Goal: Task Accomplishment & Management: Manage account settings

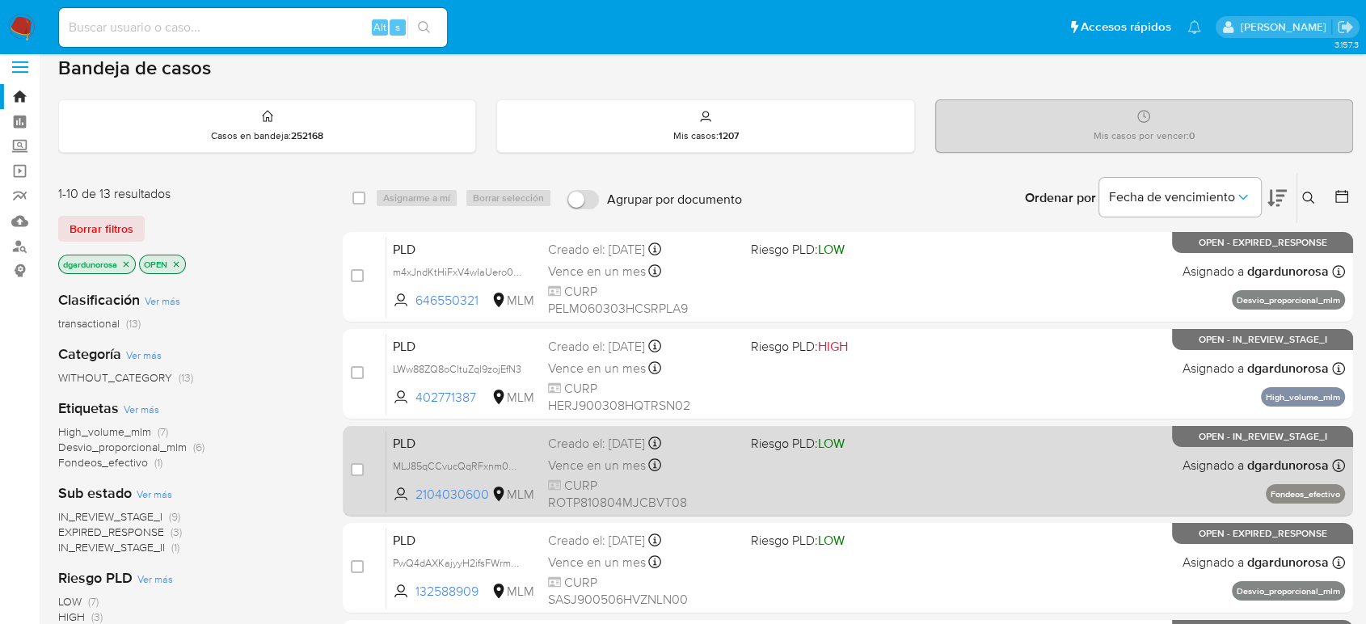
scroll to position [90, 0]
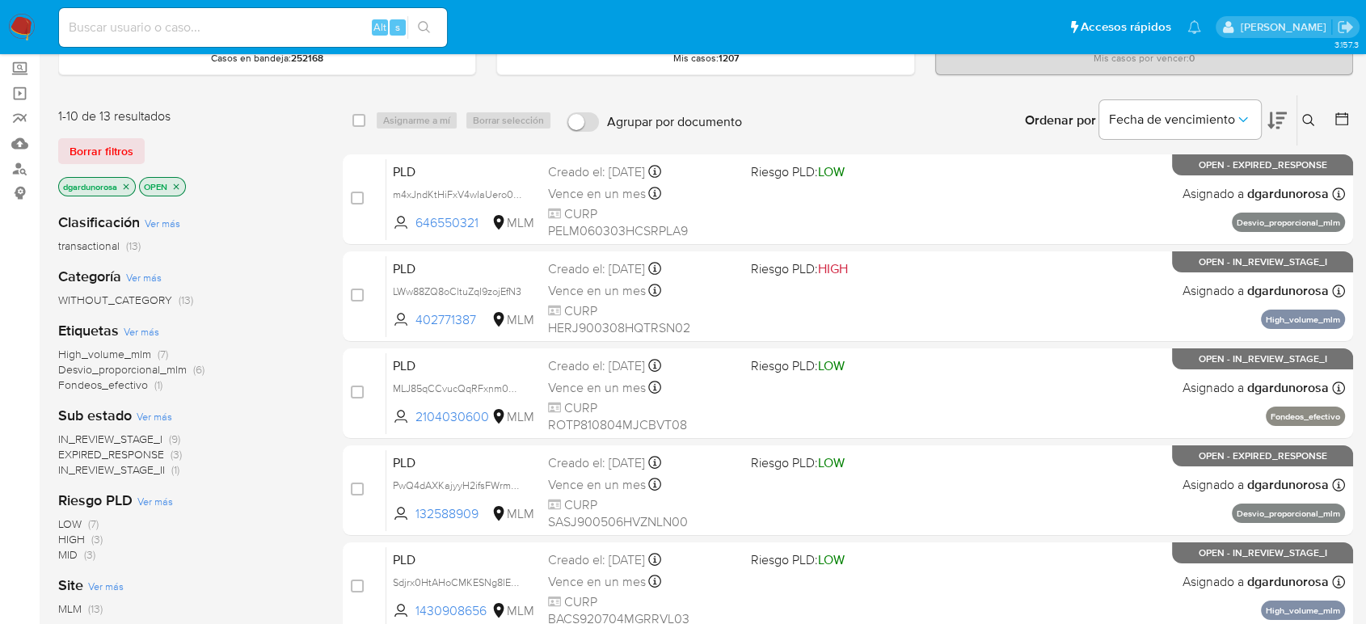
click at [124, 451] on span "EXPIRED_RESPONSE" at bounding box center [111, 454] width 106 height 16
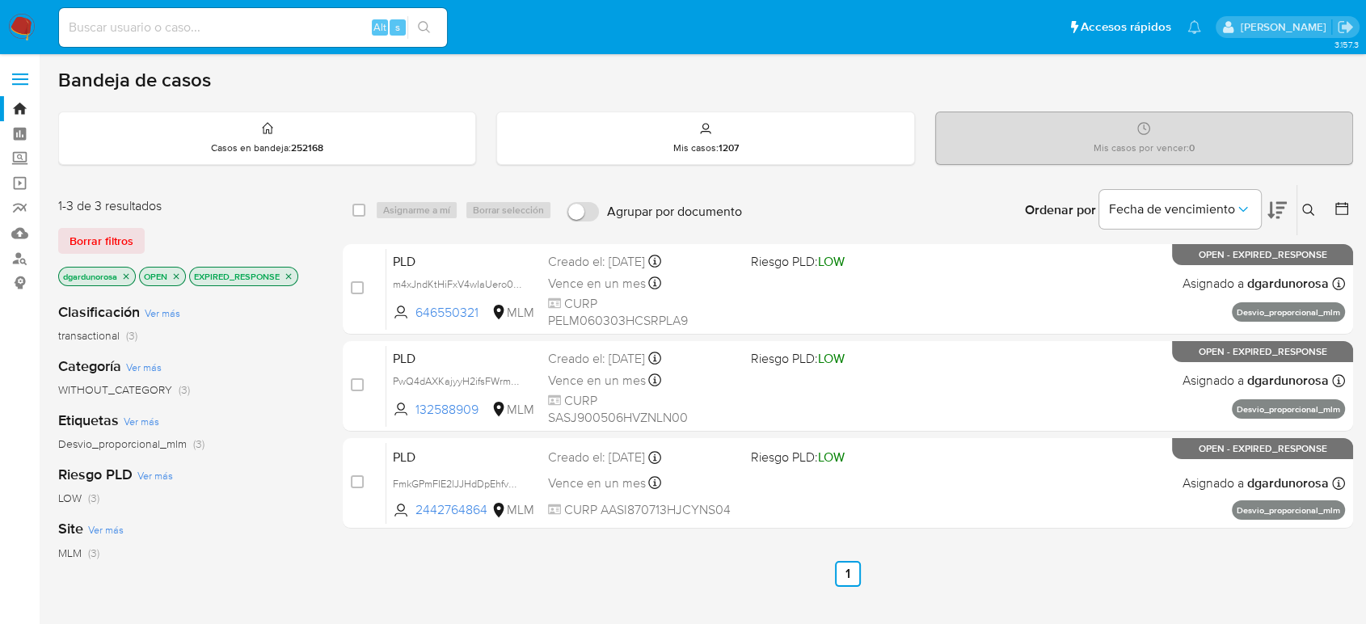
click at [293, 275] on icon "close-filter" at bounding box center [289, 277] width 10 height 10
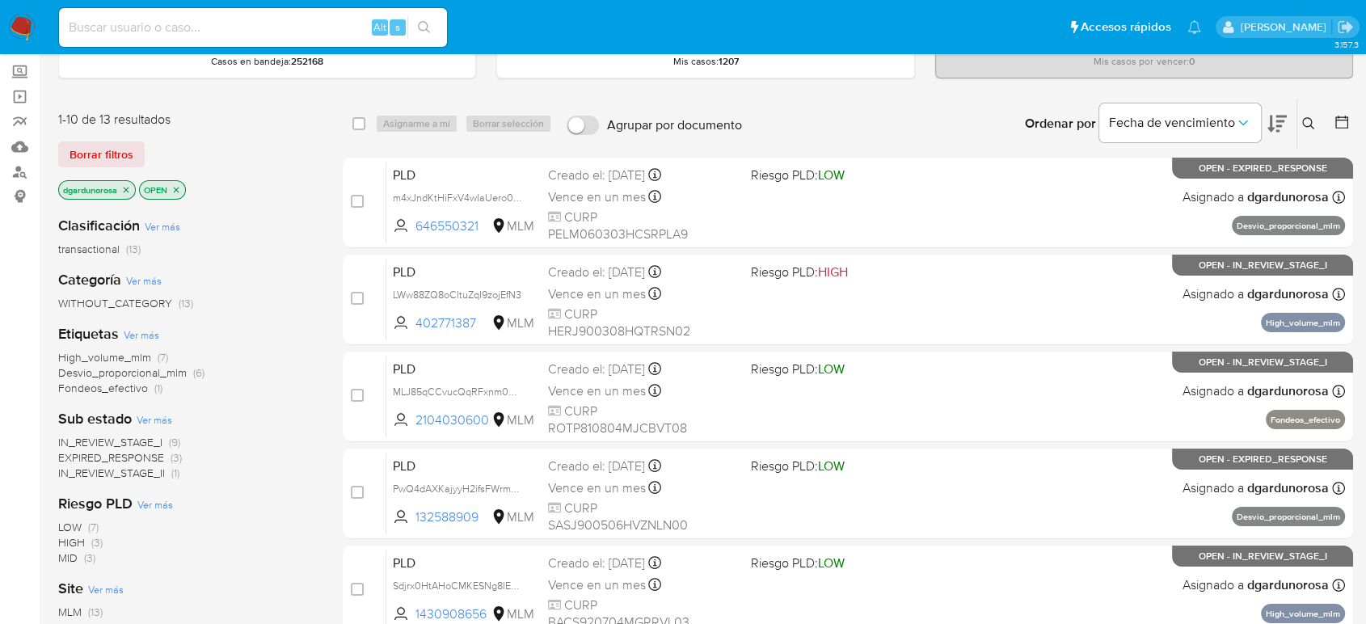
scroll to position [90, 0]
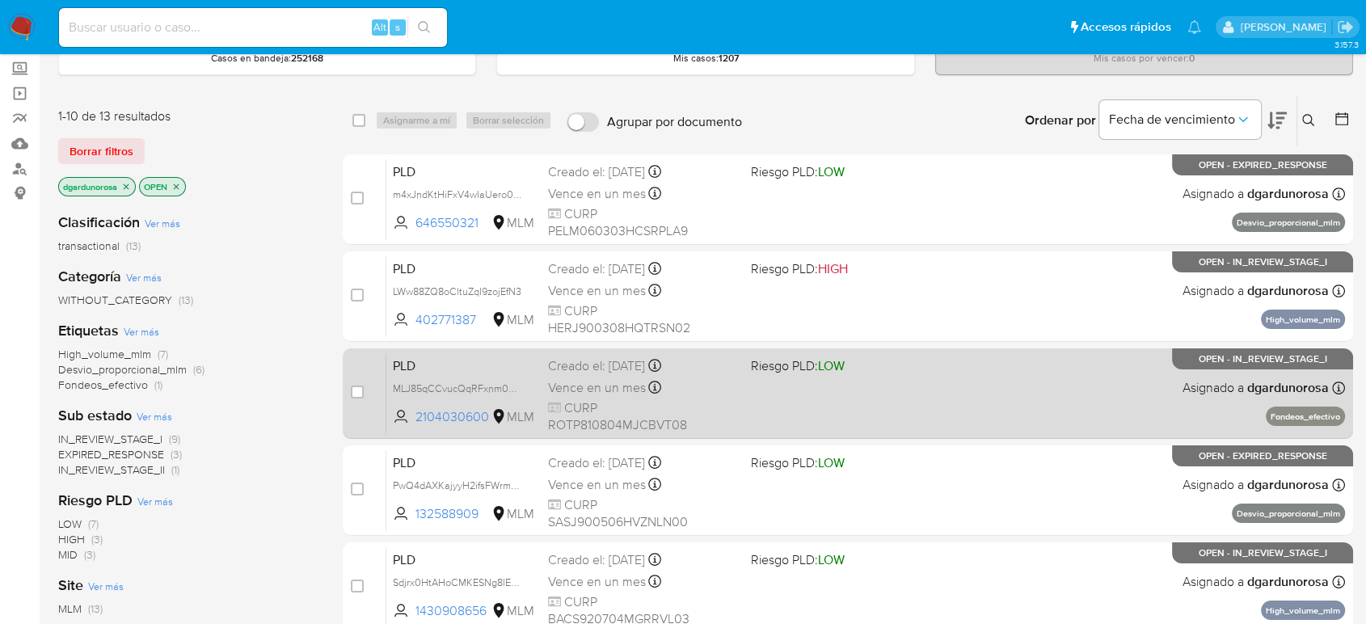
click at [819, 388] on div "PLD MLJ85qCCvucQqRFxnm04kmH1 2104030600 MLM Riesgo PLD: LOW Creado el: 12/08/20…" at bounding box center [865, 393] width 959 height 82
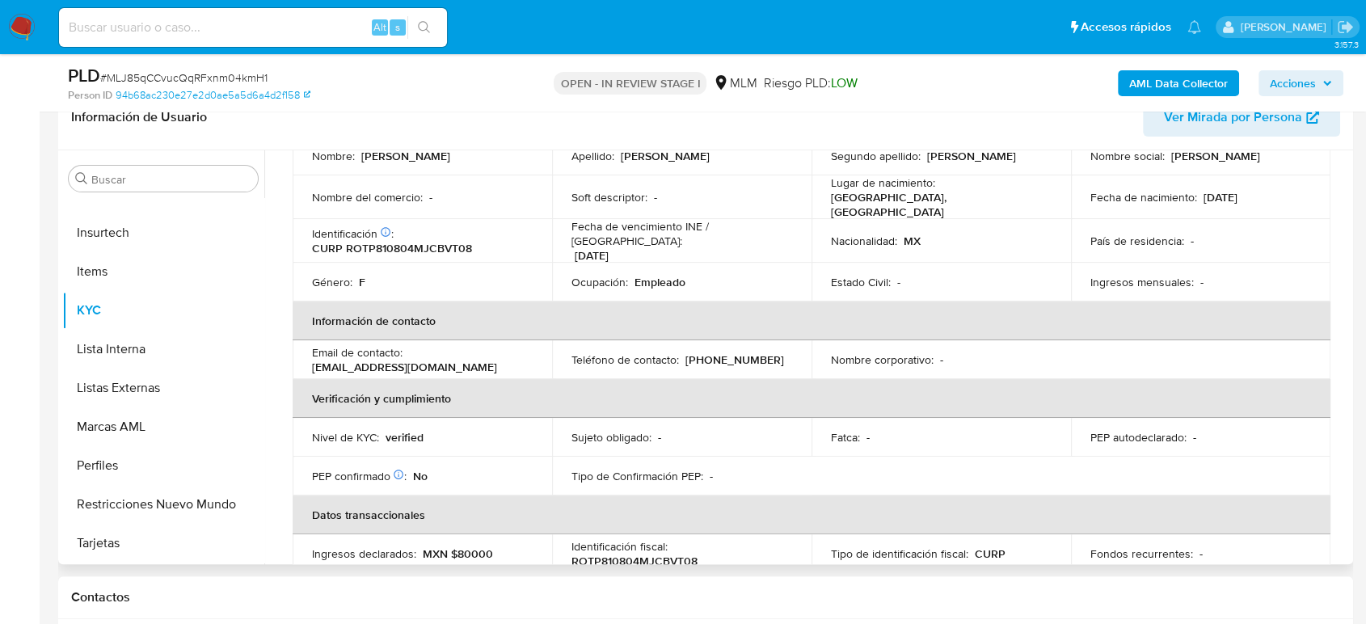
scroll to position [179, 0]
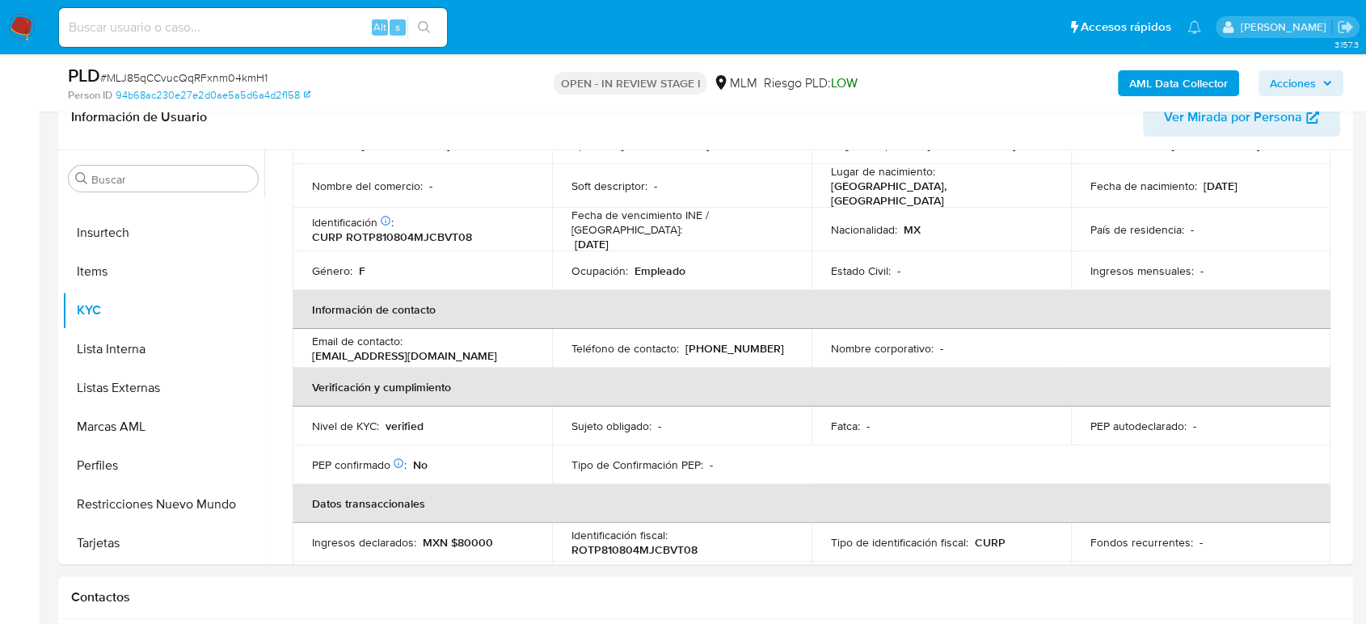
select select "10"
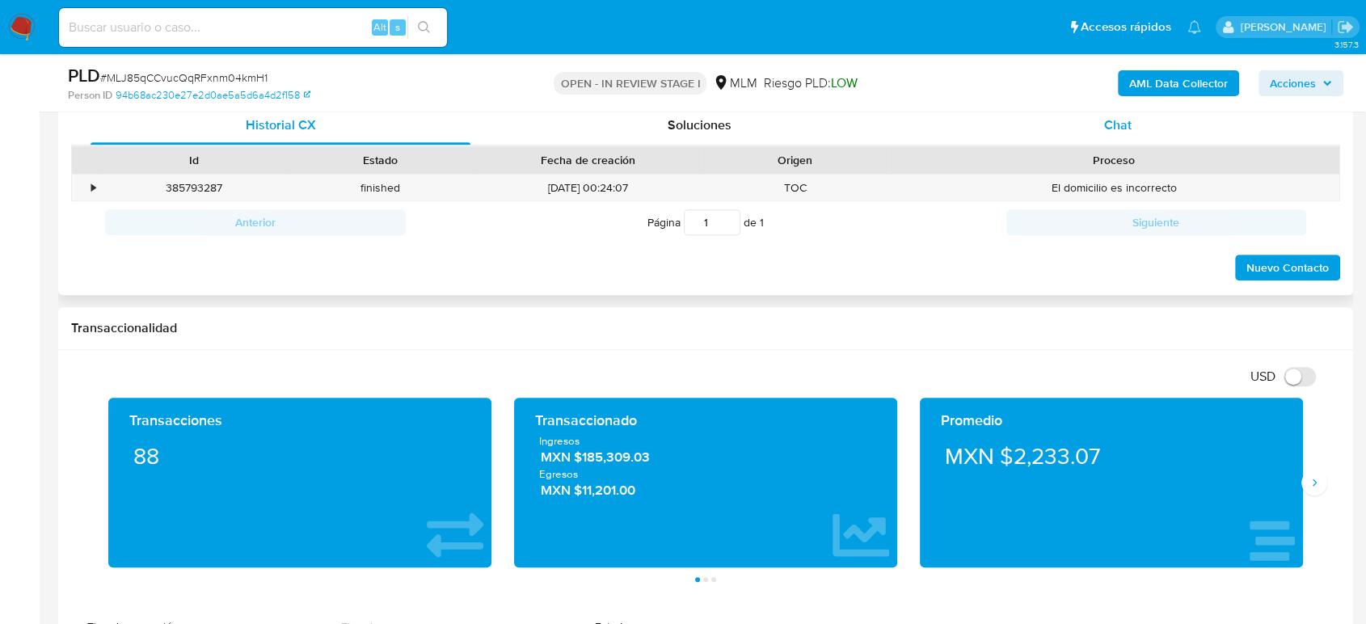
scroll to position [538, 0]
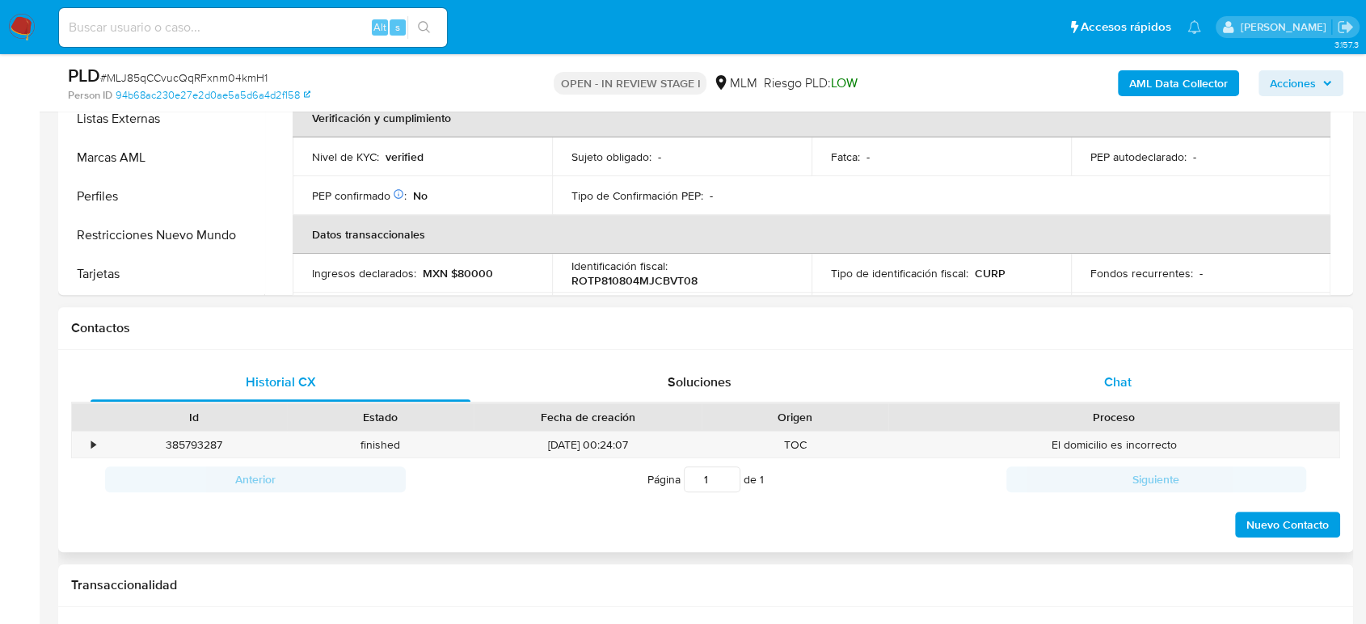
click at [1114, 387] on span "Chat" at bounding box center [1117, 382] width 27 height 19
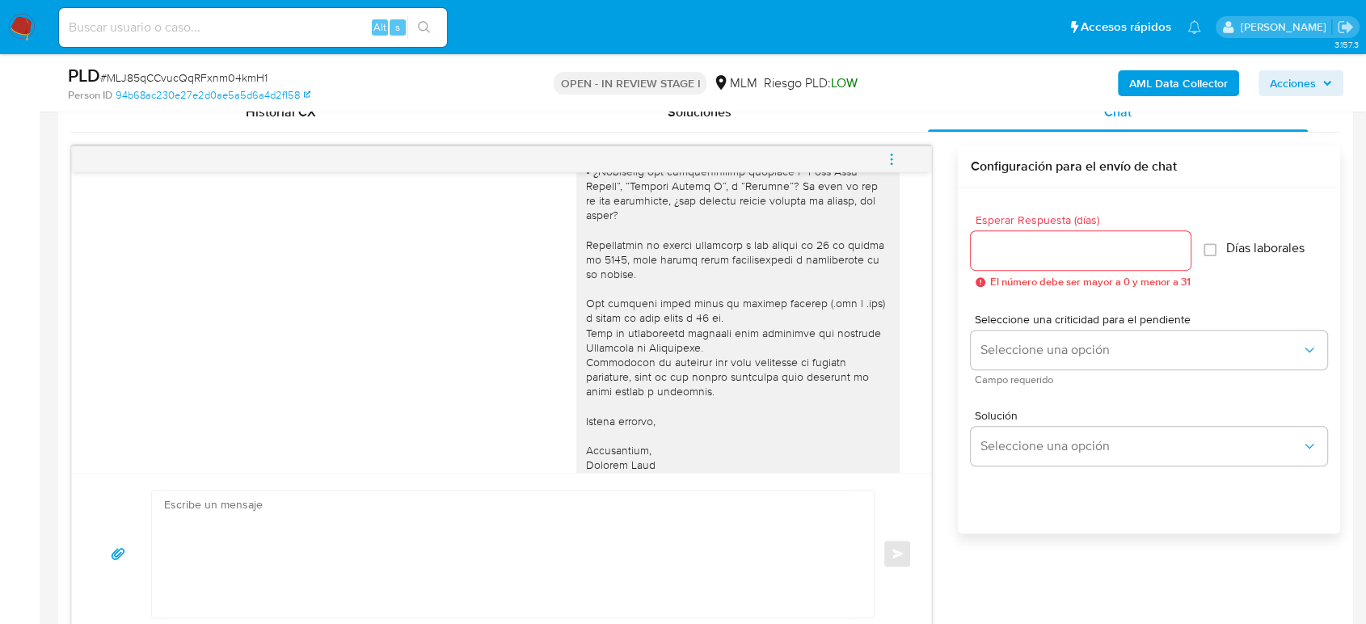
scroll to position [291, 0]
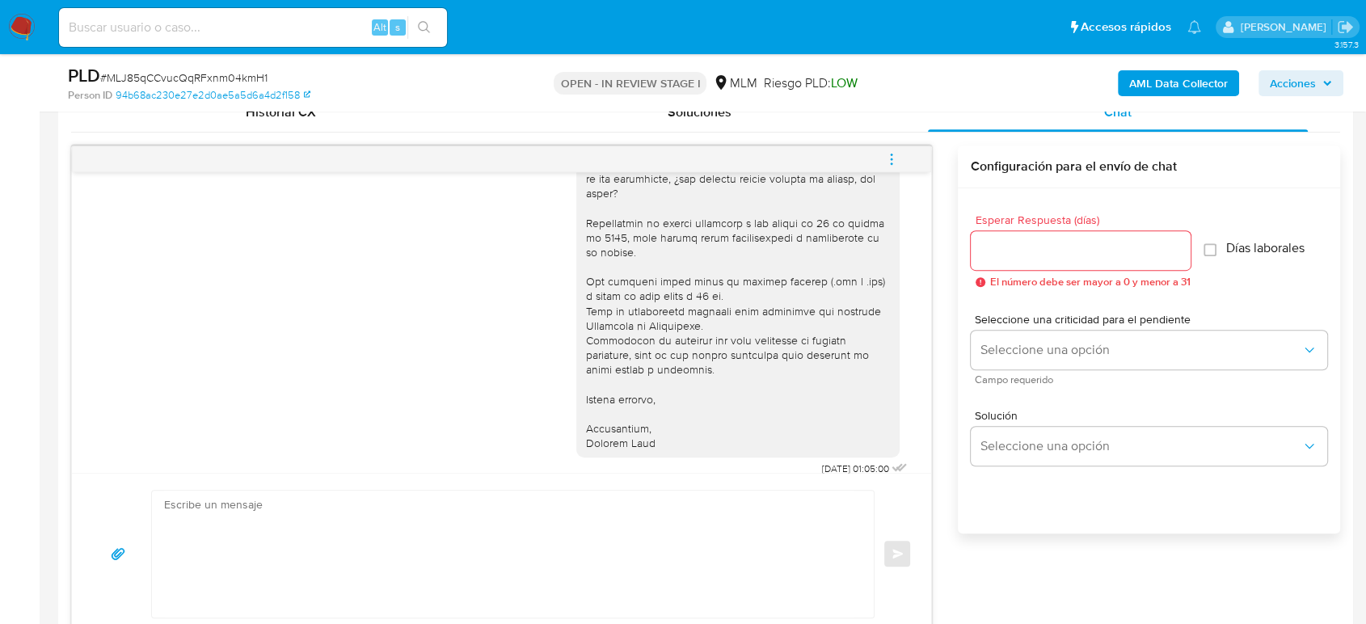
click at [894, 161] on icon "menu-action" at bounding box center [891, 159] width 15 height 15
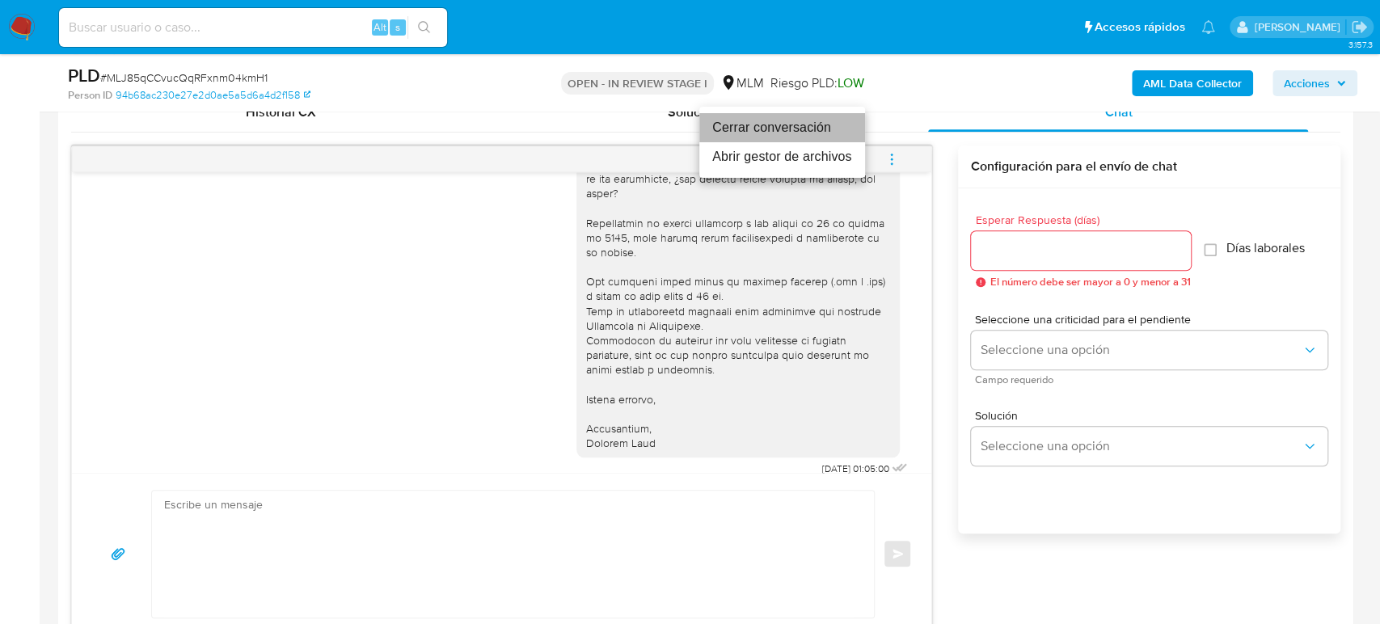
click at [779, 128] on li "Cerrar conversación" at bounding box center [782, 127] width 166 height 29
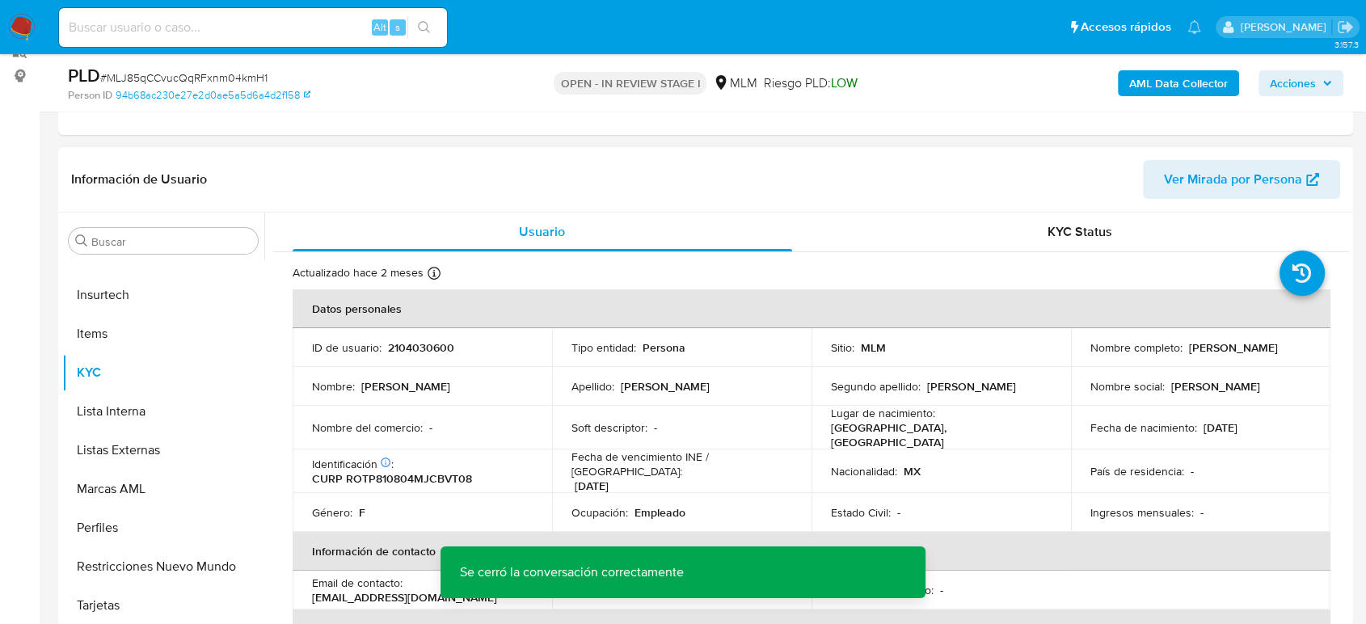
scroll to position [179, 0]
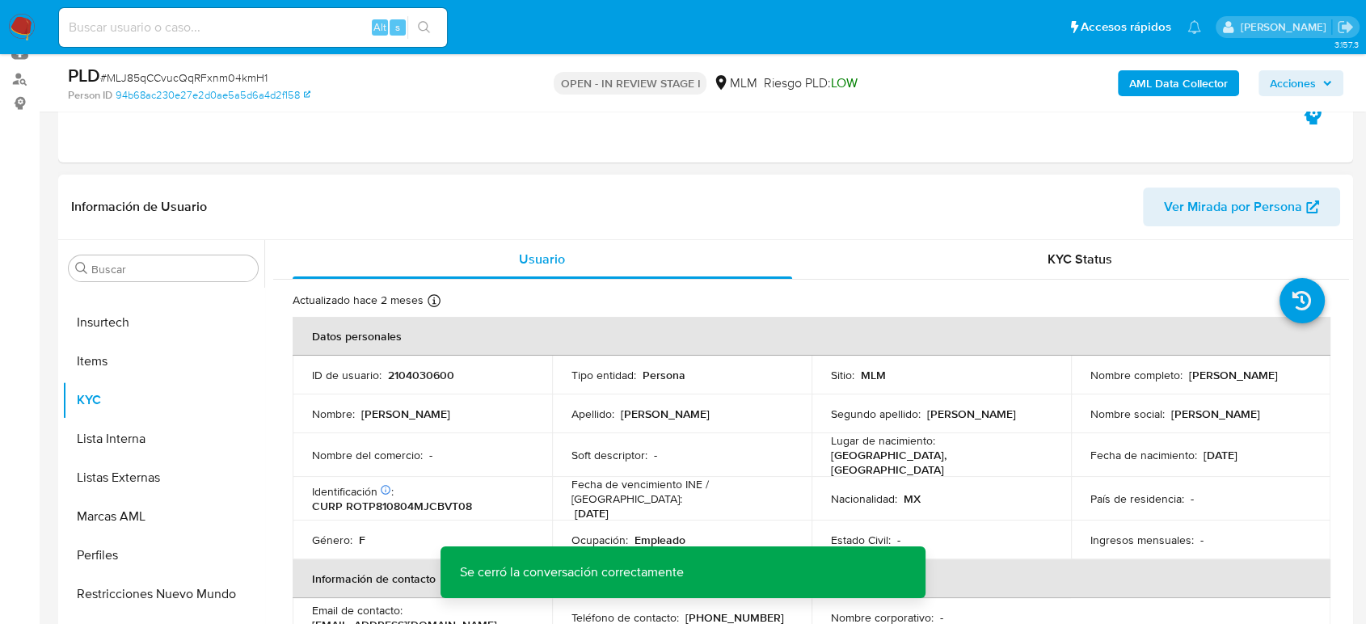
click at [418, 376] on p "2104030600" at bounding box center [421, 375] width 66 height 15
copy p "2104030600"
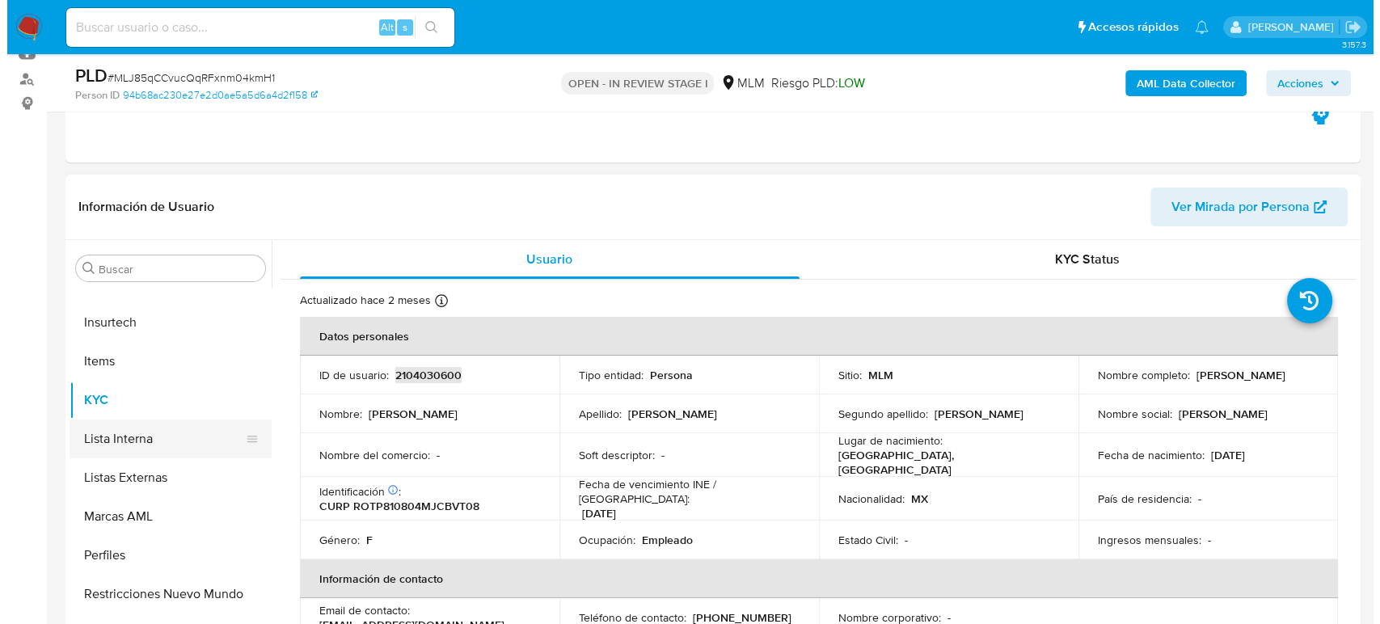
scroll to position [504, 0]
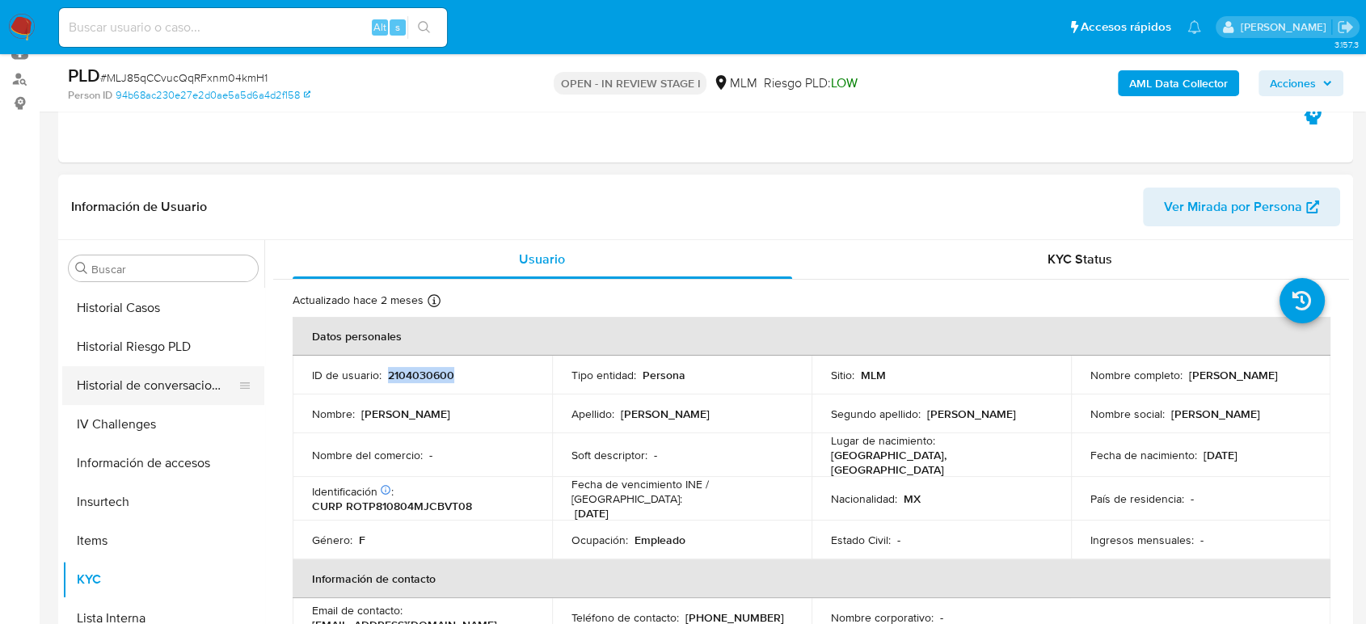
click at [175, 380] on button "Historial de conversaciones" at bounding box center [156, 385] width 189 height 39
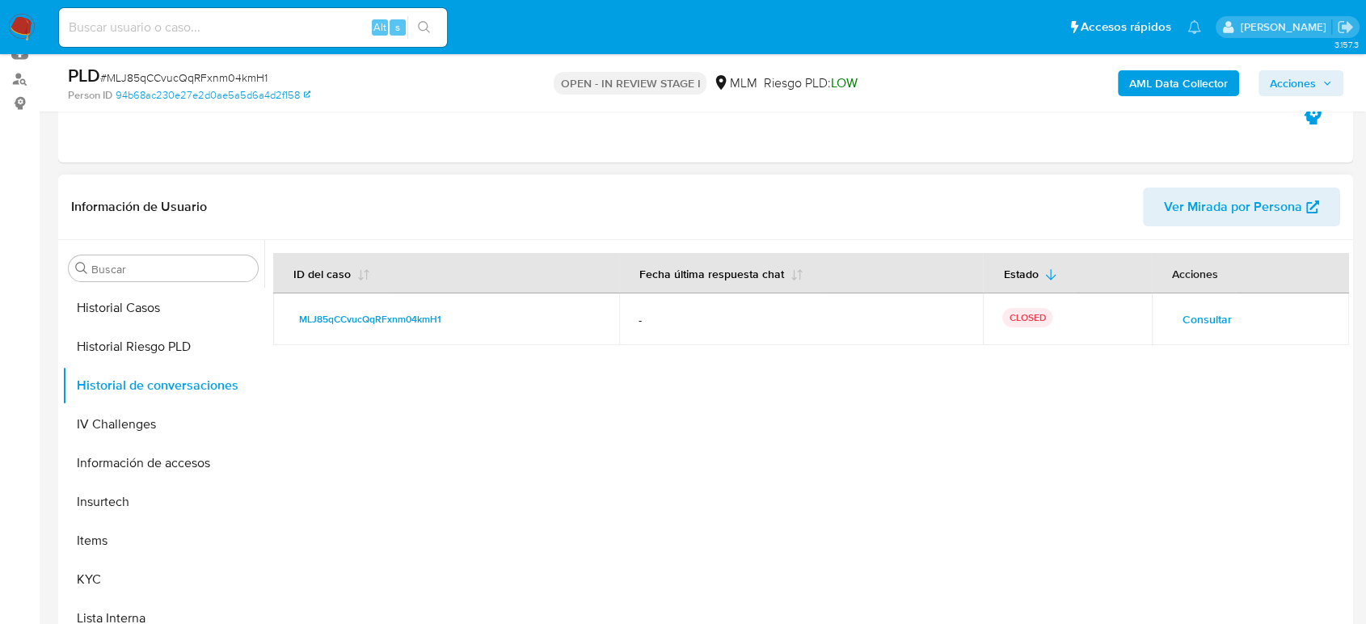
click at [1193, 320] on span "Consultar" at bounding box center [1207, 319] width 49 height 23
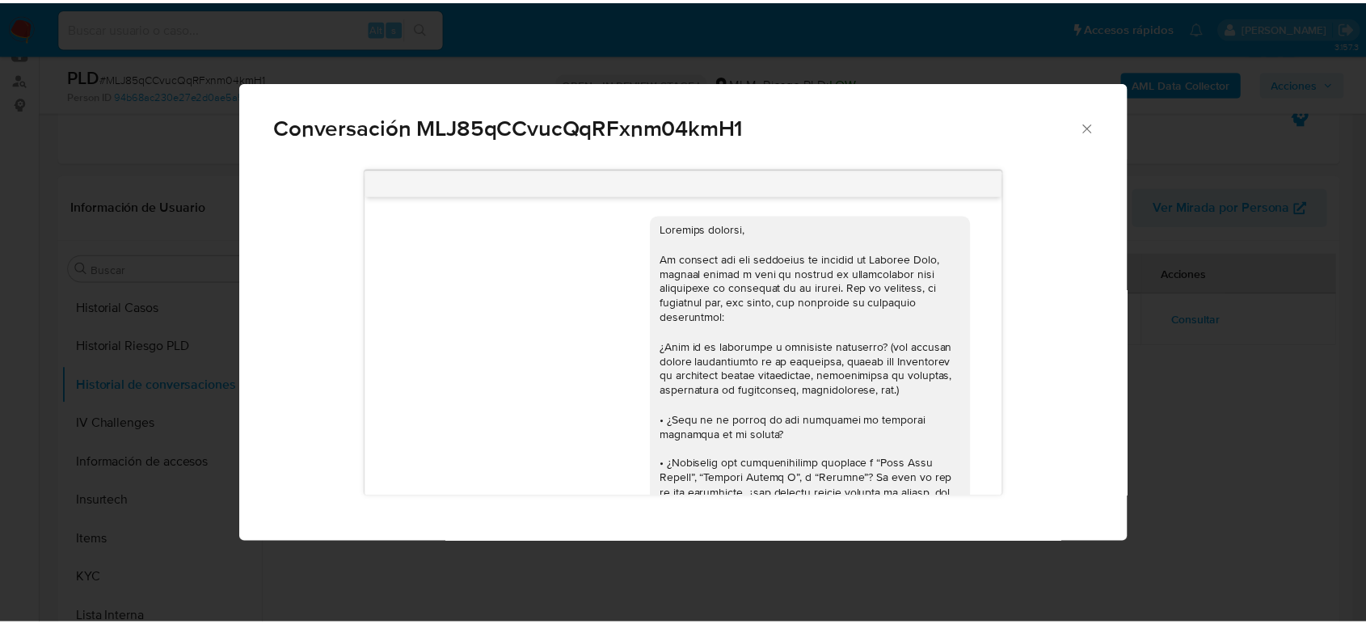
scroll to position [306, 0]
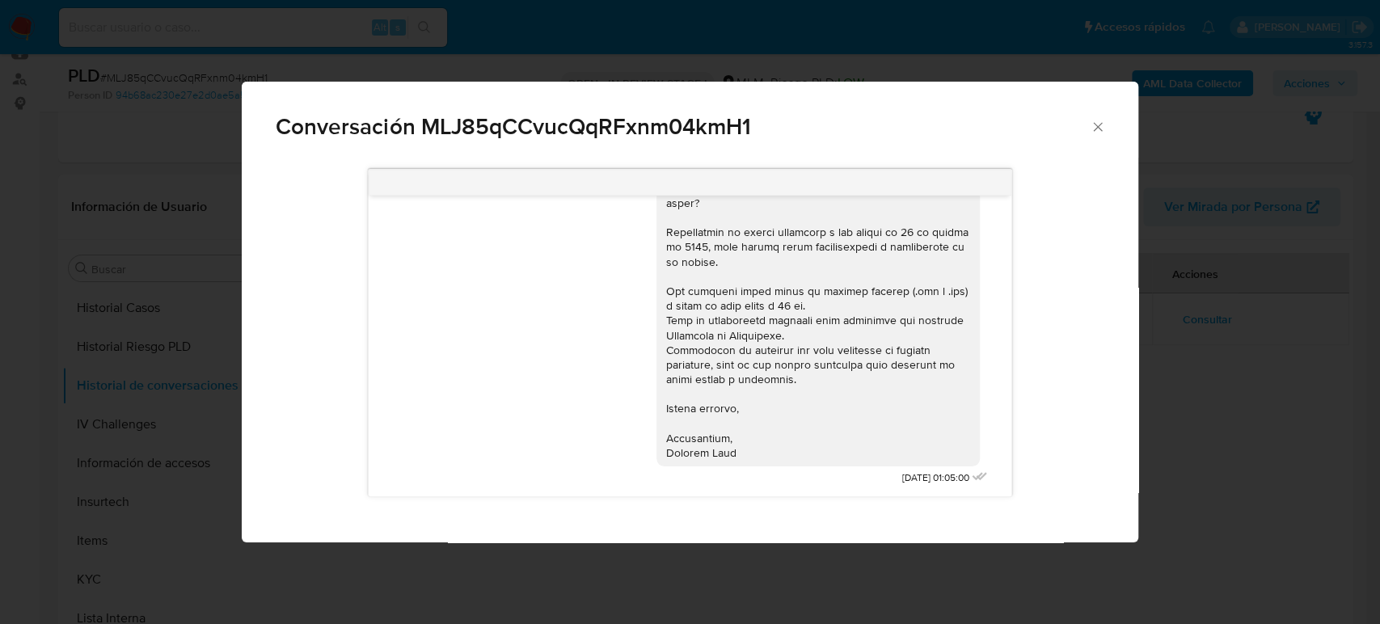
click at [1100, 126] on icon "Cerrar" at bounding box center [1098, 127] width 16 height 16
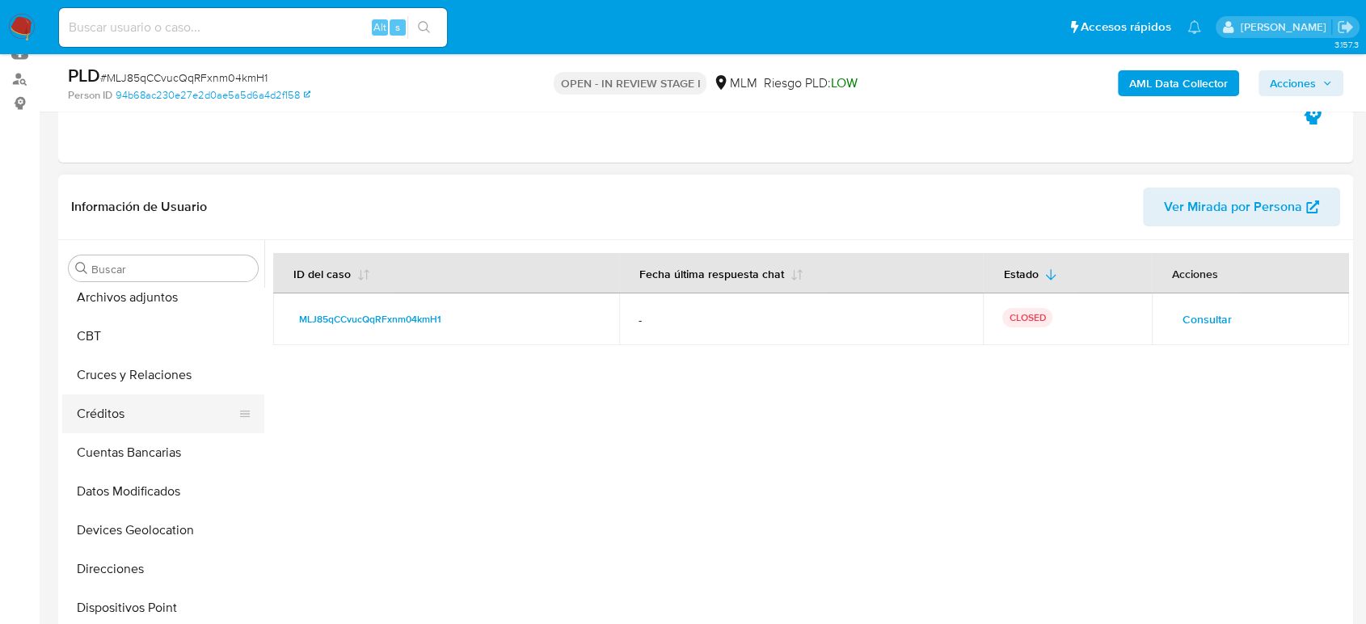
scroll to position [179, 0]
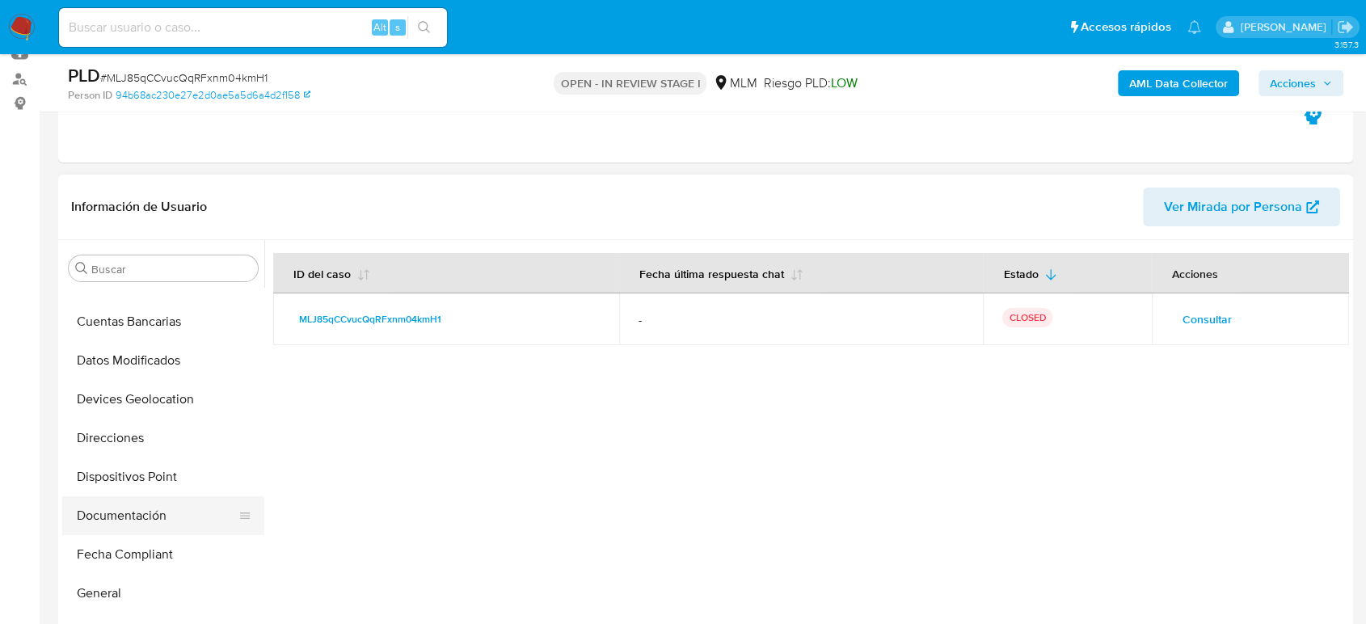
click at [139, 520] on button "Documentación" at bounding box center [156, 515] width 189 height 39
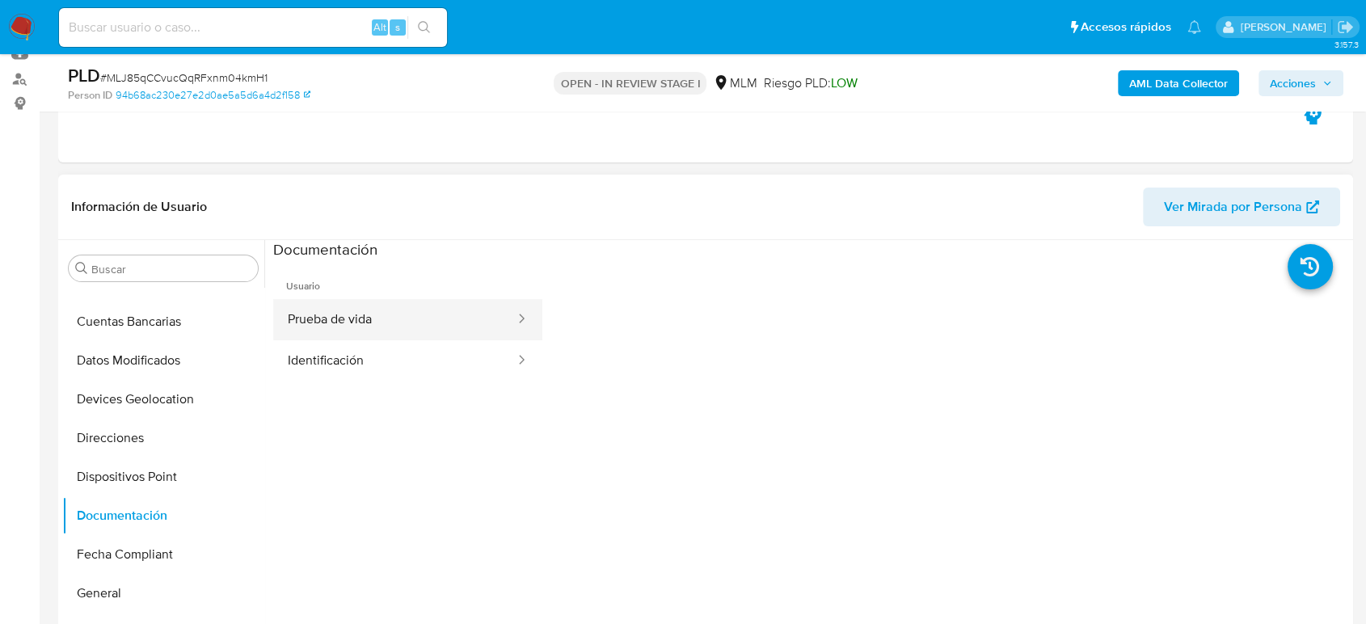
click at [504, 315] on div at bounding box center [517, 319] width 26 height 19
click at [352, 297] on span "Usuario" at bounding box center [407, 279] width 269 height 39
click at [375, 336] on button "Prueba de vida" at bounding box center [394, 319] width 243 height 41
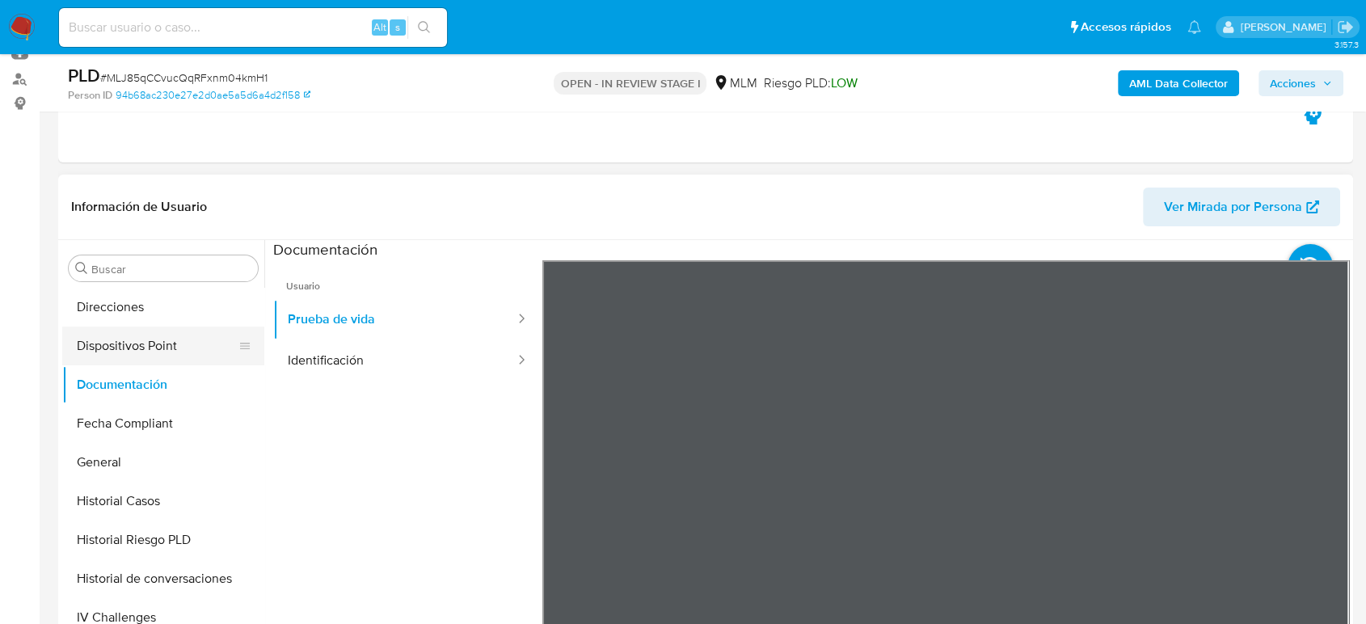
scroll to position [538, 0]
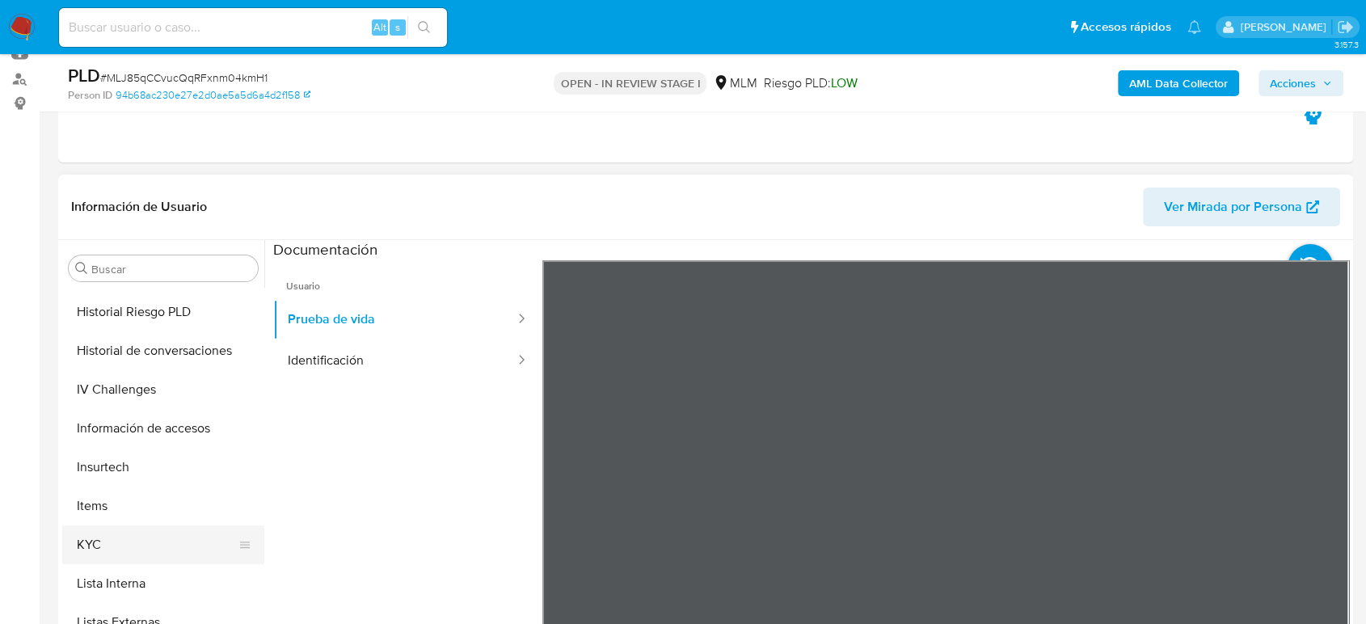
click at [108, 551] on button "KYC" at bounding box center [156, 545] width 189 height 39
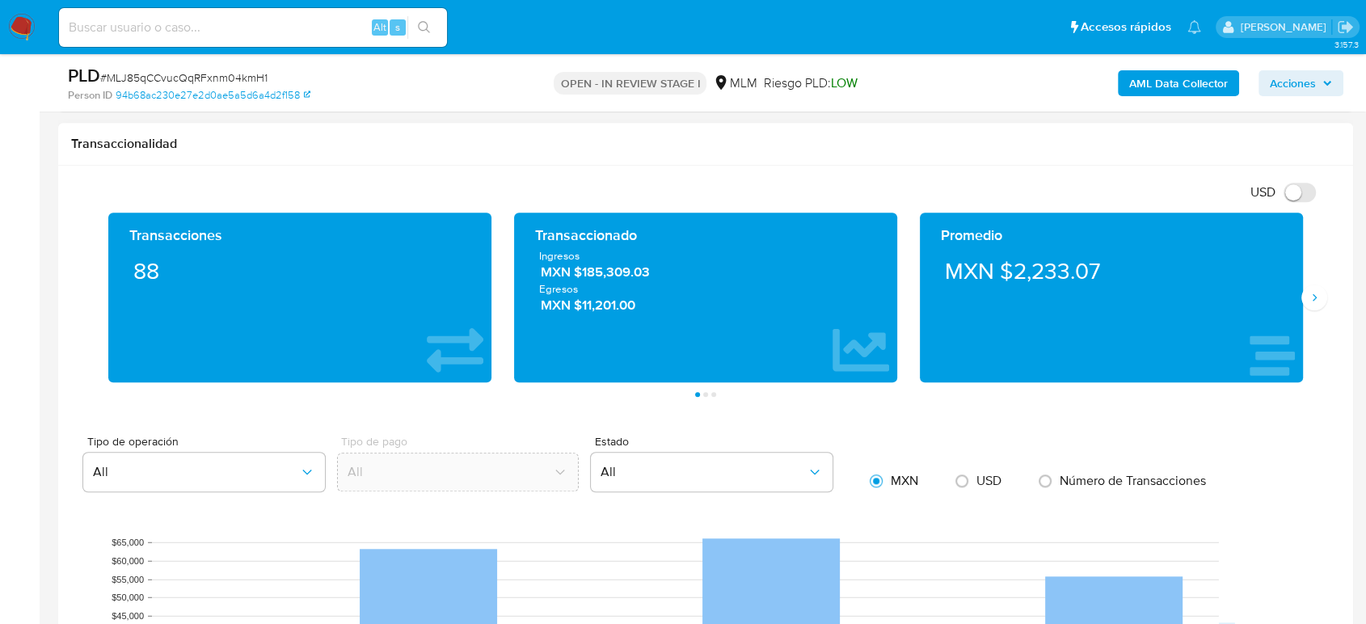
scroll to position [1347, 0]
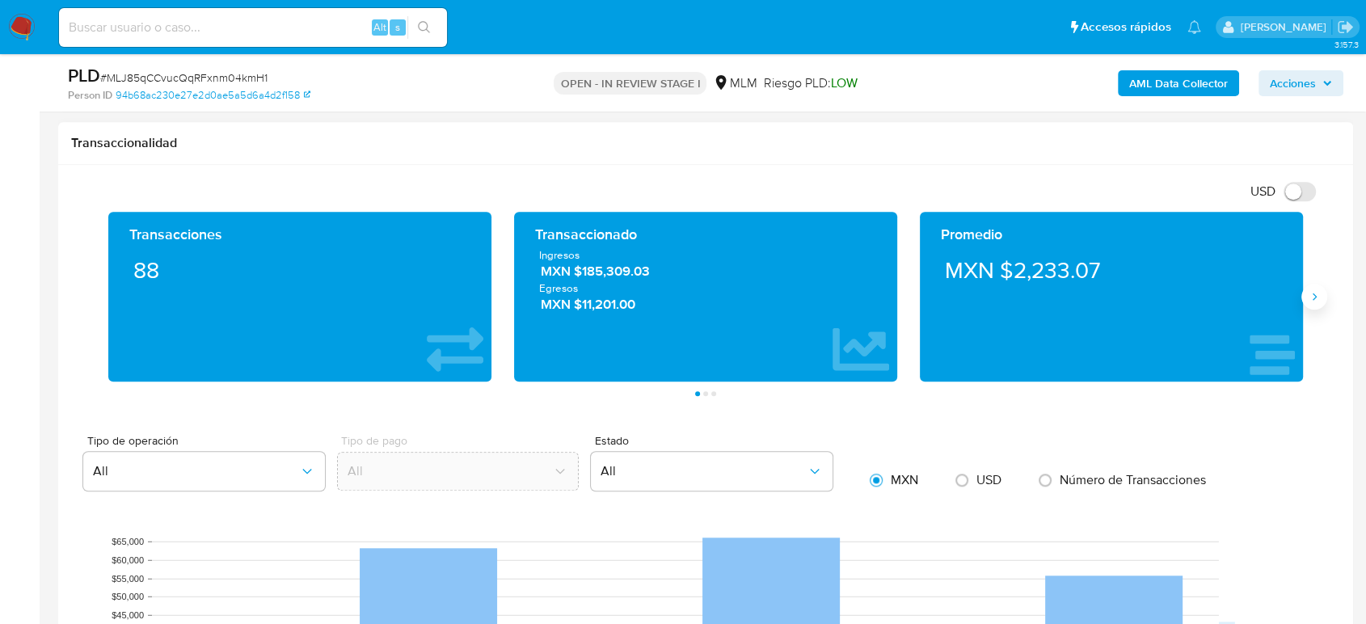
click at [1308, 294] on icon "Siguiente" at bounding box center [1314, 296] width 13 height 13
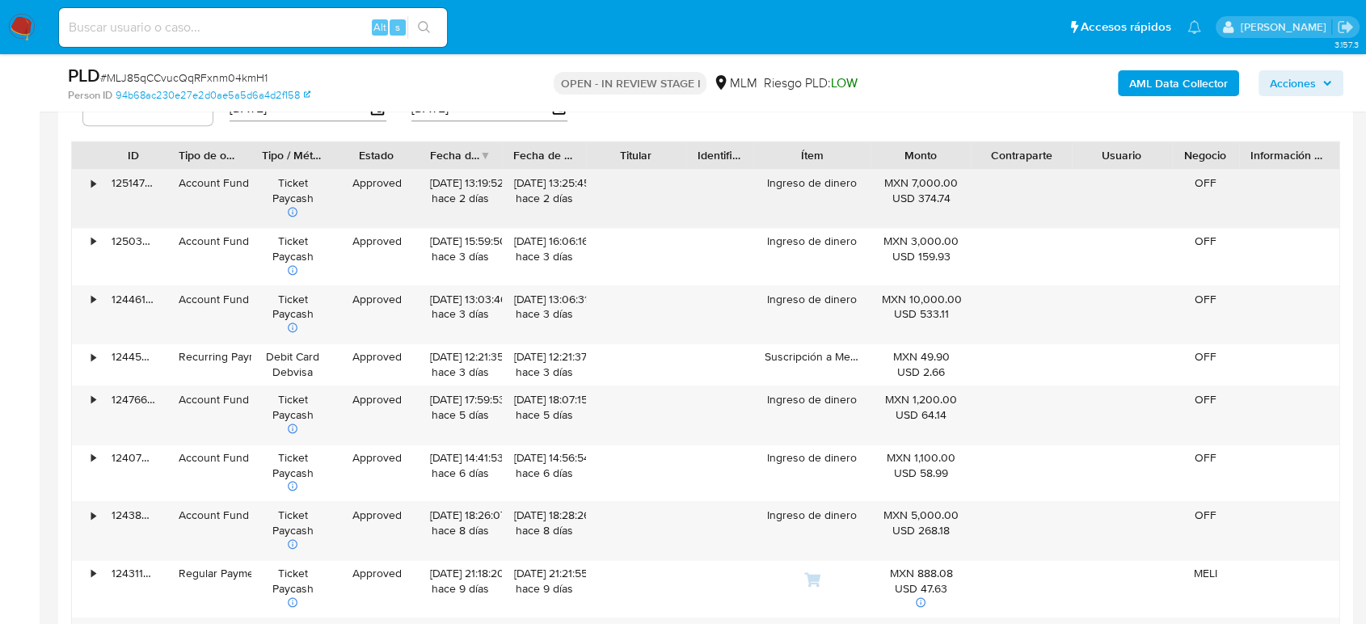
scroll to position [2066, 0]
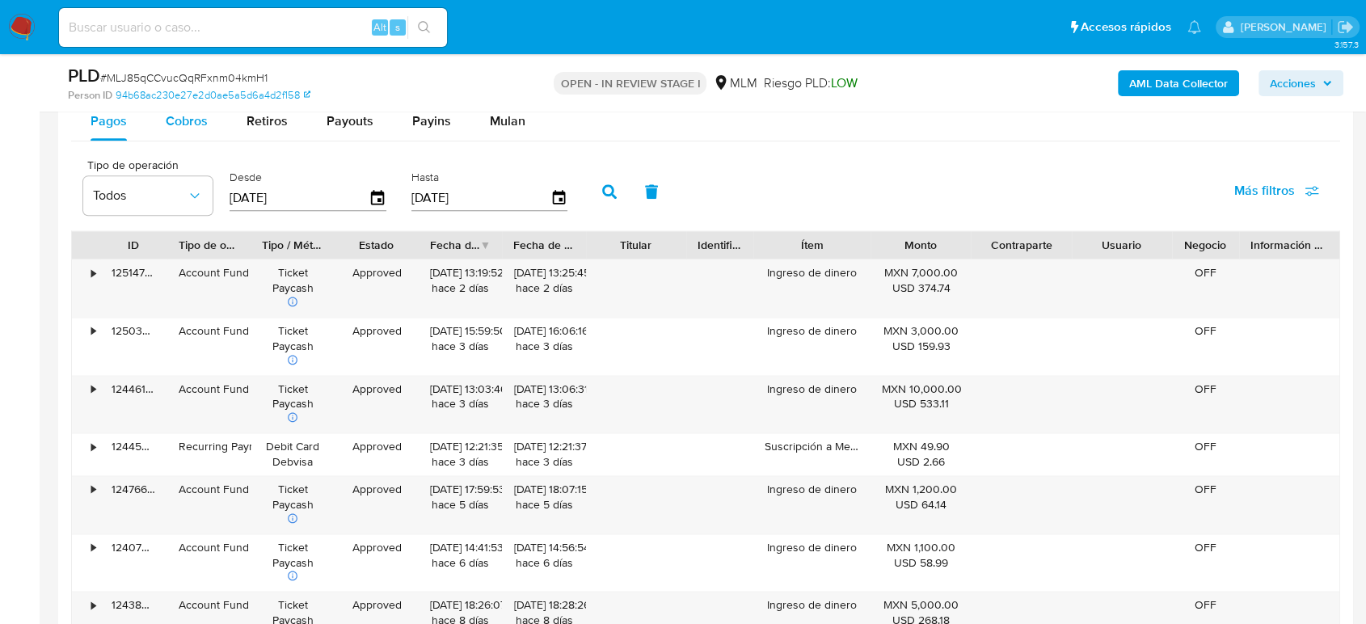
click at [203, 137] on div "Cobros" at bounding box center [187, 121] width 42 height 39
select select "10"
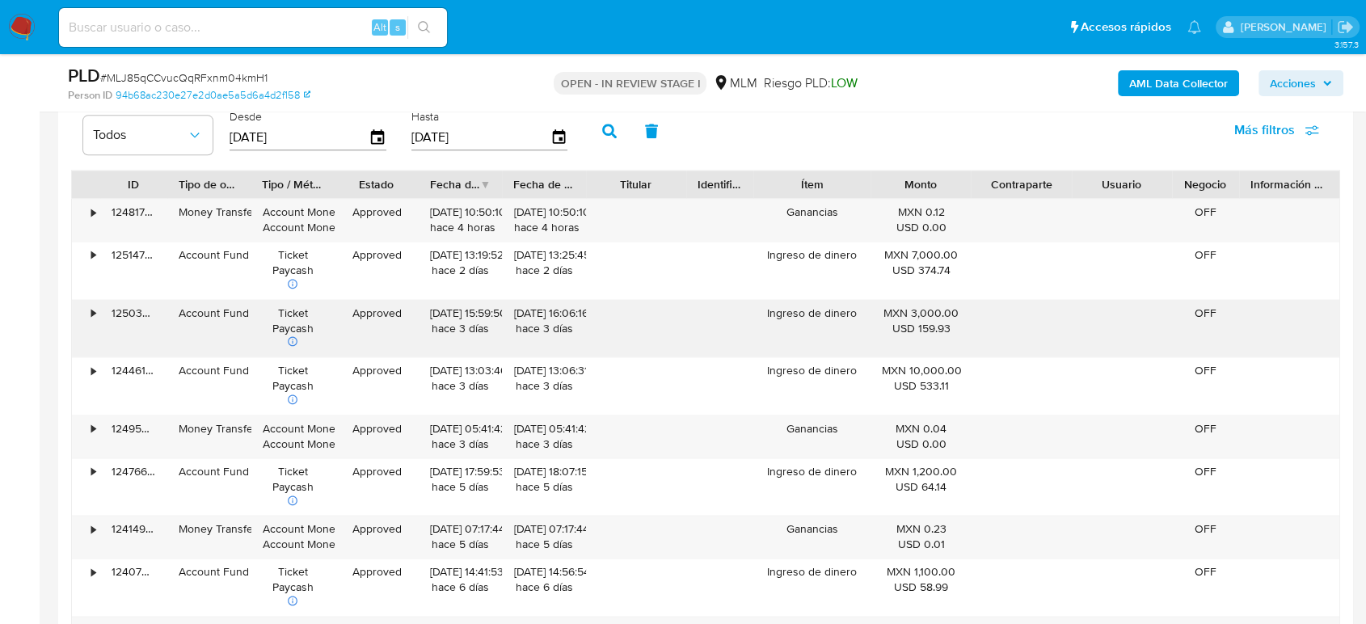
scroll to position [2155, 0]
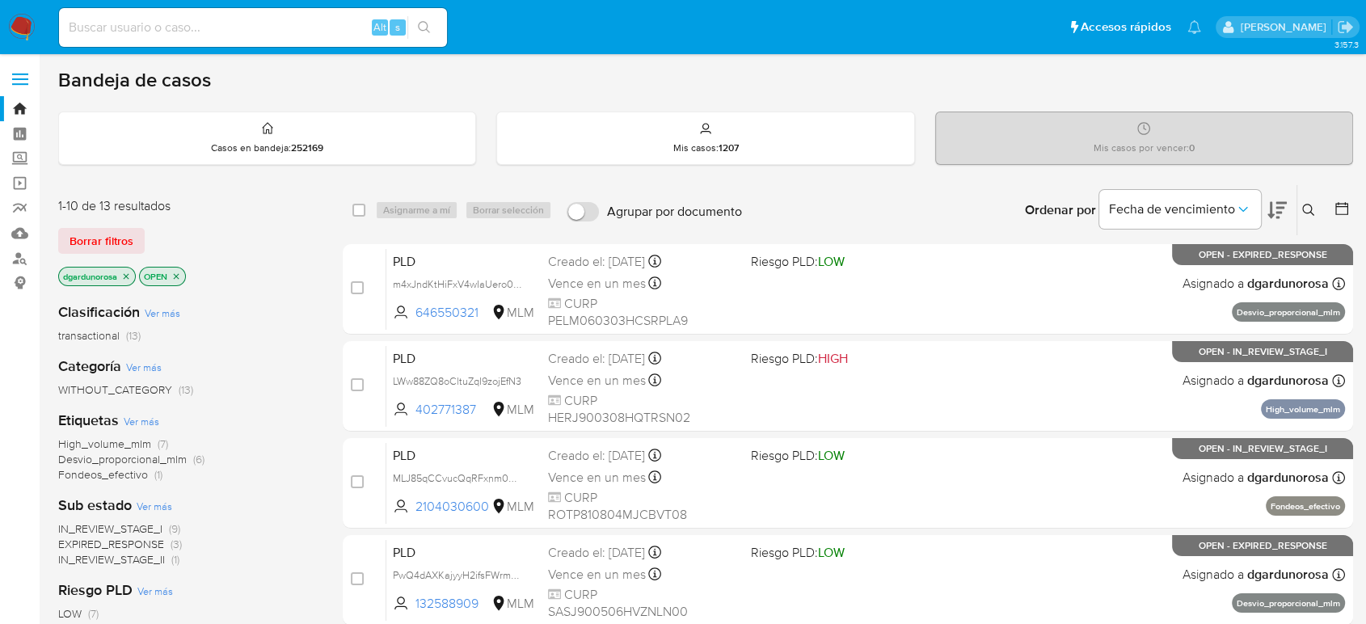
scroll to position [179, 0]
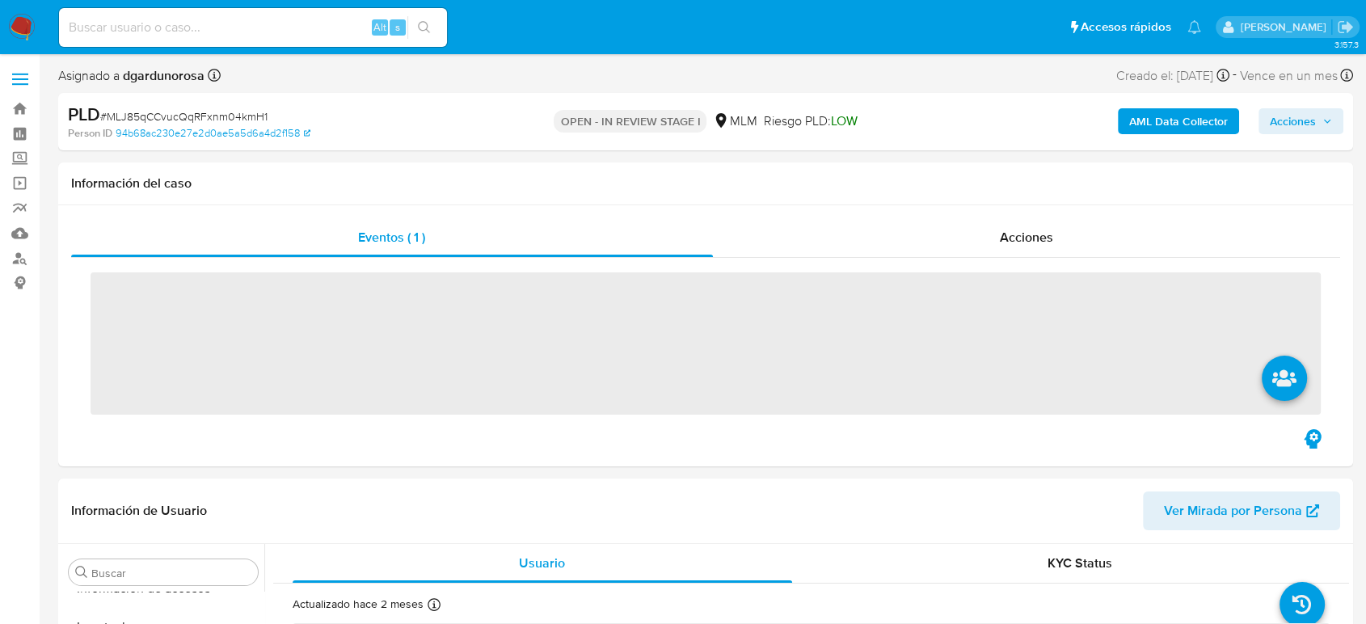
scroll to position [683, 0]
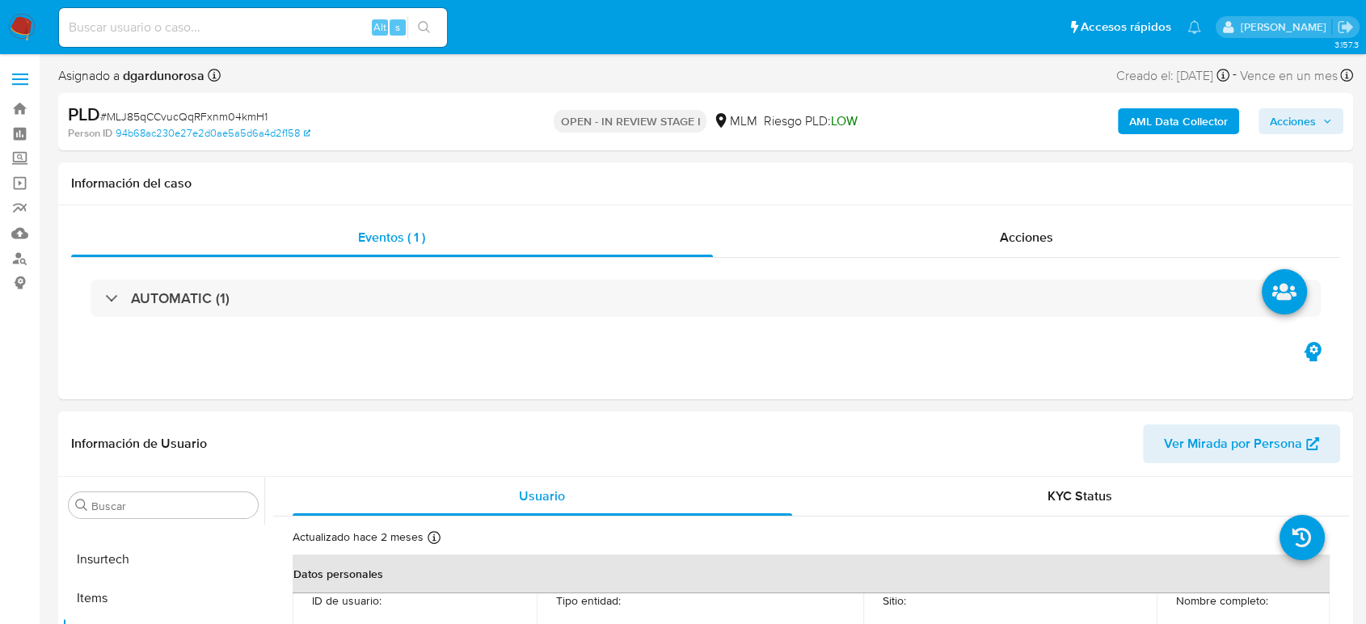
select select "10"
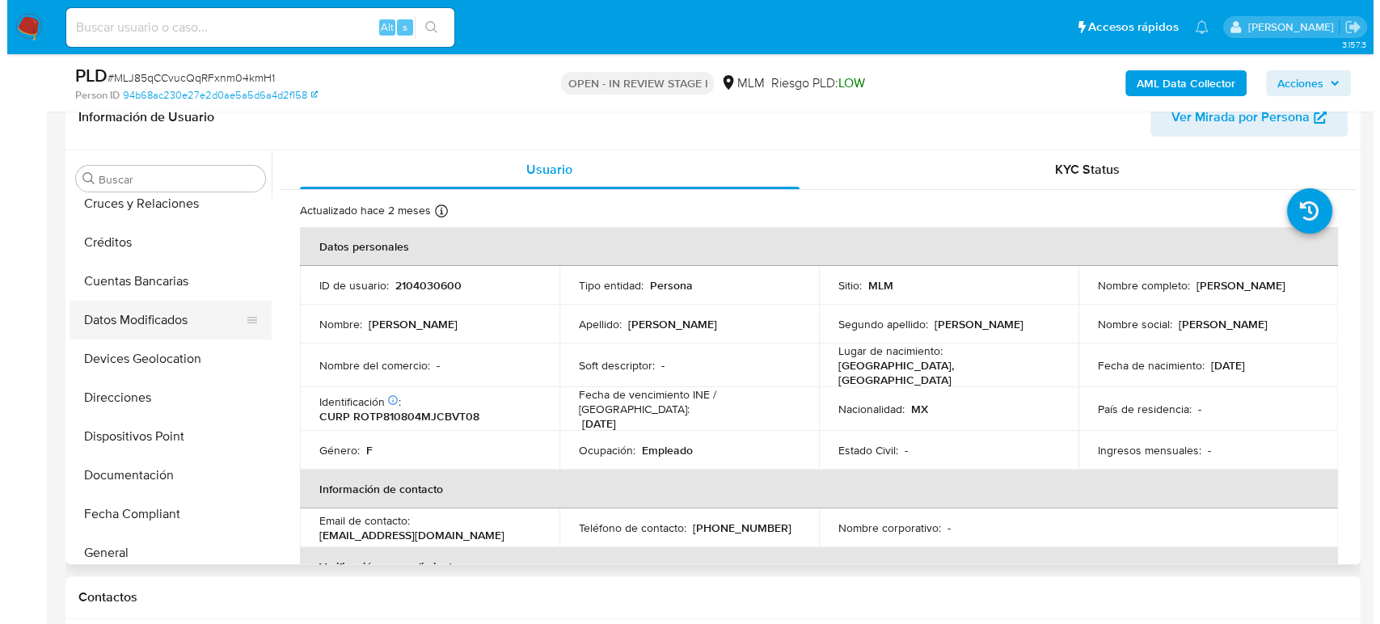
scroll to position [0, 0]
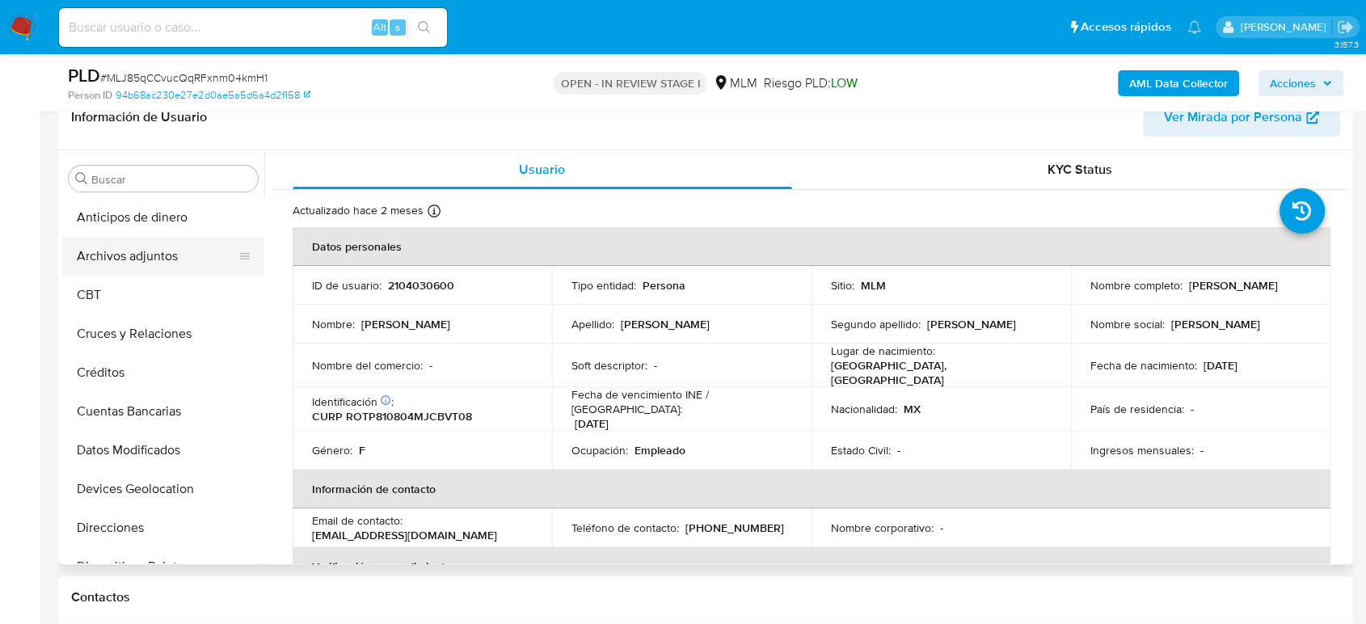
click at [143, 251] on button "Archivos adjuntos" at bounding box center [156, 256] width 189 height 39
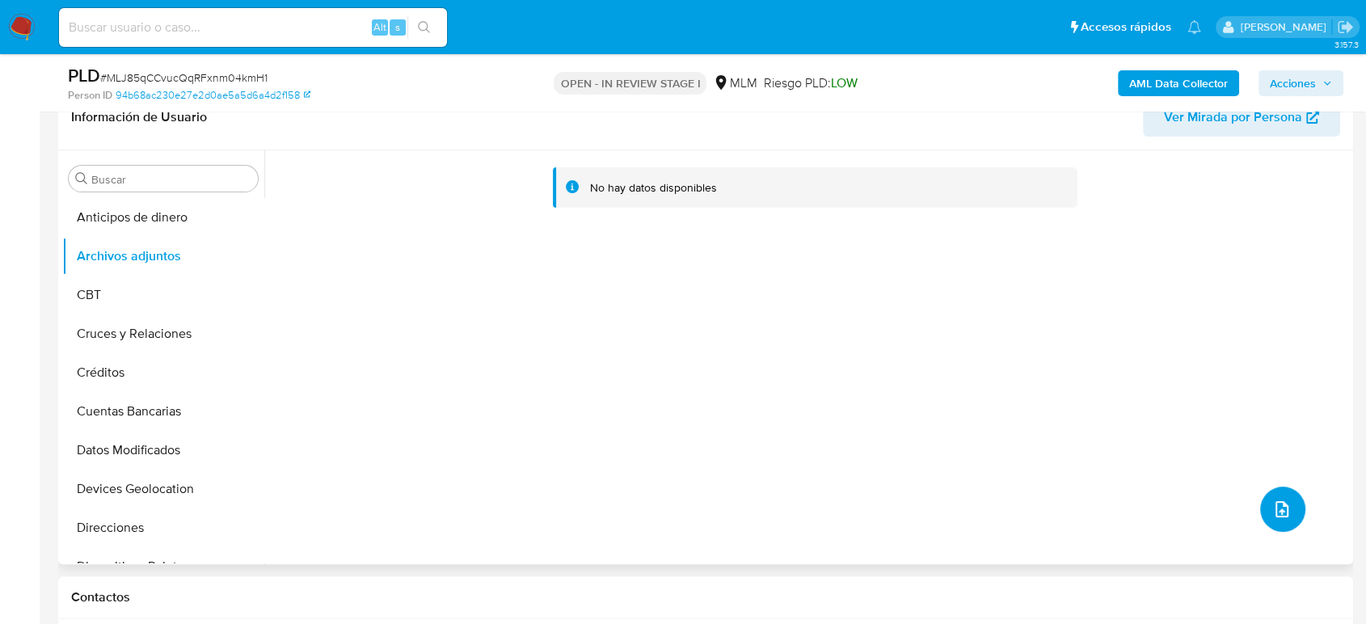
click at [1264, 517] on button "upload-file" at bounding box center [1282, 509] width 45 height 45
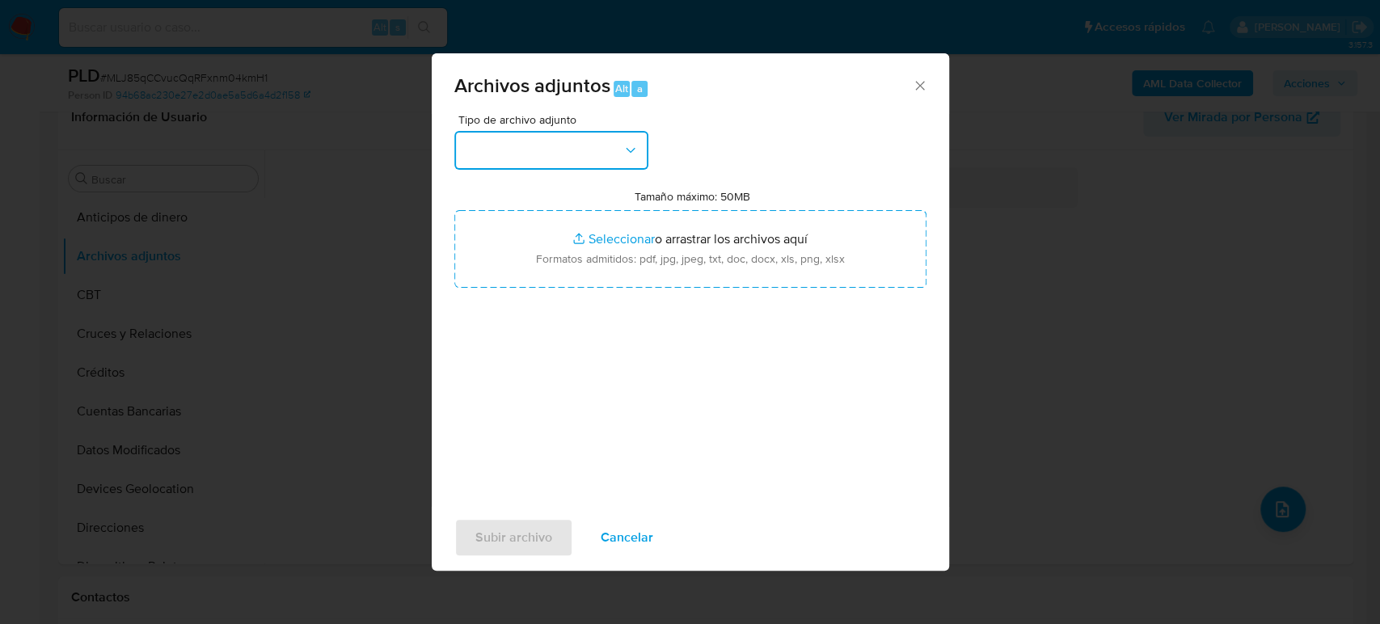
click at [496, 156] on button "button" at bounding box center [551, 150] width 194 height 39
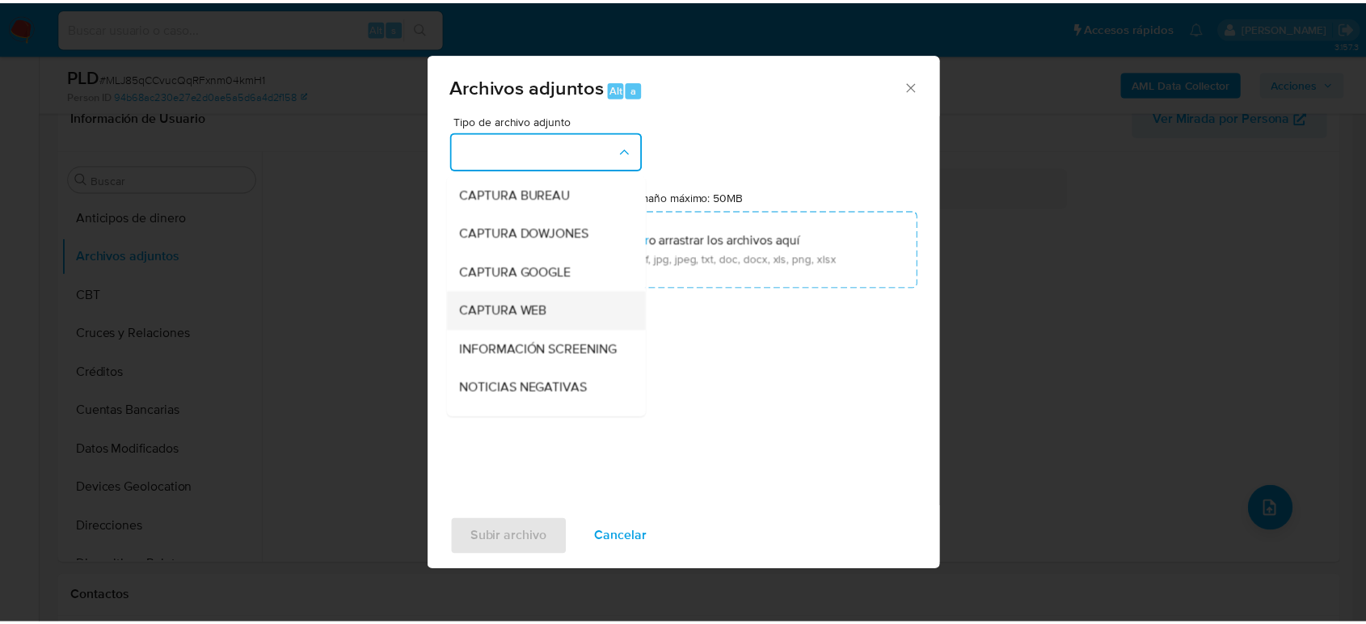
scroll to position [90, 0]
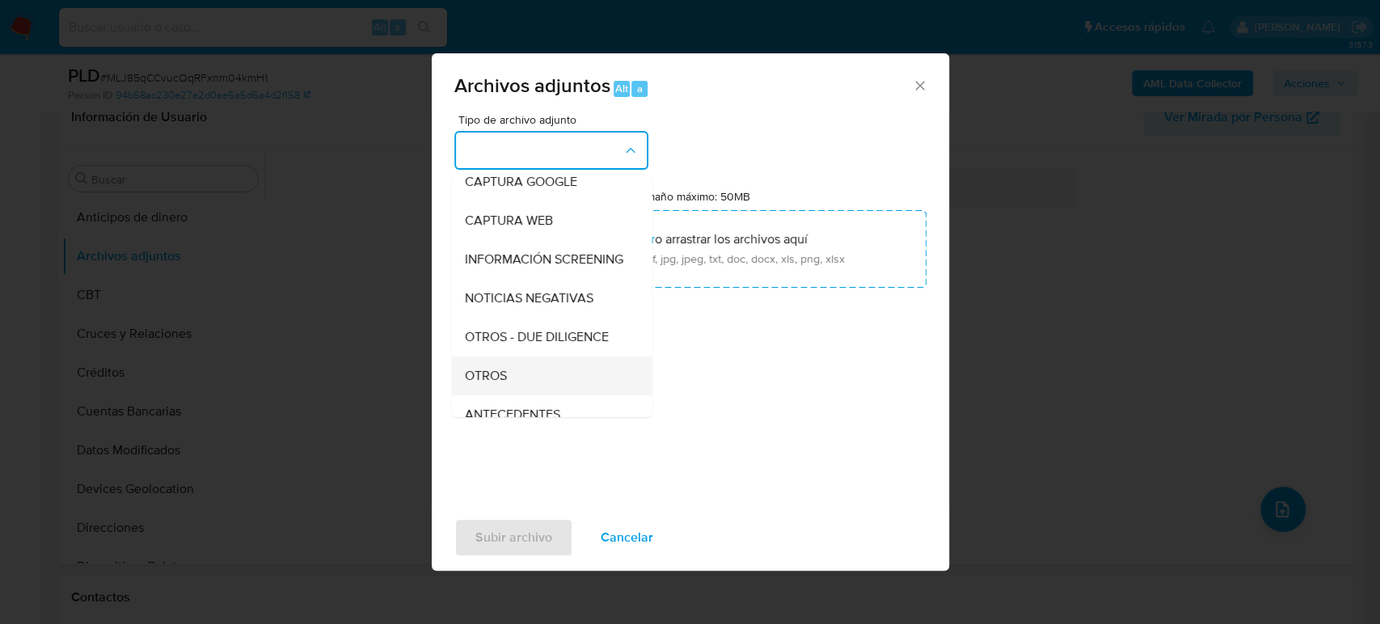
click at [517, 392] on div "OTROS" at bounding box center [546, 376] width 165 height 39
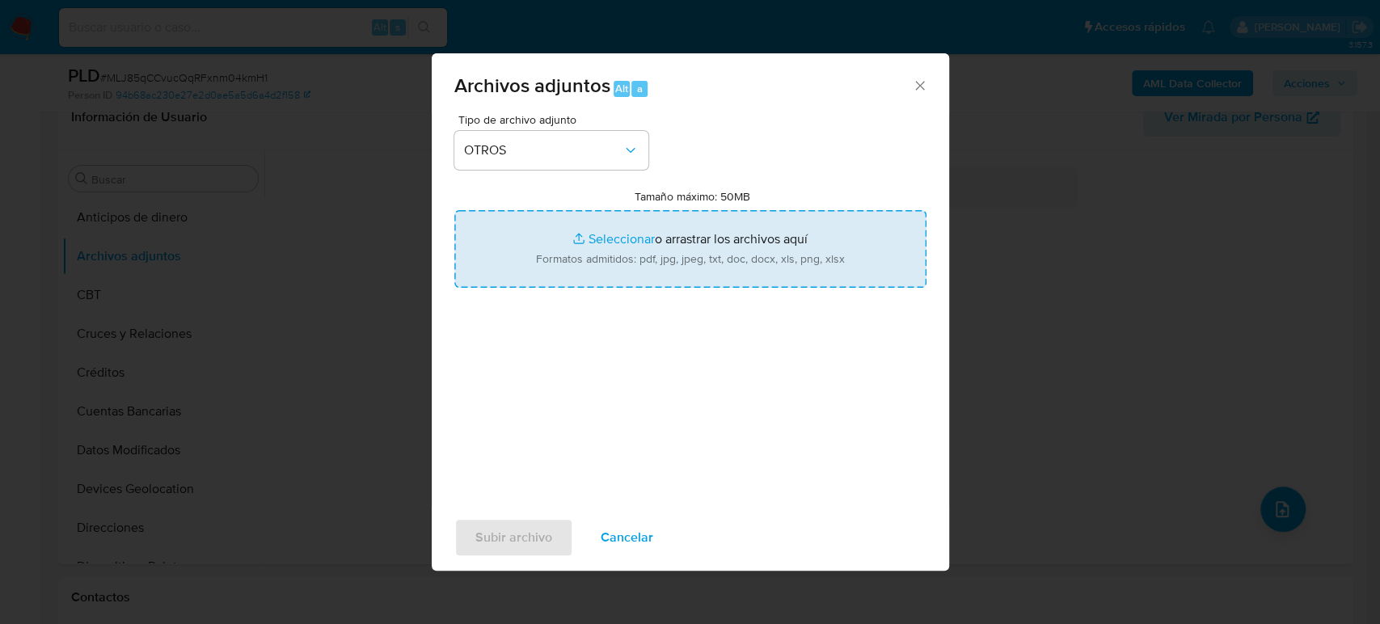
type input "C:\fakepath\2104030600_Patricia Robles_Agosto2025.pdf"
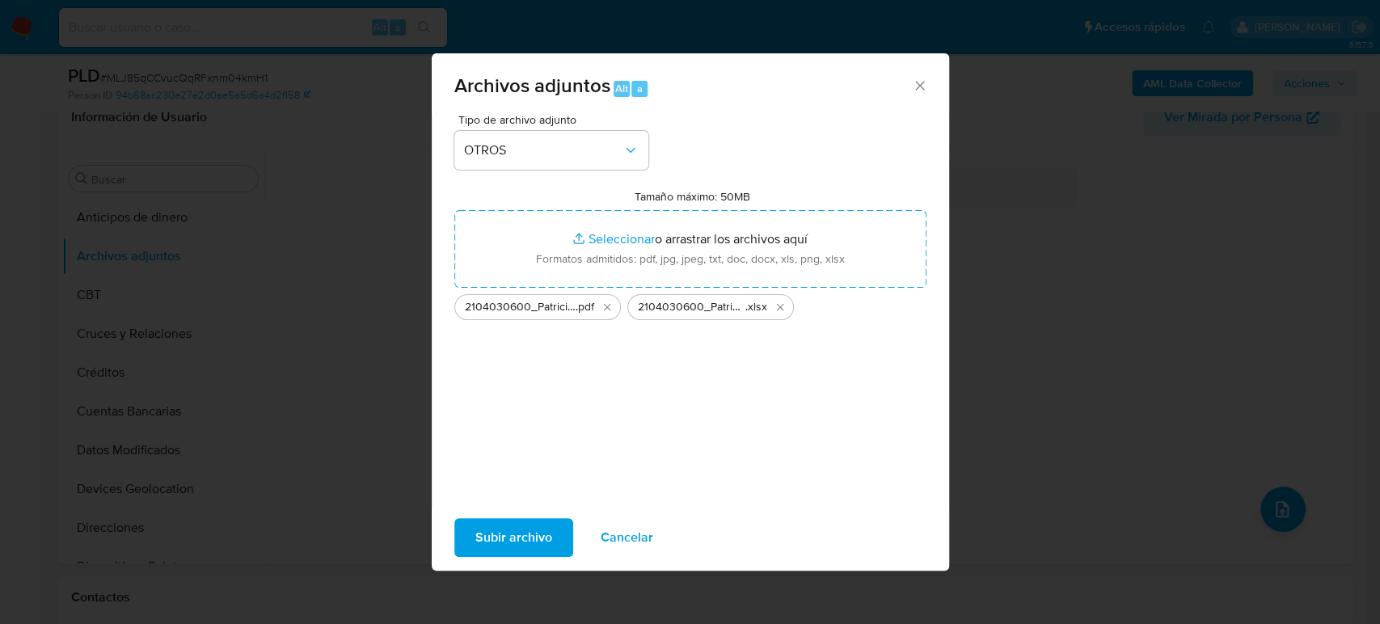
click at [515, 542] on span "Subir archivo" at bounding box center [513, 538] width 77 height 36
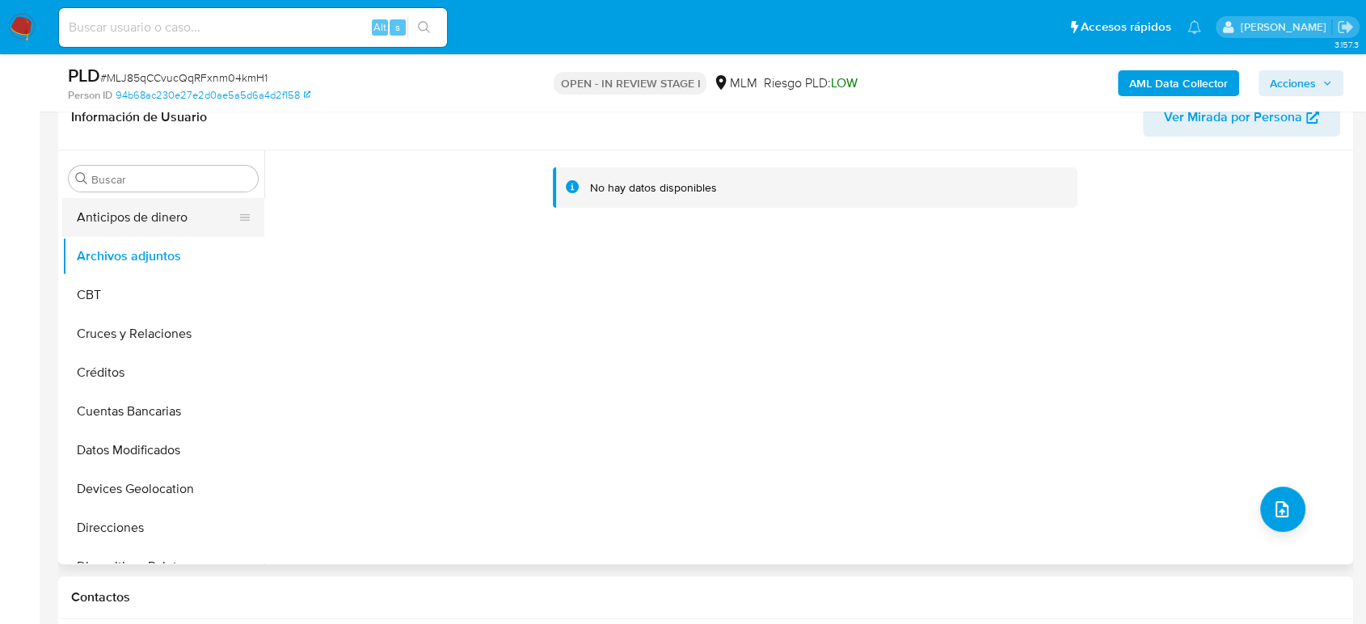
click at [142, 223] on button "Anticipos de dinero" at bounding box center [156, 217] width 189 height 39
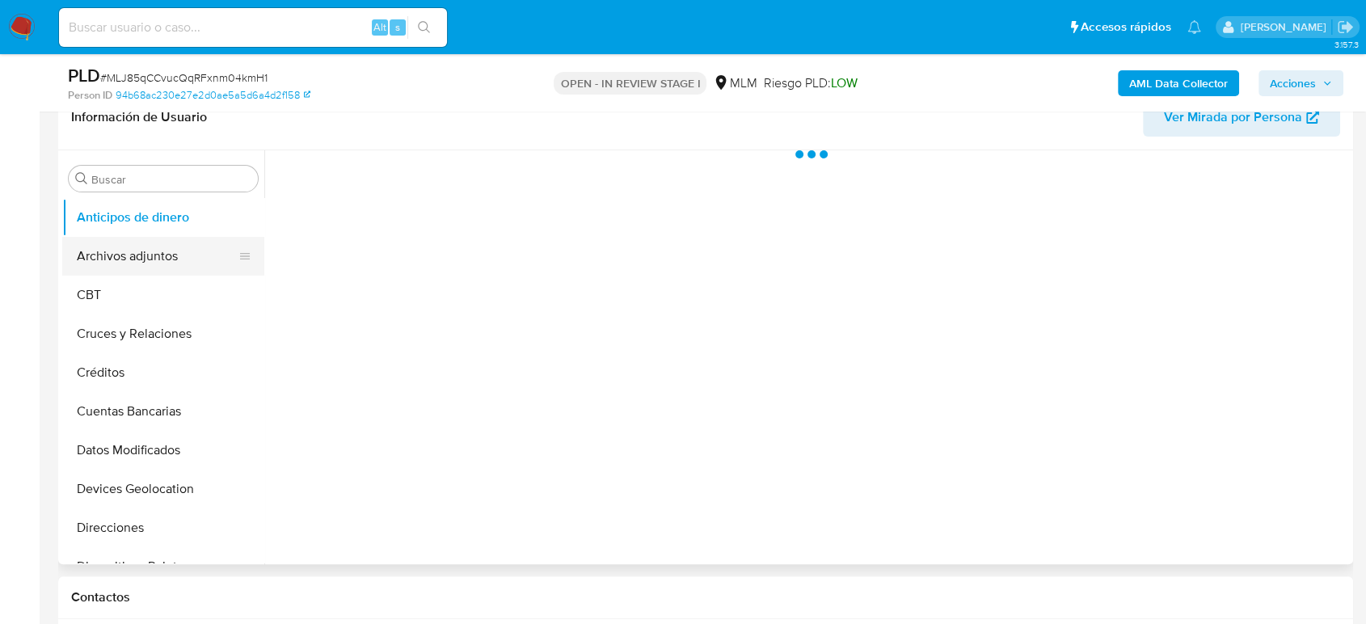
click at [149, 265] on button "Archivos adjuntos" at bounding box center [156, 256] width 189 height 39
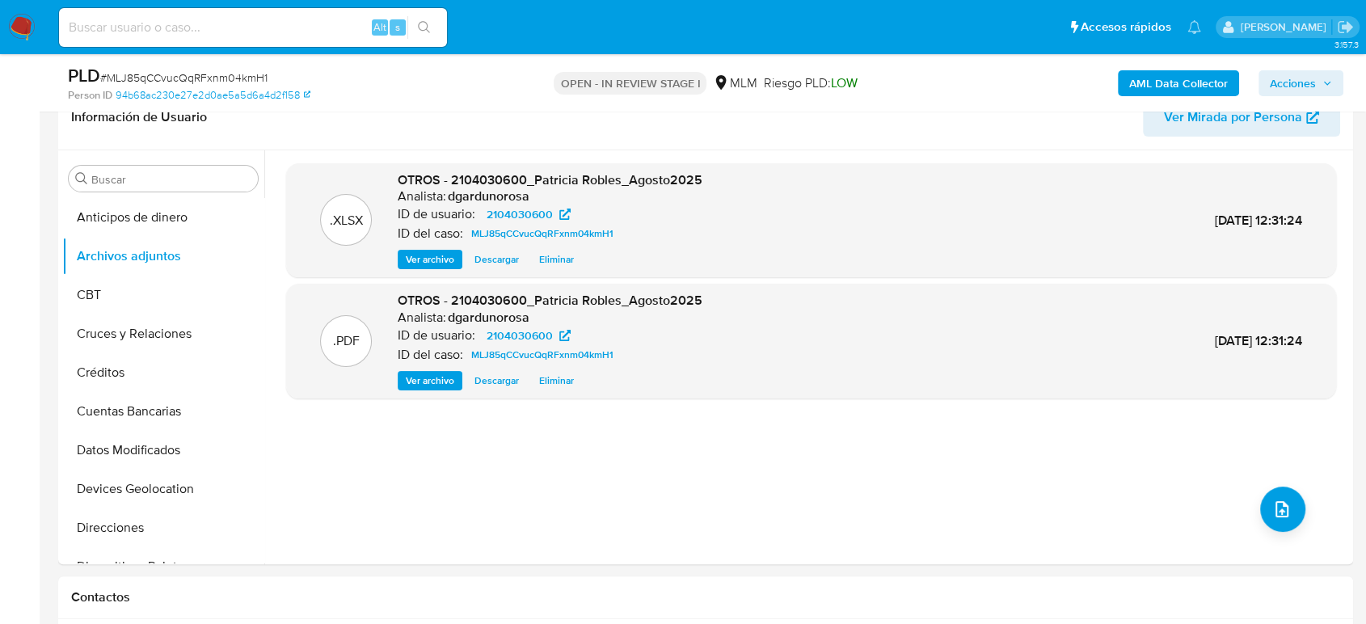
click at [1313, 82] on span "Acciones" at bounding box center [1293, 83] width 46 height 26
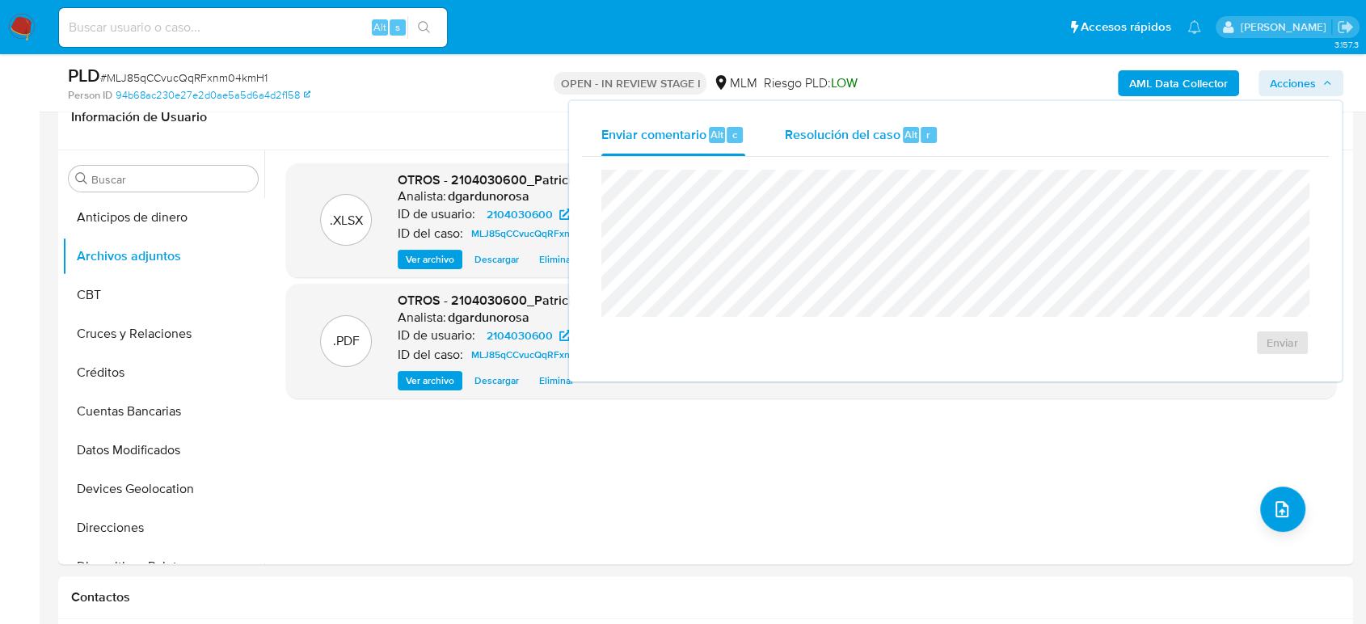
click at [854, 131] on span "Resolución del caso" at bounding box center [842, 134] width 116 height 19
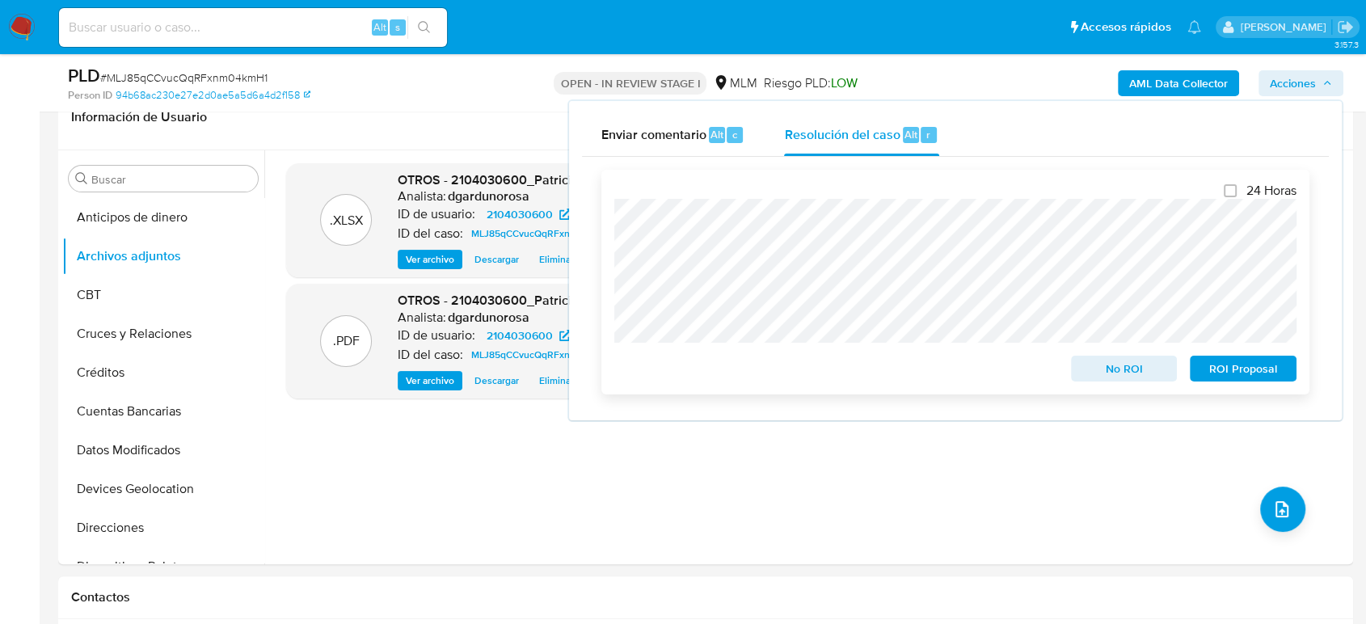
click at [1268, 377] on span "ROI Proposal" at bounding box center [1243, 368] width 84 height 23
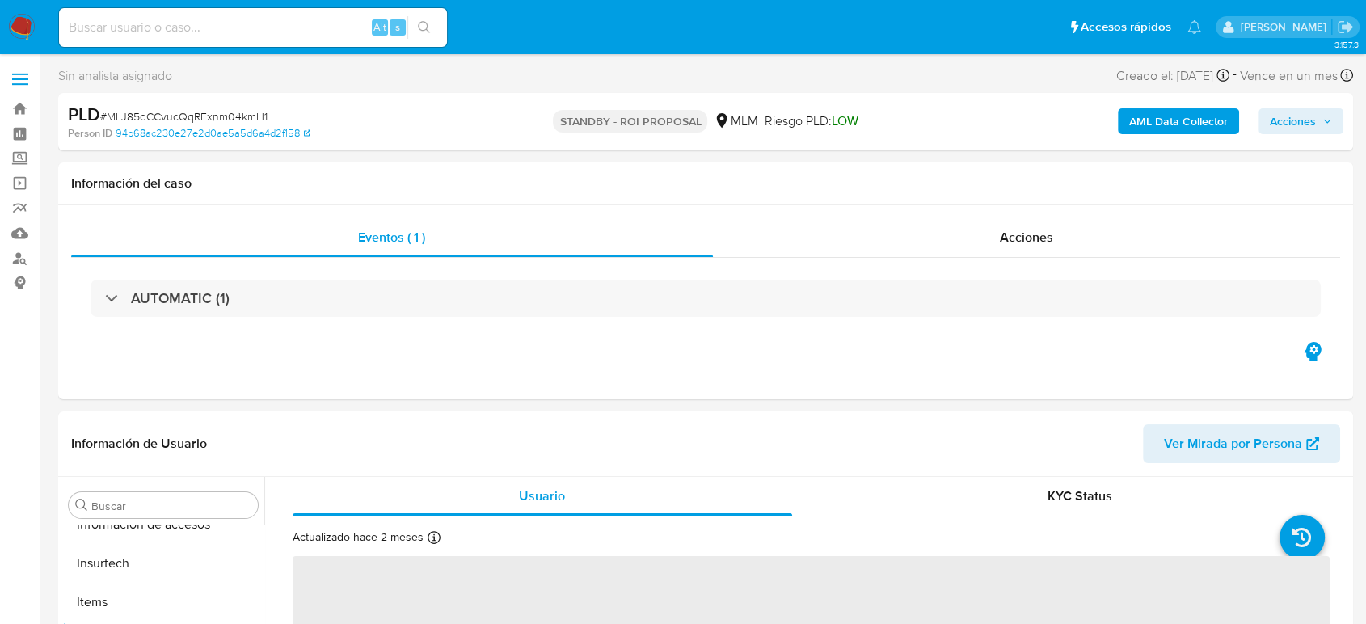
scroll to position [683, 0]
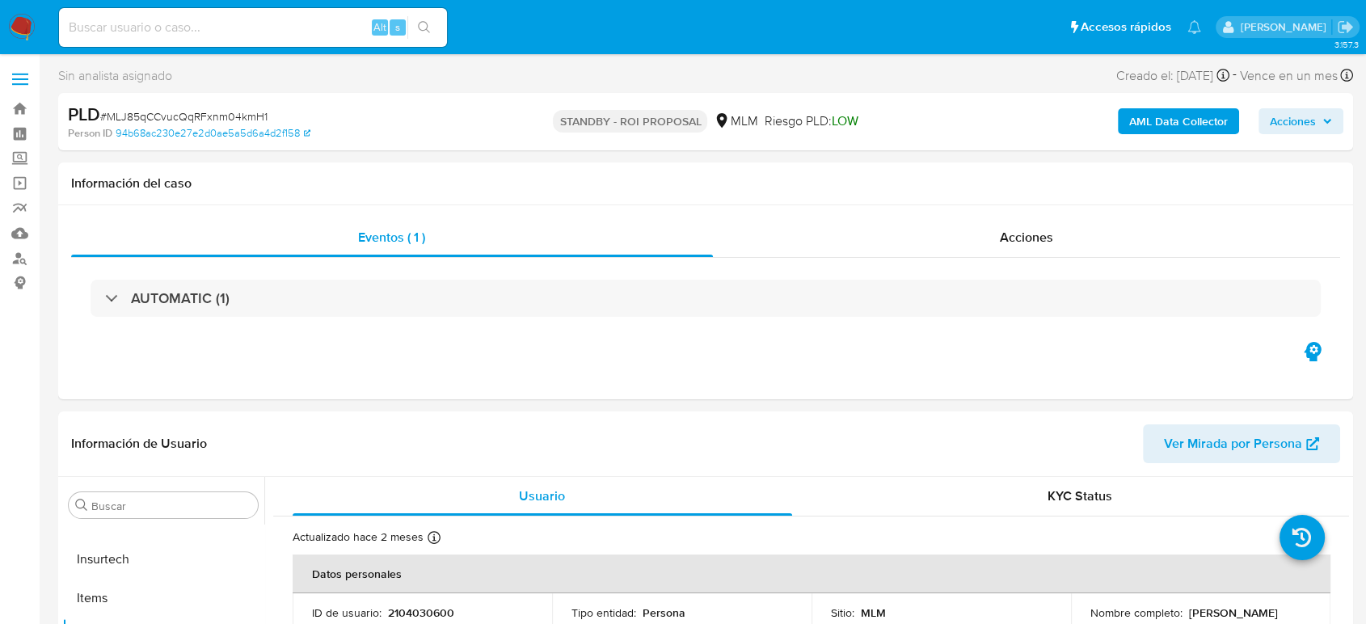
select select "10"
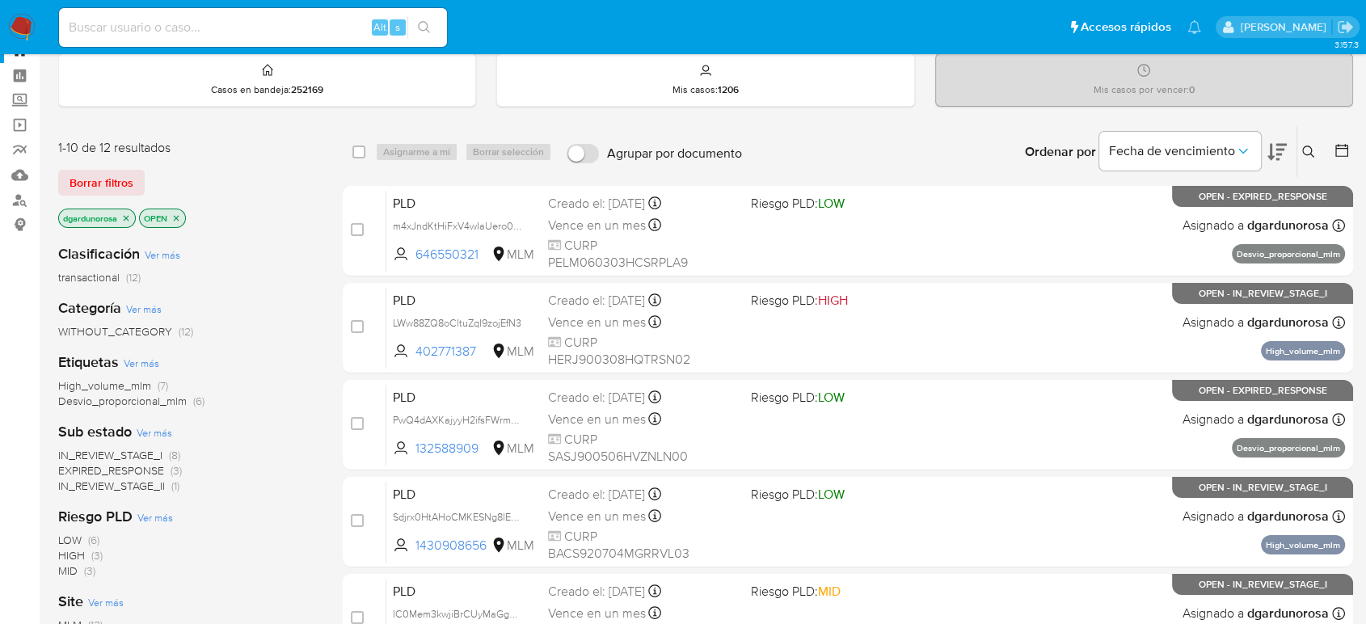
scroll to position [90, 0]
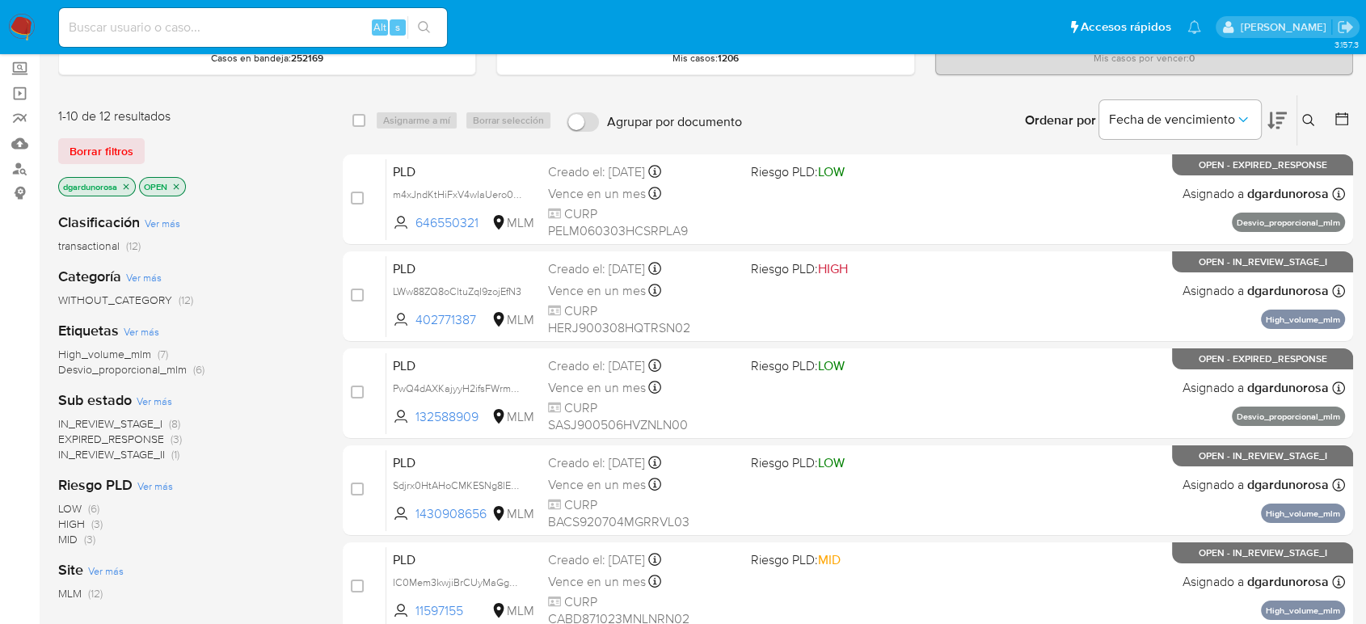
click at [119, 452] on span "IN_REVIEW_STAGE_II" at bounding box center [111, 454] width 107 height 16
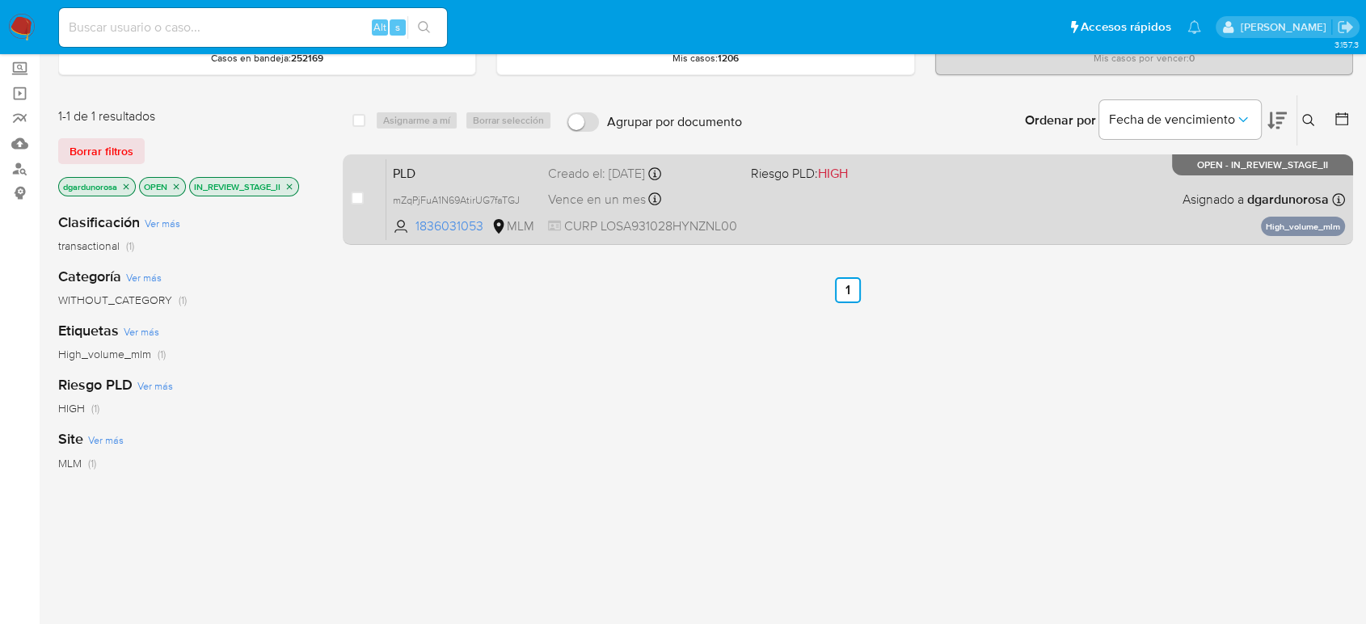
click at [862, 213] on div "PLD mZqPjFuA1N69AtirUG7faTGJ 1836031053 MLM Riesgo PLD: HIGH Creado el: [DATE] …" at bounding box center [865, 199] width 959 height 82
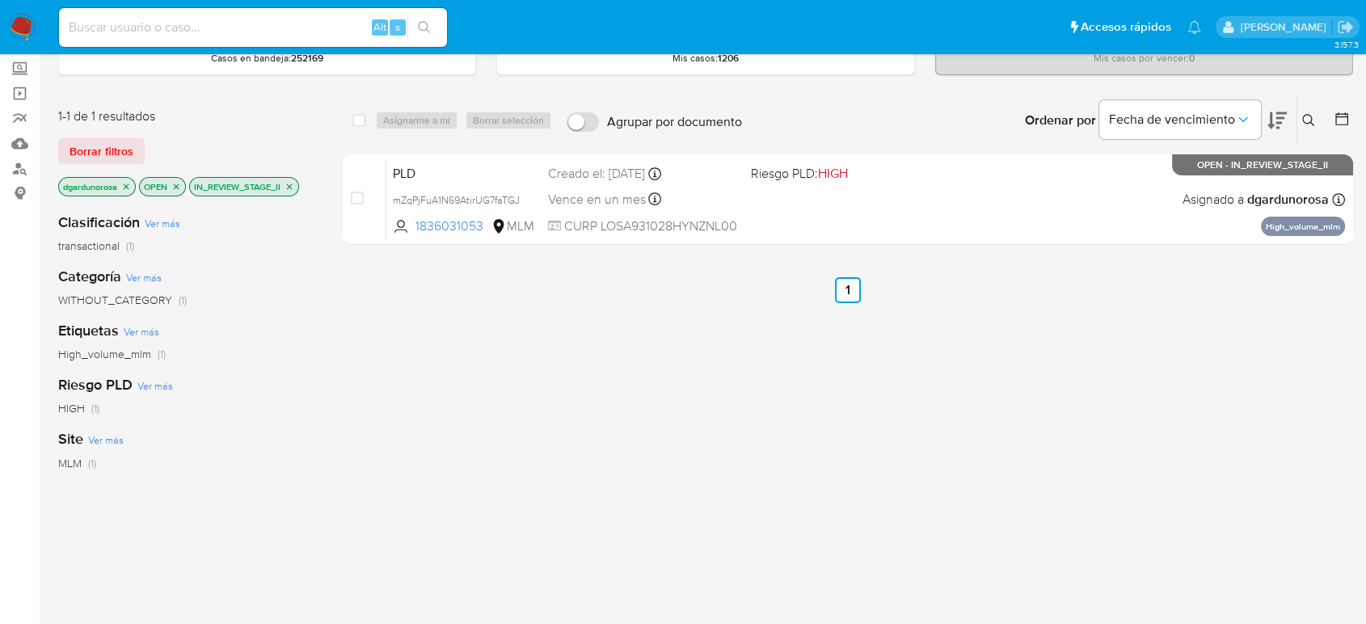
click at [289, 184] on icon "close-filter" at bounding box center [290, 187] width 10 height 10
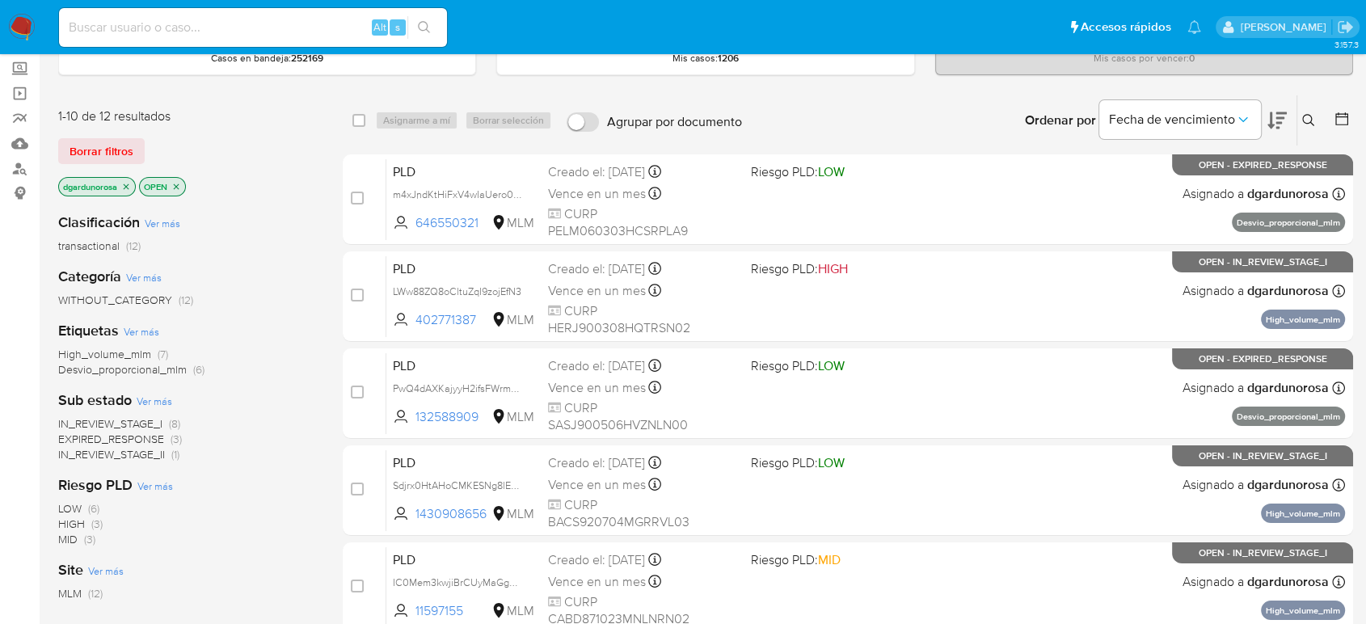
click at [97, 433] on span "EXPIRED_RESPONSE" at bounding box center [111, 439] width 106 height 16
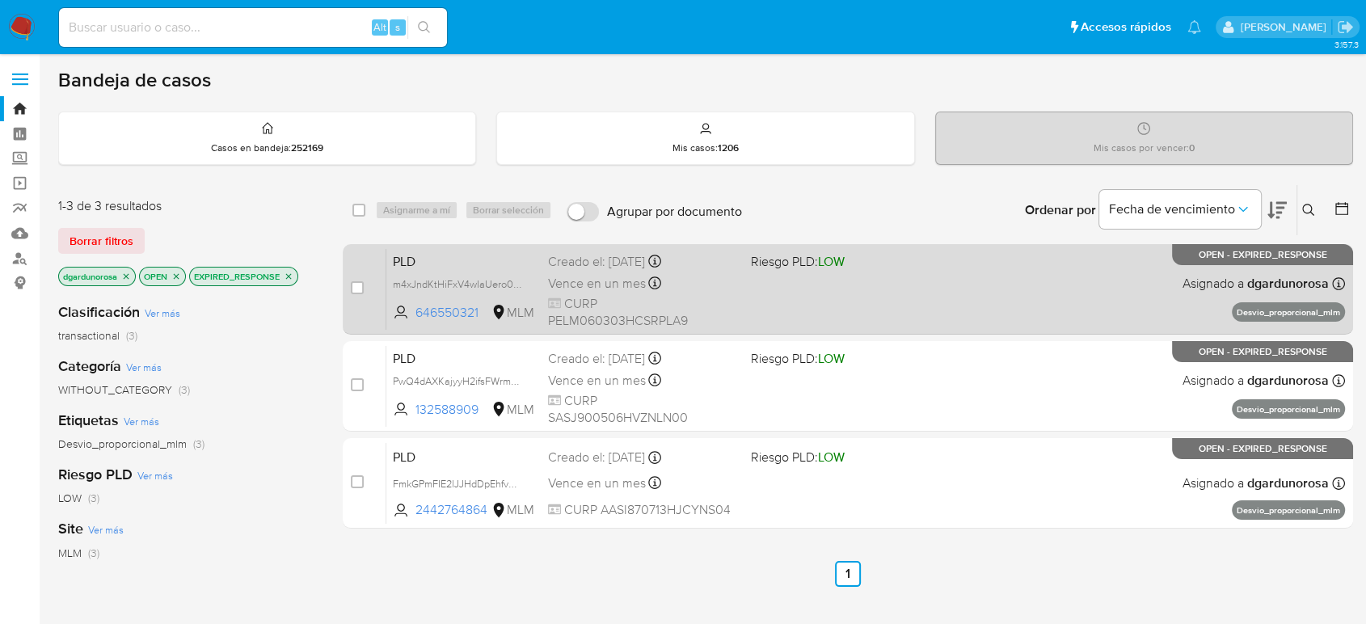
click at [1019, 295] on div "PLD m4xJndKtHiFxV4wIaUero0Pb 646550321 MLM Riesgo PLD: LOW Creado el: [DATE] Cr…" at bounding box center [865, 289] width 959 height 82
click at [353, 285] on input "checkbox" at bounding box center [357, 287] width 13 height 13
checkbox input "true"
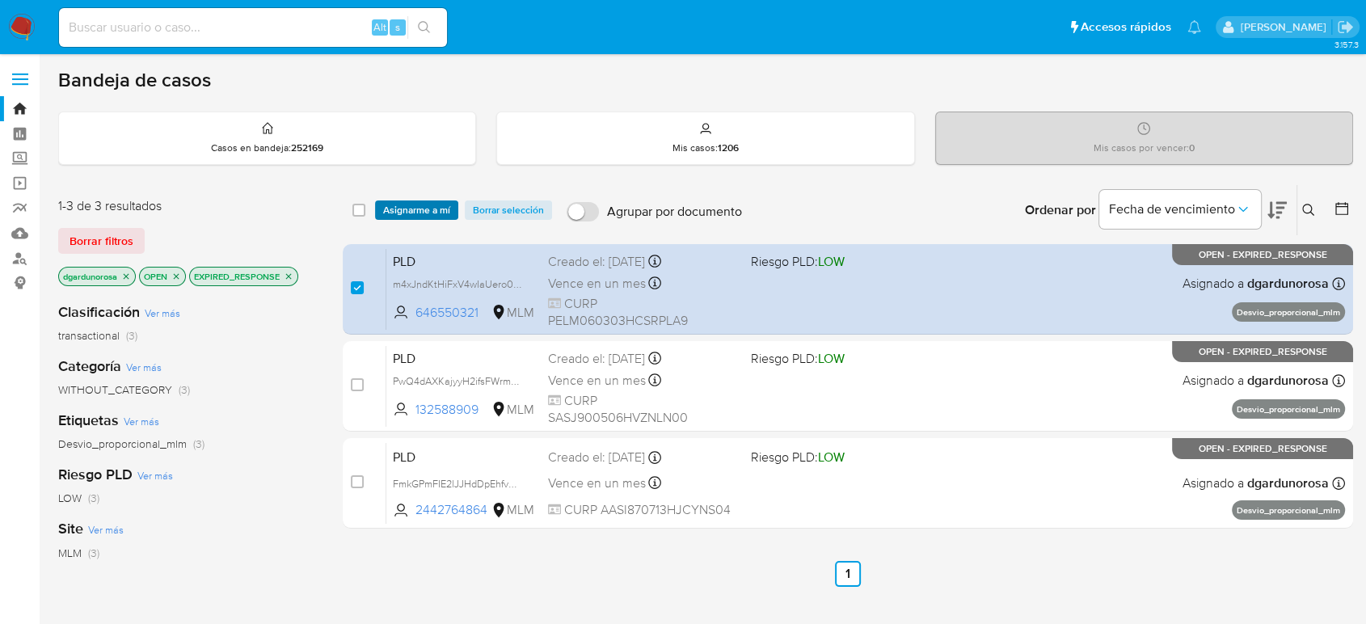
click at [412, 205] on span "Asignarme a mí" at bounding box center [416, 210] width 67 height 16
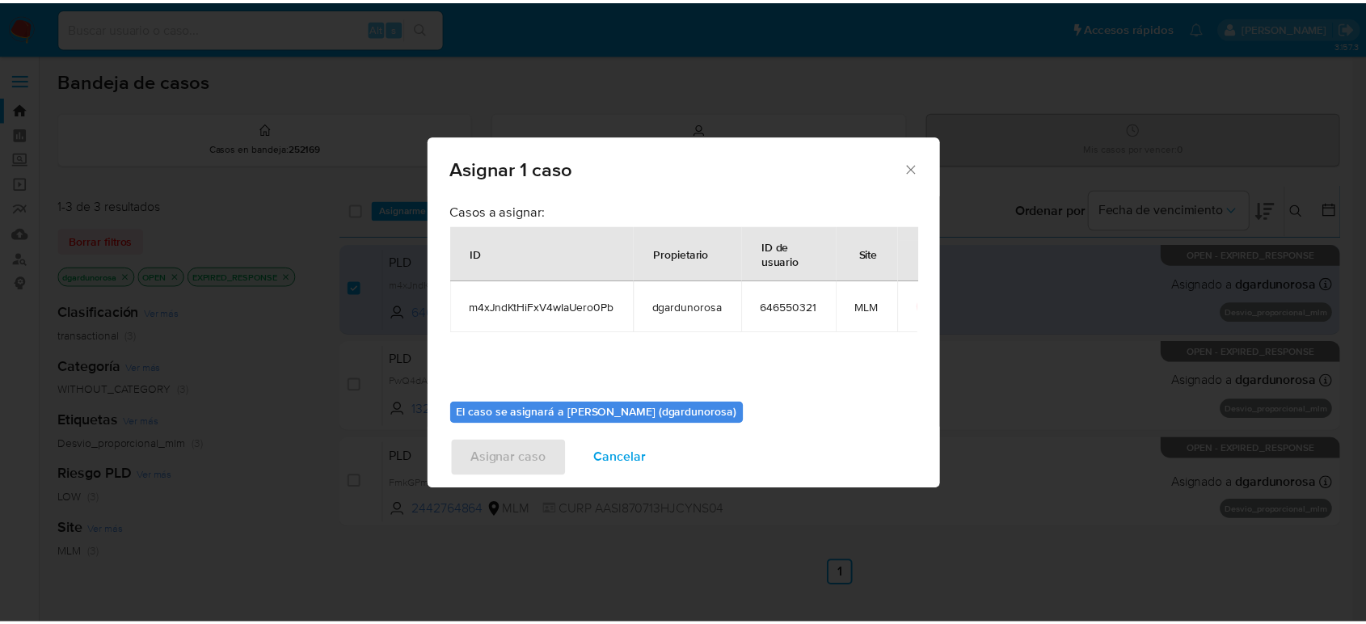
scroll to position [82, 0]
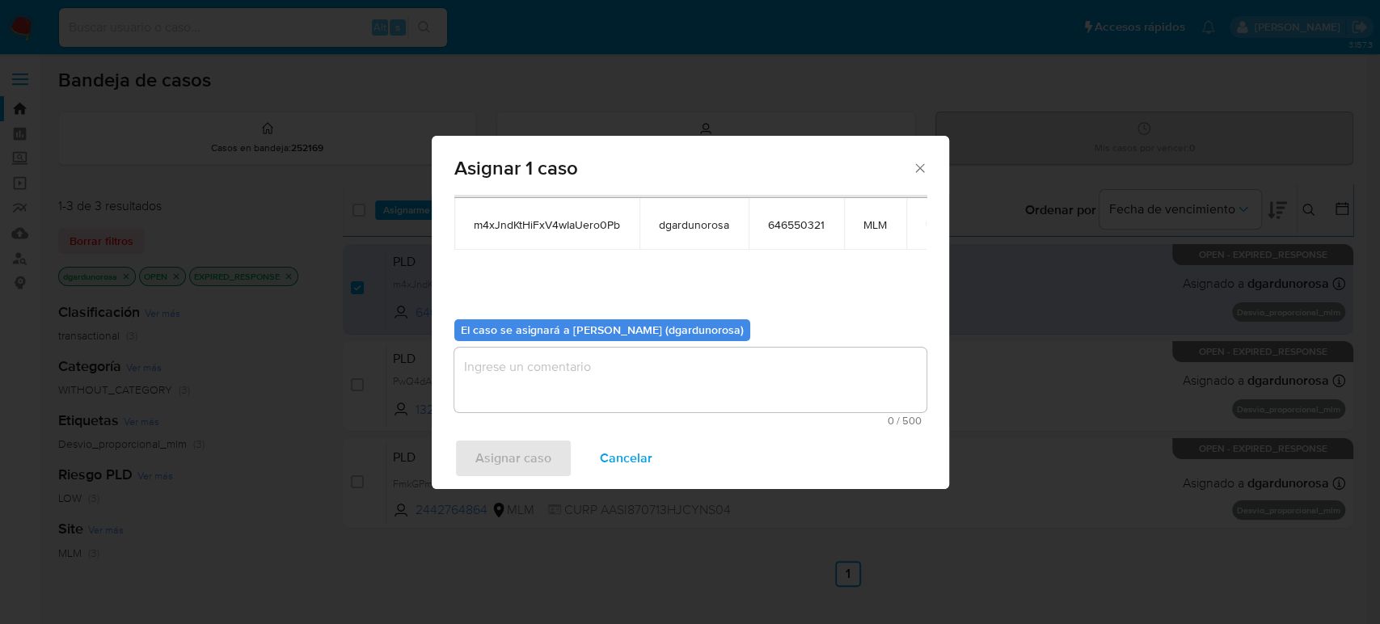
click at [621, 391] on textarea "assign-modal" at bounding box center [690, 380] width 472 height 65
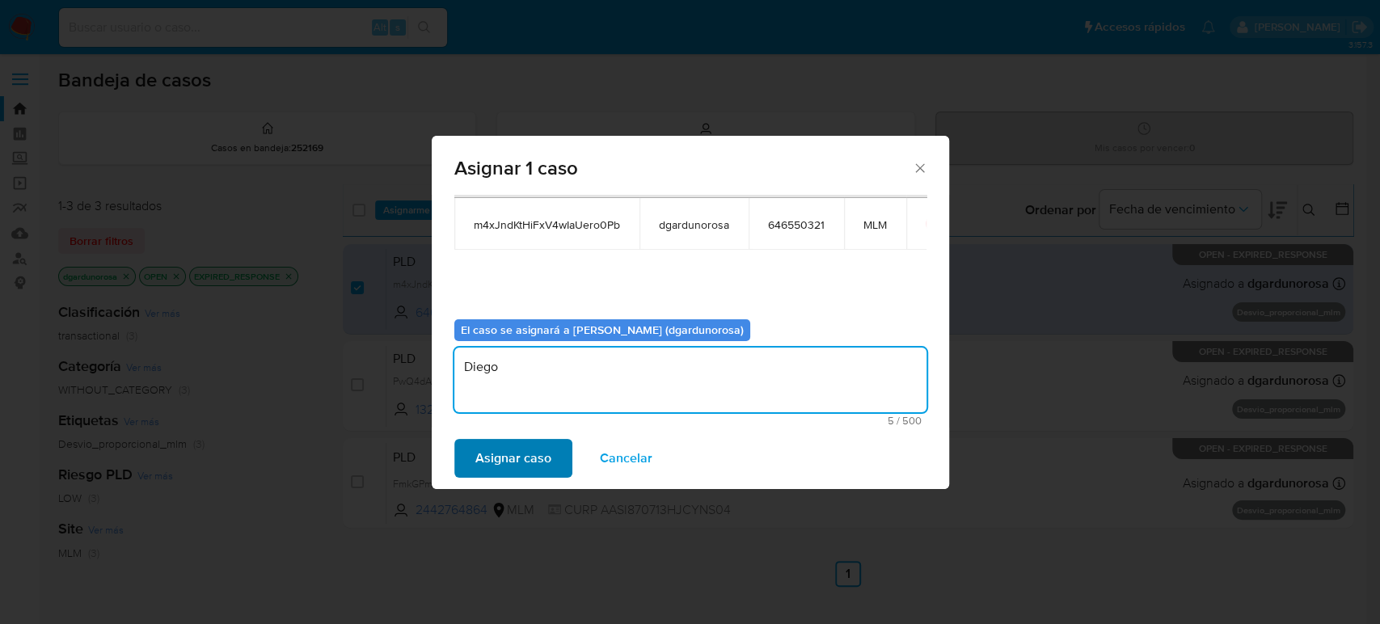
type textarea "Diego"
click at [546, 464] on span "Asignar caso" at bounding box center [513, 459] width 76 height 36
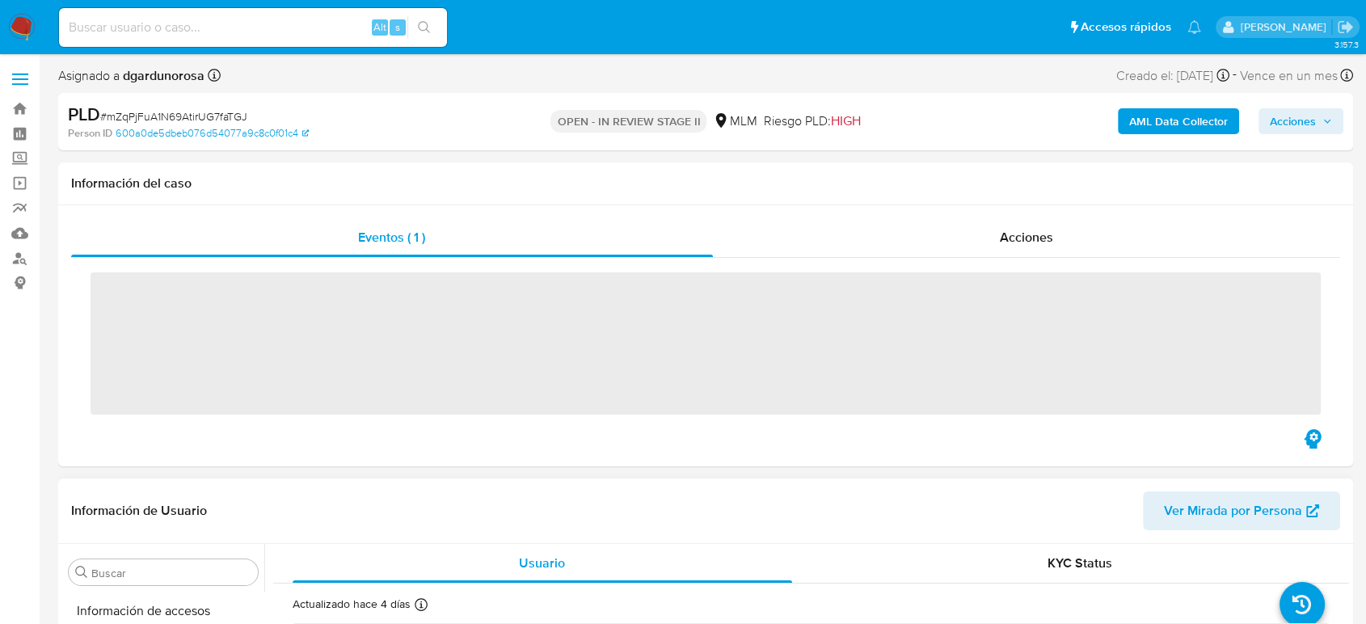
scroll to position [683, 0]
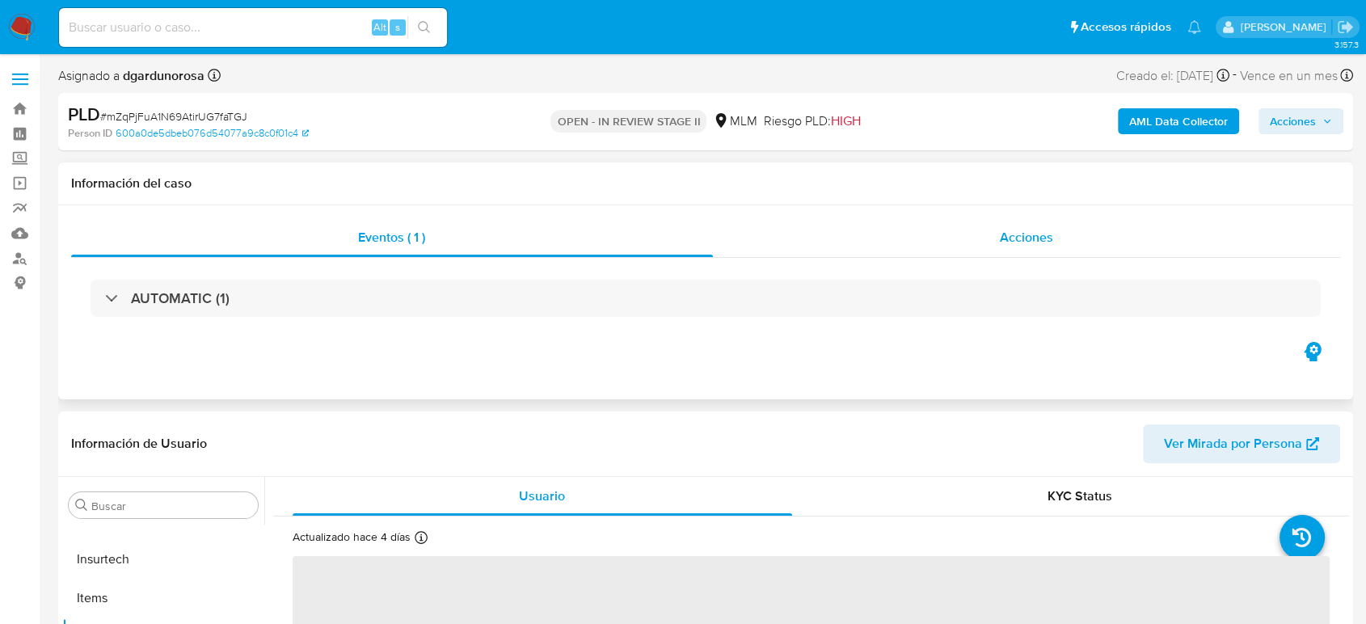
click at [999, 232] on div "Acciones" at bounding box center [1027, 237] width 628 height 39
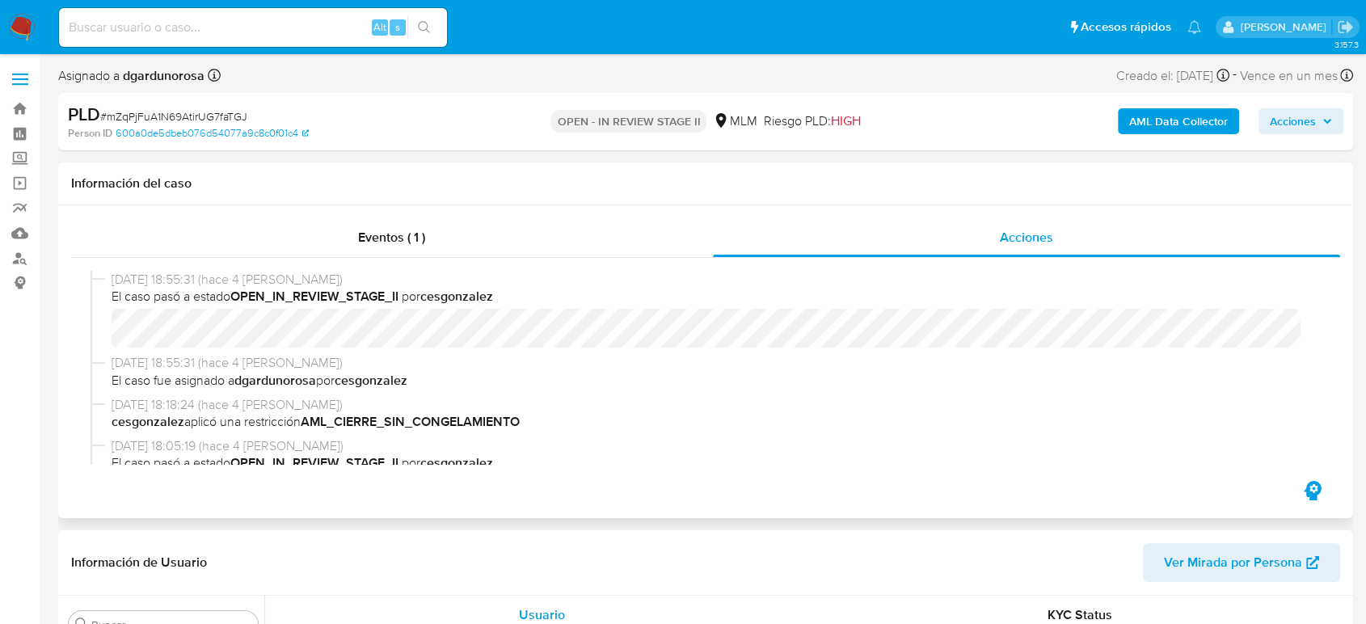
select select "10"
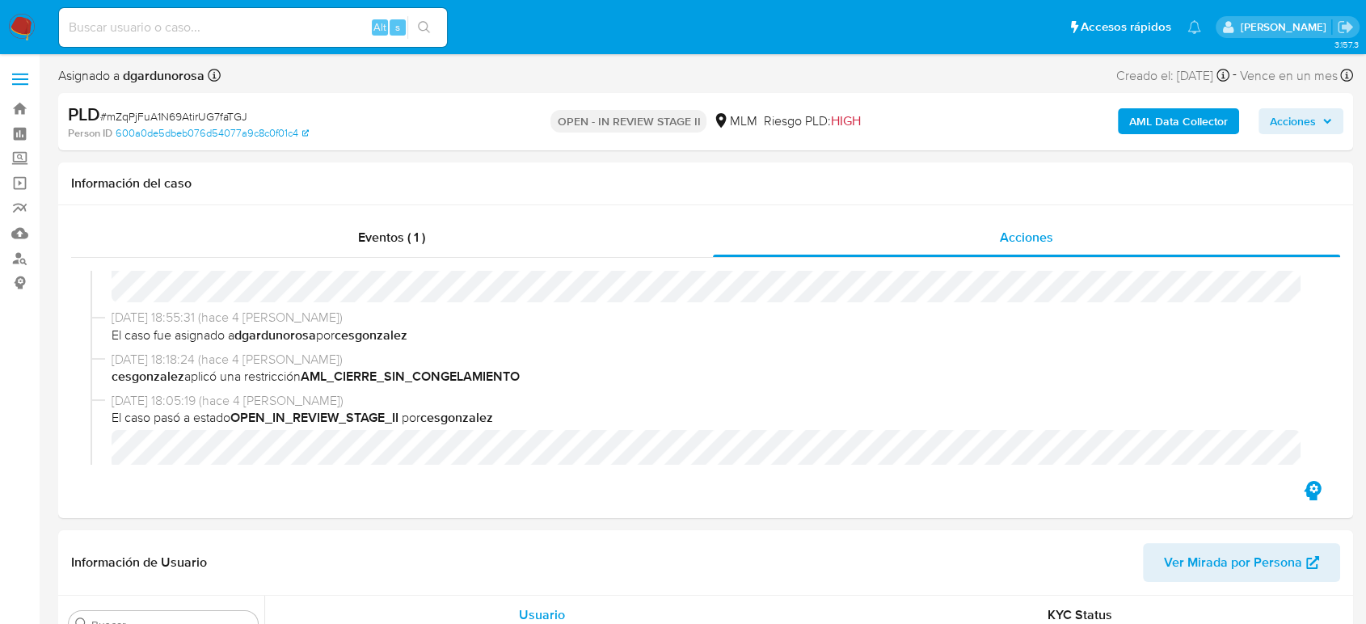
scroll to position [0, 0]
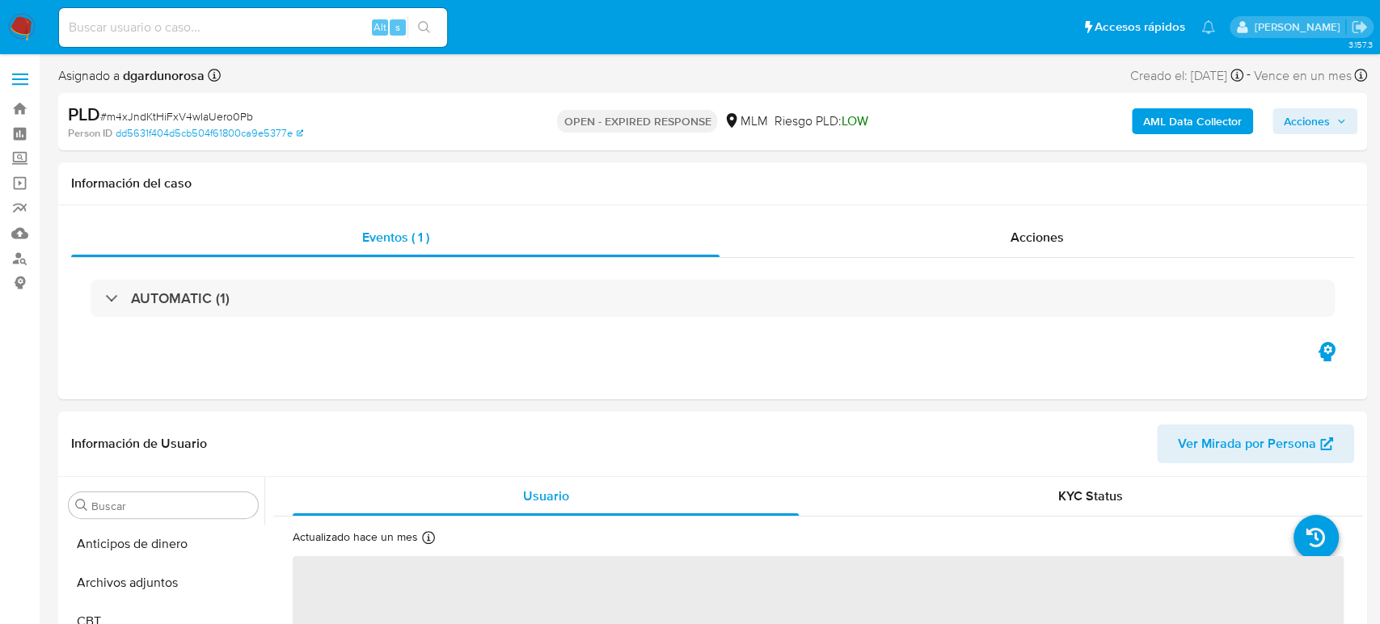
select select "10"
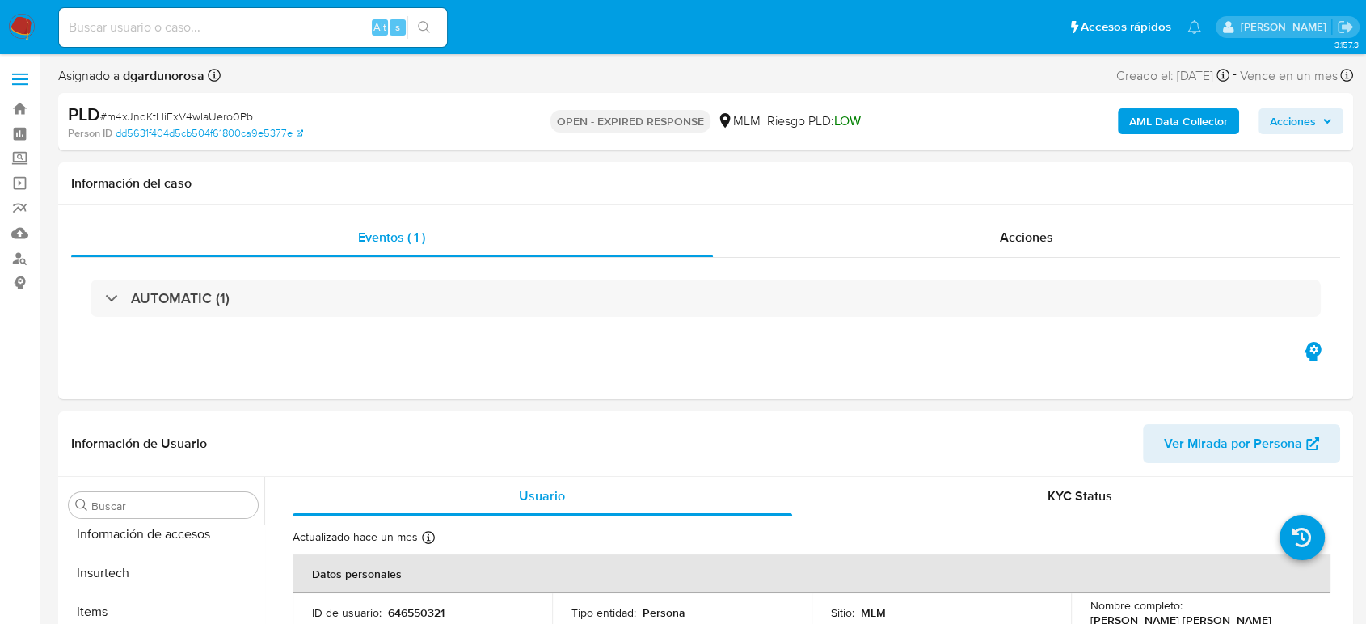
scroll to position [683, 0]
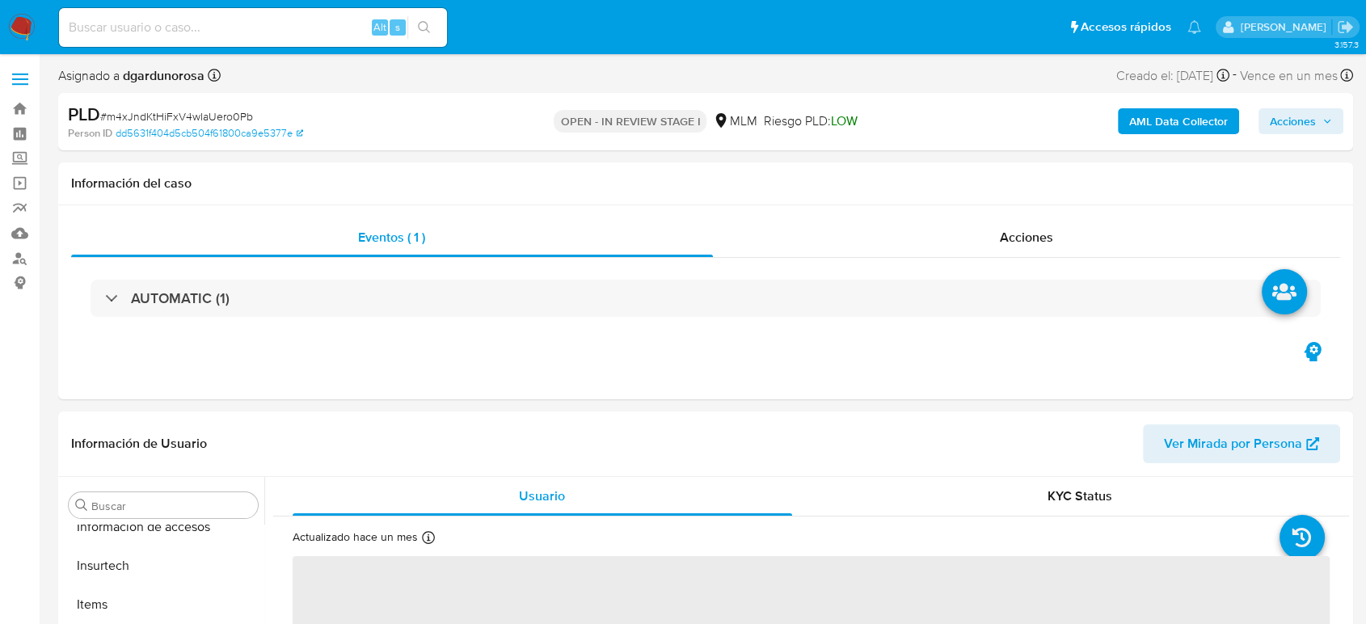
scroll to position [683, 0]
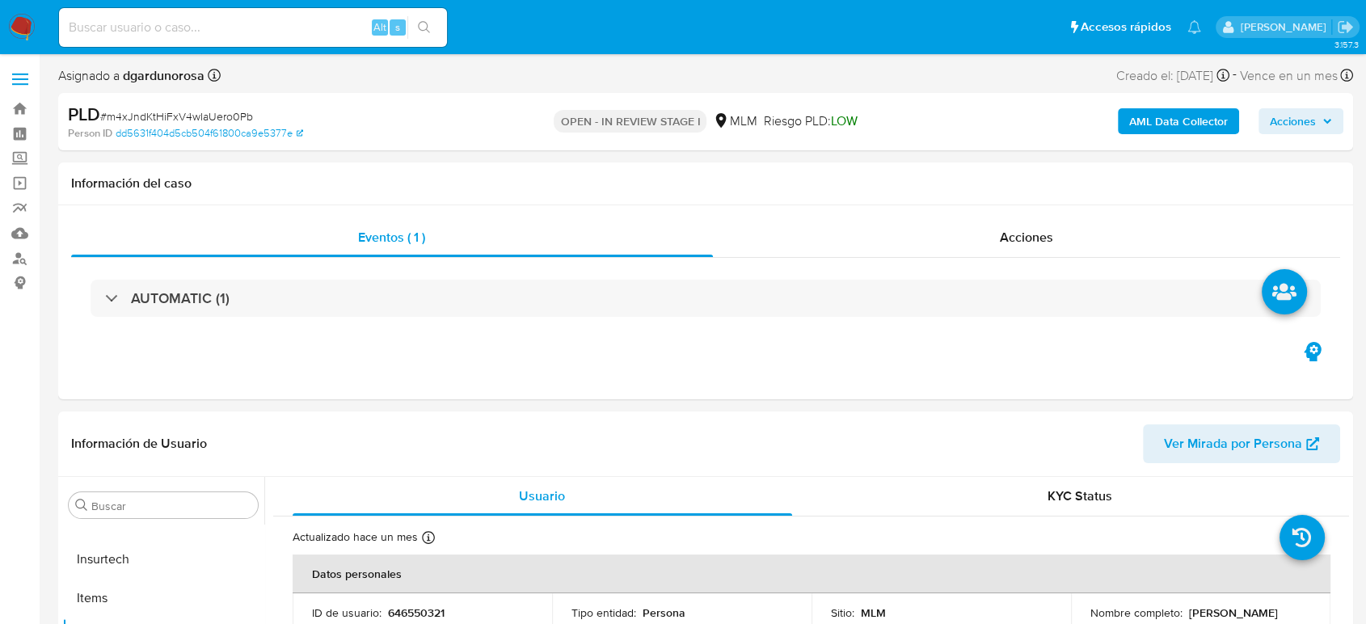
select select "10"
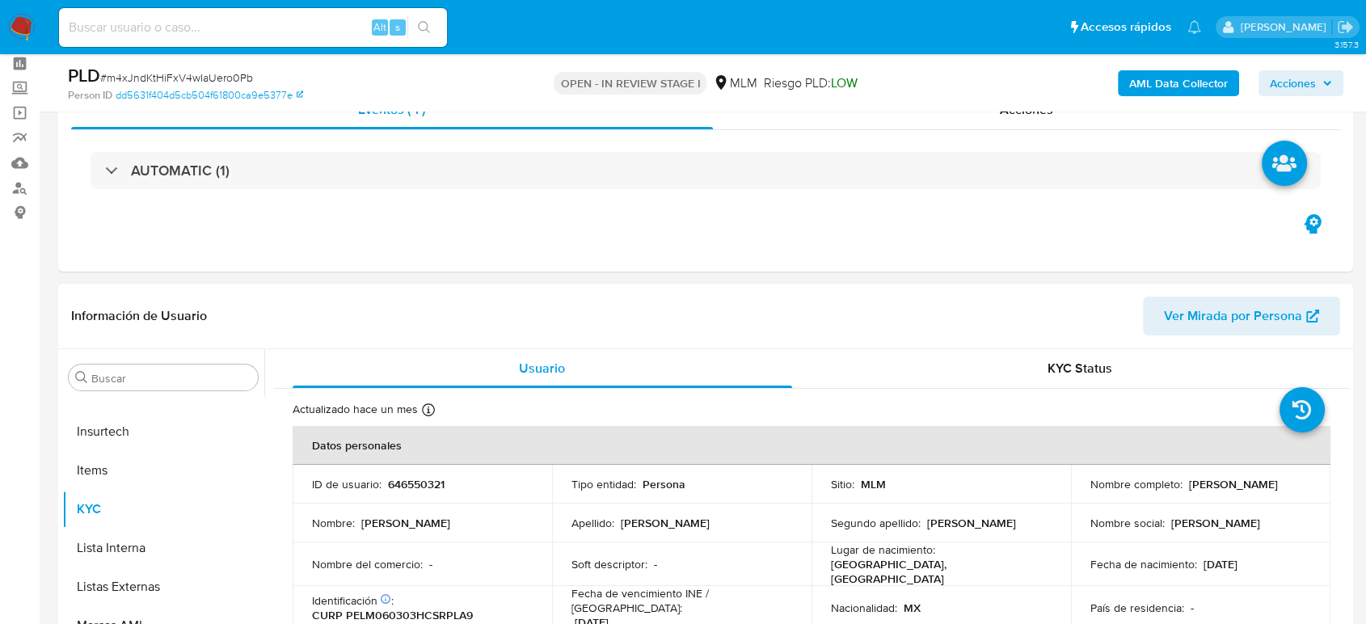
scroll to position [179, 0]
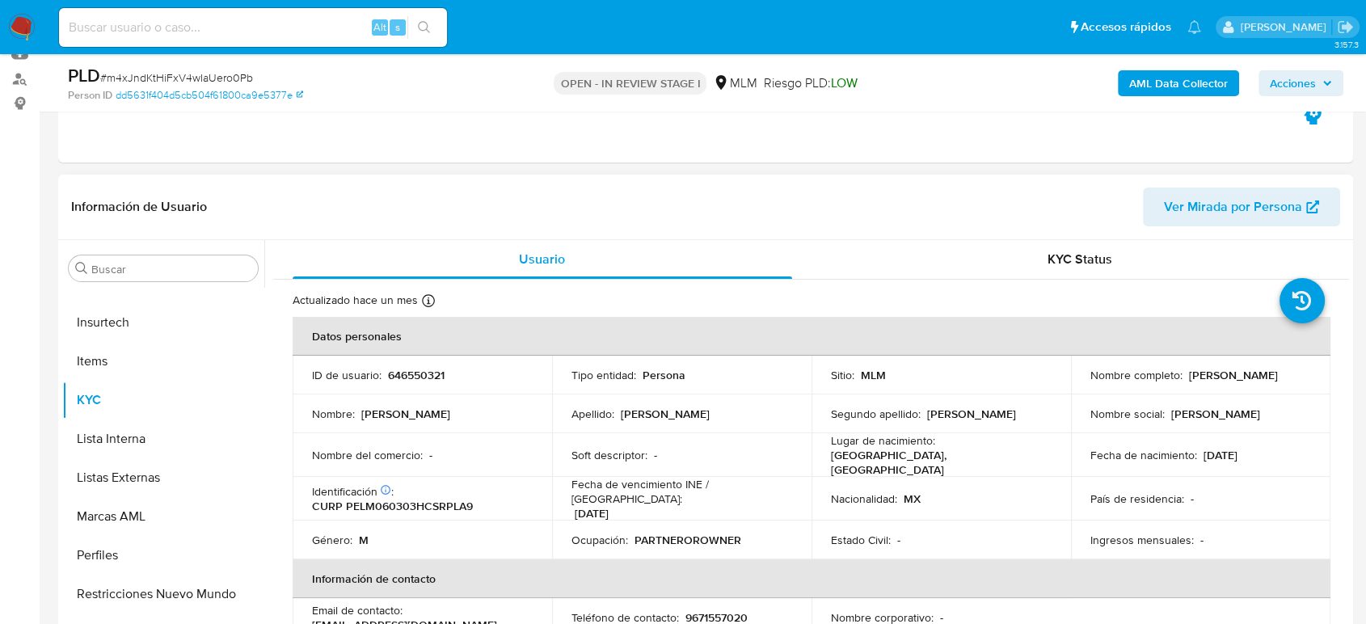
click at [437, 374] on p "646550321" at bounding box center [416, 375] width 57 height 15
copy p "646550321"
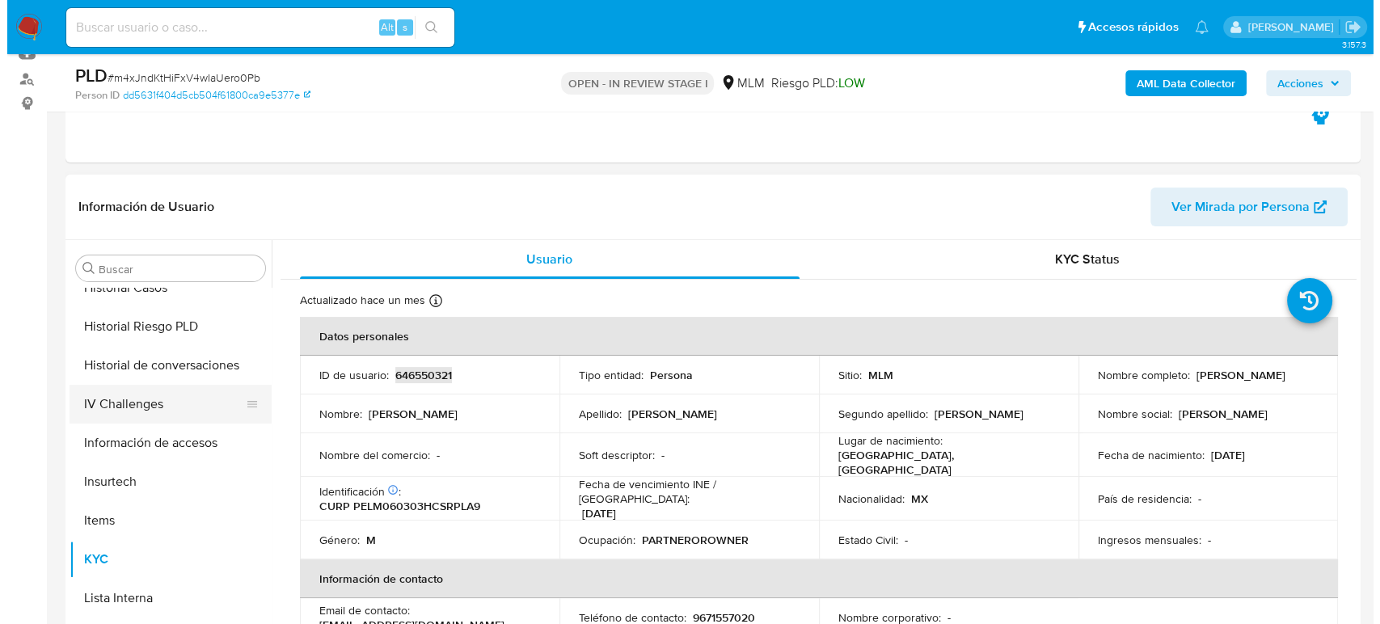
scroll to position [414, 0]
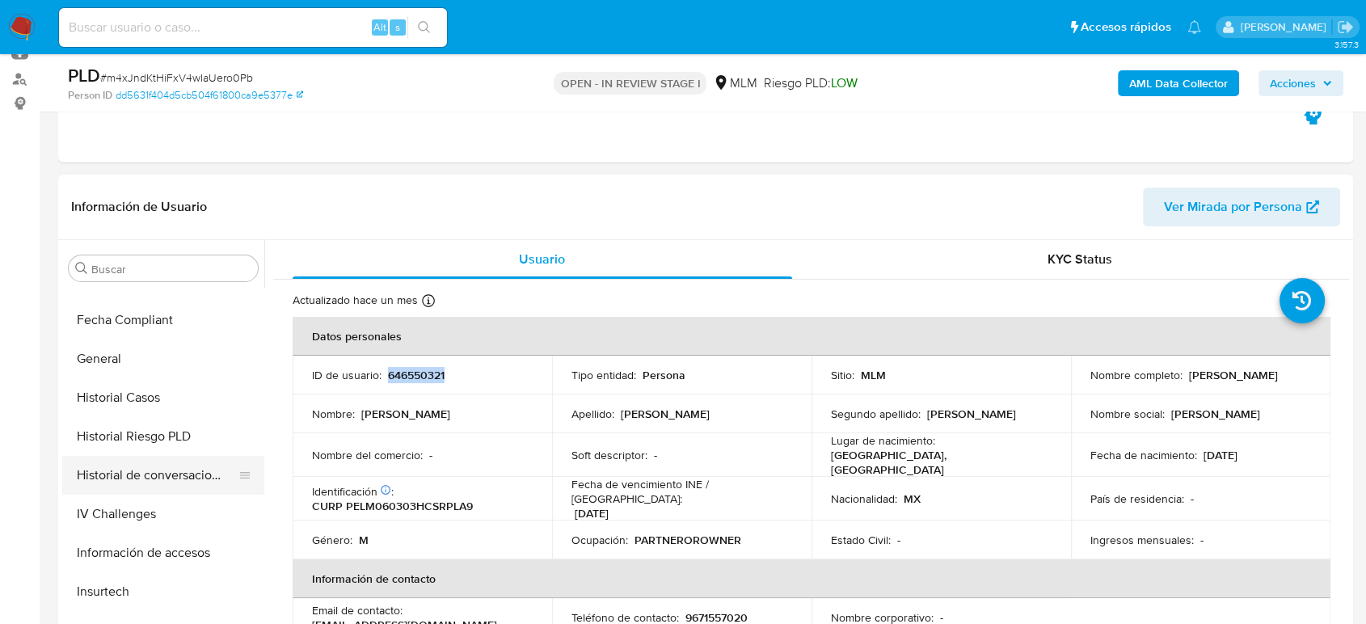
click at [163, 486] on button "Historial de conversaciones" at bounding box center [156, 475] width 189 height 39
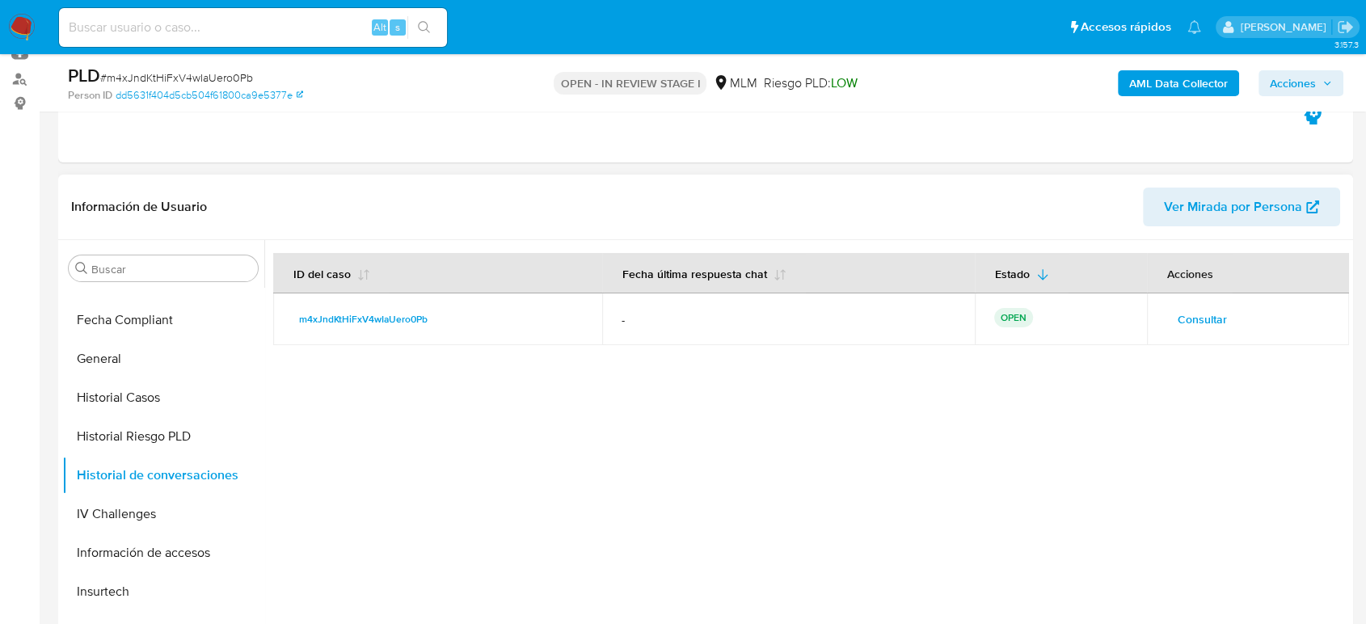
click at [1199, 336] on td "Consultar" at bounding box center [1248, 319] width 202 height 52
click at [1195, 323] on span "Consultar" at bounding box center [1202, 319] width 49 height 23
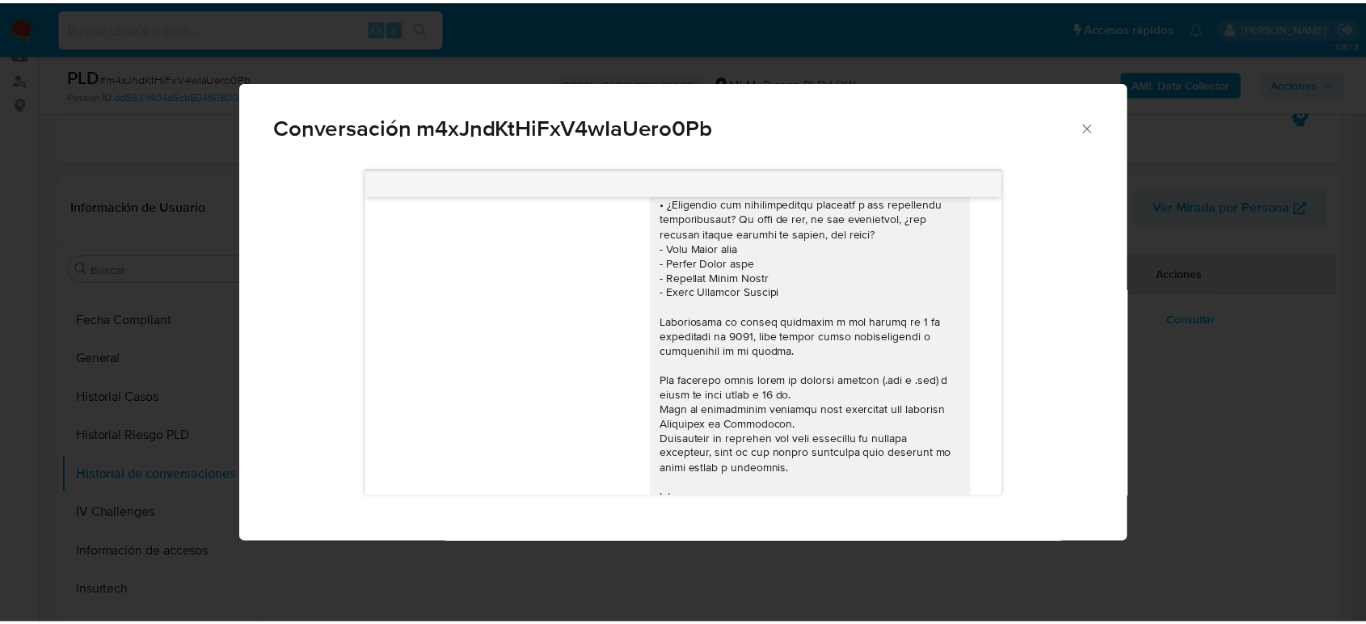
scroll to position [350, 0]
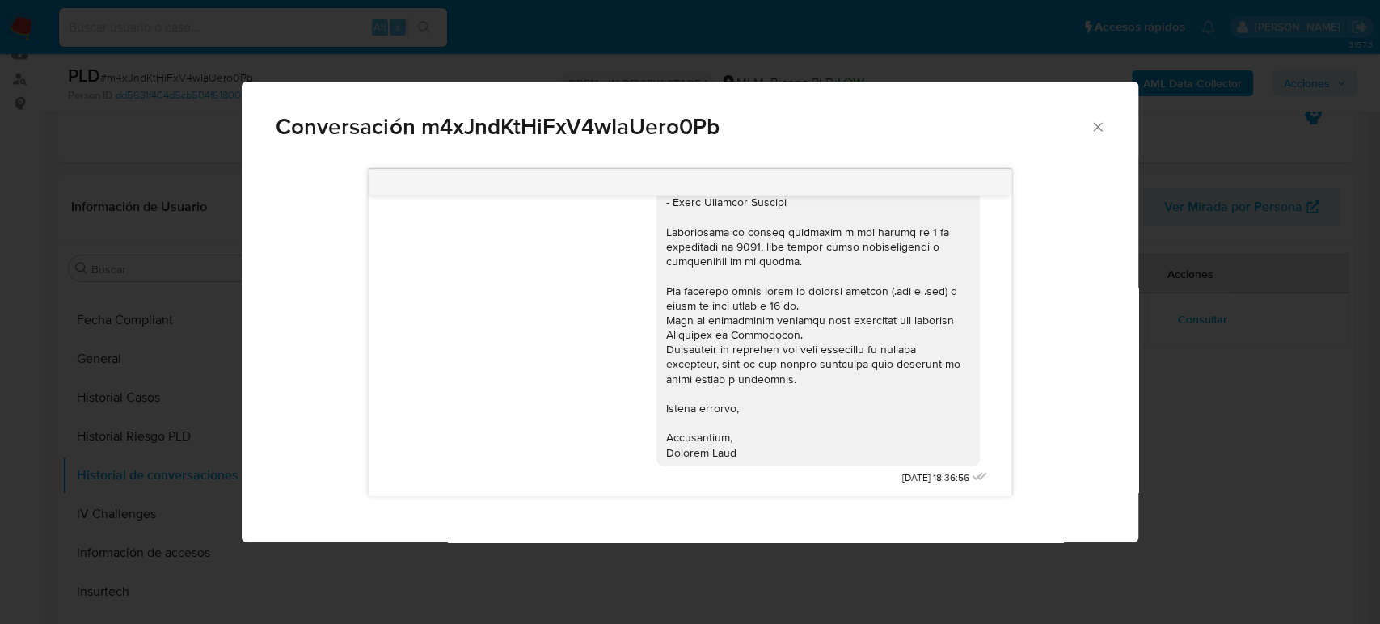
click at [1093, 134] on icon "Cerrar" at bounding box center [1098, 127] width 16 height 16
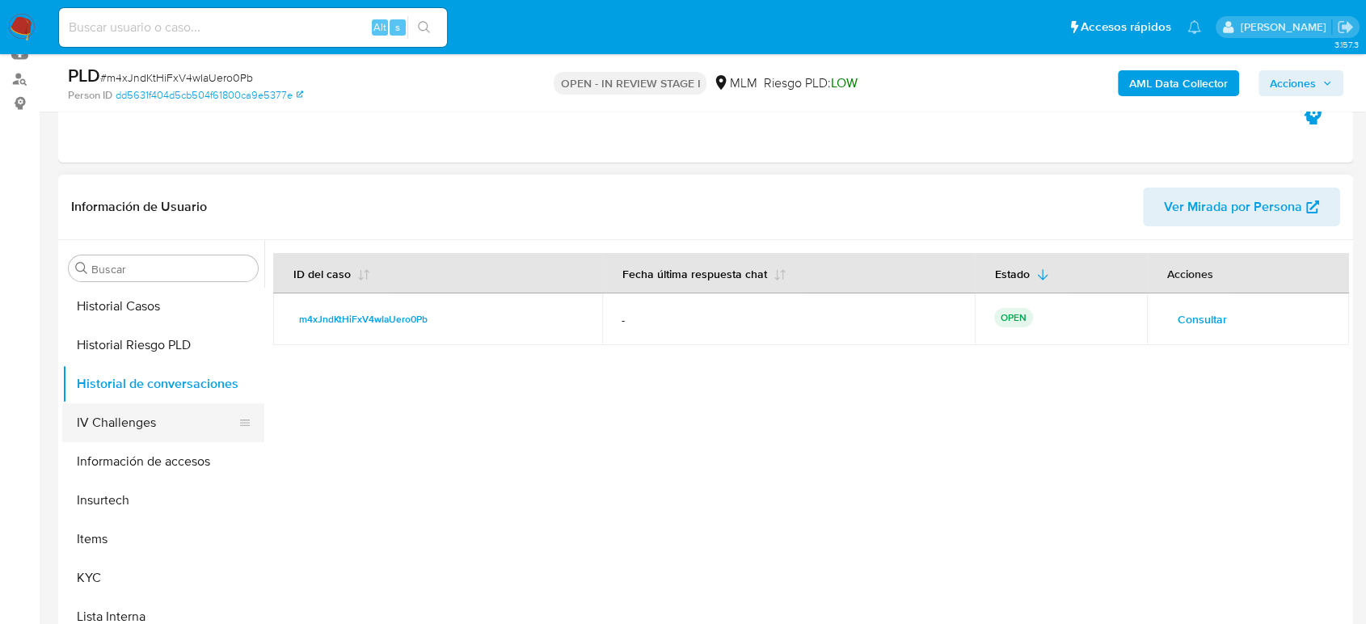
scroll to position [683, 0]
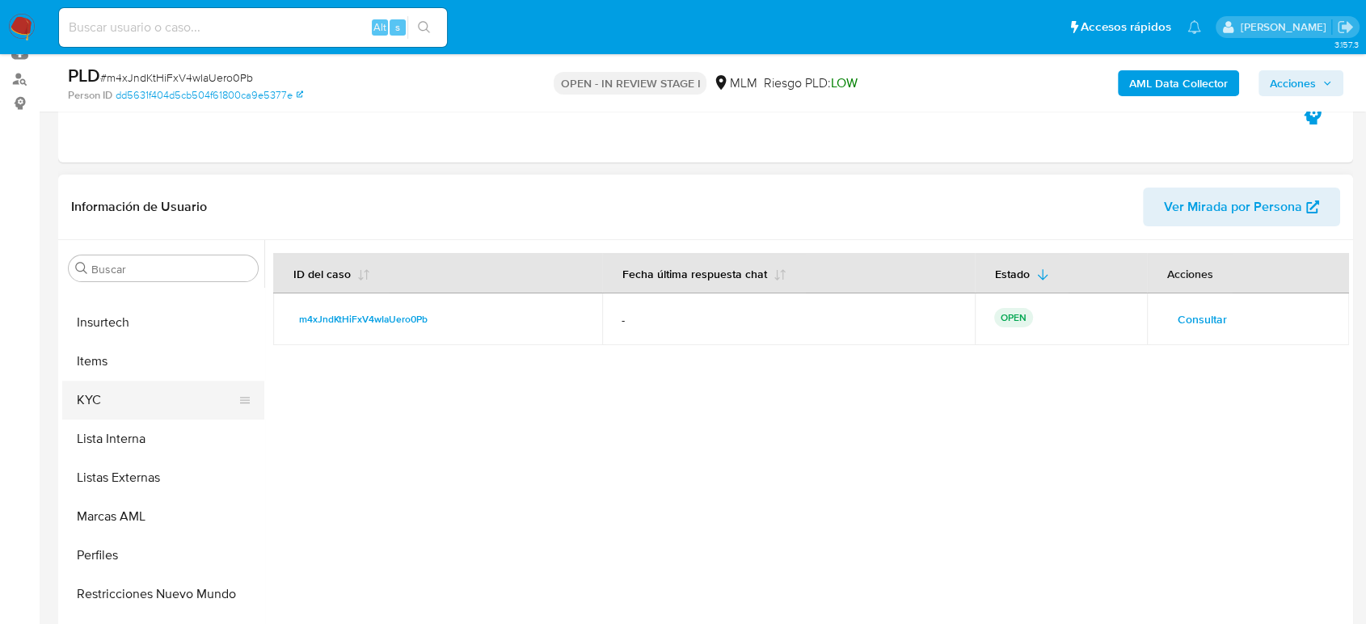
click at [133, 398] on button "KYC" at bounding box center [156, 400] width 189 height 39
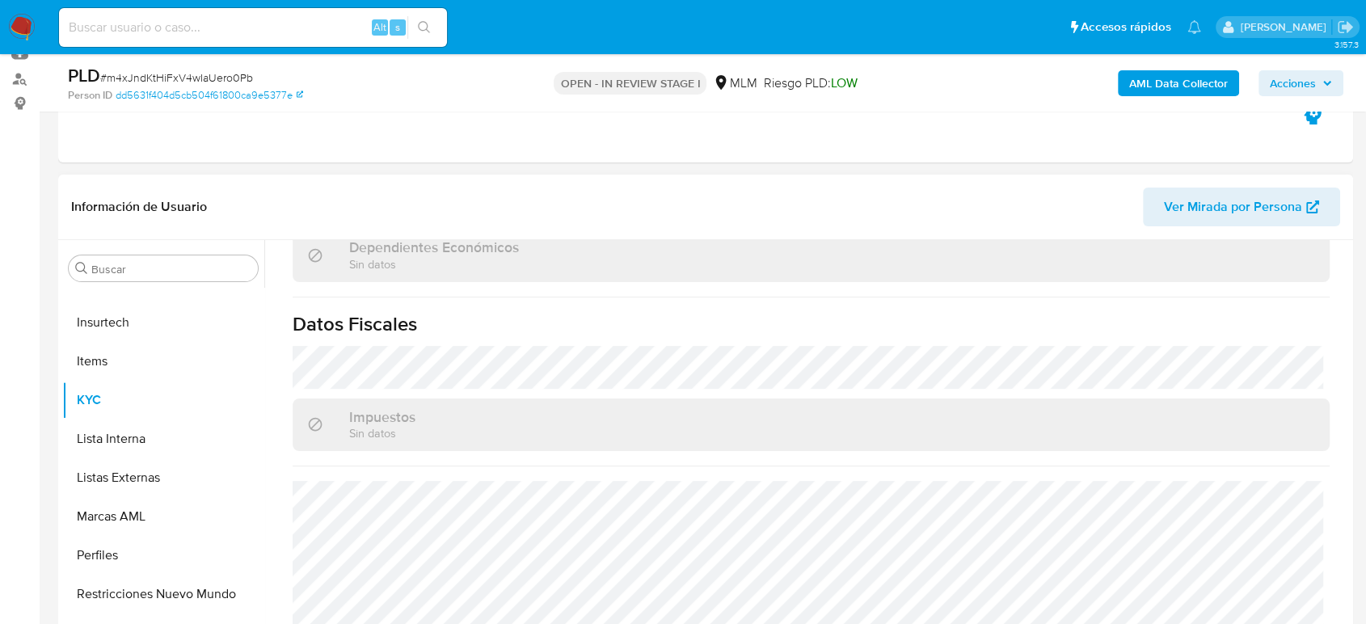
scroll to position [988, 0]
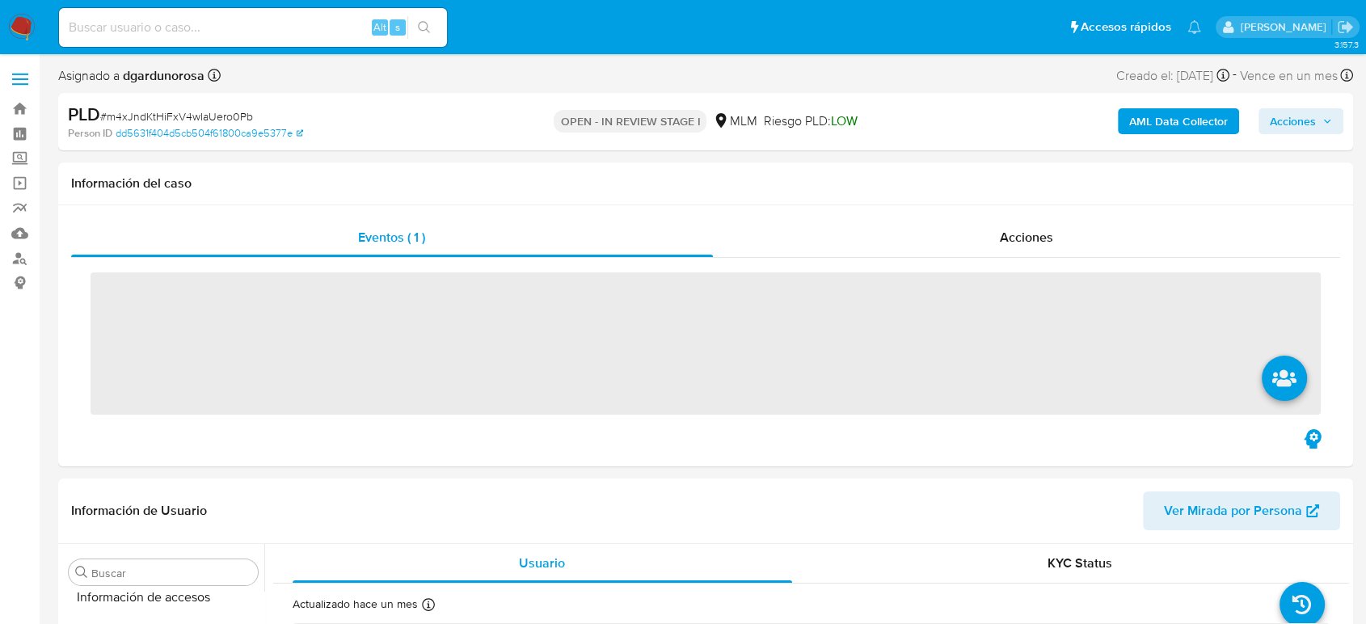
scroll to position [683, 0]
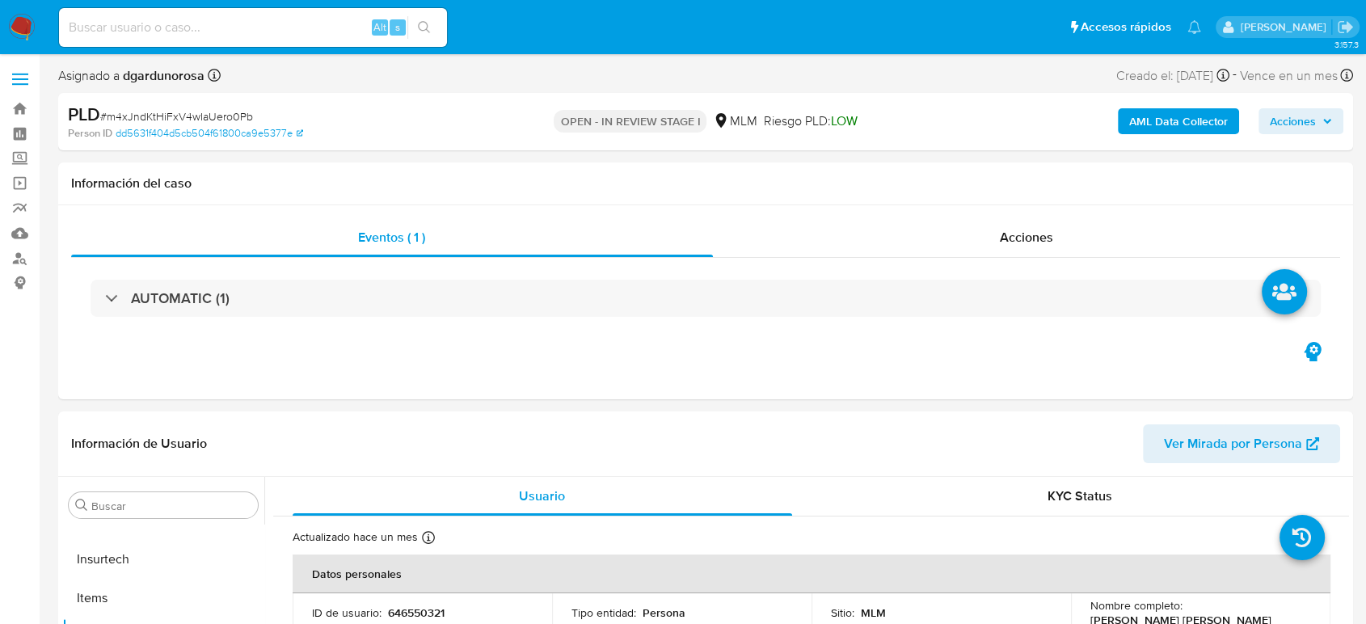
select select "10"
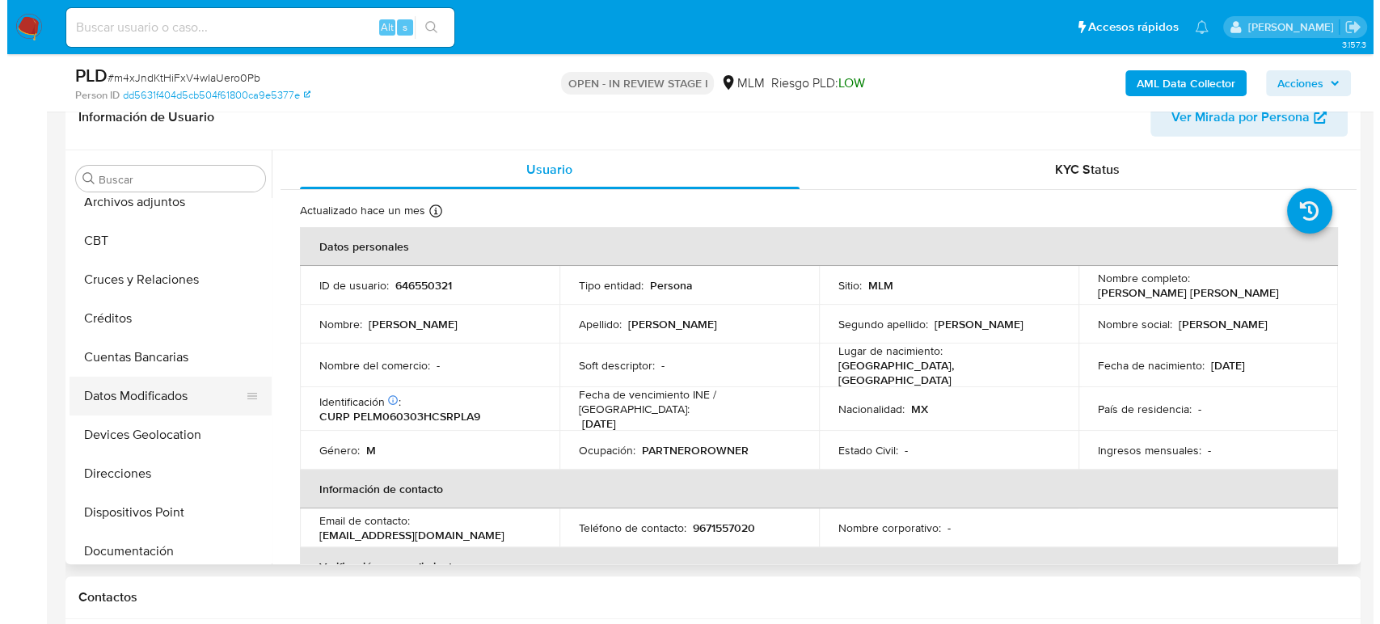
scroll to position [0, 0]
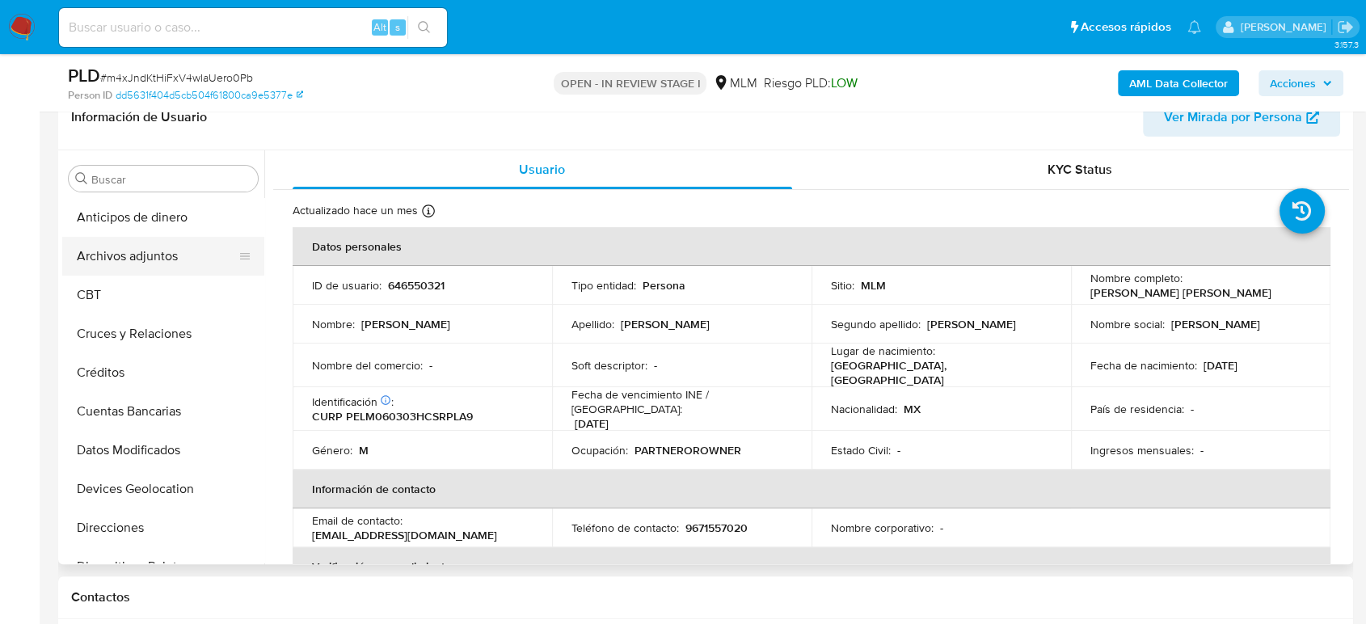
click at [152, 265] on button "Archivos adjuntos" at bounding box center [156, 256] width 189 height 39
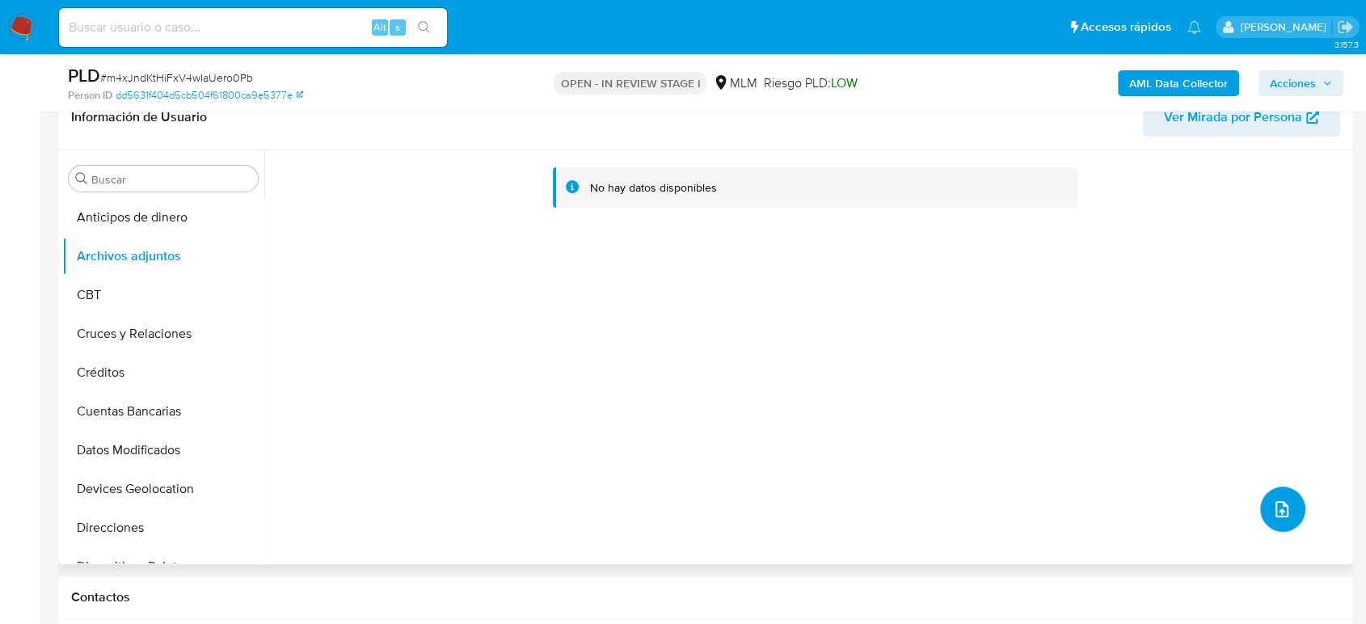
click at [1273, 500] on icon "upload-file" at bounding box center [1282, 509] width 19 height 19
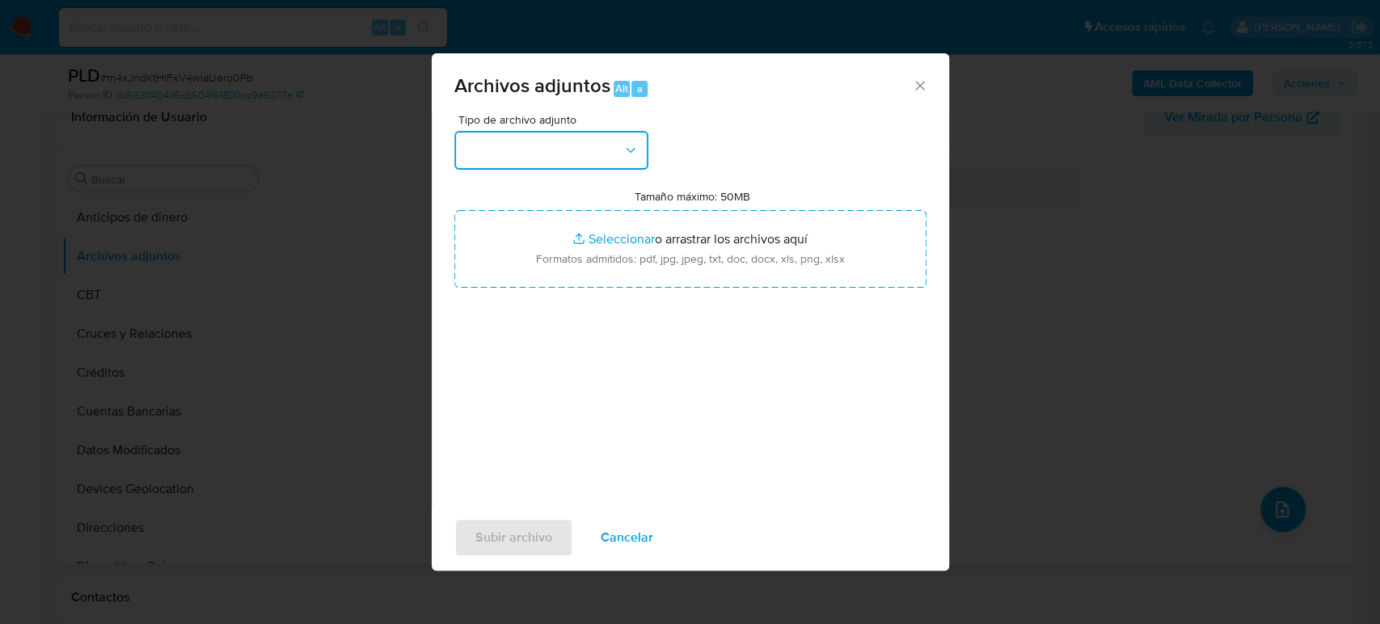
click at [542, 147] on button "button" at bounding box center [551, 150] width 194 height 39
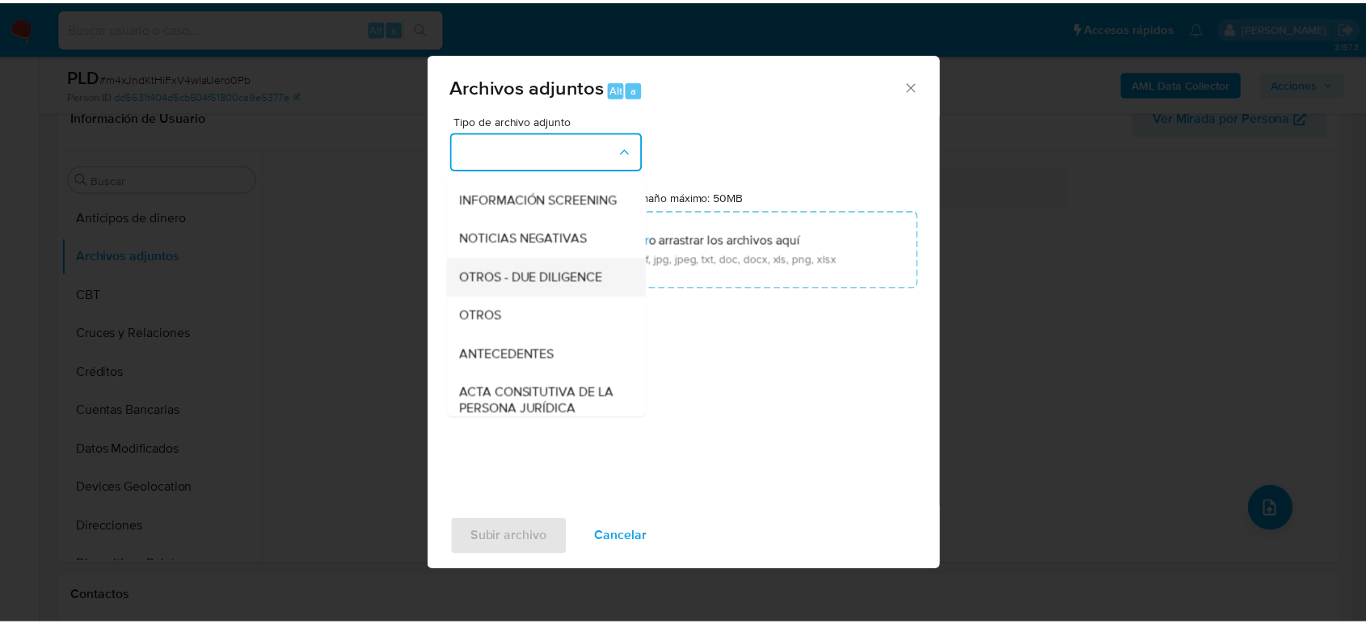
scroll to position [179, 0]
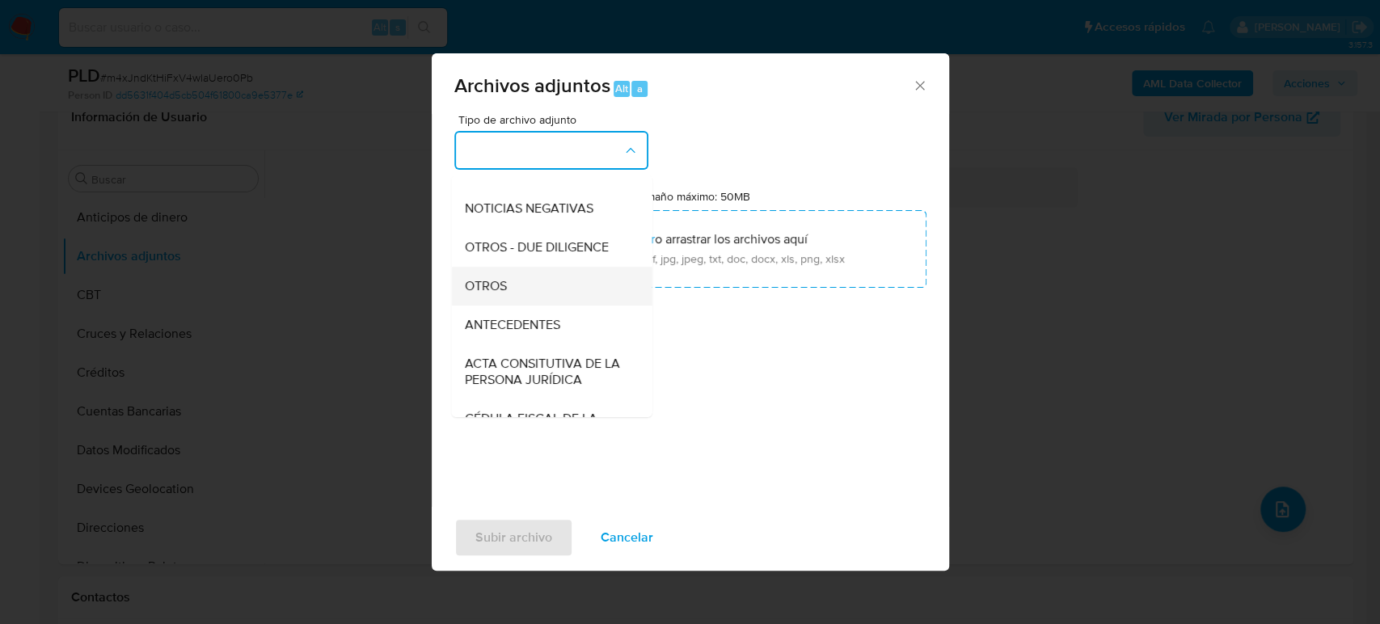
click at [522, 306] on div "OTROS" at bounding box center [546, 286] width 165 height 39
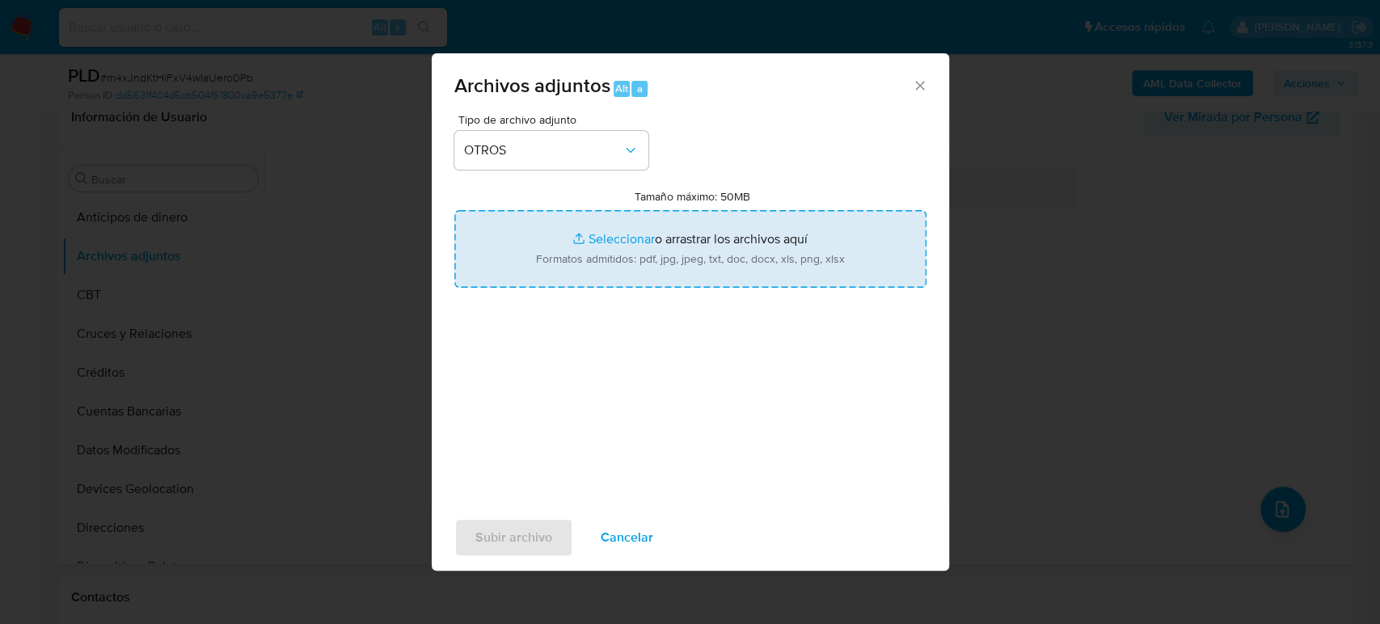
type input "C:\fakepath\646550321_Milthon Perez_Agosto2025.pdf"
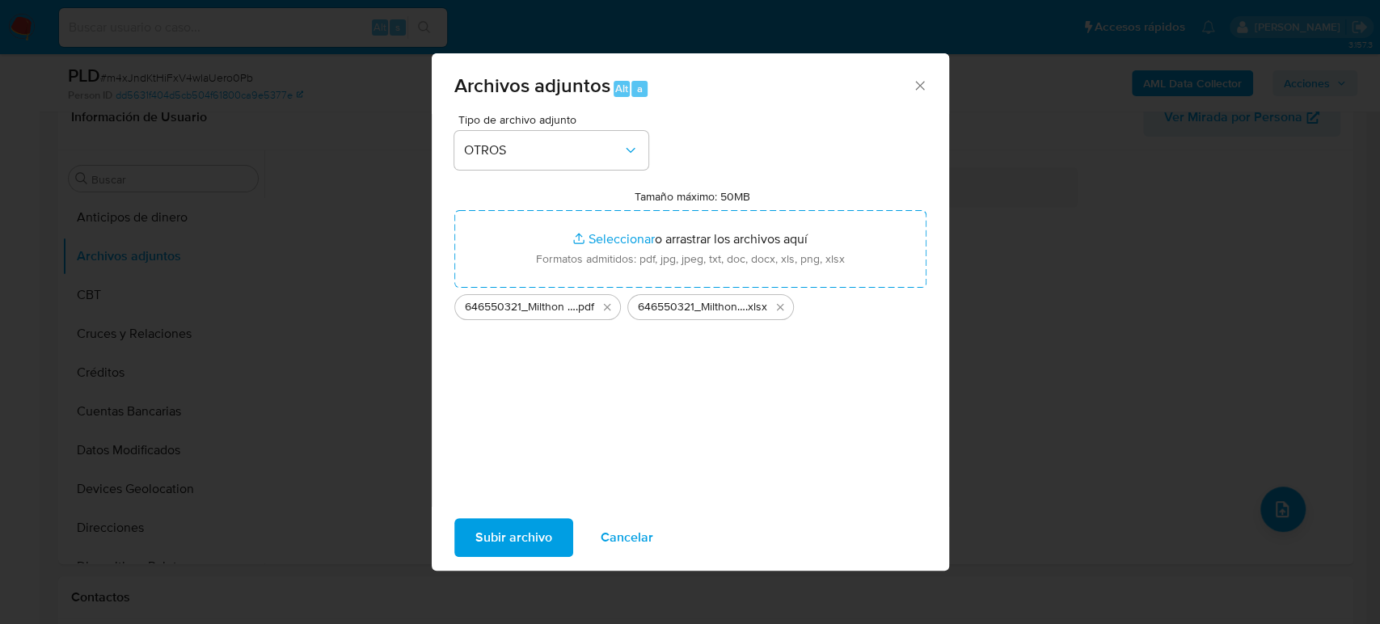
click at [542, 546] on span "Subir archivo" at bounding box center [513, 538] width 77 height 36
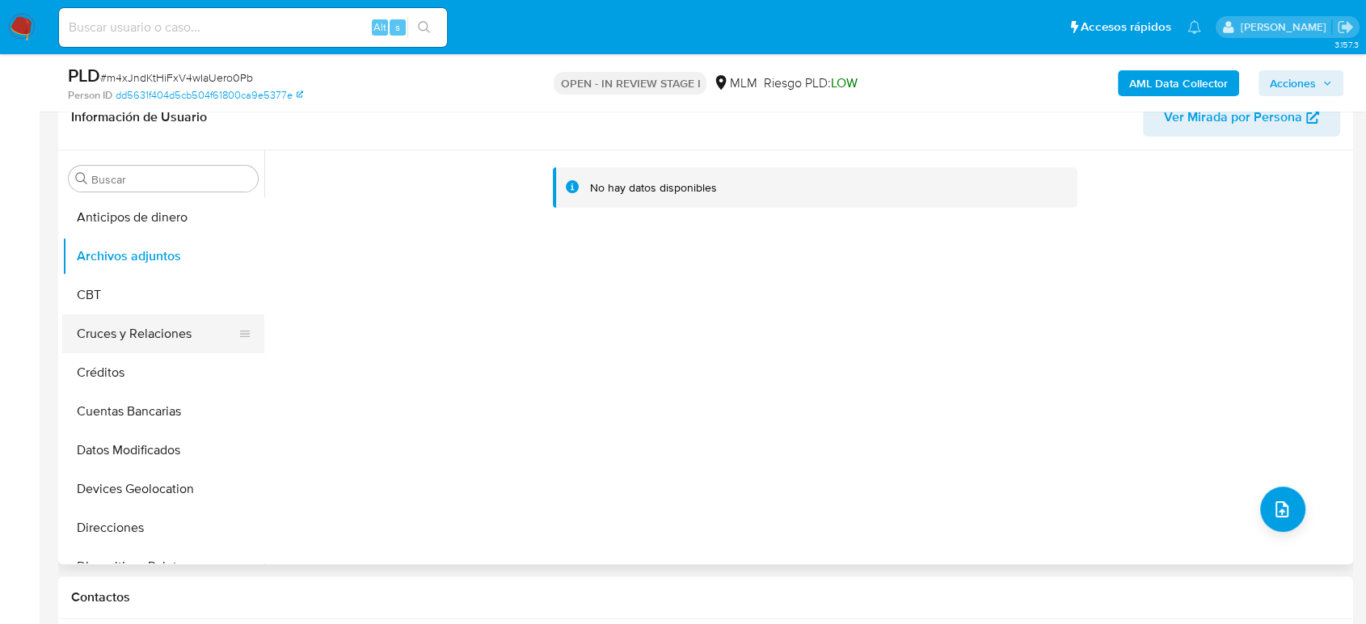
click at [116, 337] on button "Cruces y Relaciones" at bounding box center [156, 334] width 189 height 39
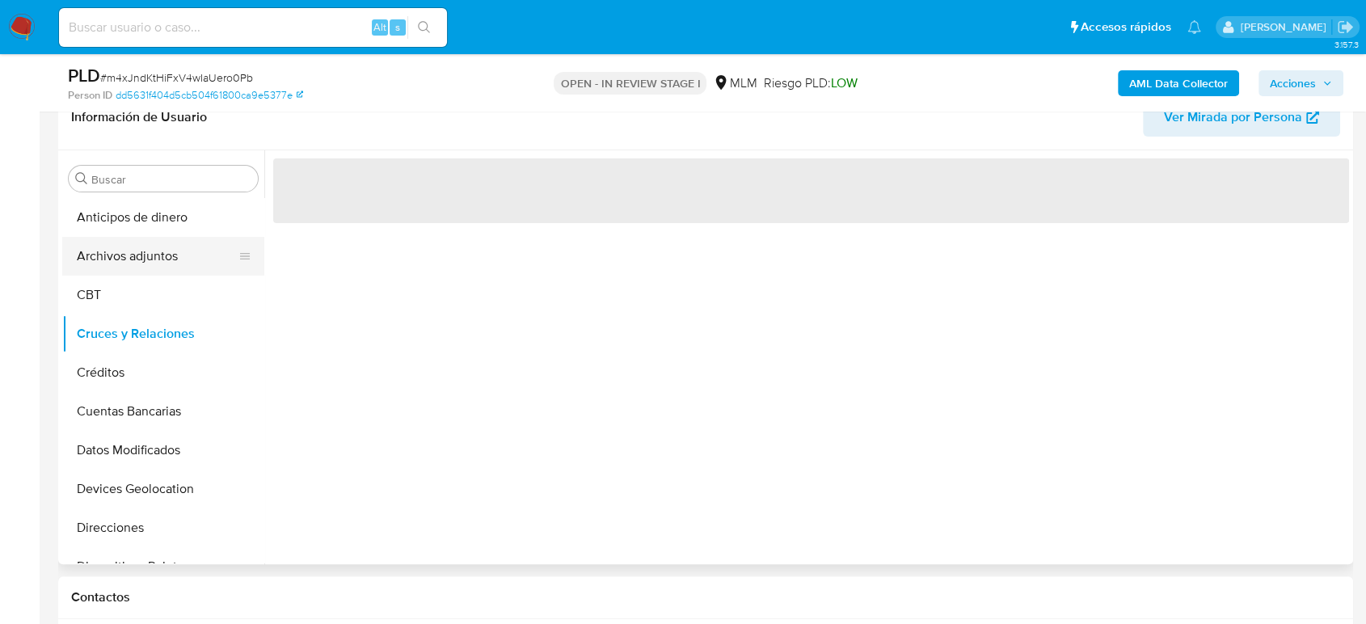
click at [117, 247] on button "Archivos adjuntos" at bounding box center [156, 256] width 189 height 39
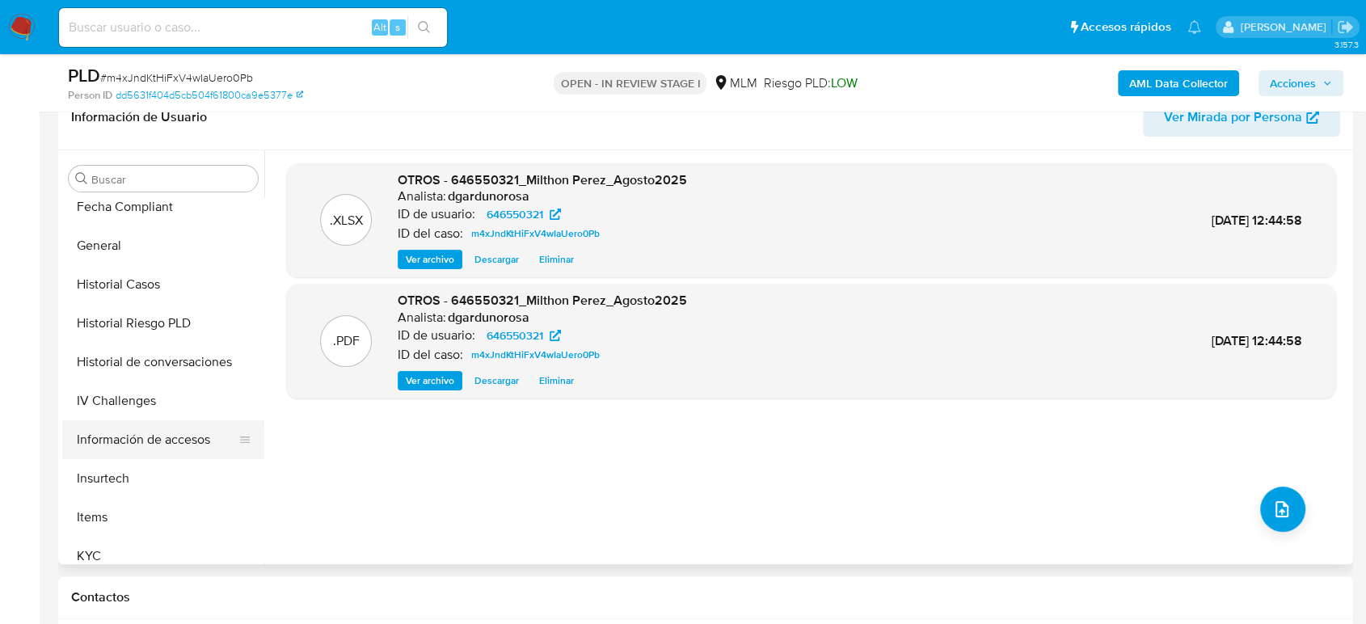
scroll to position [449, 0]
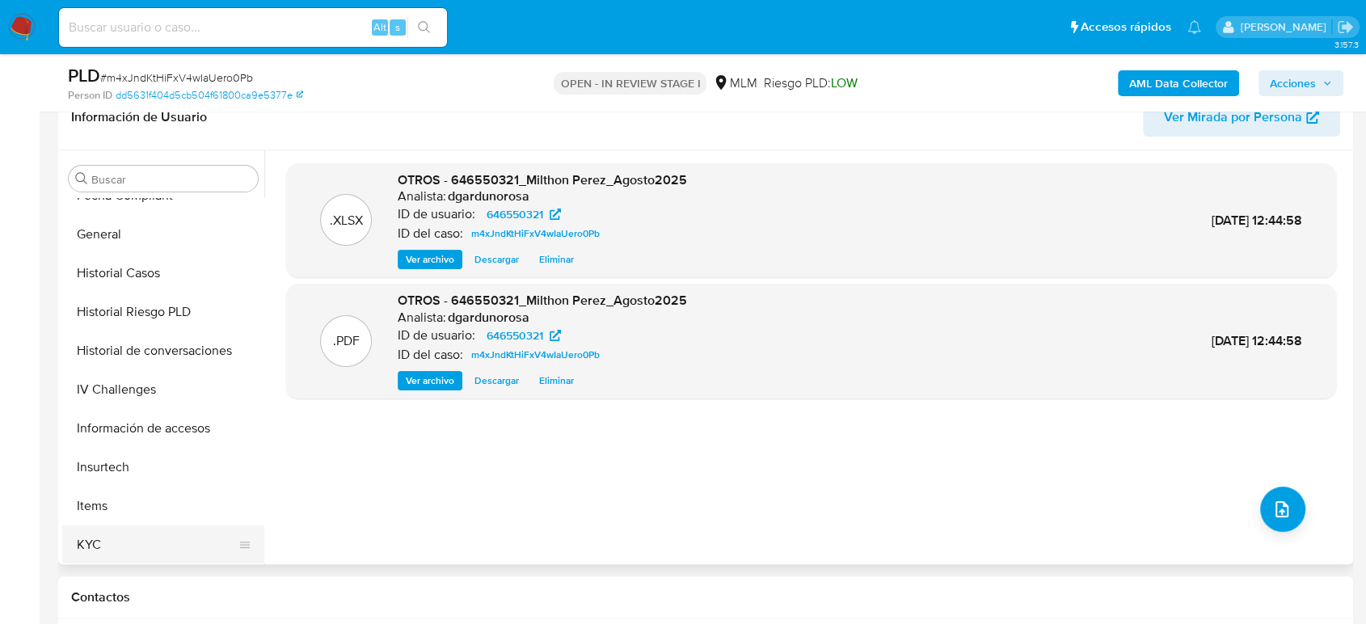
click at [121, 548] on button "KYC" at bounding box center [156, 545] width 189 height 39
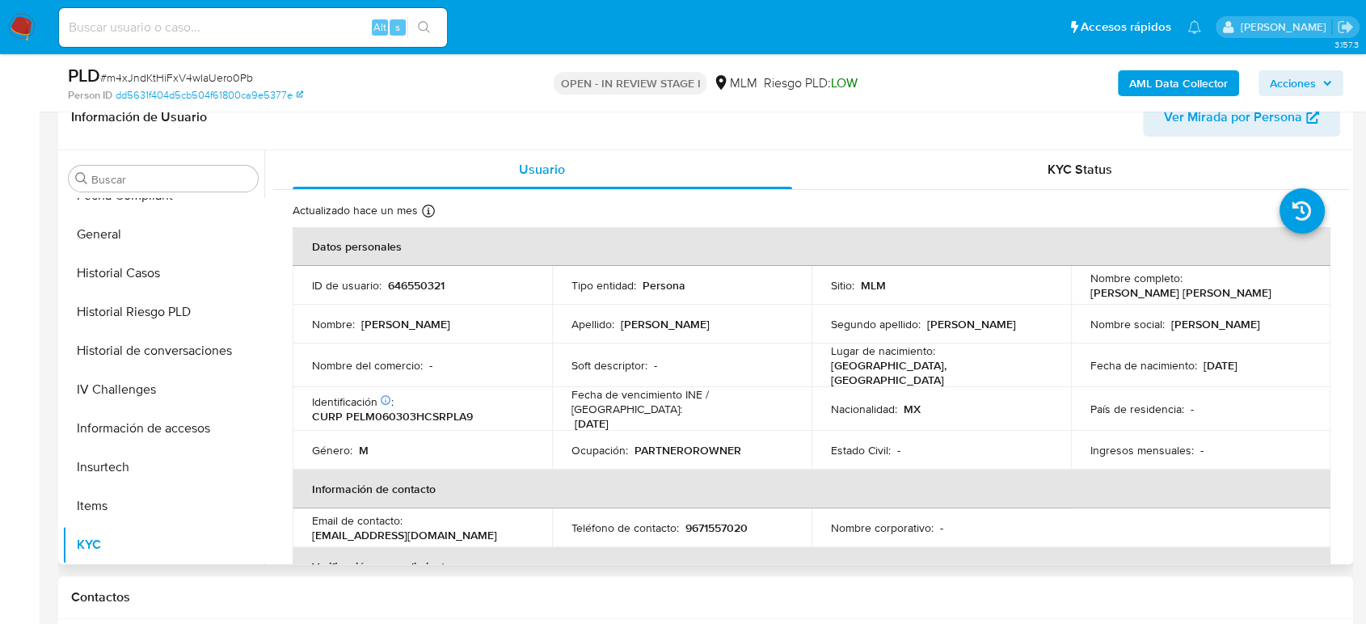
click at [406, 285] on p "646550321" at bounding box center [416, 285] width 57 height 15
copy p "646550321"
click at [1020, 443] on div "Estado Civil : -" at bounding box center [941, 450] width 221 height 15
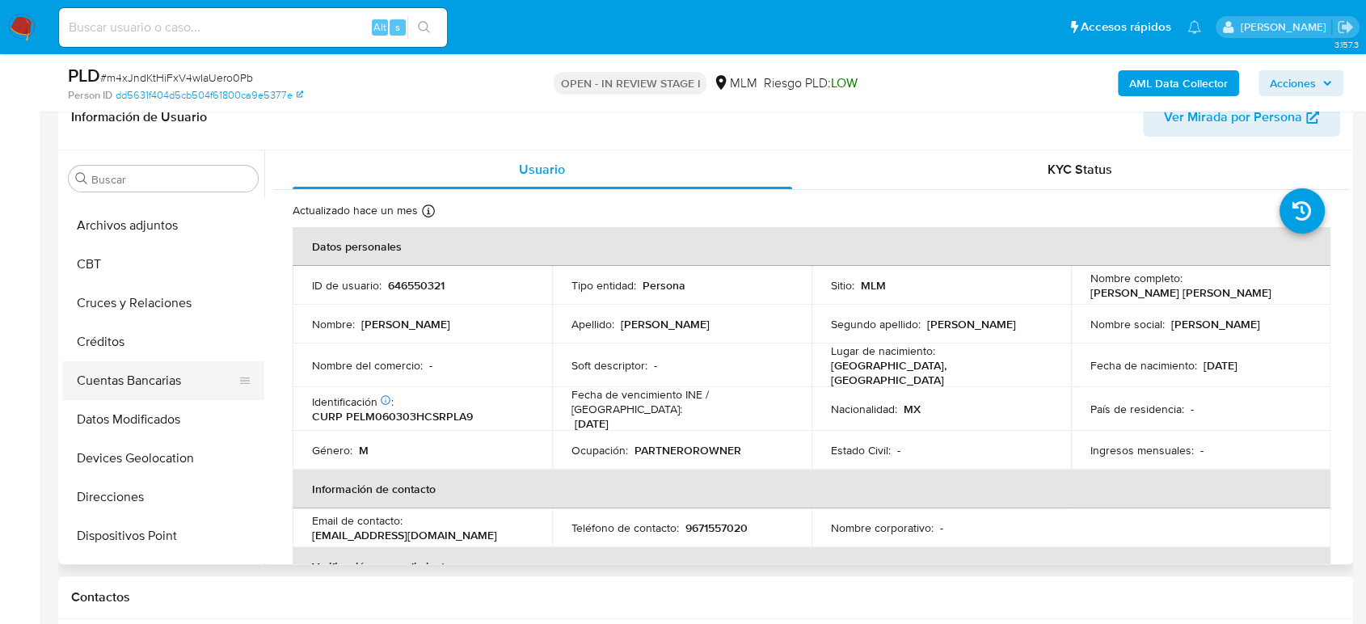
scroll to position [0, 0]
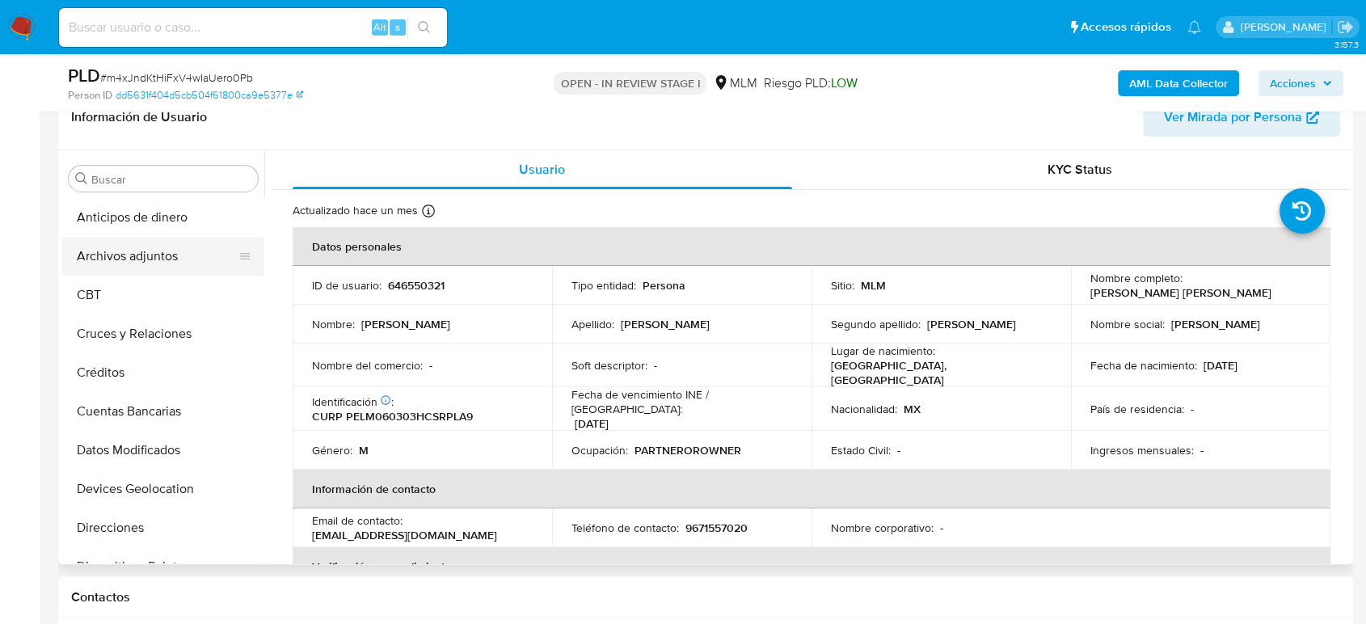
click at [133, 254] on button "Archivos adjuntos" at bounding box center [156, 256] width 189 height 39
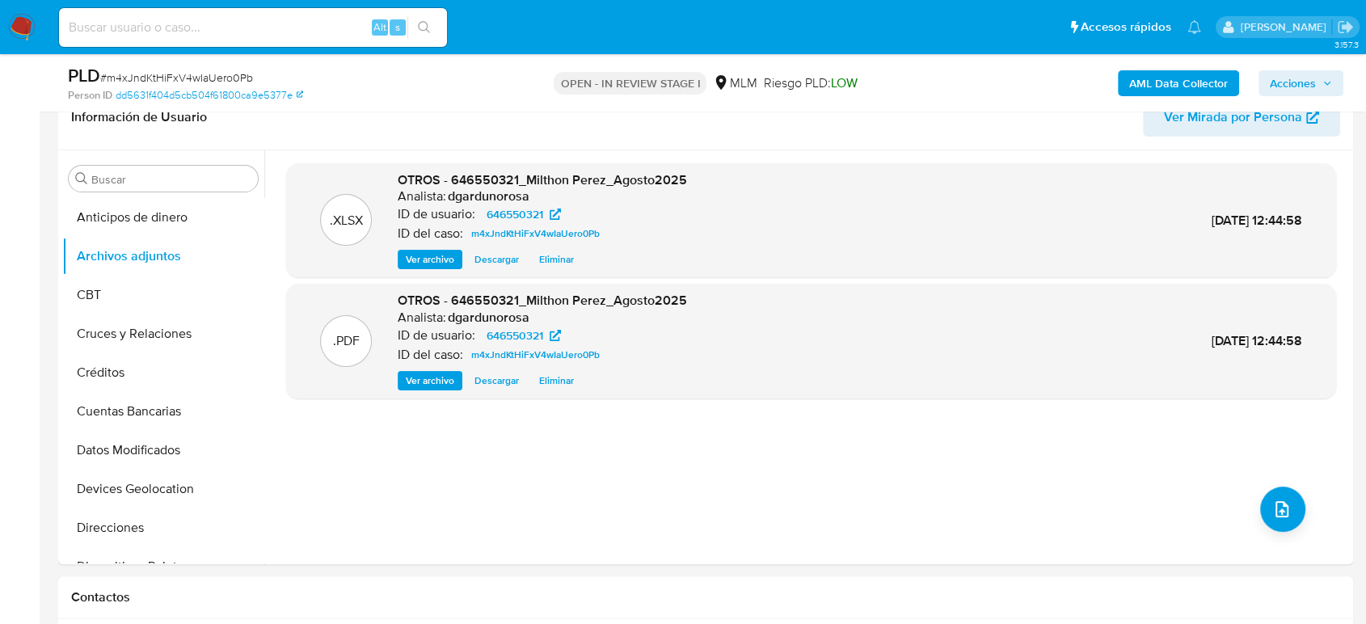
click at [1294, 82] on span "Acciones" at bounding box center [1293, 83] width 46 height 26
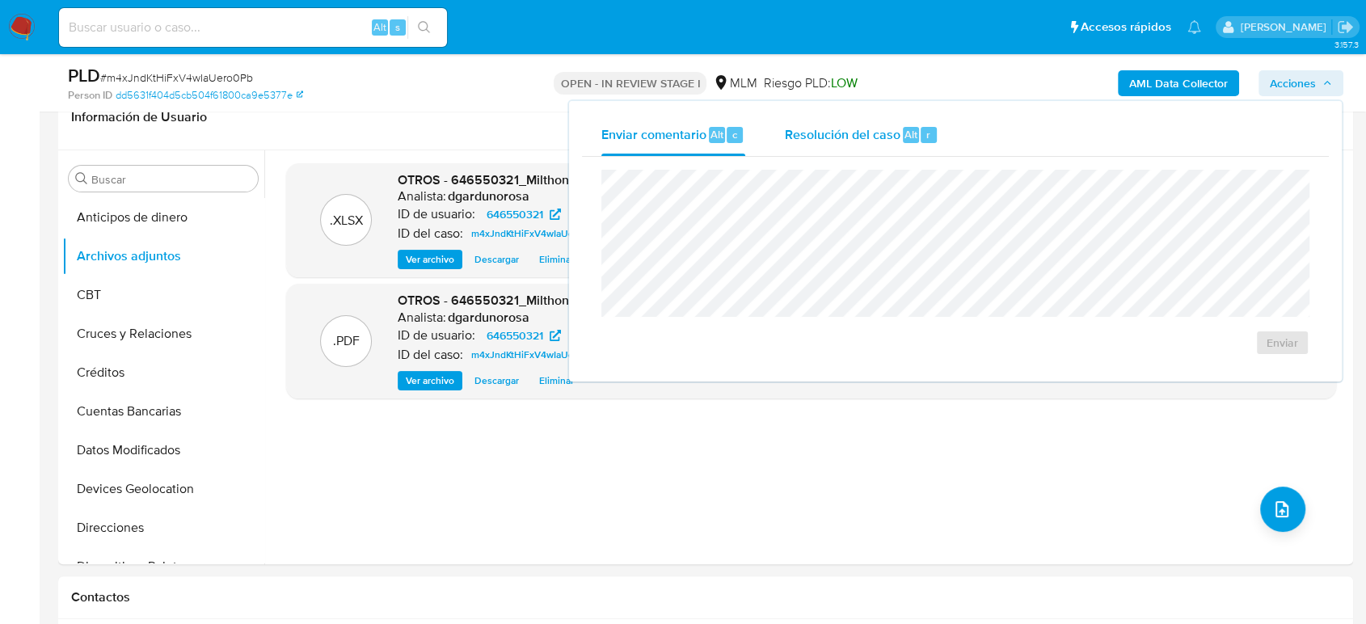
click at [910, 128] on span "Alt" at bounding box center [911, 134] width 13 height 15
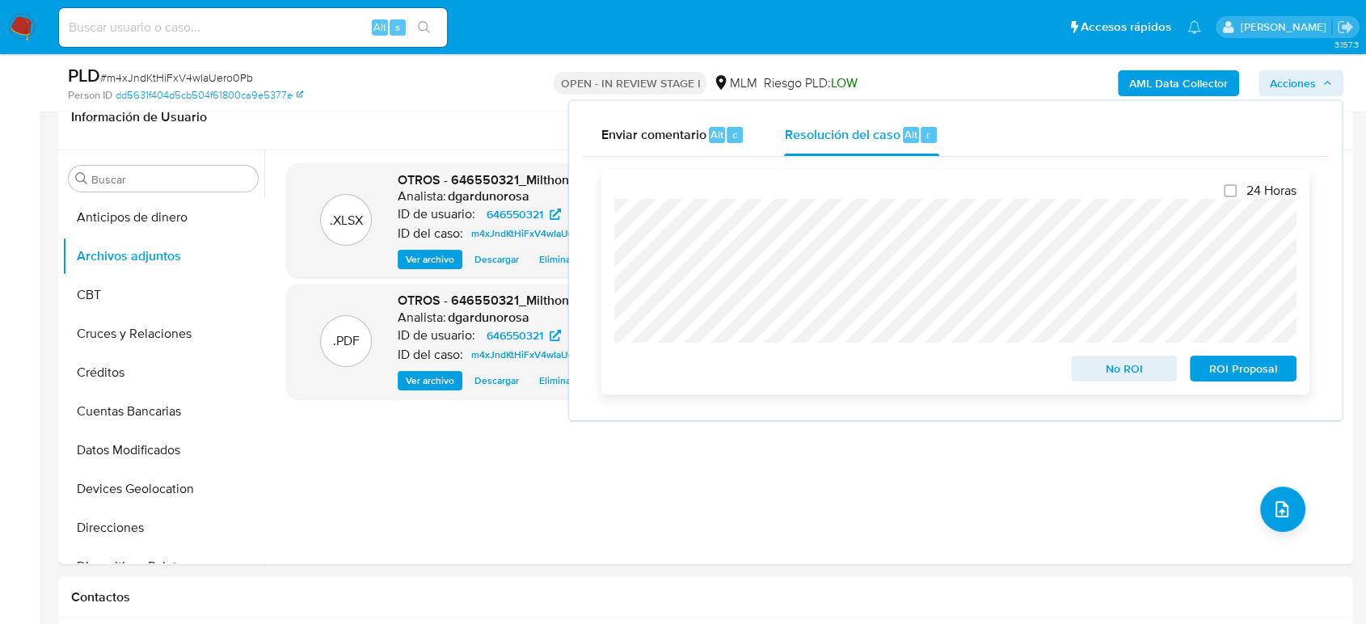
click at [1208, 367] on span "ROI Proposal" at bounding box center [1243, 368] width 84 height 23
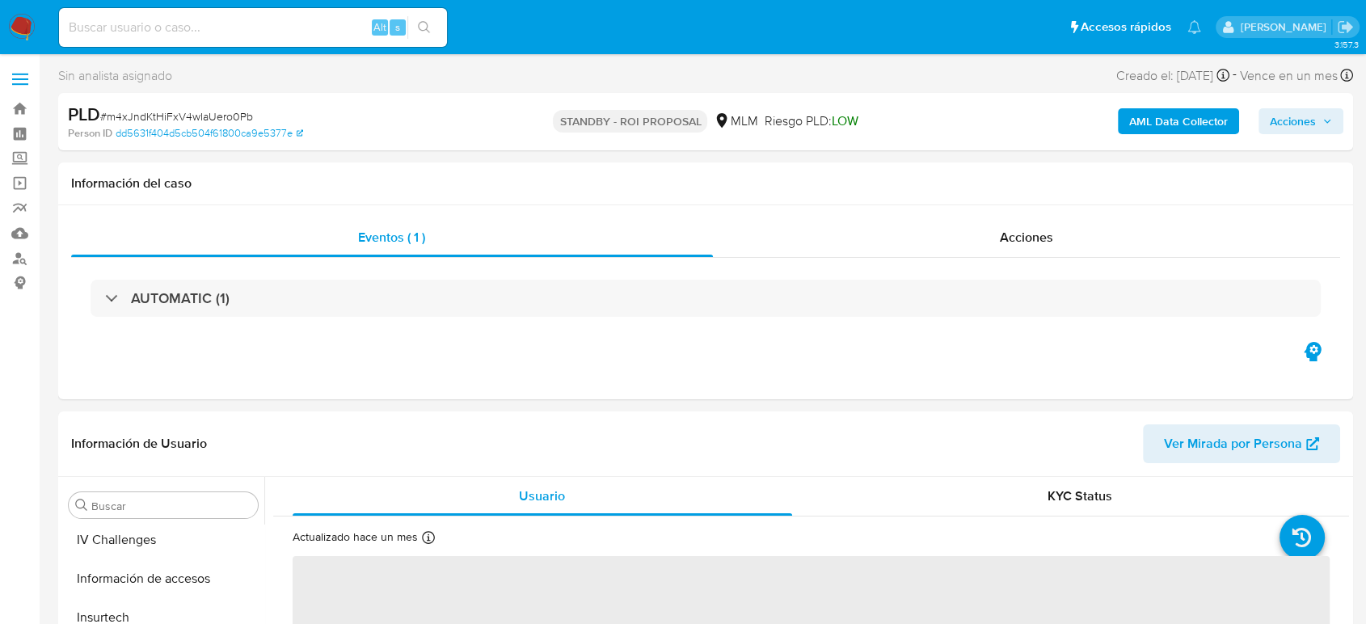
scroll to position [683, 0]
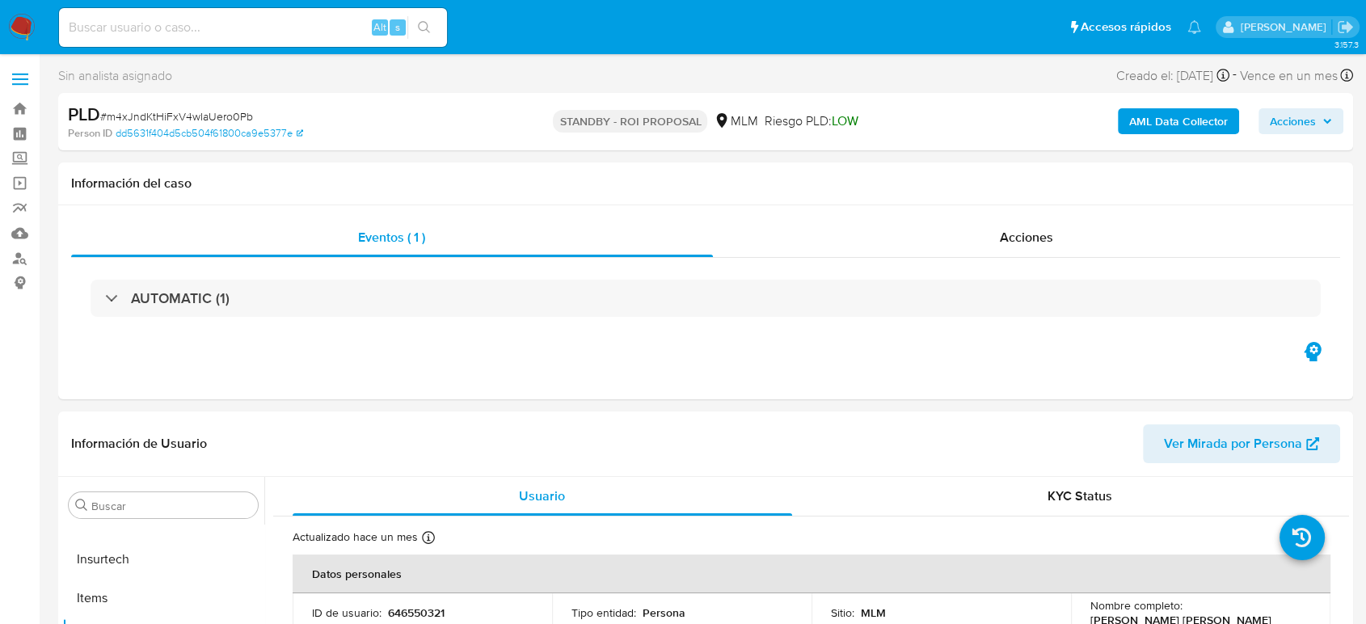
select select "10"
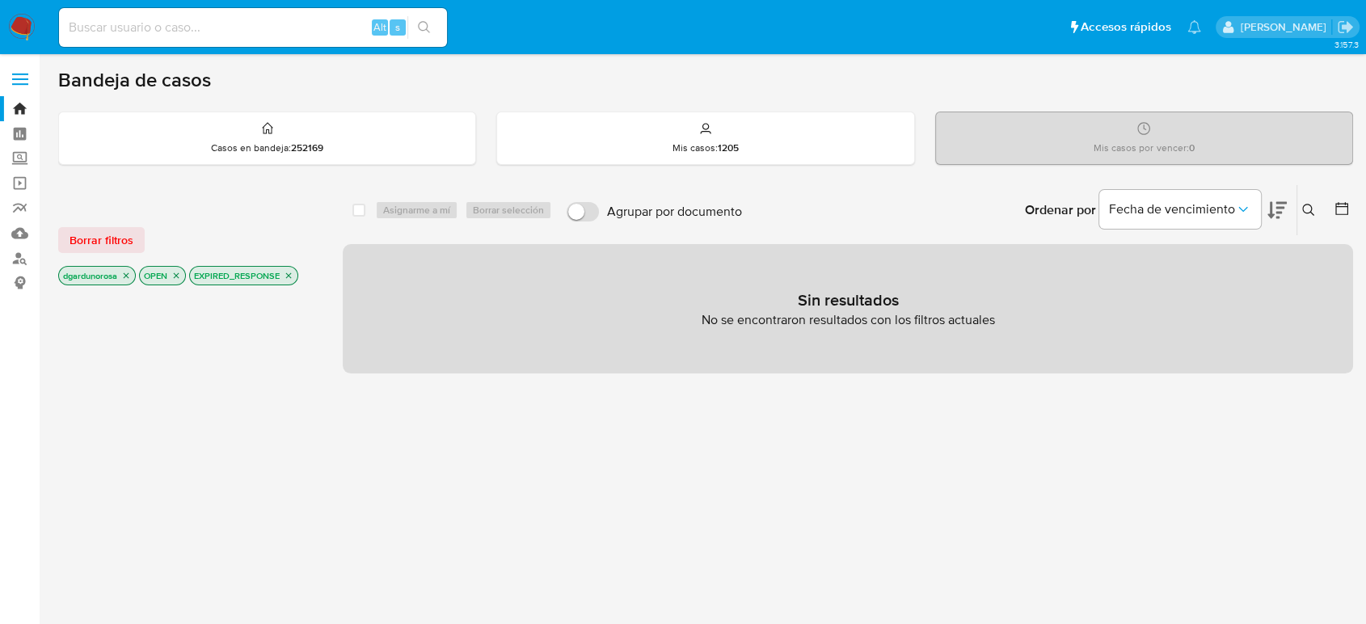
click at [289, 281] on p "EXPIRED_RESPONSE" at bounding box center [244, 276] width 108 height 18
click at [291, 275] on icon "close-filter" at bounding box center [289, 276] width 10 height 10
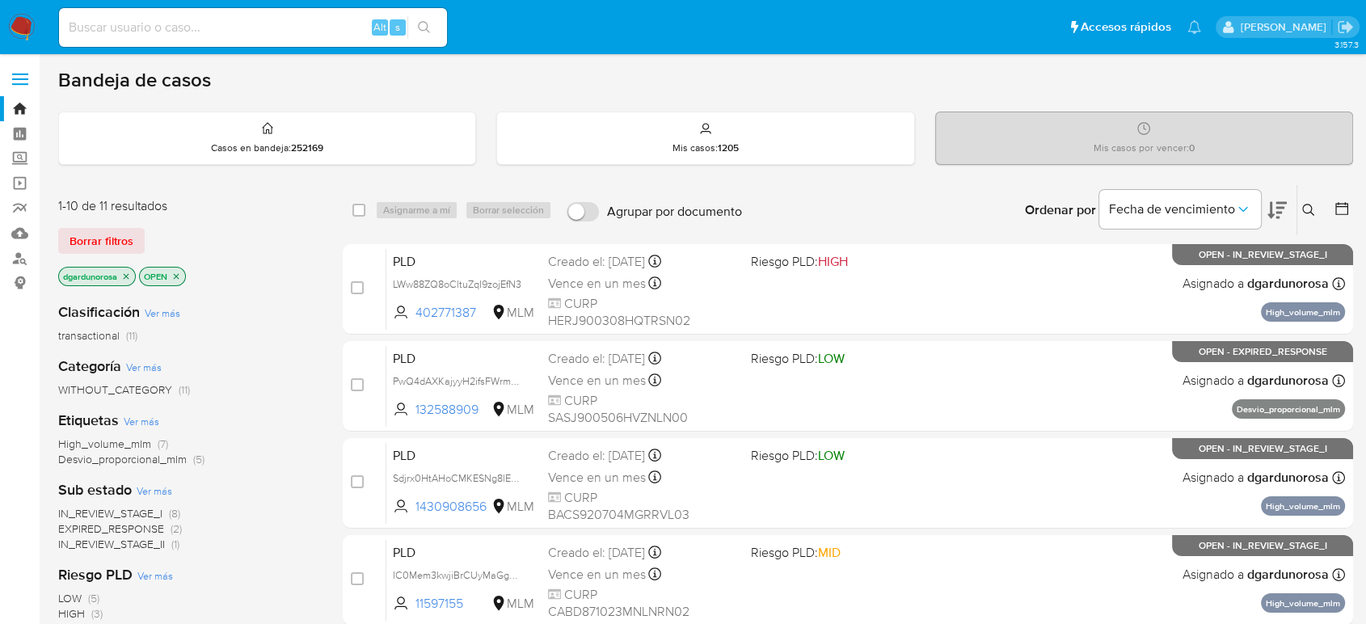
click at [140, 530] on span "EXPIRED_RESPONSE" at bounding box center [111, 529] width 106 height 16
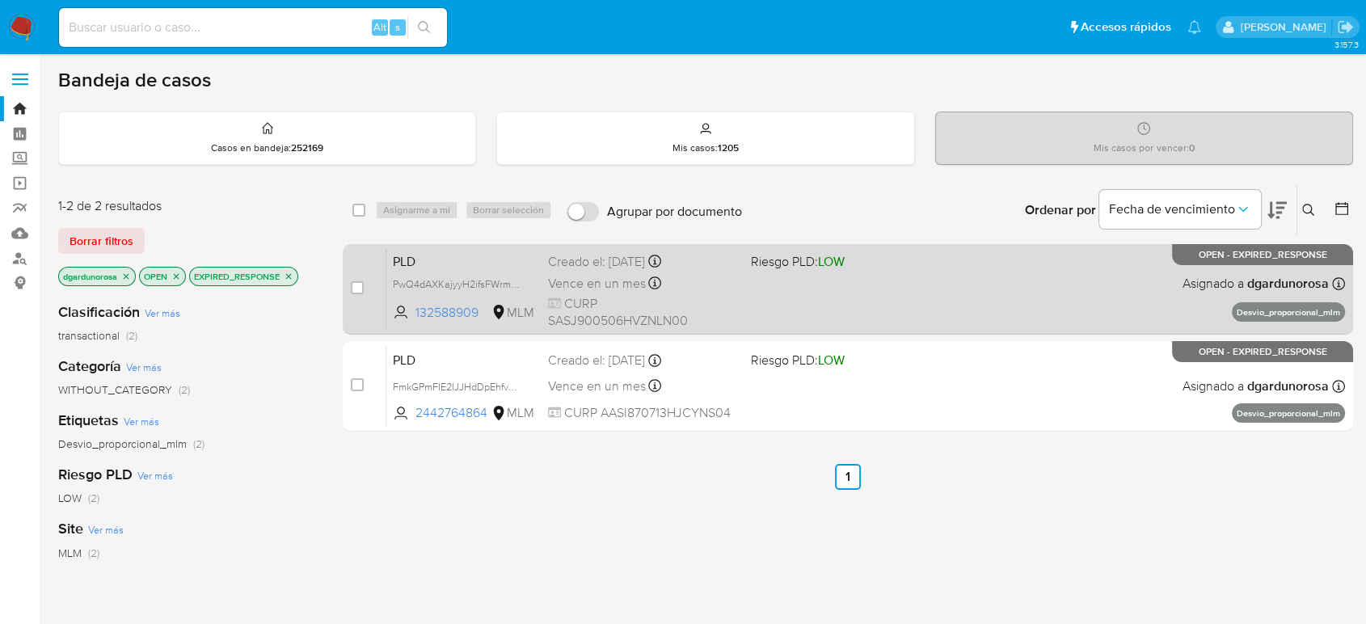
click at [918, 307] on div "PLD PwQ4dAXKajyyH2ifsFWrmmCe 132588909 MLM Riesgo PLD: LOW Creado el: 12/08/202…" at bounding box center [865, 289] width 959 height 82
click at [357, 289] on input "checkbox" at bounding box center [357, 287] width 13 height 13
checkbox input "true"
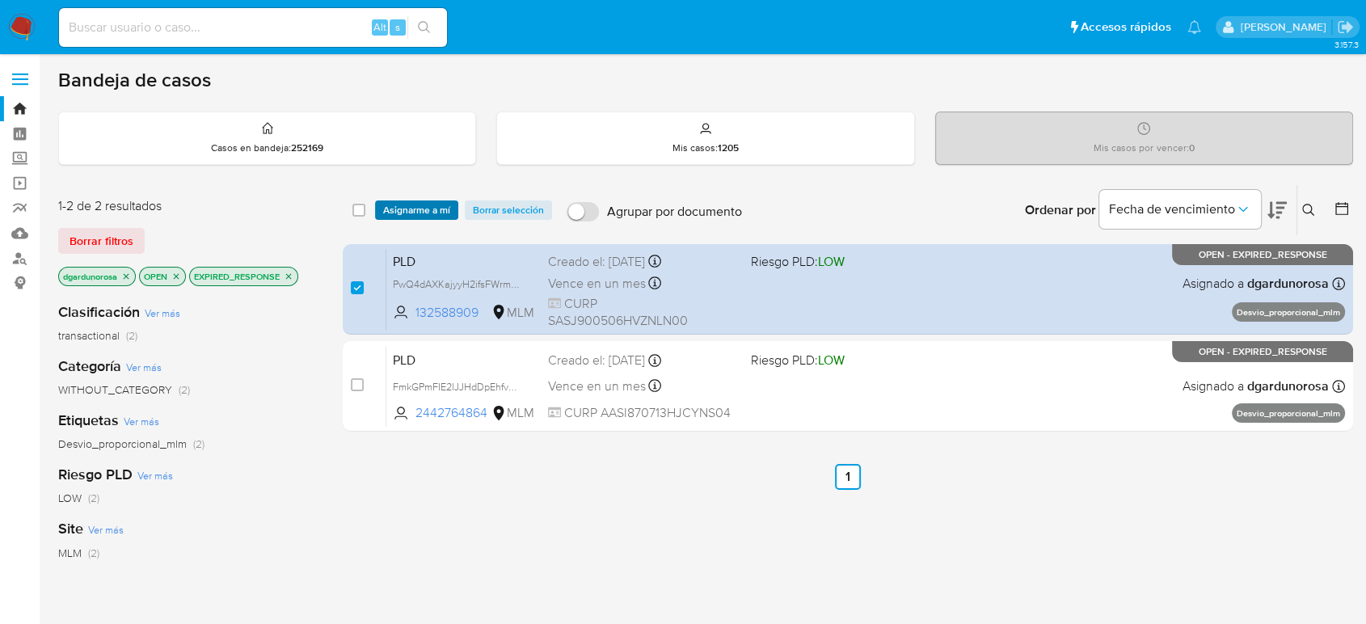
click at [397, 211] on span "Asignarme a mí" at bounding box center [416, 210] width 67 height 16
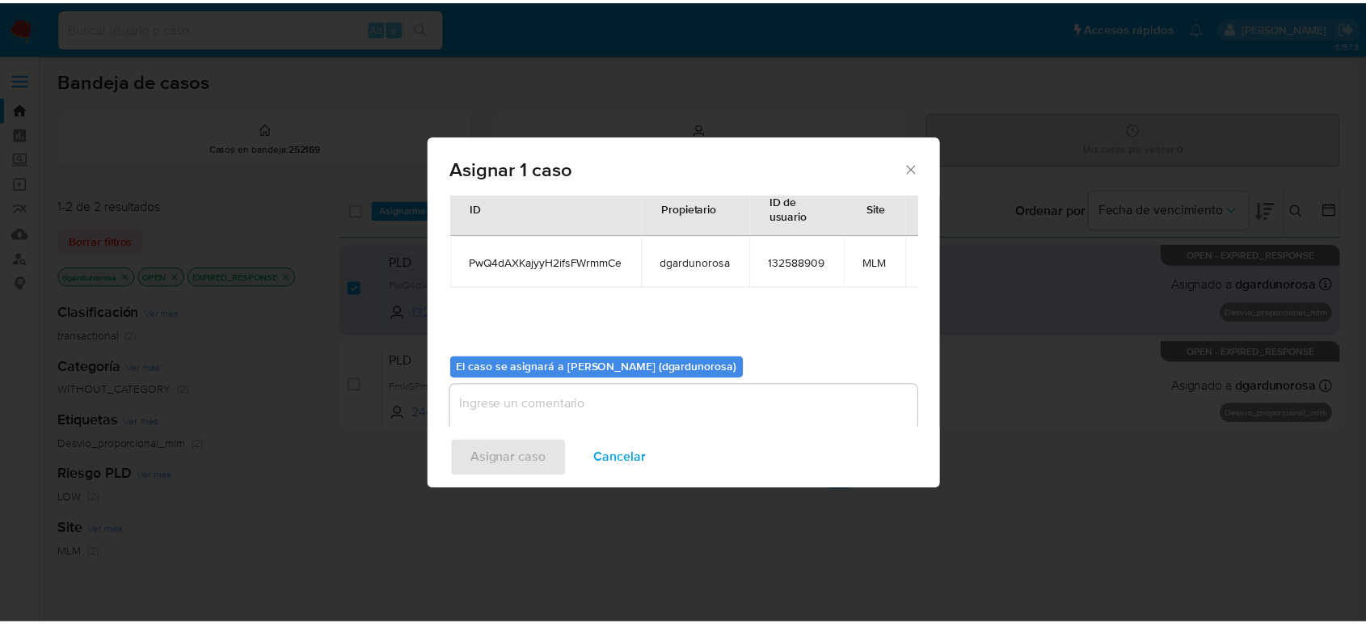
scroll to position [82, 0]
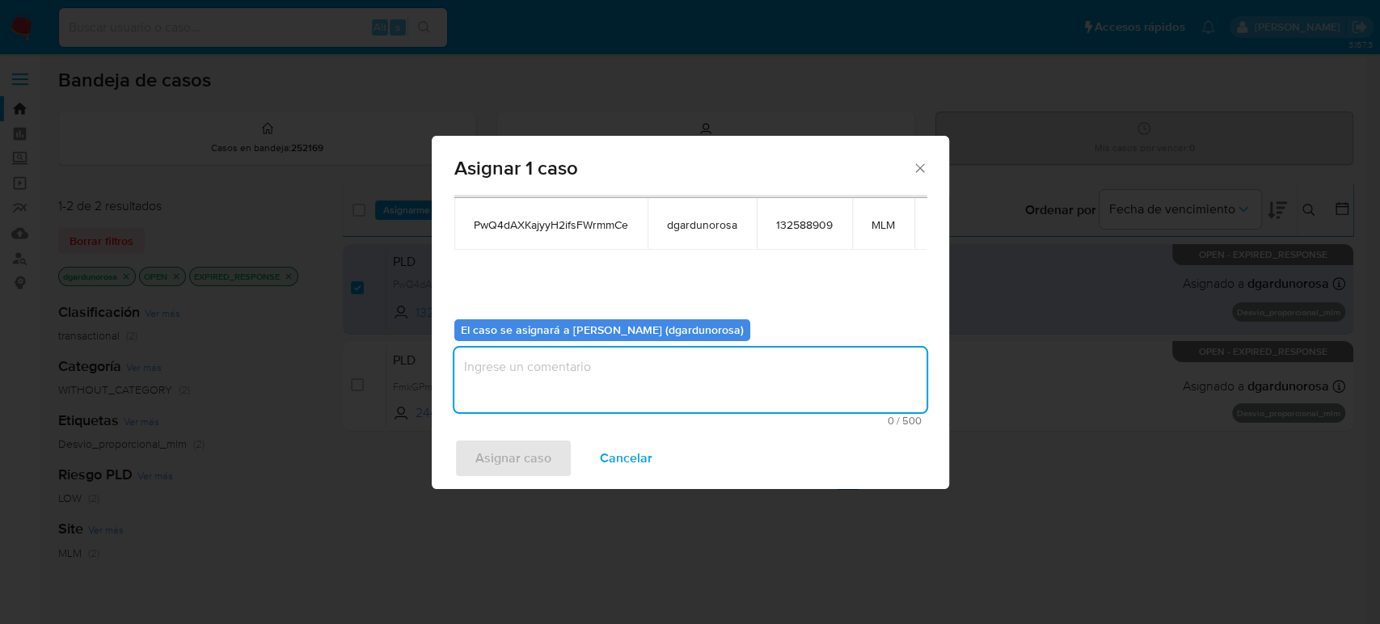
click at [668, 386] on textarea "assign-modal" at bounding box center [690, 380] width 472 height 65
type textarea "dIEGO"
click at [549, 450] on span "Asignar caso" at bounding box center [513, 459] width 76 height 36
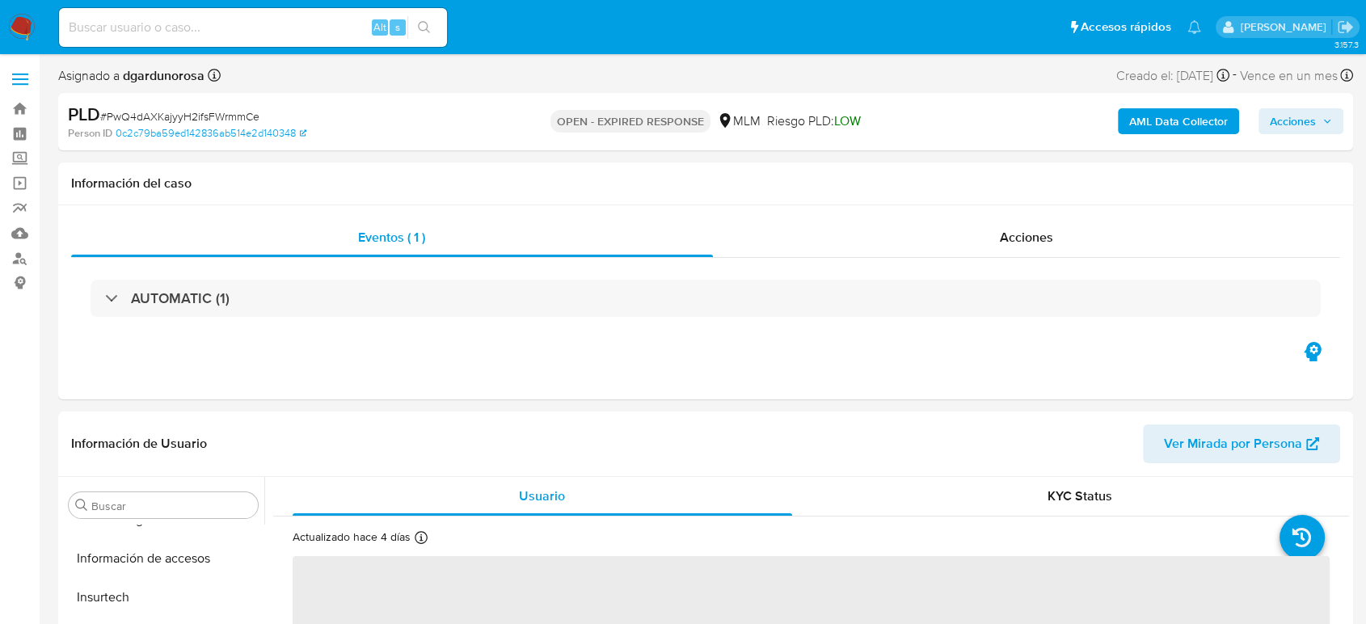
scroll to position [683, 0]
select select "10"
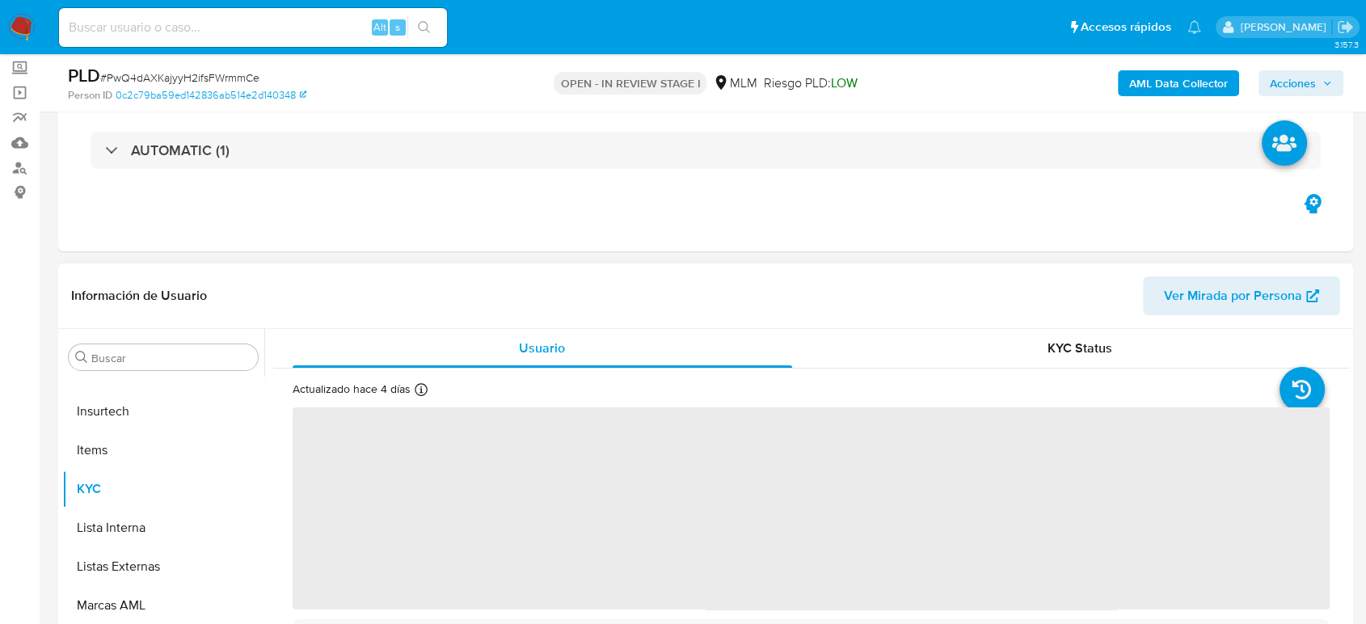
scroll to position [179, 0]
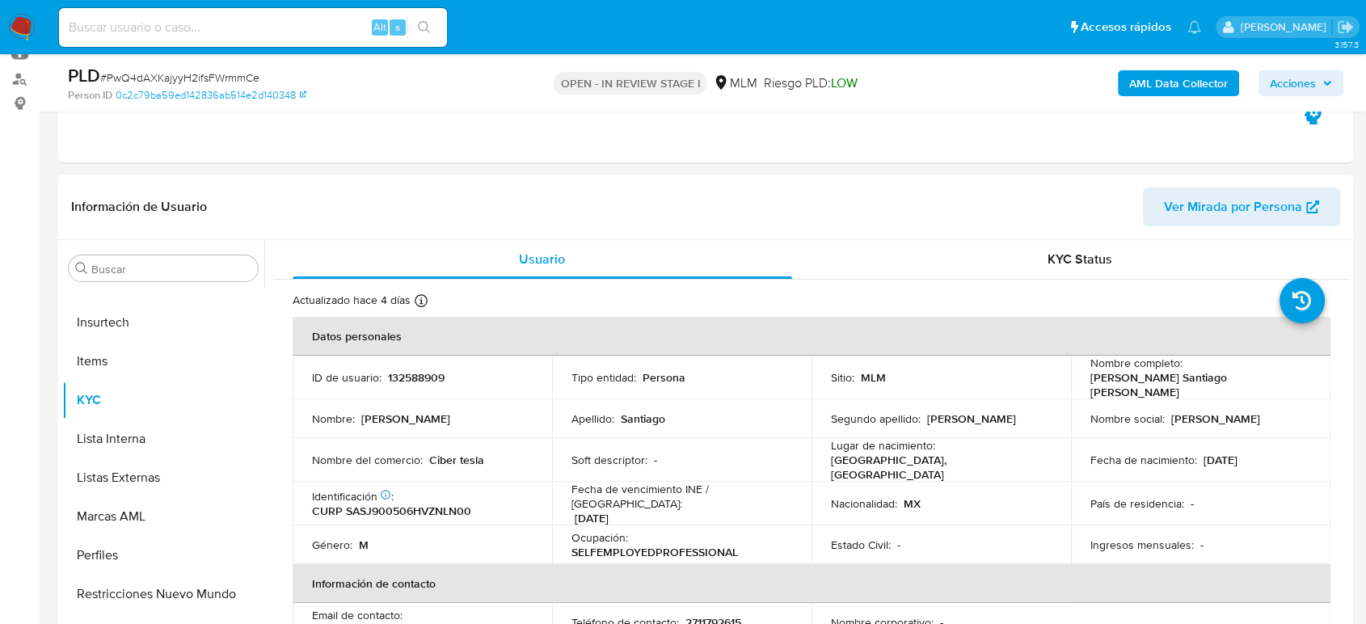
select select "10"
click at [412, 374] on p "132588909" at bounding box center [416, 377] width 57 height 15
copy p "132588909"
click at [1045, 458] on div "Lugar de nacimiento : [DEMOGRAPHIC_DATA], [GEOGRAPHIC_DATA]" at bounding box center [941, 460] width 221 height 44
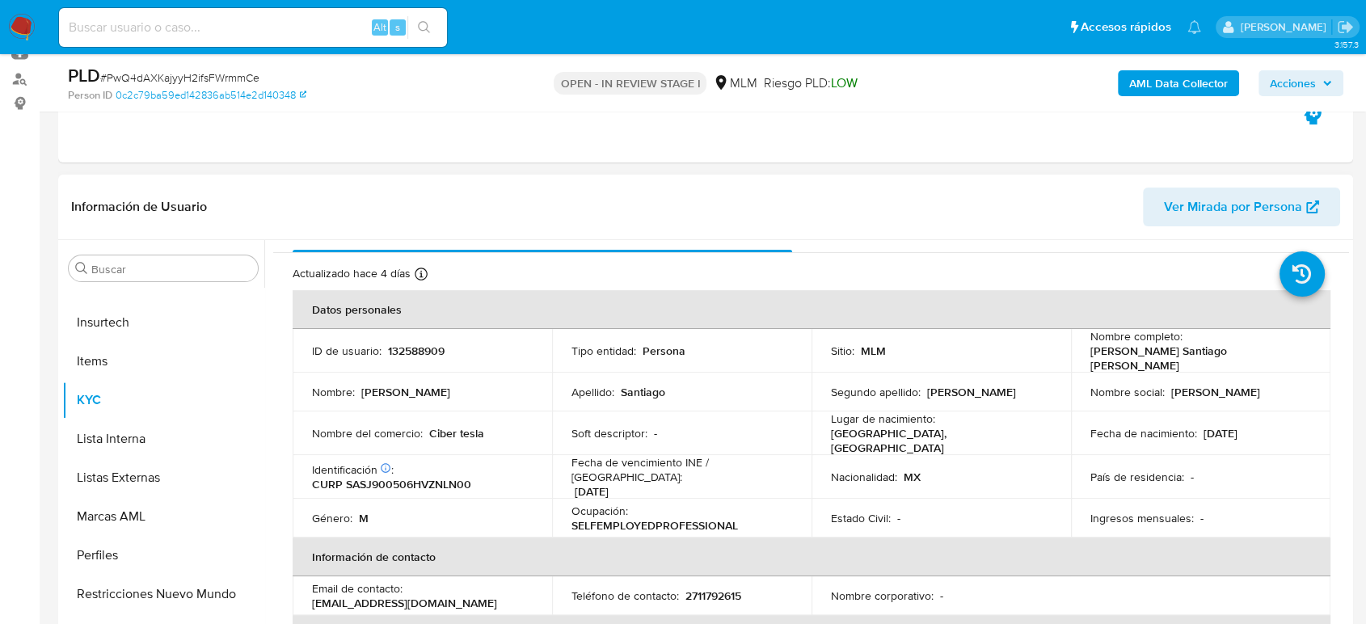
scroll to position [0, 0]
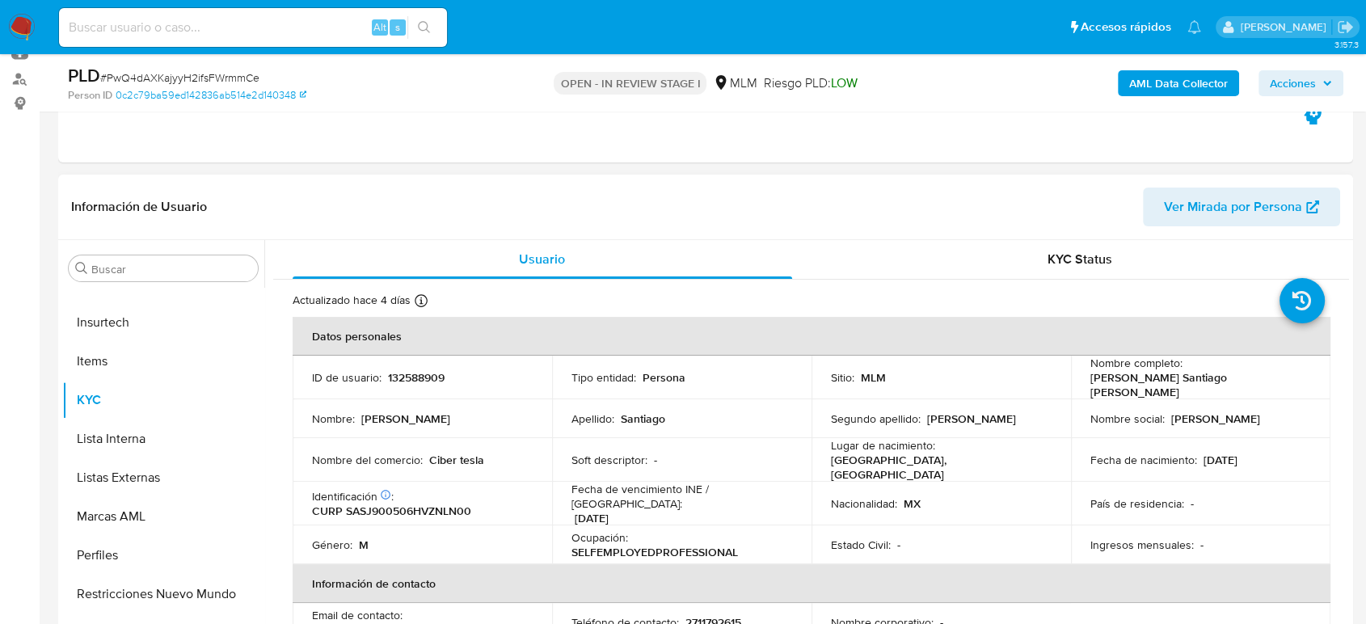
click at [989, 471] on tbody "ID de usuario : 132588909 Tipo entidad : Persona Sitio : MLM Nombre completo : …" at bounding box center [812, 460] width 1038 height 209
click at [433, 377] on p "132588909" at bounding box center [416, 377] width 57 height 15
copy p "132588909"
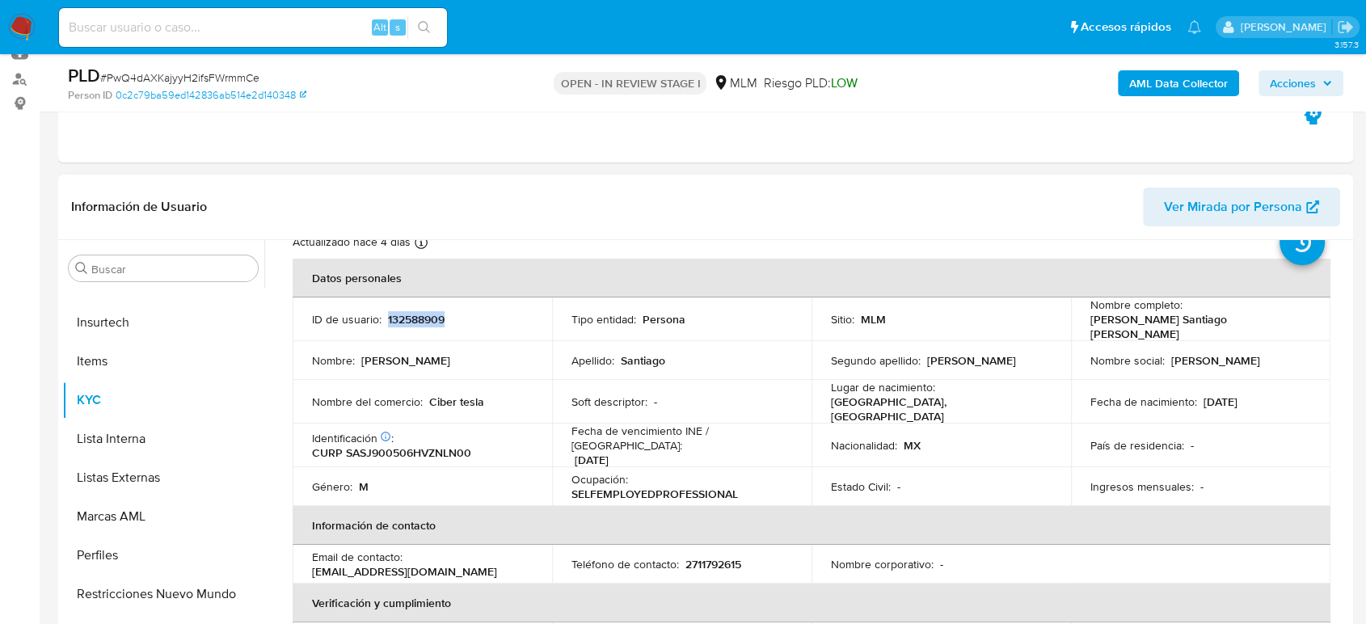
scroll to position [90, 0]
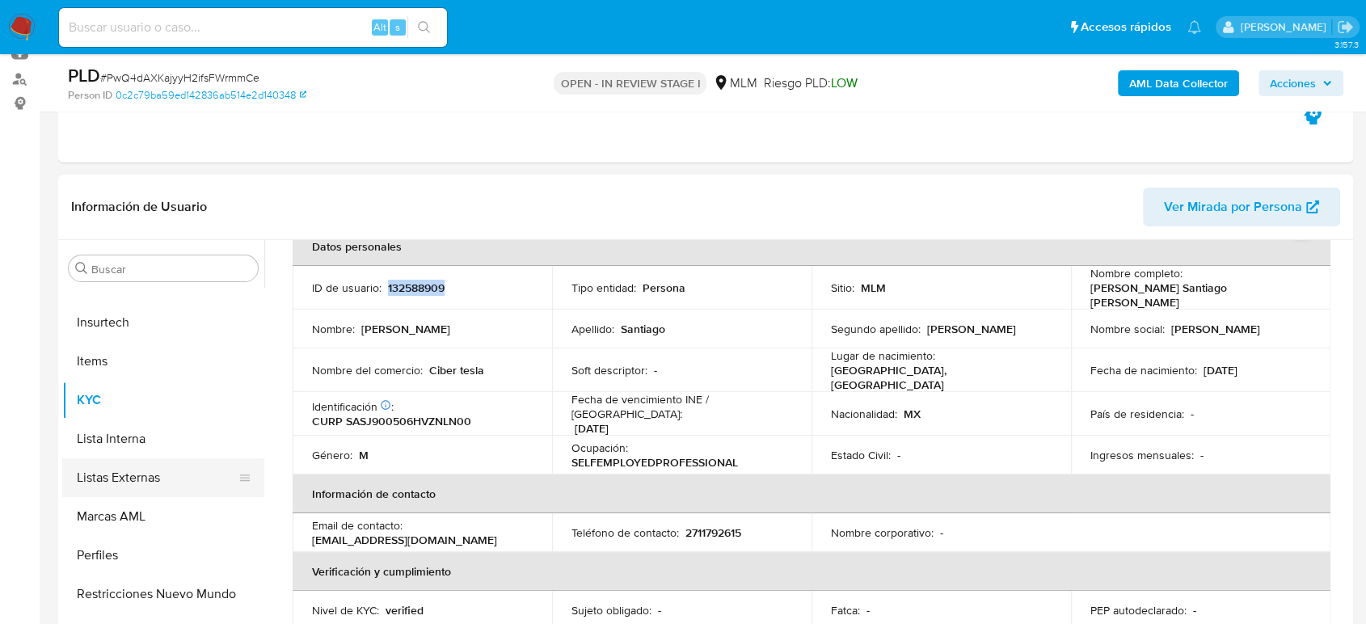
click at [192, 486] on button "Listas Externas" at bounding box center [156, 477] width 189 height 39
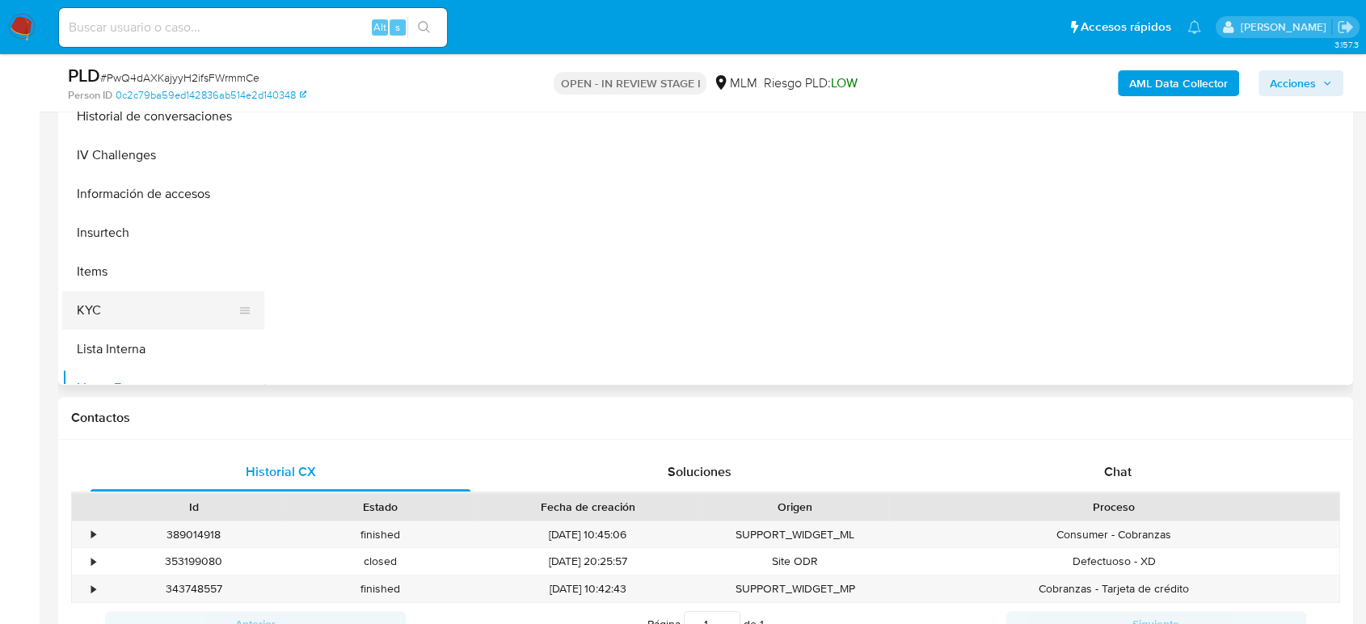
scroll to position [414, 0]
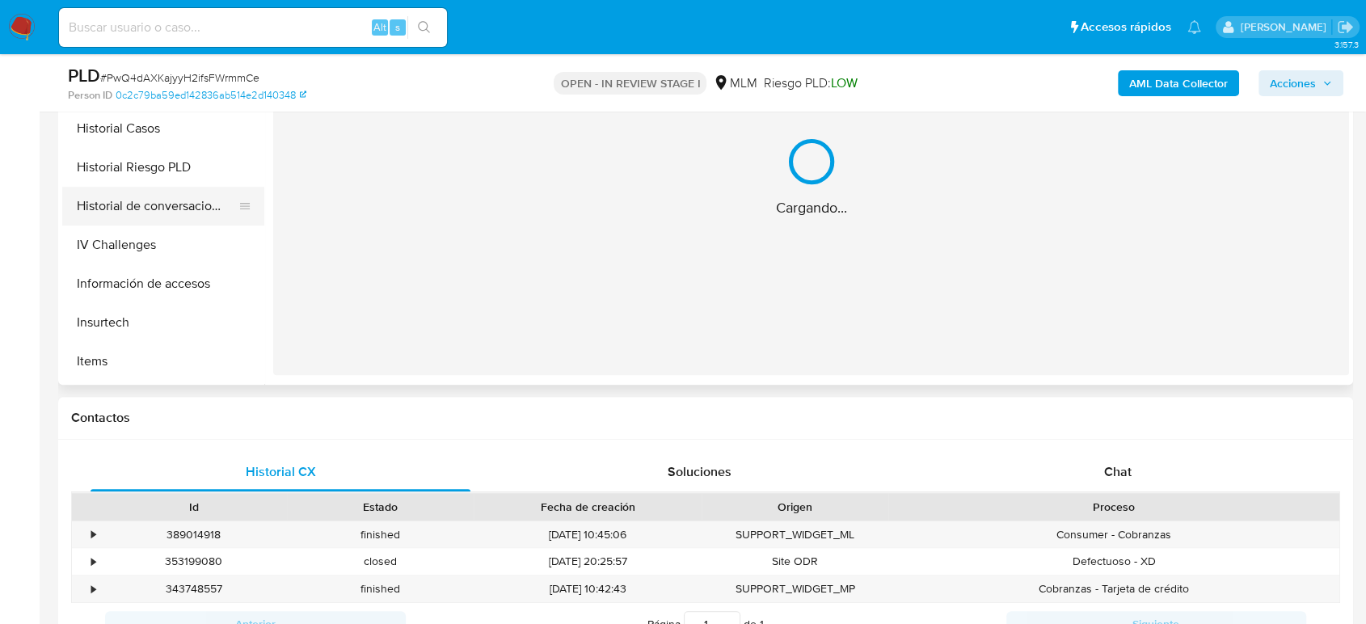
click at [171, 192] on button "Historial de conversaciones" at bounding box center [156, 206] width 189 height 39
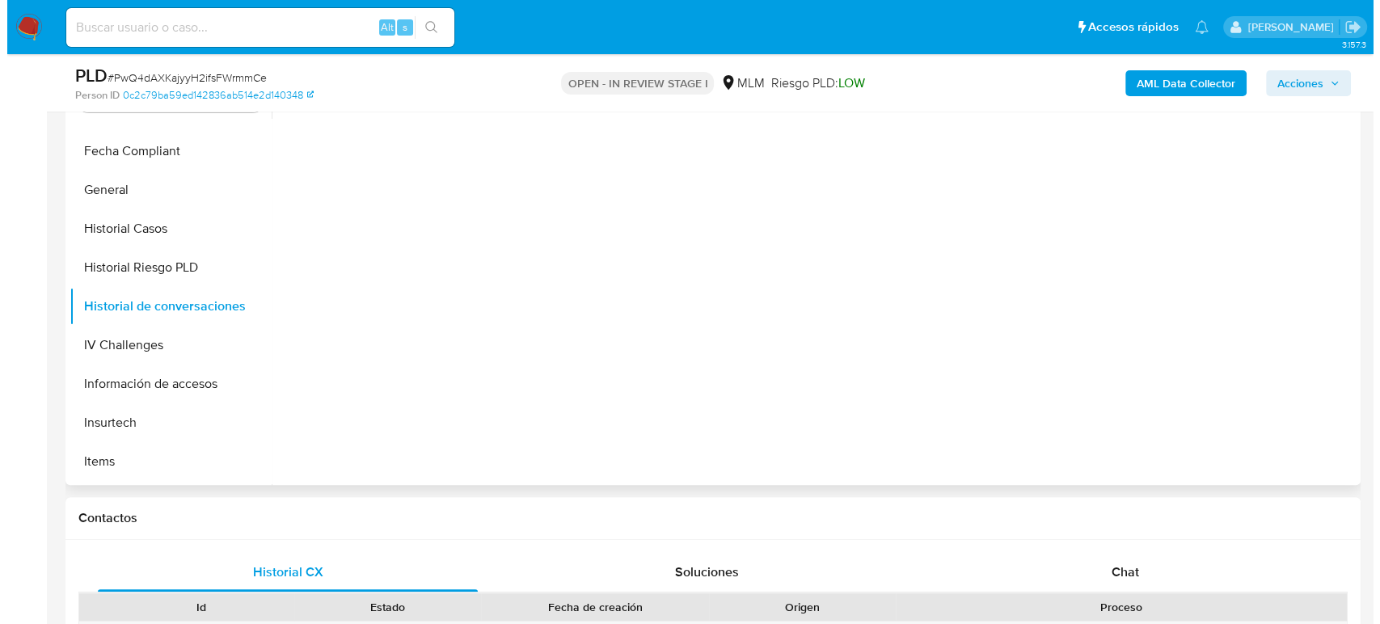
scroll to position [269, 0]
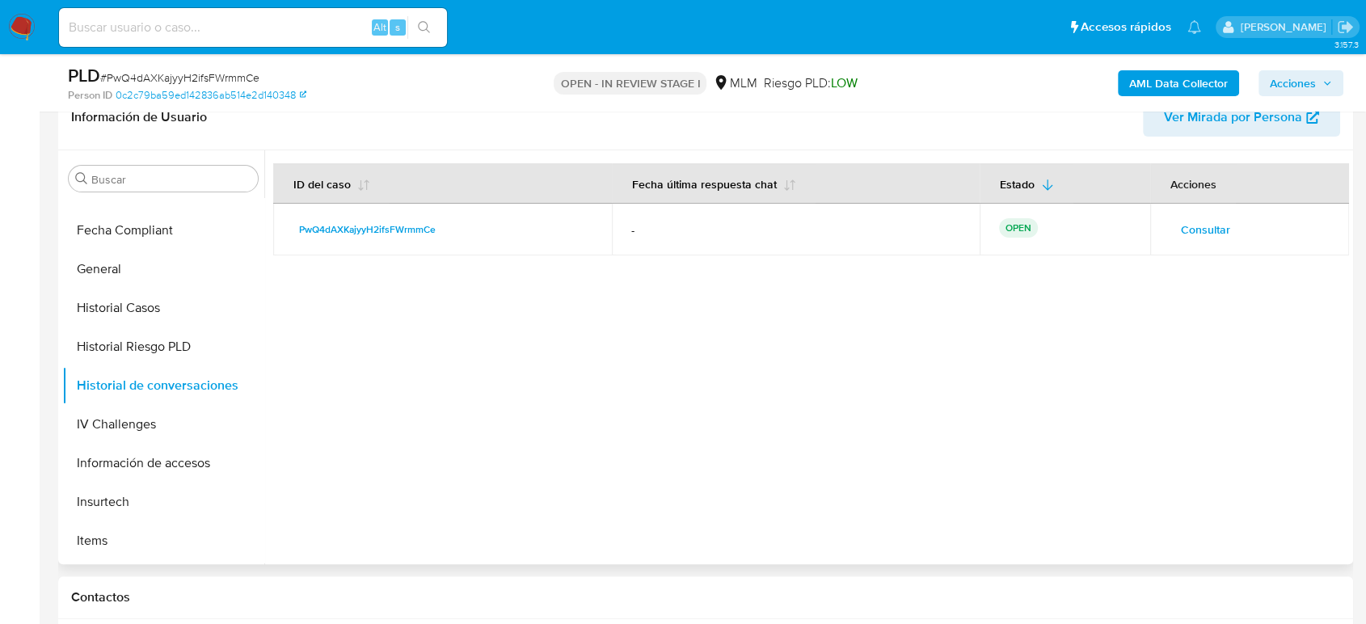
click at [1205, 227] on span "Consultar" at bounding box center [1205, 229] width 49 height 23
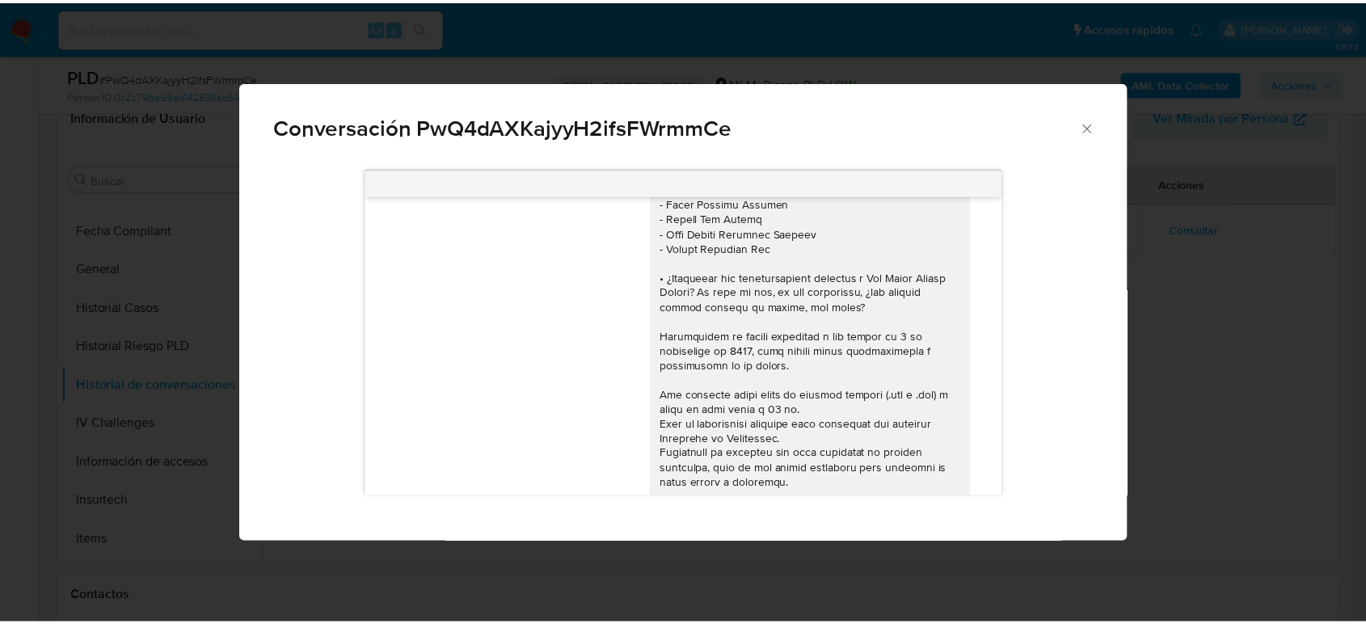
scroll to position [365, 0]
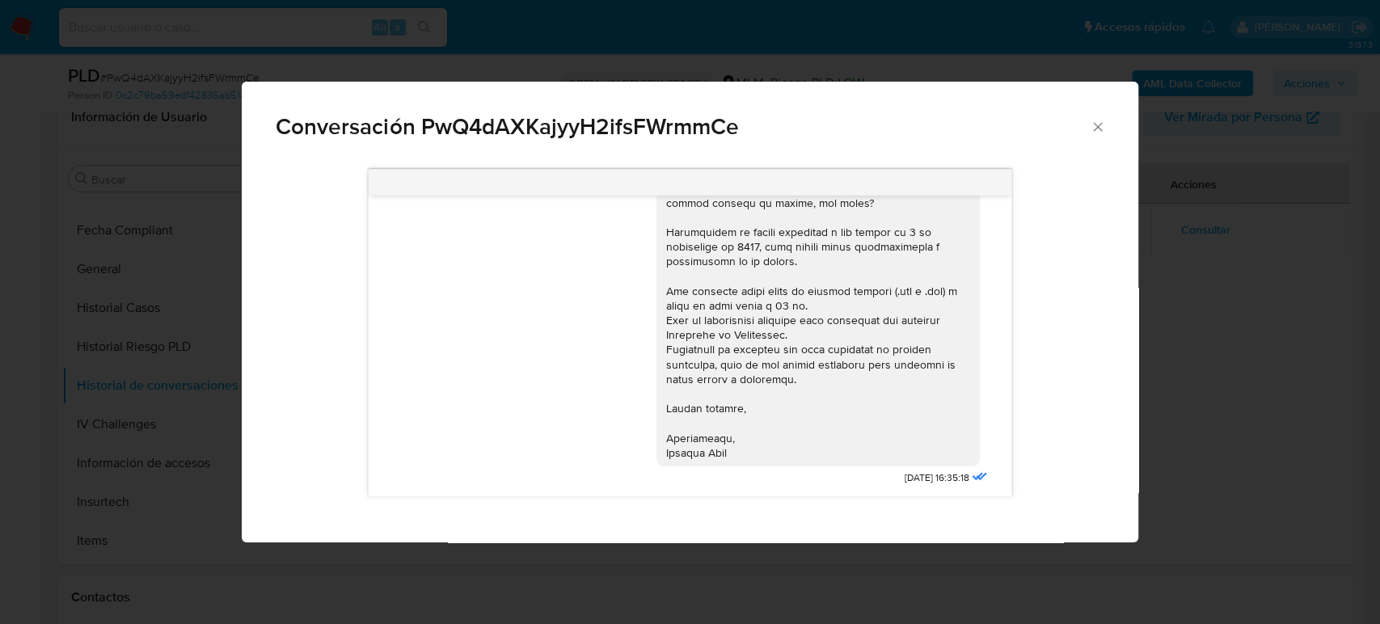
click at [1100, 129] on icon "Cerrar" at bounding box center [1097, 126] width 9 height 9
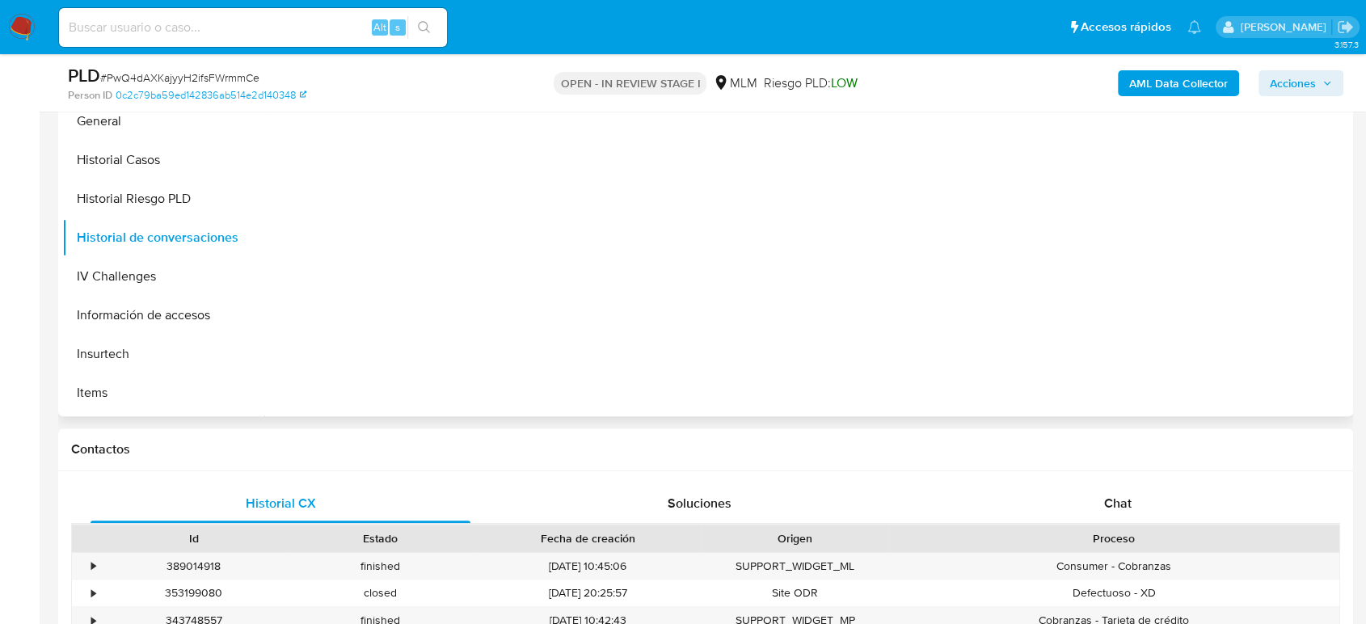
scroll to position [628, 0]
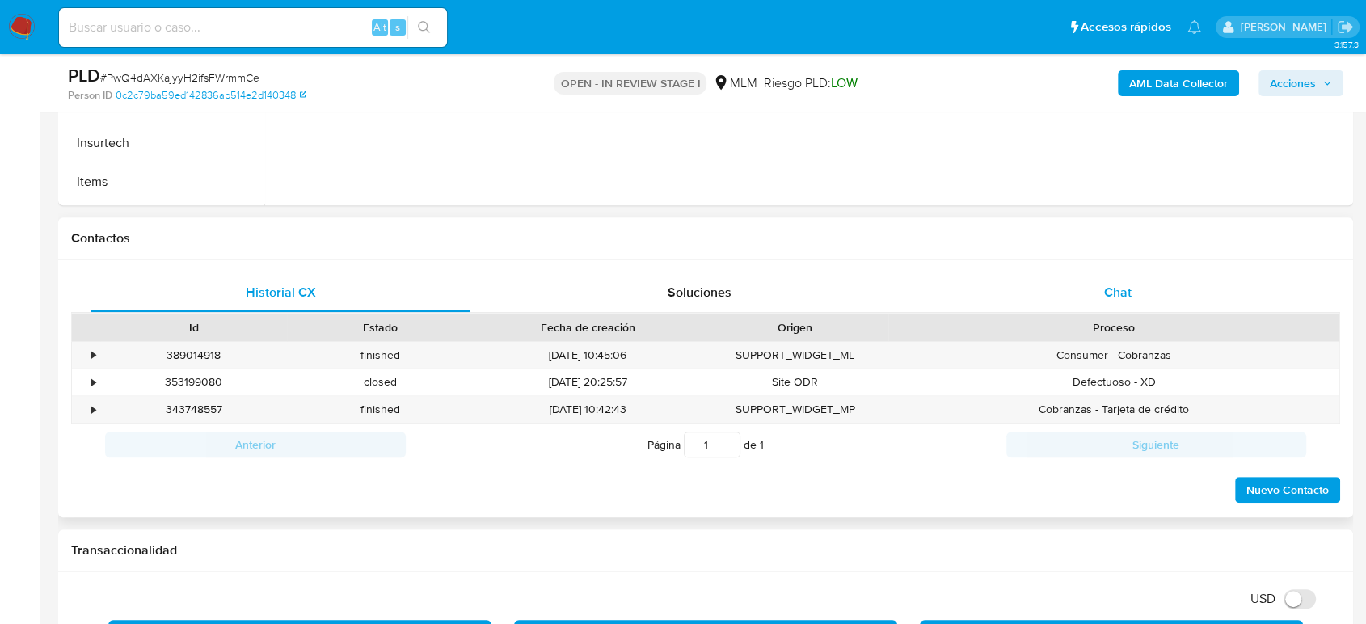
click at [1112, 301] on div "Chat" at bounding box center [1118, 292] width 380 height 39
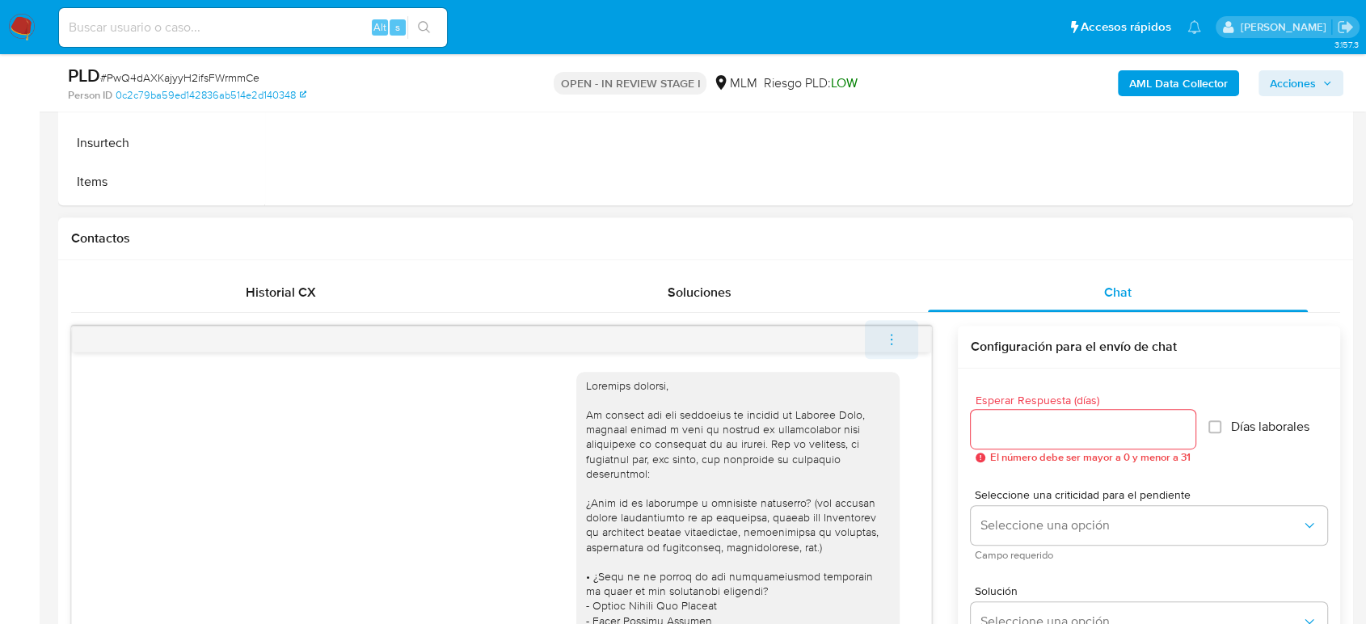
scroll to position [365, 0]
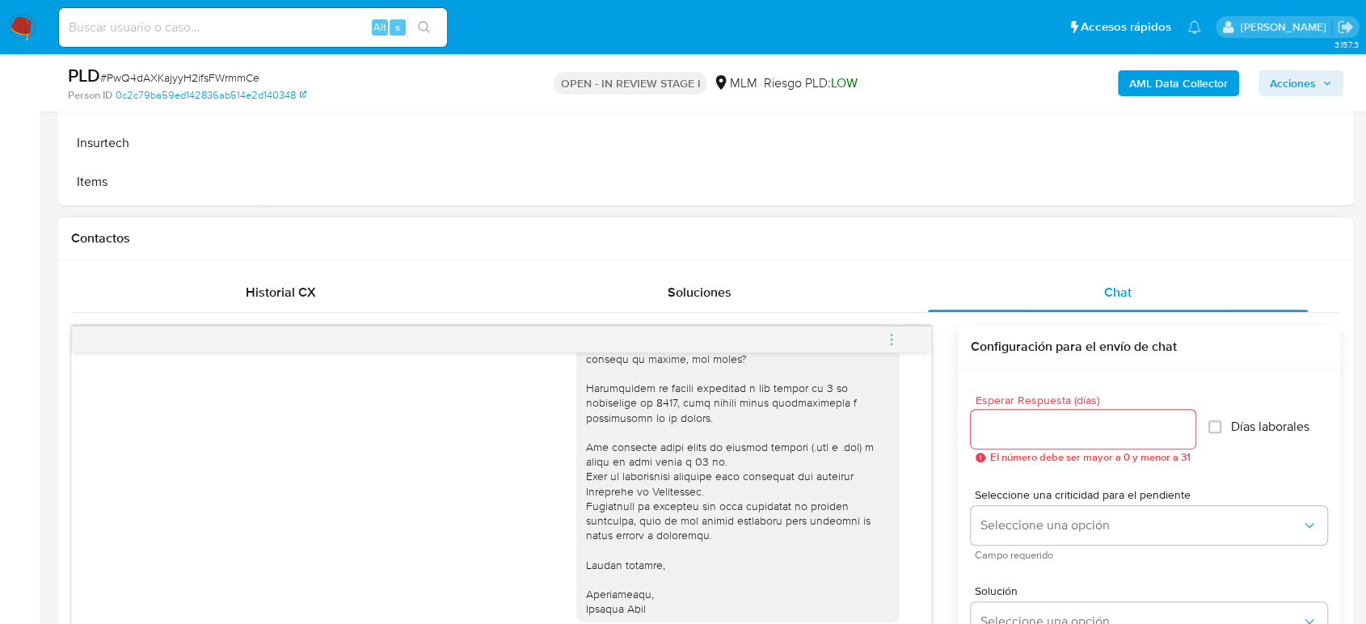
click at [892, 338] on icon "menu-action" at bounding box center [892, 339] width 2 height 2
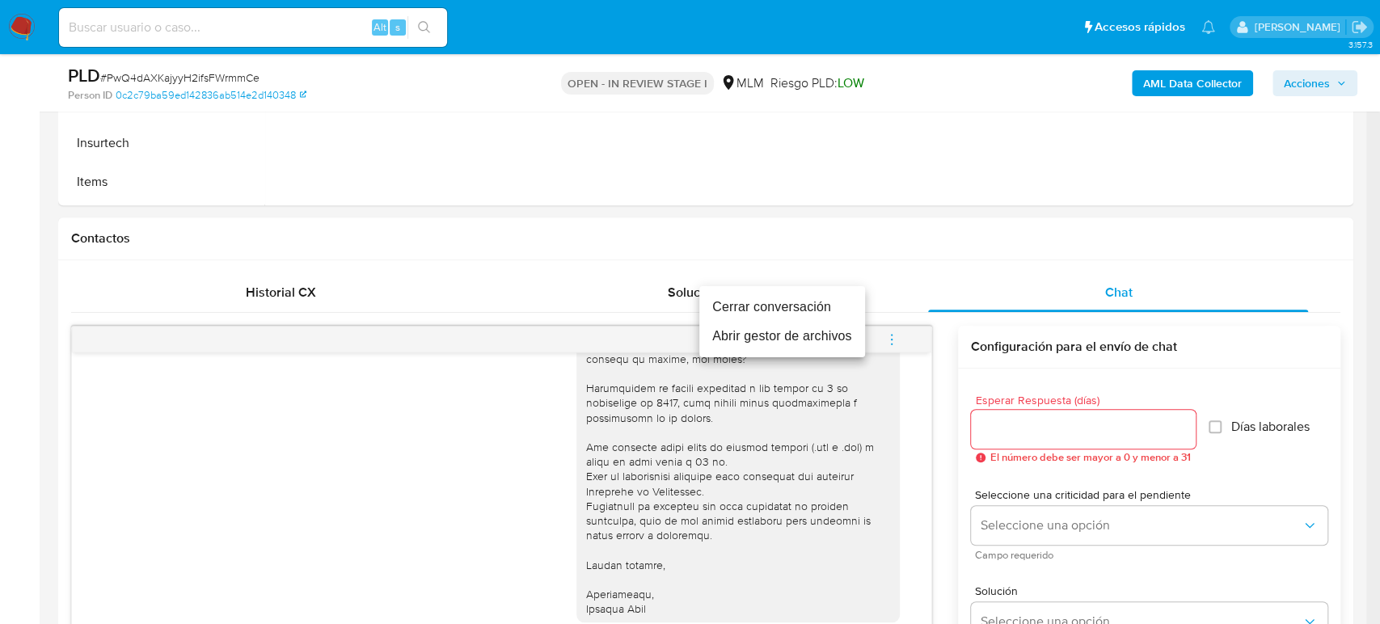
click at [752, 306] on li "Cerrar conversación" at bounding box center [782, 307] width 166 height 29
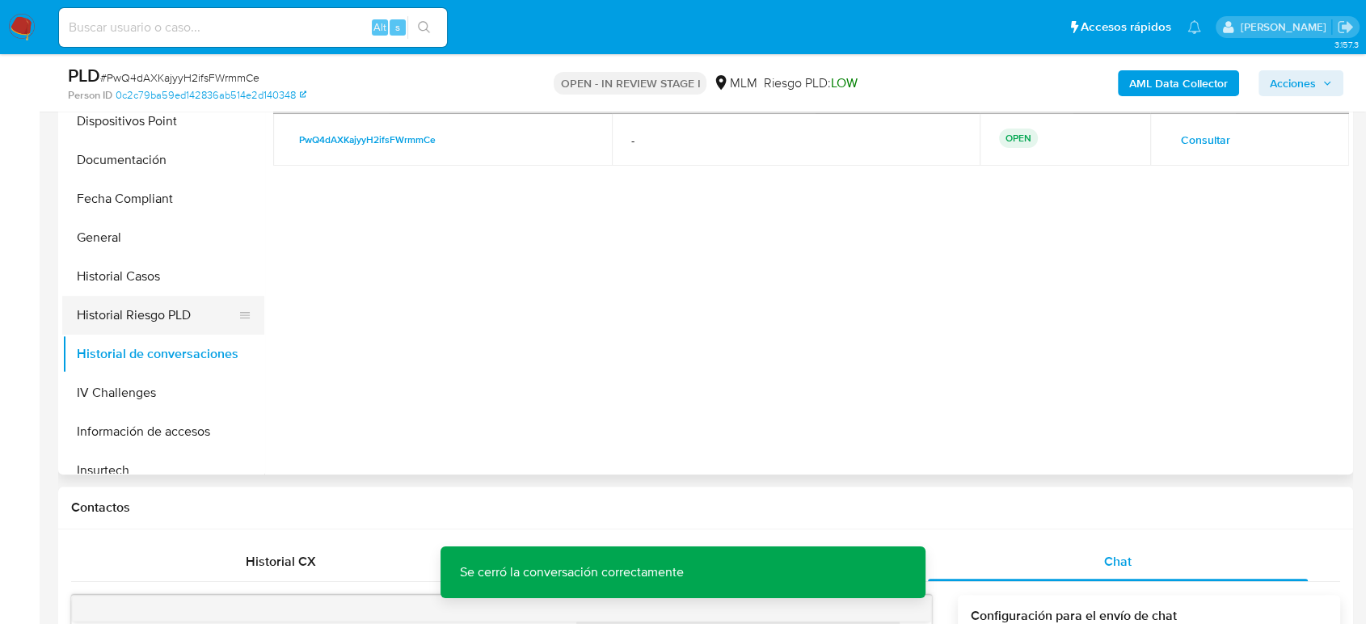
scroll to position [323, 0]
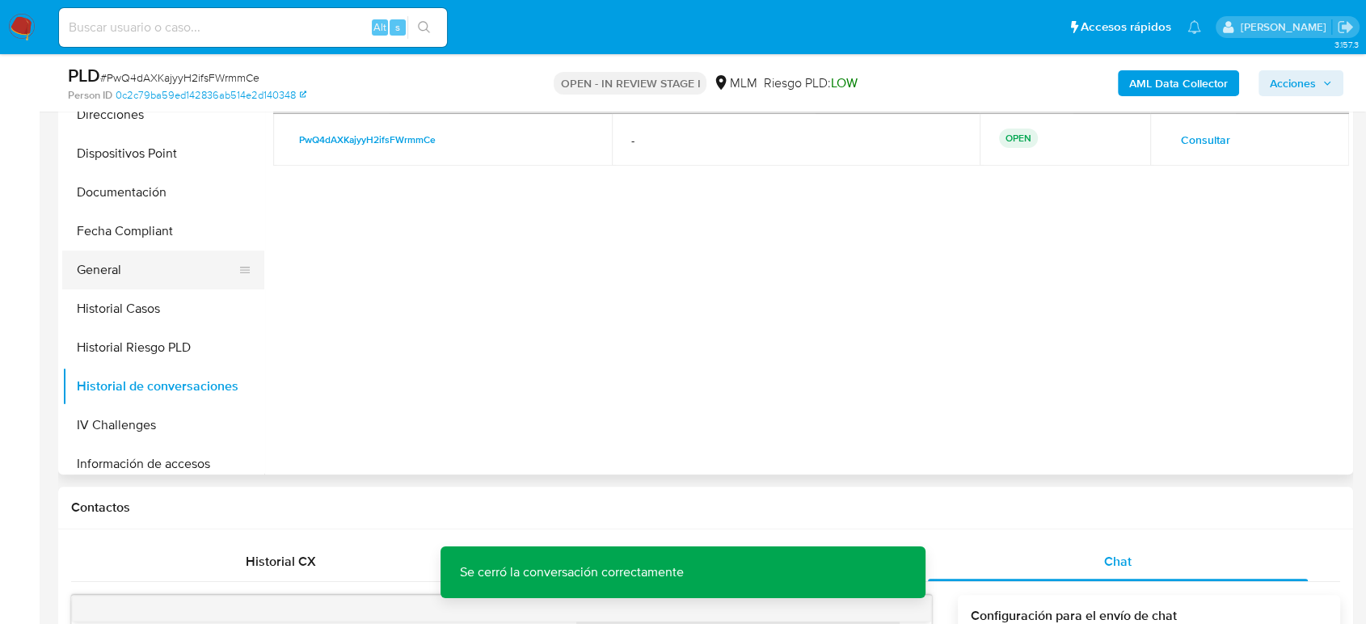
click at [136, 268] on button "General" at bounding box center [156, 270] width 189 height 39
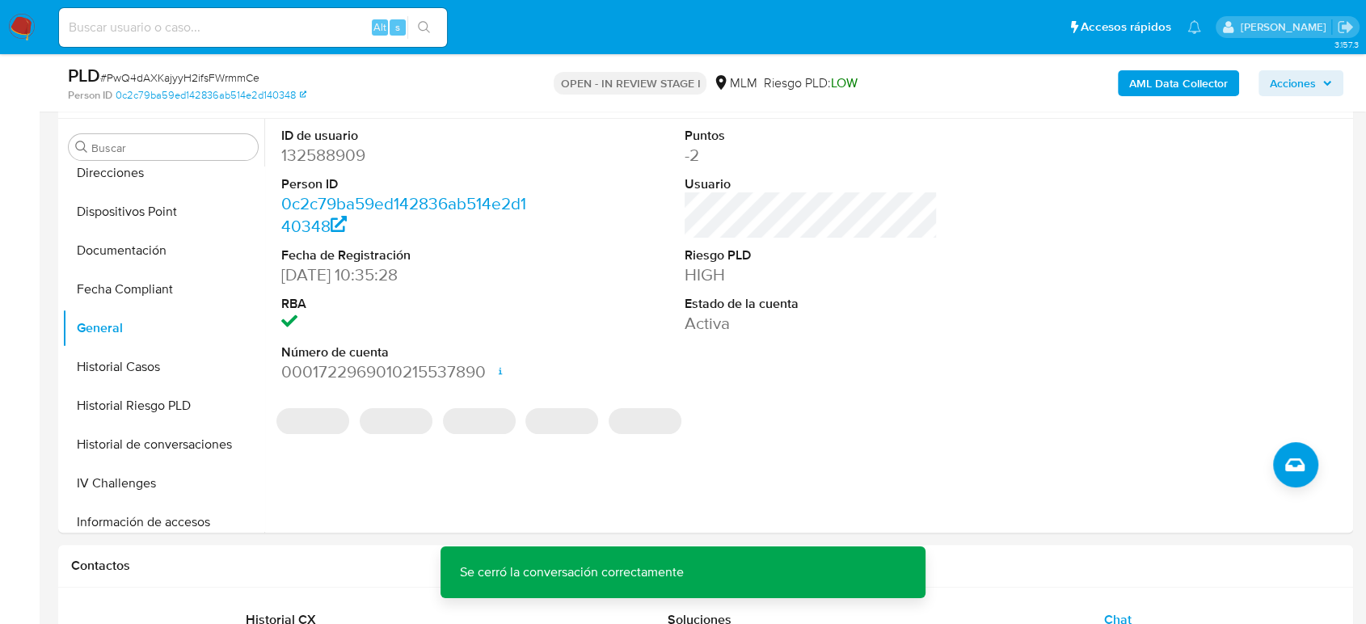
scroll to position [269, 0]
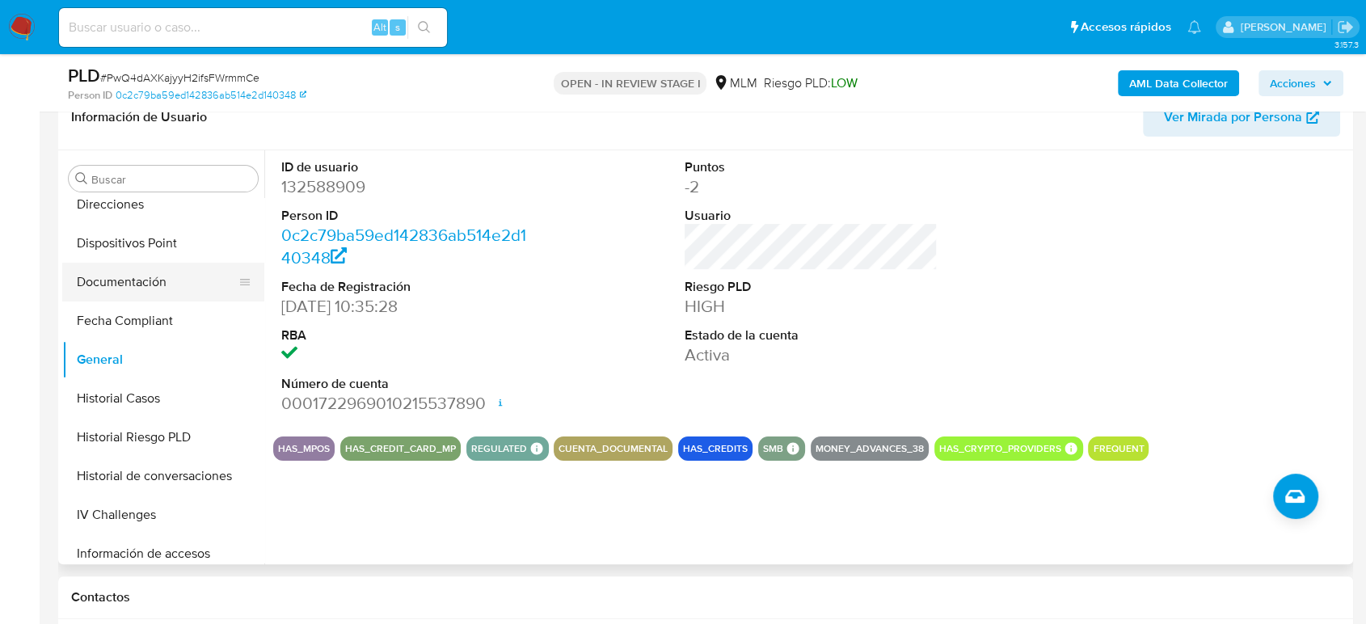
click at [130, 280] on button "Documentación" at bounding box center [156, 282] width 189 height 39
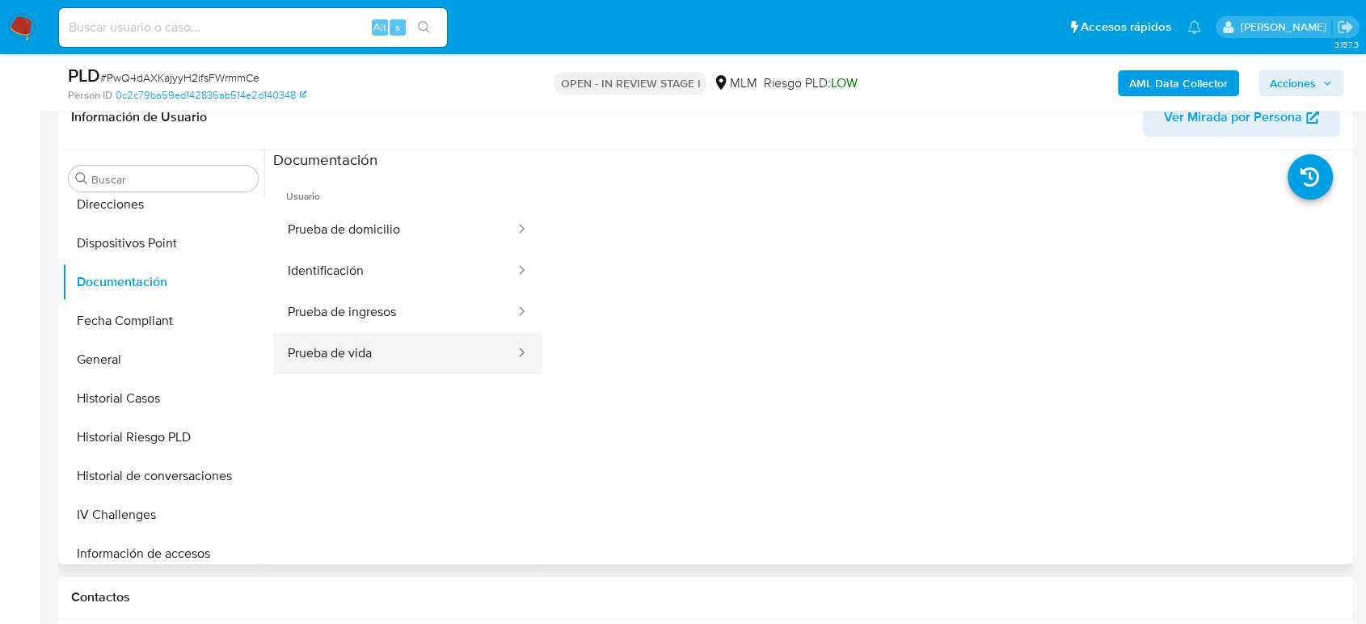
click at [367, 362] on button "Prueba de vida" at bounding box center [394, 353] width 243 height 41
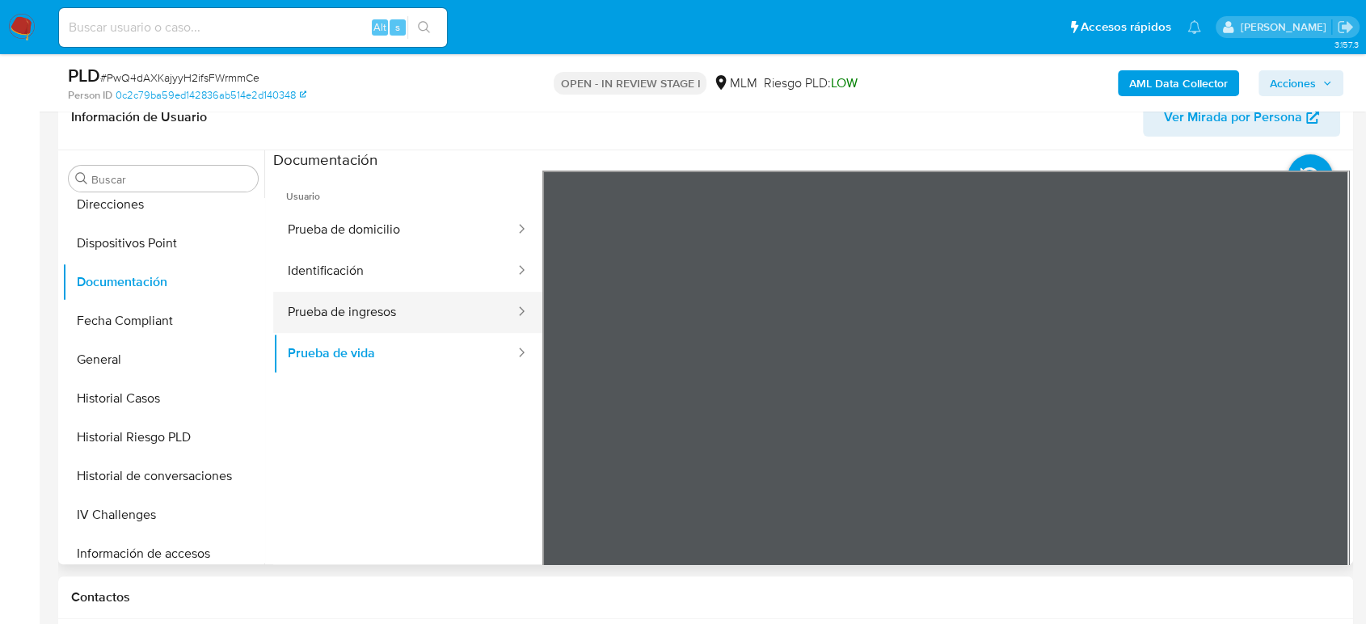
click at [361, 307] on button "Prueba de ingresos" at bounding box center [394, 312] width 243 height 41
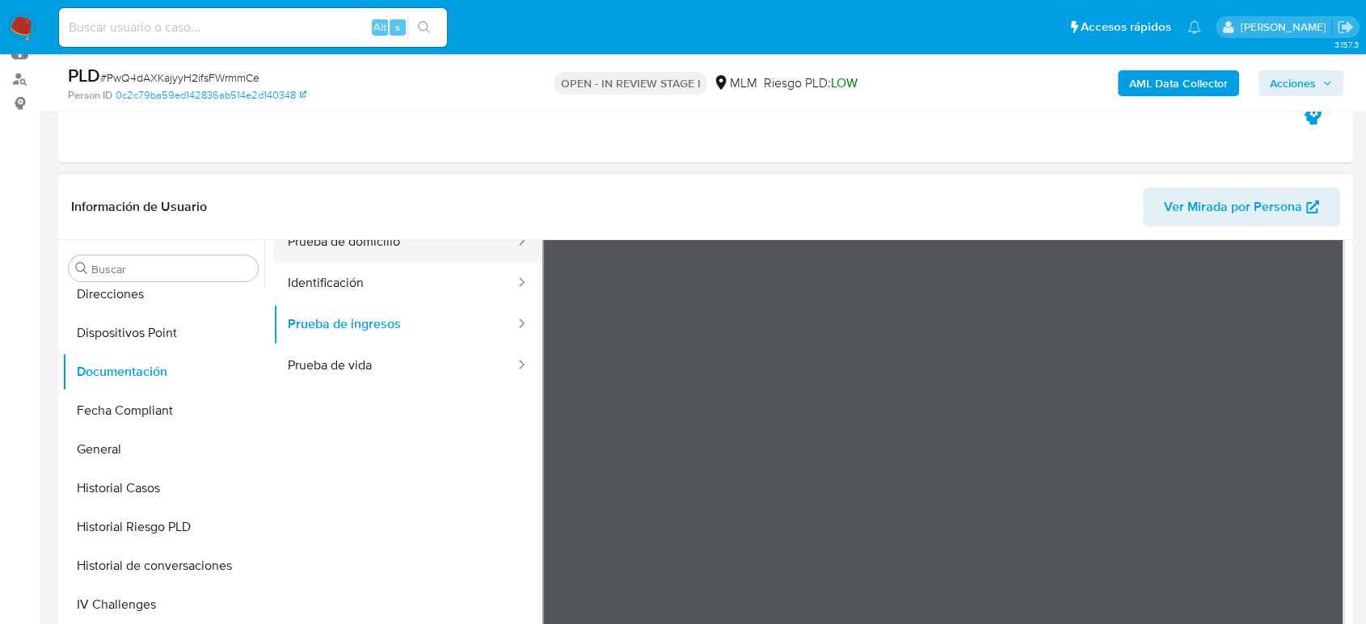
scroll to position [0, 0]
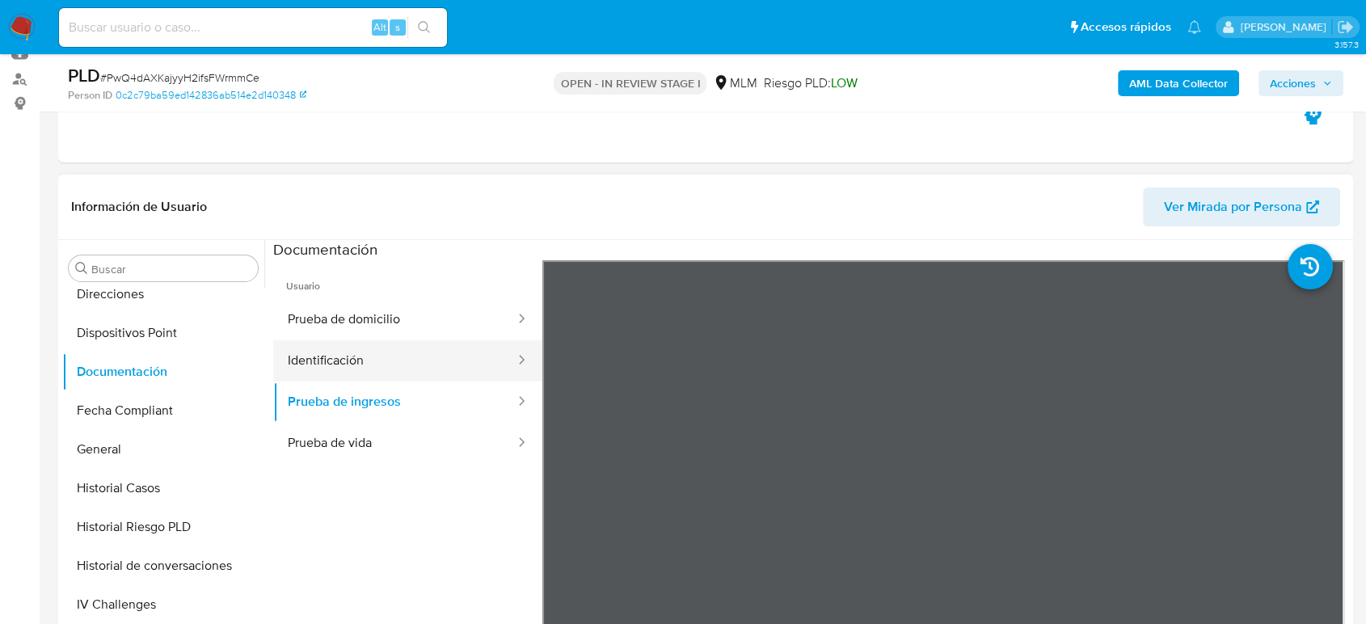
click at [371, 348] on button "Identificación" at bounding box center [394, 360] width 243 height 41
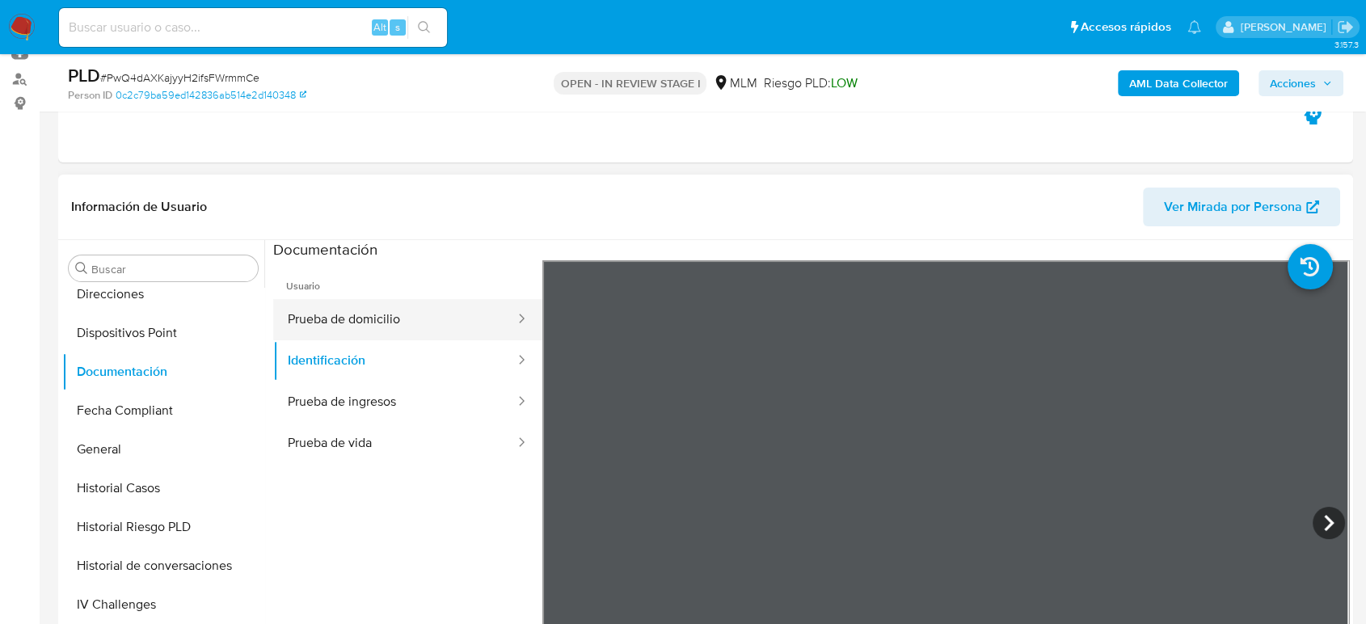
click at [397, 328] on button "Prueba de domicilio" at bounding box center [394, 319] width 243 height 41
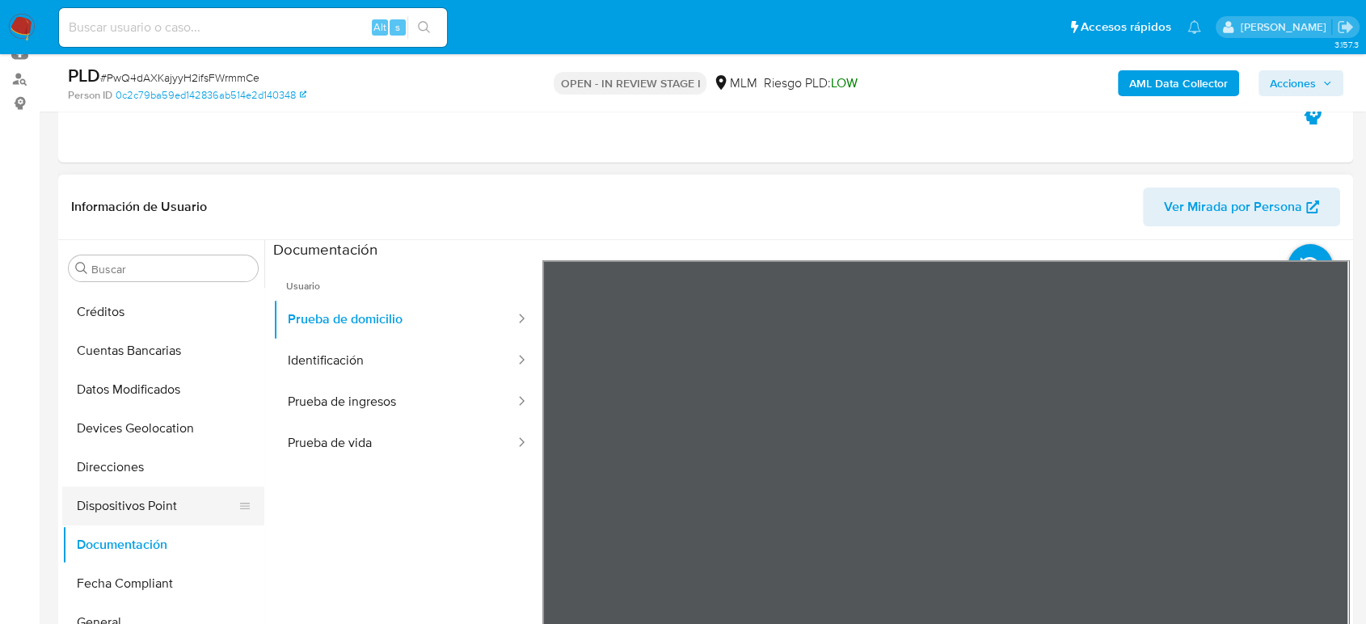
scroll to position [54, 0]
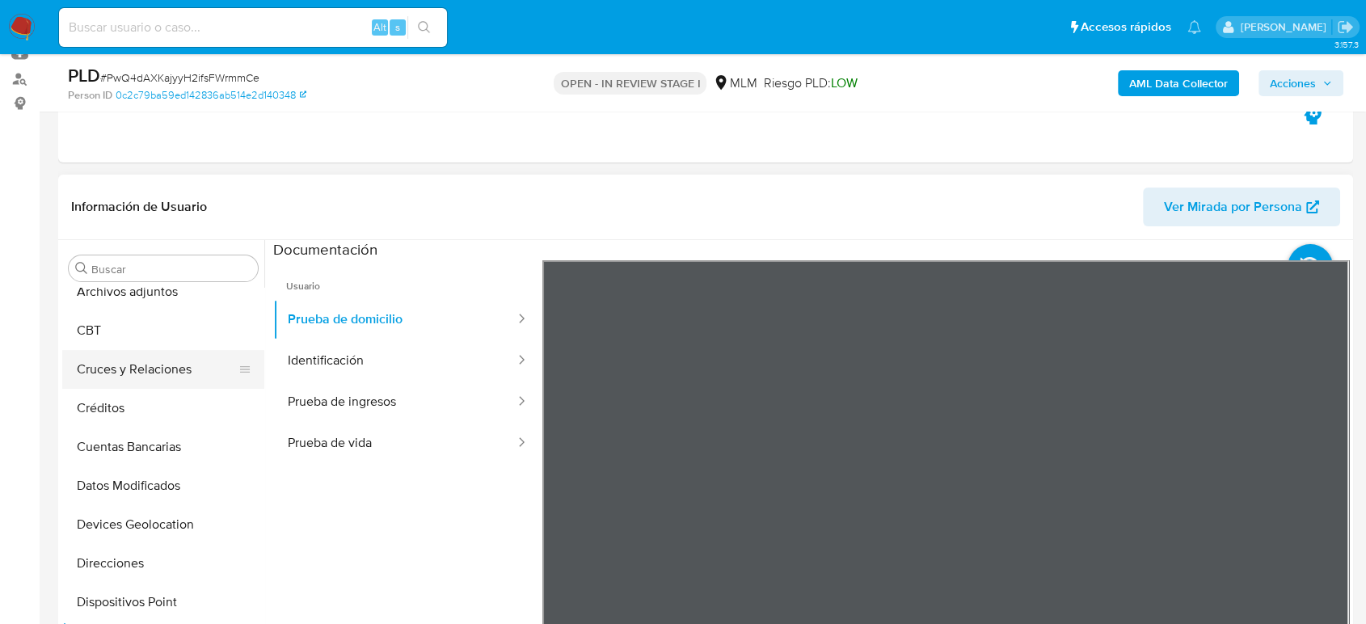
click at [153, 374] on button "Cruces y Relaciones" at bounding box center [156, 369] width 189 height 39
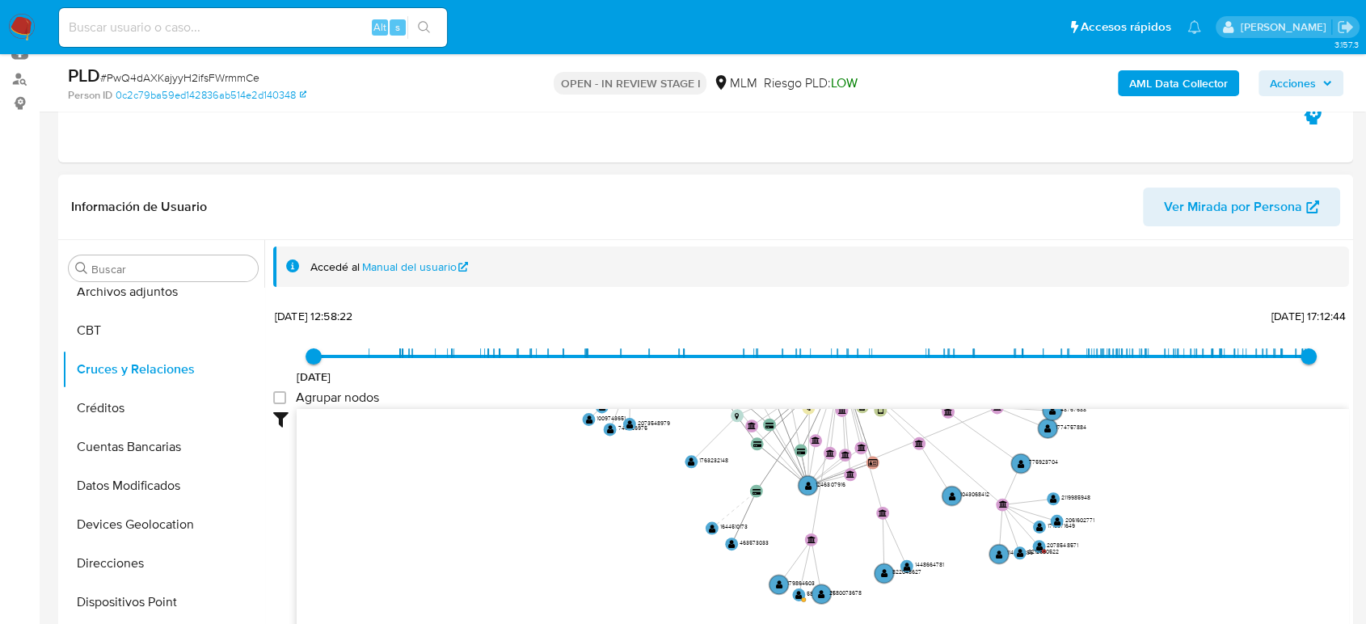
drag, startPoint x: 1024, startPoint y: 514, endPoint x: 947, endPoint y: 376, distance: 158.2
click at [947, 376] on div "2/4/2021 2/4/2021, 12:58:22 31/8/2025, 17:12:44 Agrupar nodos Filtros Confianza…" at bounding box center [811, 476] width 1076 height 344
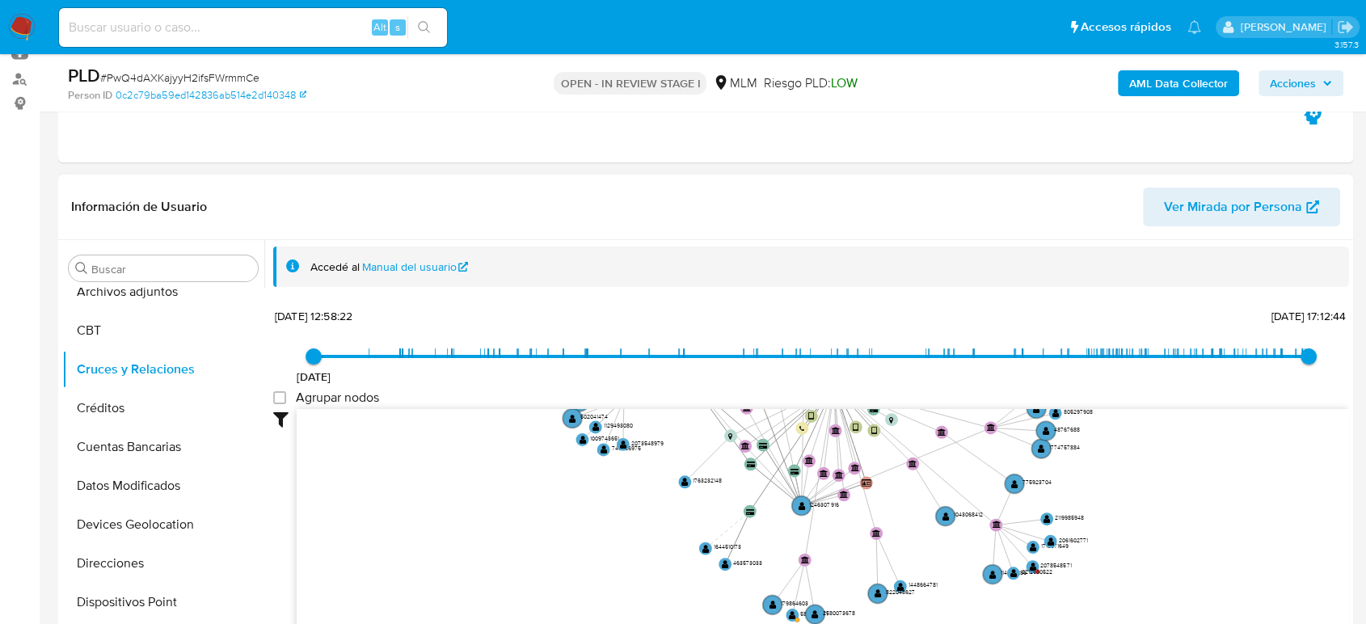
drag, startPoint x: 1187, startPoint y: 484, endPoint x: 1184, endPoint y: 507, distance: 22.8
click at [1184, 507] on icon "device-67e4762917ead74939f1199d  user-189720478  189720478 user-132588909  1…" at bounding box center [823, 526] width 1053 height 234
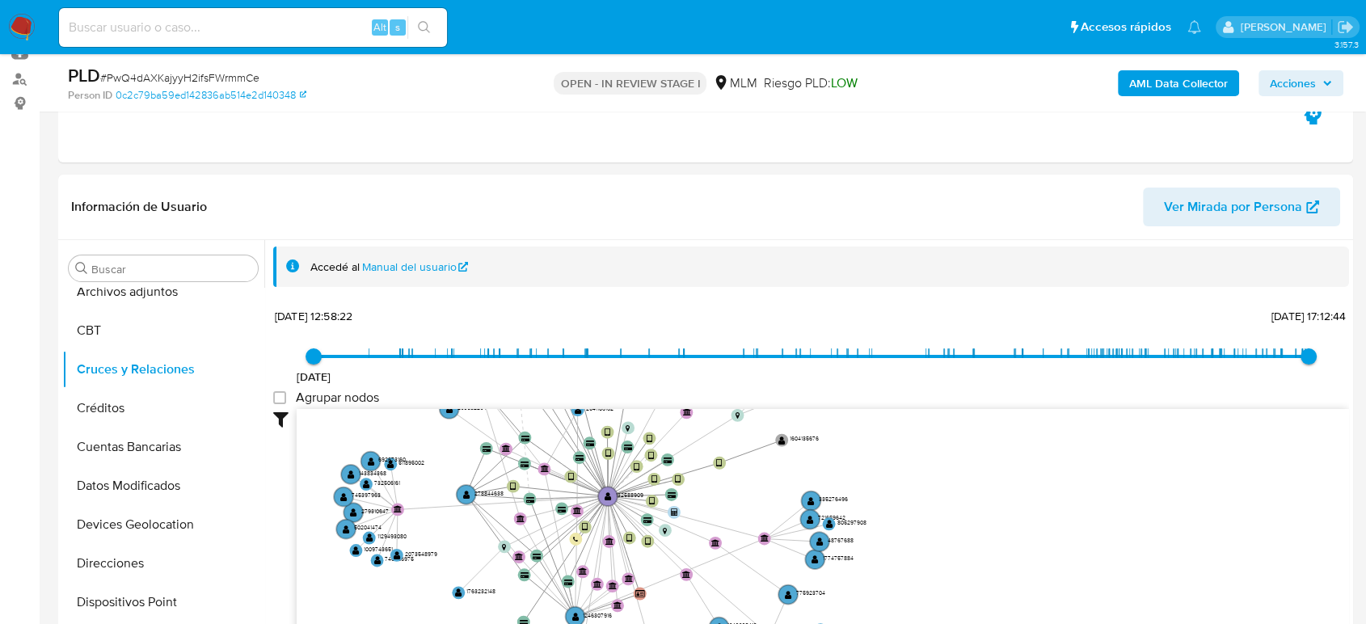
drag, startPoint x: 1078, startPoint y: 526, endPoint x: 851, endPoint y: 658, distance: 263.0
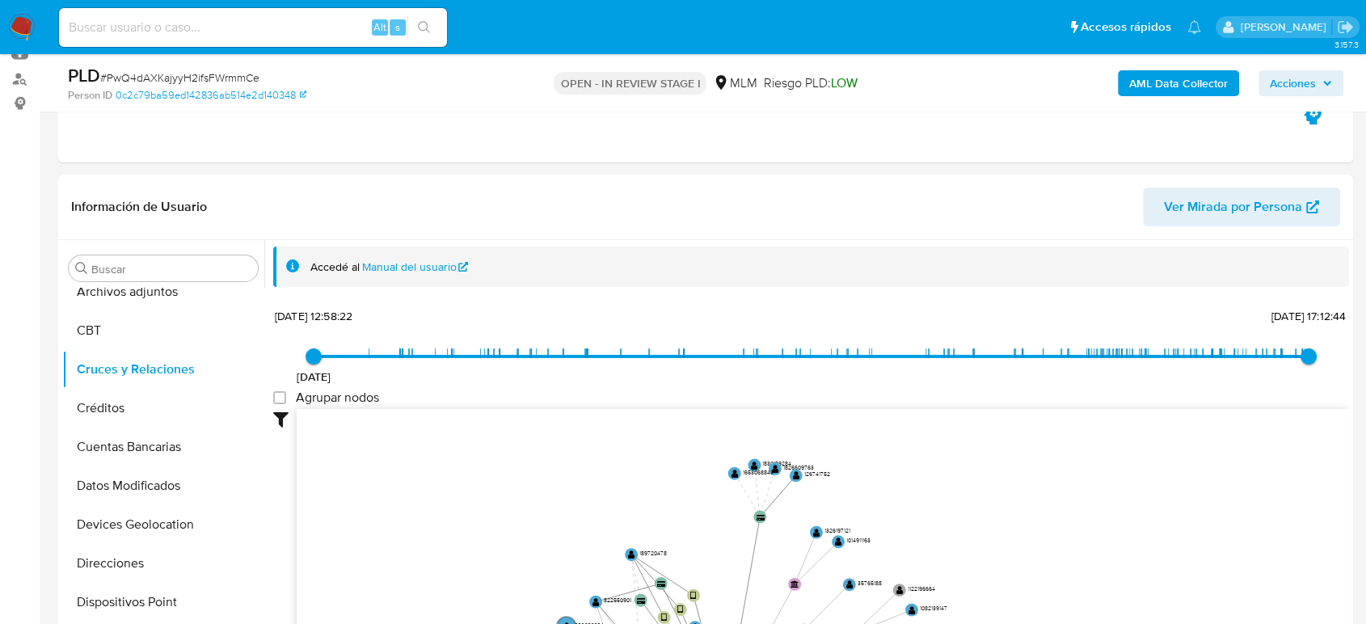
drag, startPoint x: 880, startPoint y: 451, endPoint x: 1009, endPoint y: 653, distance: 239.5
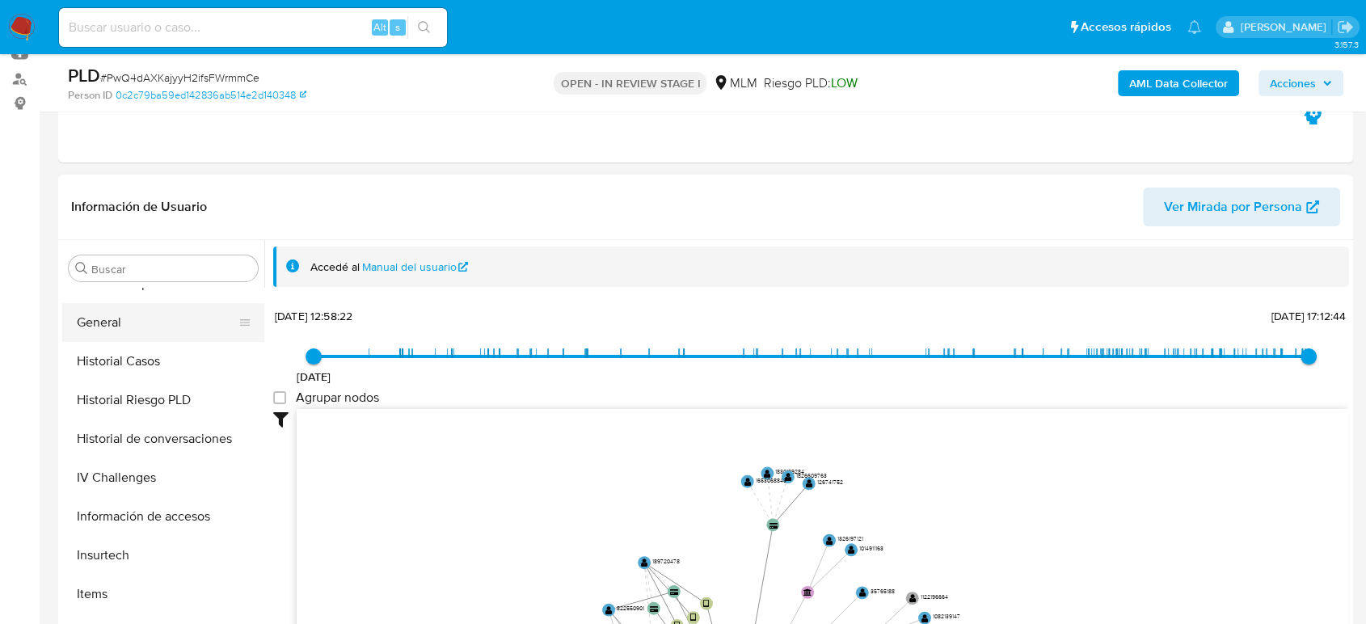
scroll to position [504, 0]
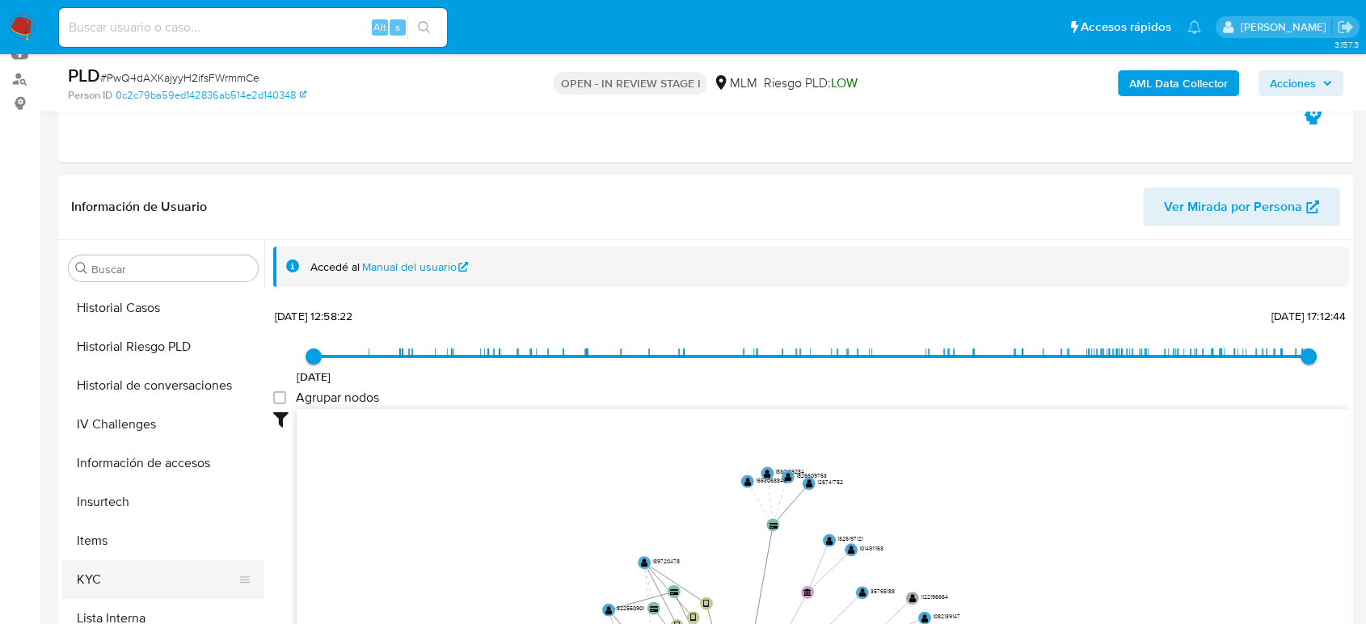
click at [126, 587] on button "KYC" at bounding box center [156, 579] width 189 height 39
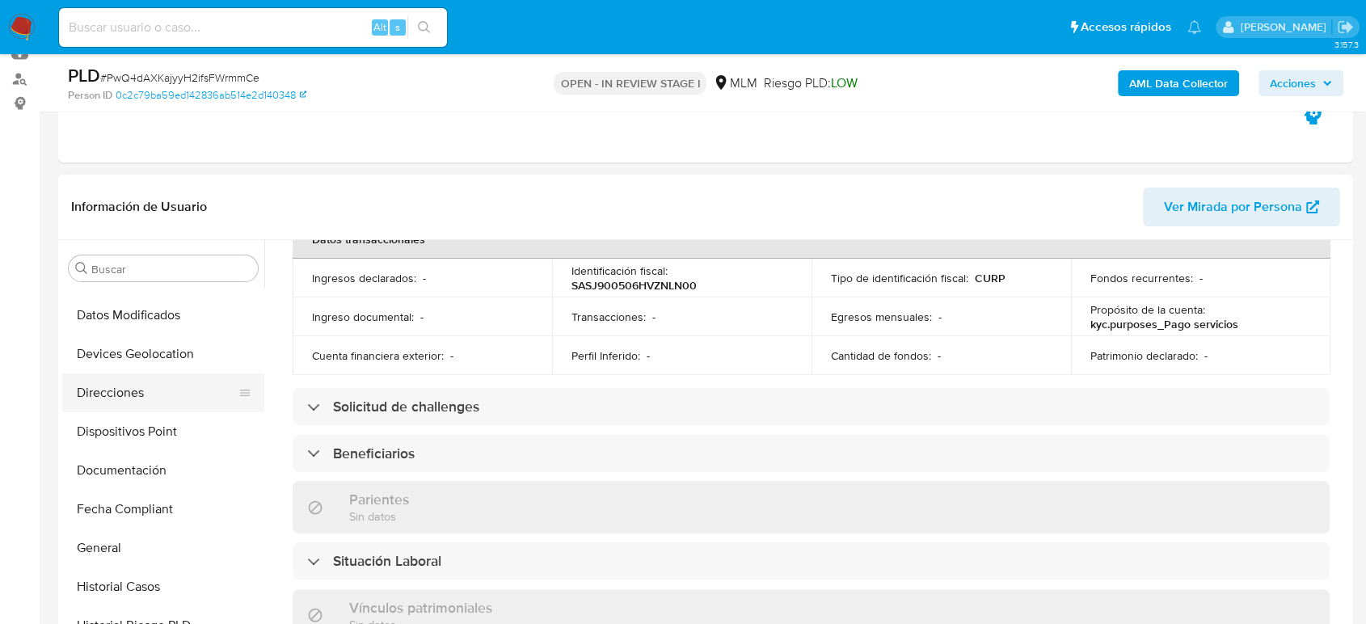
scroll to position [144, 0]
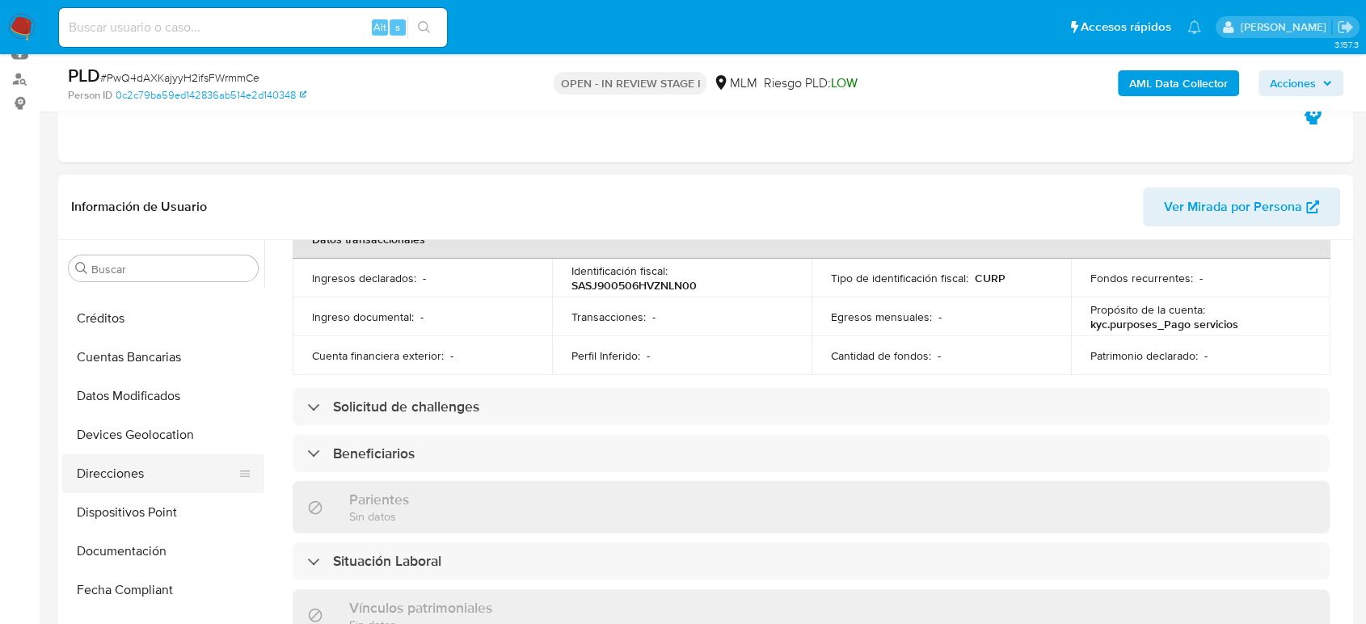
click at [137, 461] on button "Direcciones" at bounding box center [156, 473] width 189 height 39
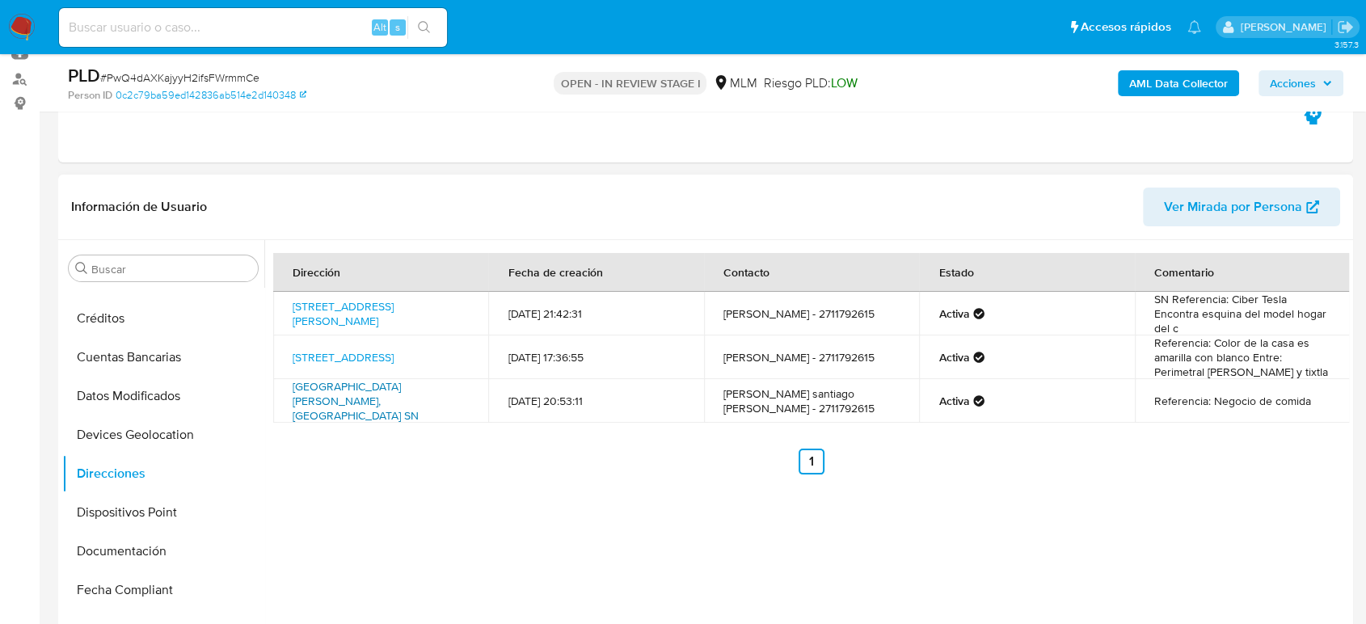
click at [344, 393] on link "Calle 4 Sn, Yanga, Veracruz, 94930, Mexico SN" at bounding box center [356, 400] width 126 height 45
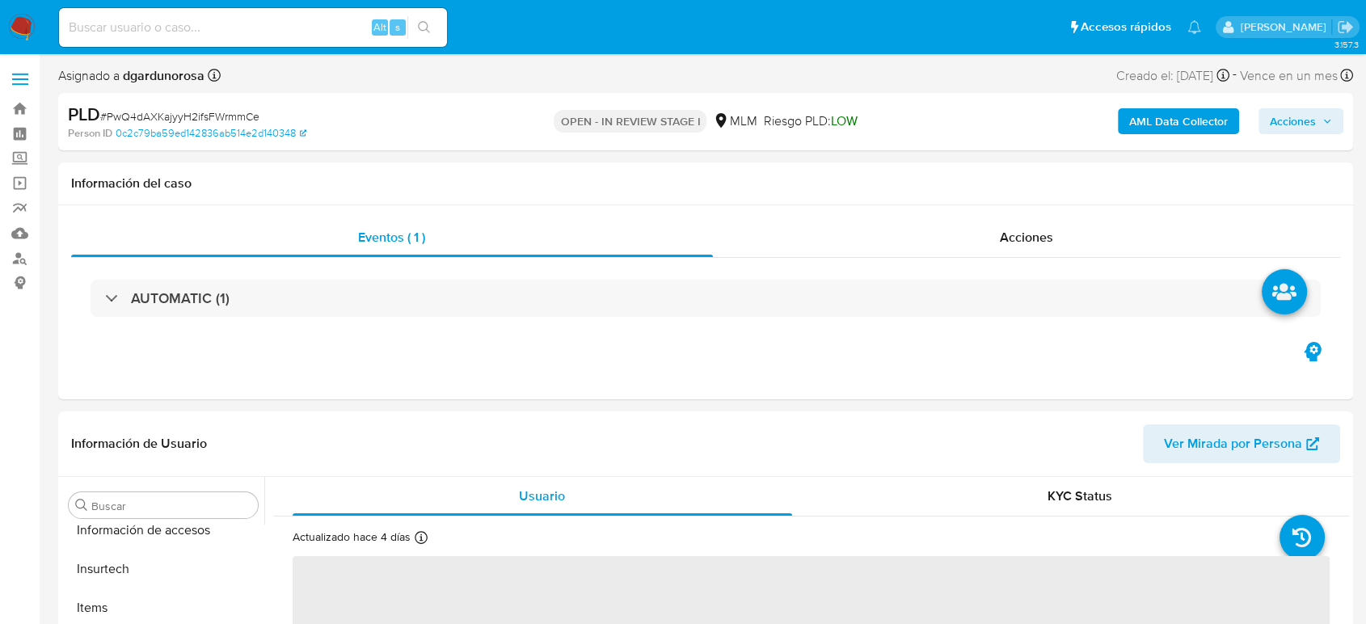
scroll to position [683, 0]
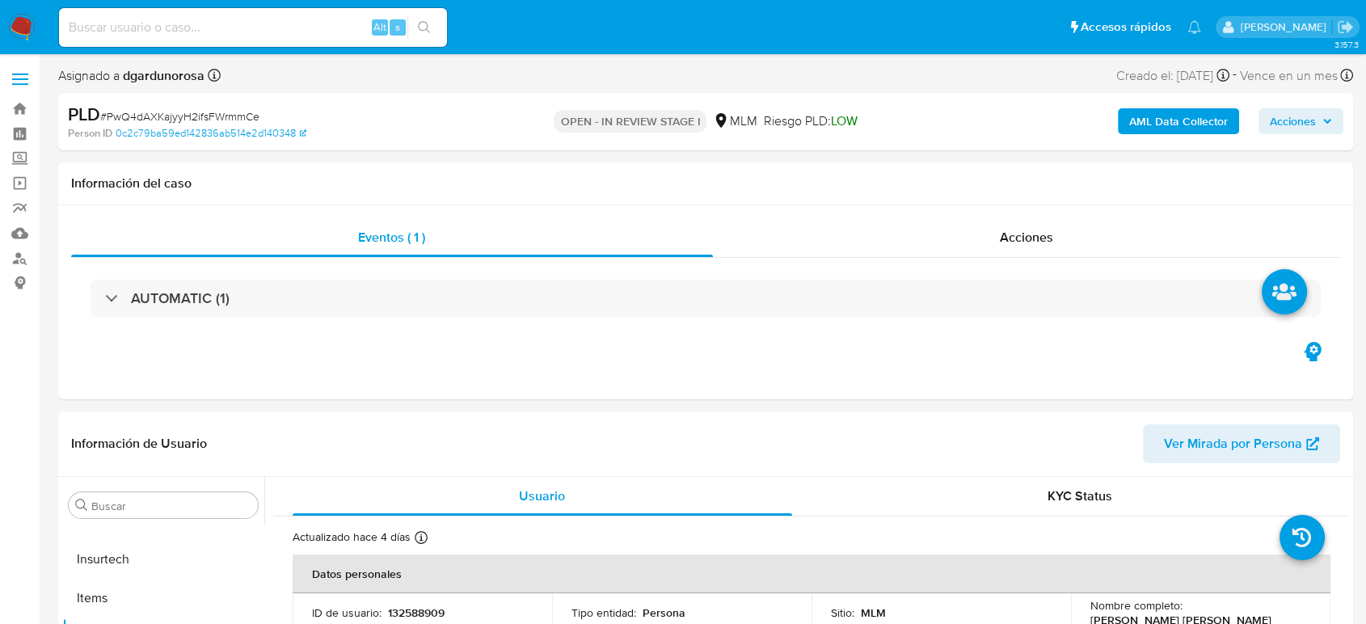
select select "10"
click at [11, 82] on label at bounding box center [20, 79] width 40 height 34
click at [0, 0] on input "checkbox" at bounding box center [0, 0] width 0 height 0
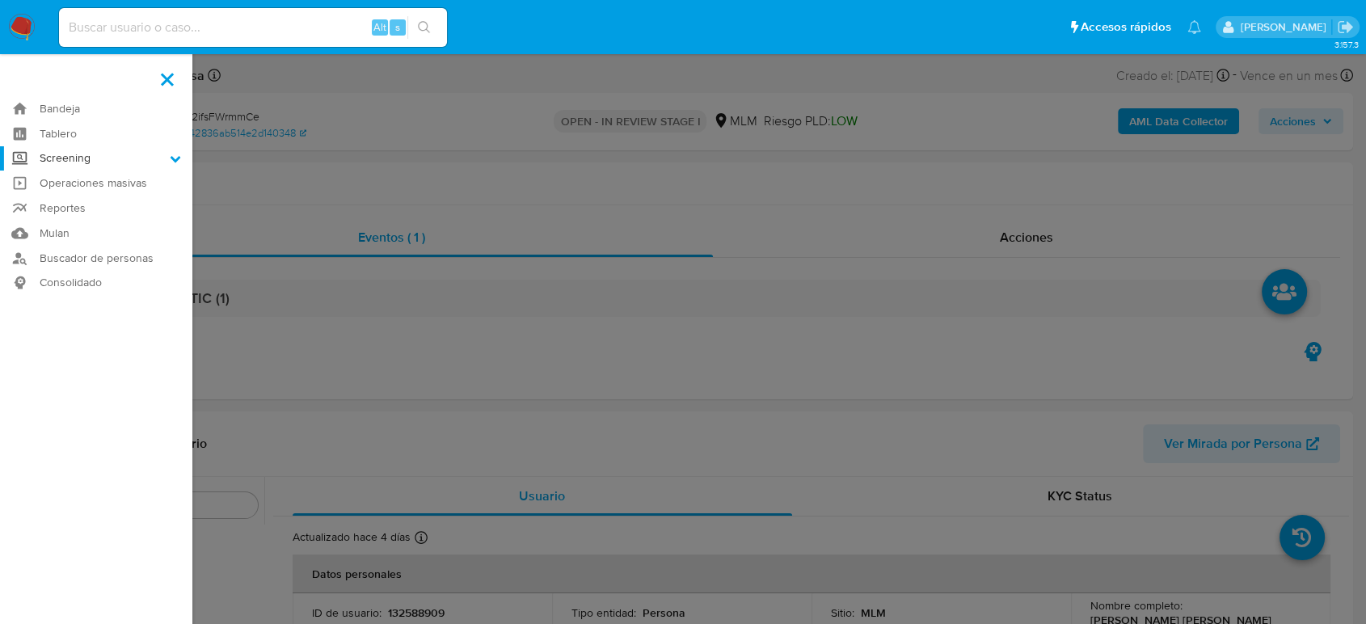
click at [91, 155] on label "Screening" at bounding box center [96, 158] width 192 height 25
click at [0, 0] on input "Screening" at bounding box center [0, 0] width 0 height 0
click at [107, 226] on link "Herramientas" at bounding box center [96, 222] width 192 height 20
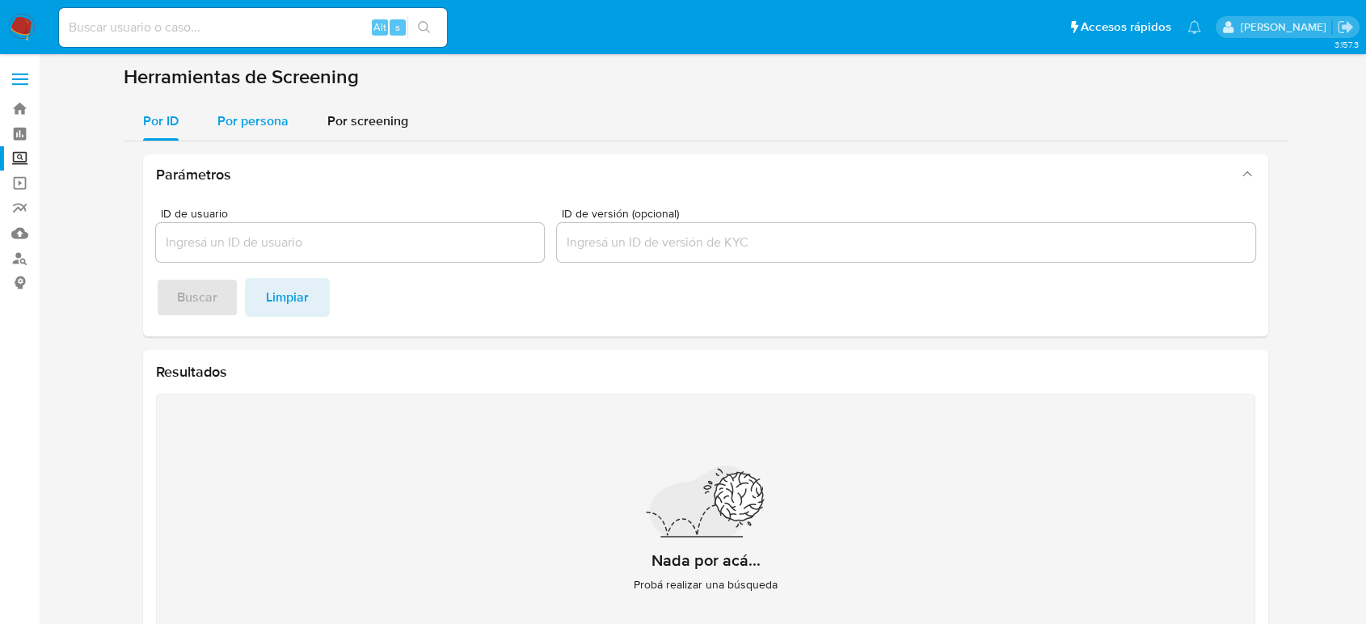
click at [224, 123] on span "Por persona" at bounding box center [252, 121] width 71 height 19
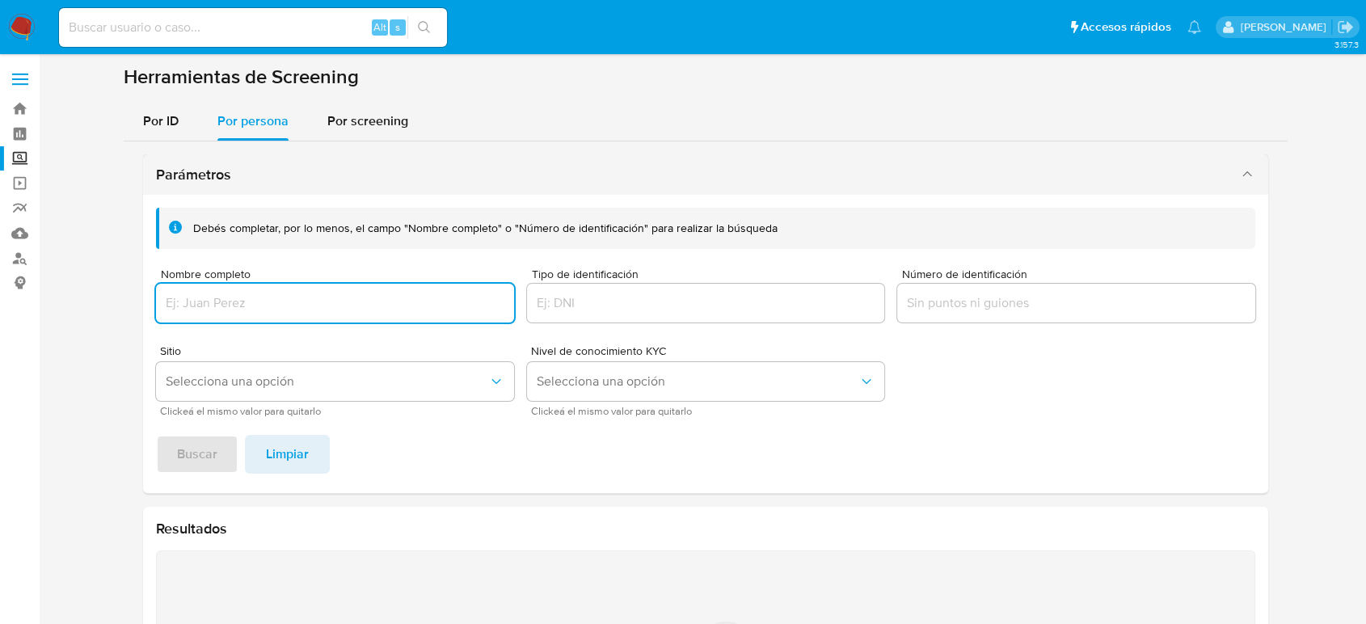
scroll to position [90, 0]
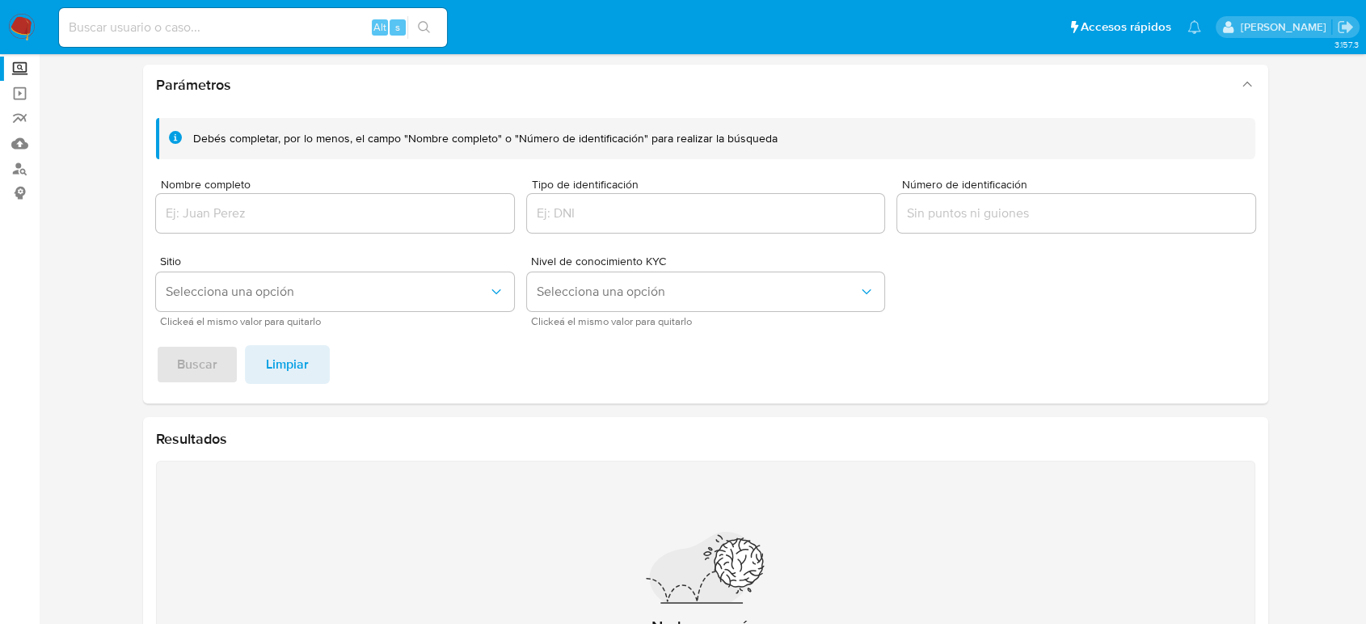
click at [293, 218] on input "Nombre completo" at bounding box center [335, 213] width 358 height 21
paste input "[PERSON_NAME]"
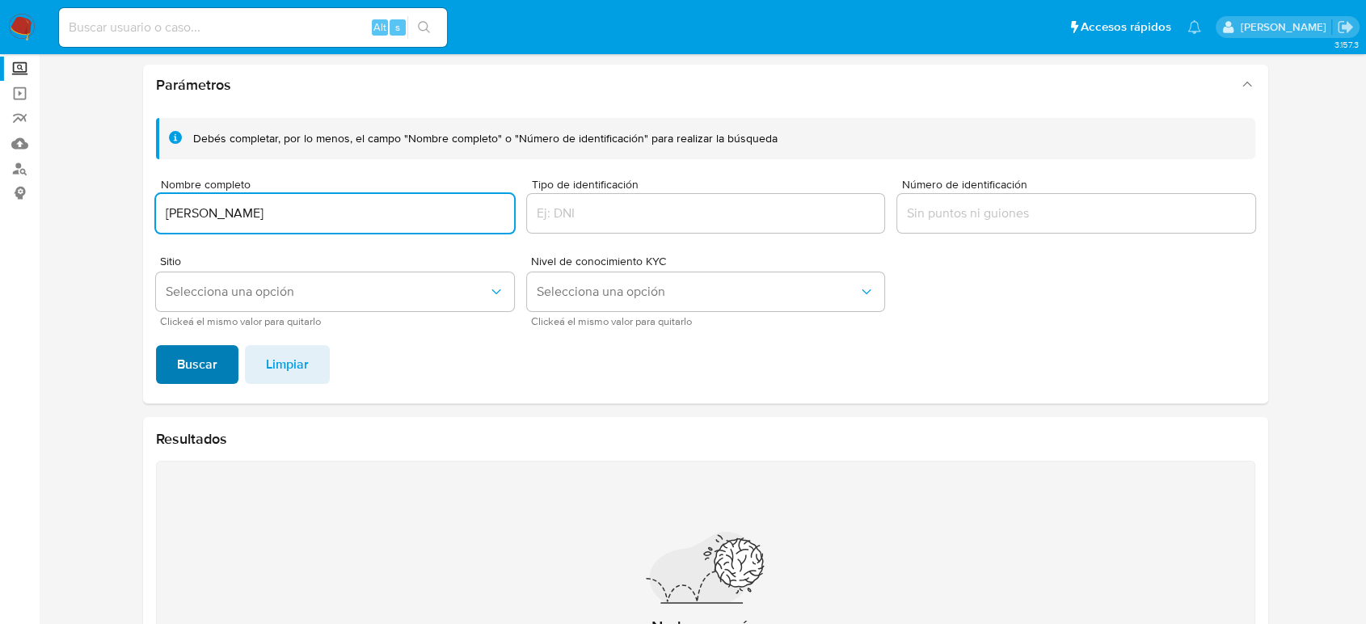
type input "[PERSON_NAME]"
click at [170, 364] on button "Buscar" at bounding box center [197, 364] width 82 height 39
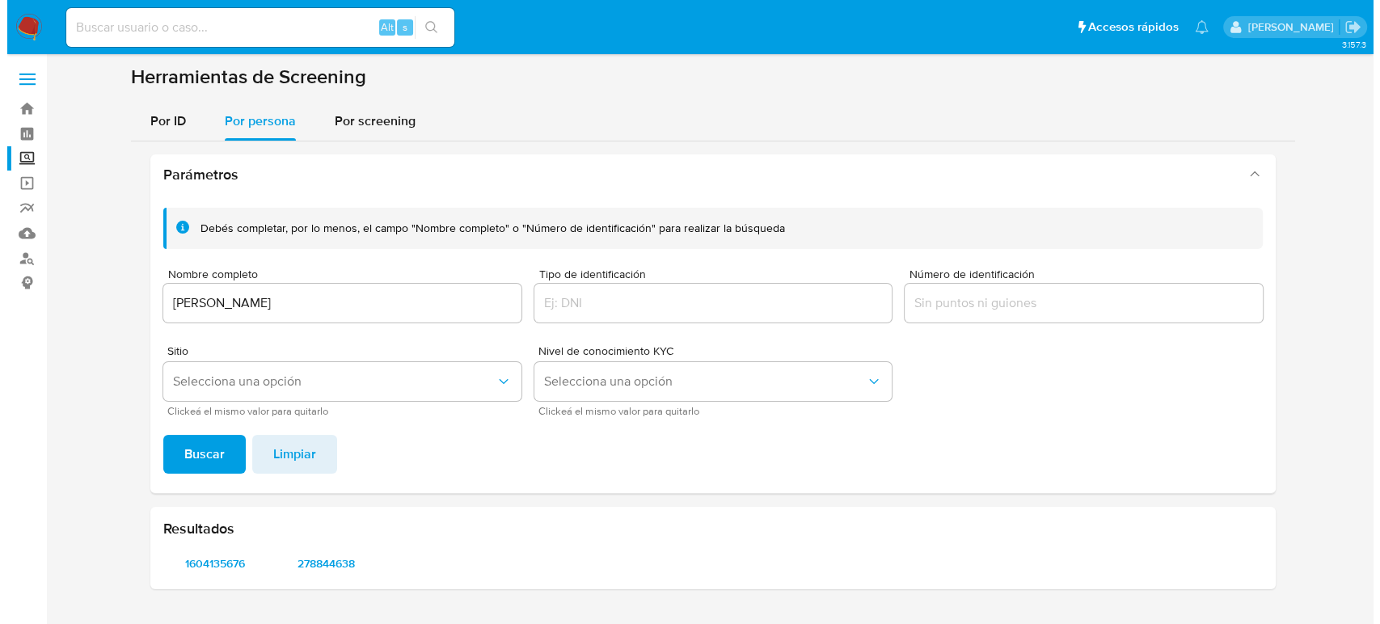
scroll to position [0, 0]
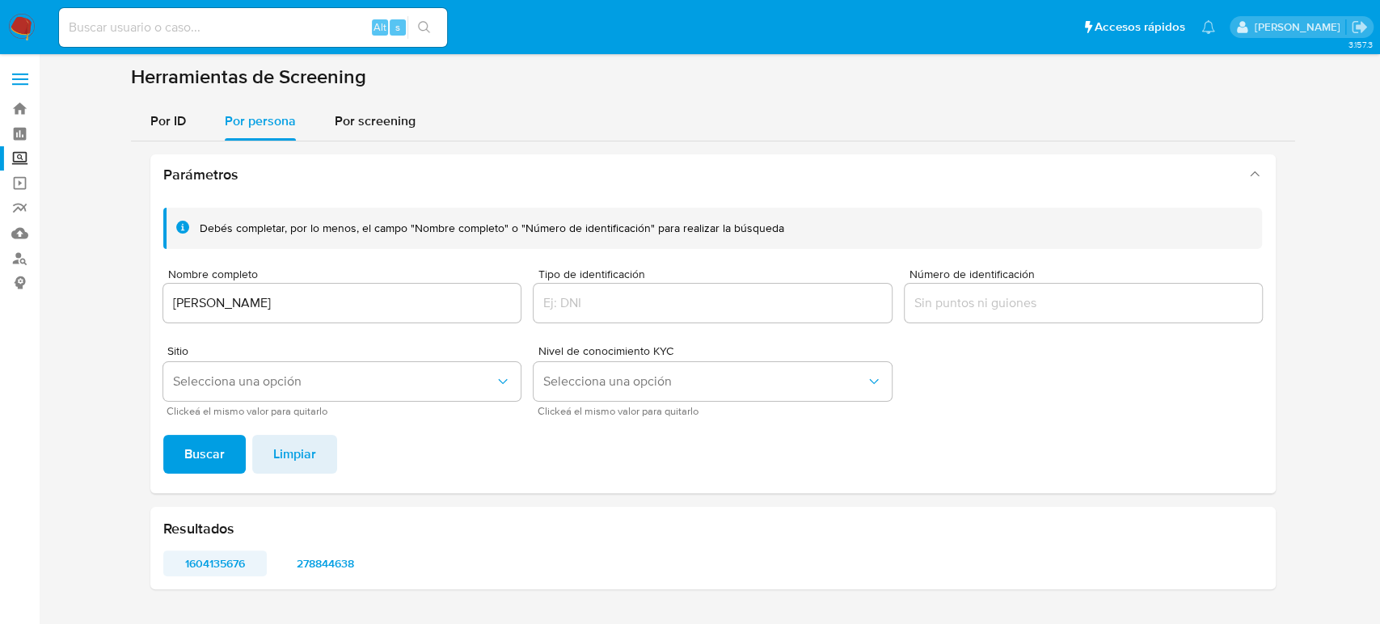
click at [213, 560] on span "1604135676" at bounding box center [216, 563] width 82 height 23
click at [339, 568] on span "278844638" at bounding box center [326, 563] width 82 height 23
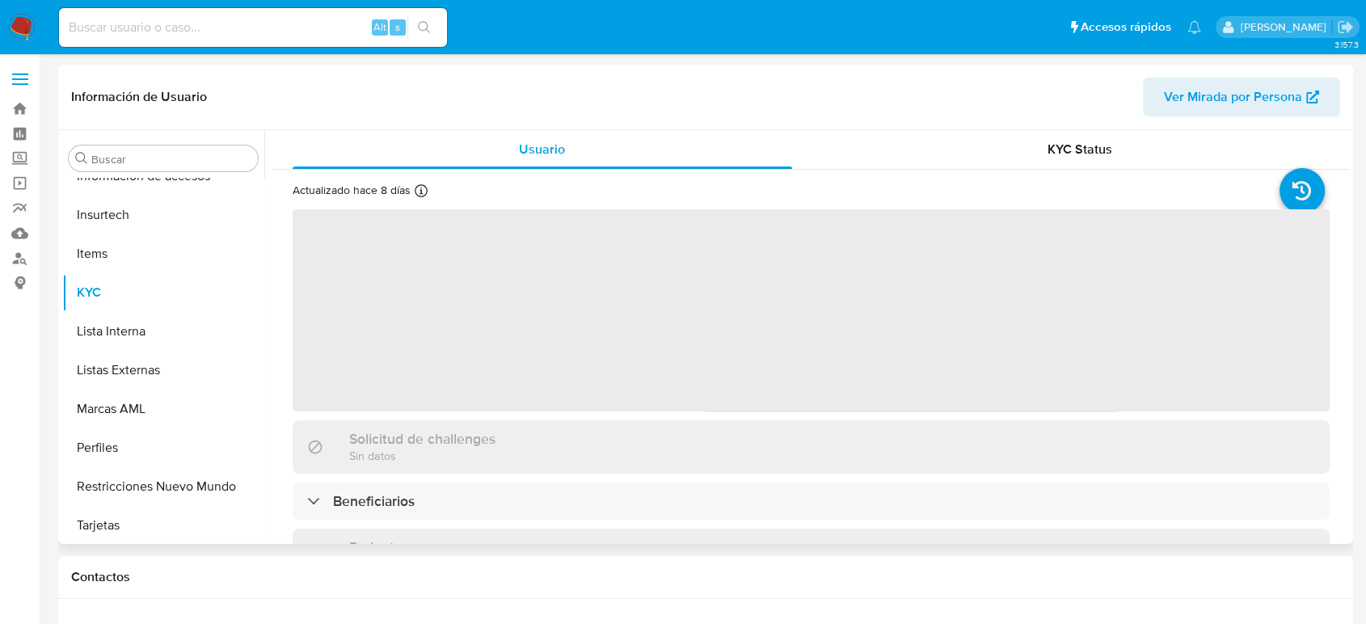
scroll to position [683, 0]
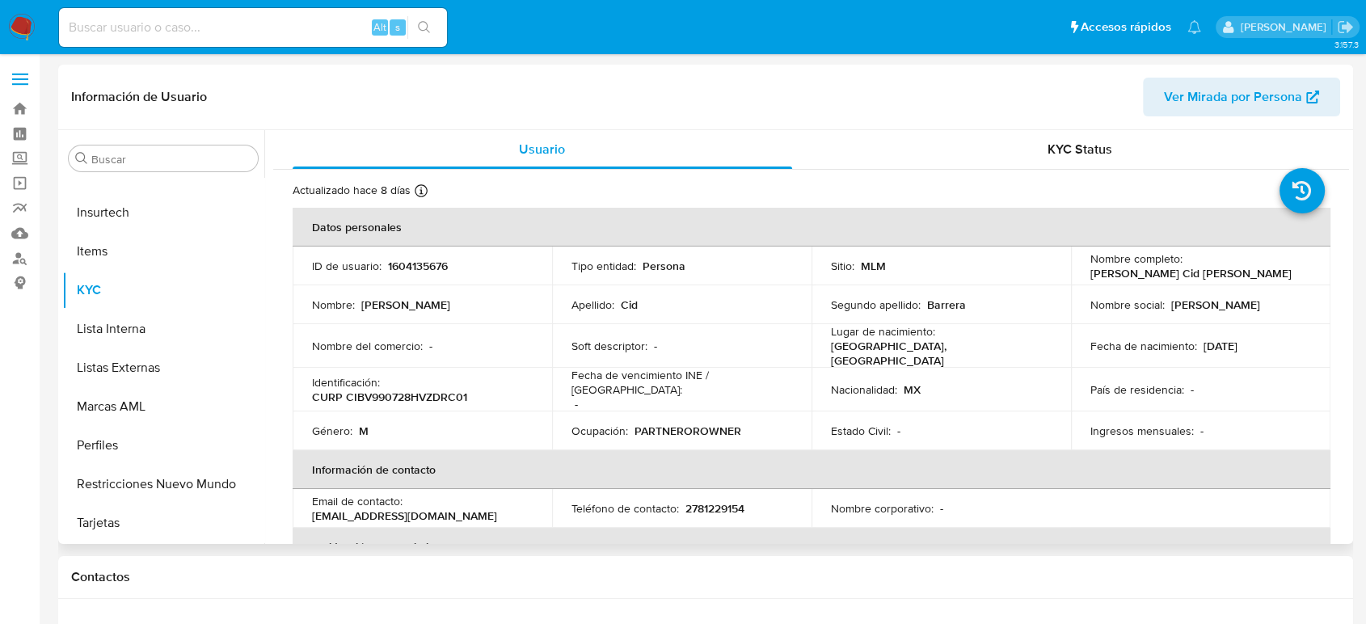
select select "10"
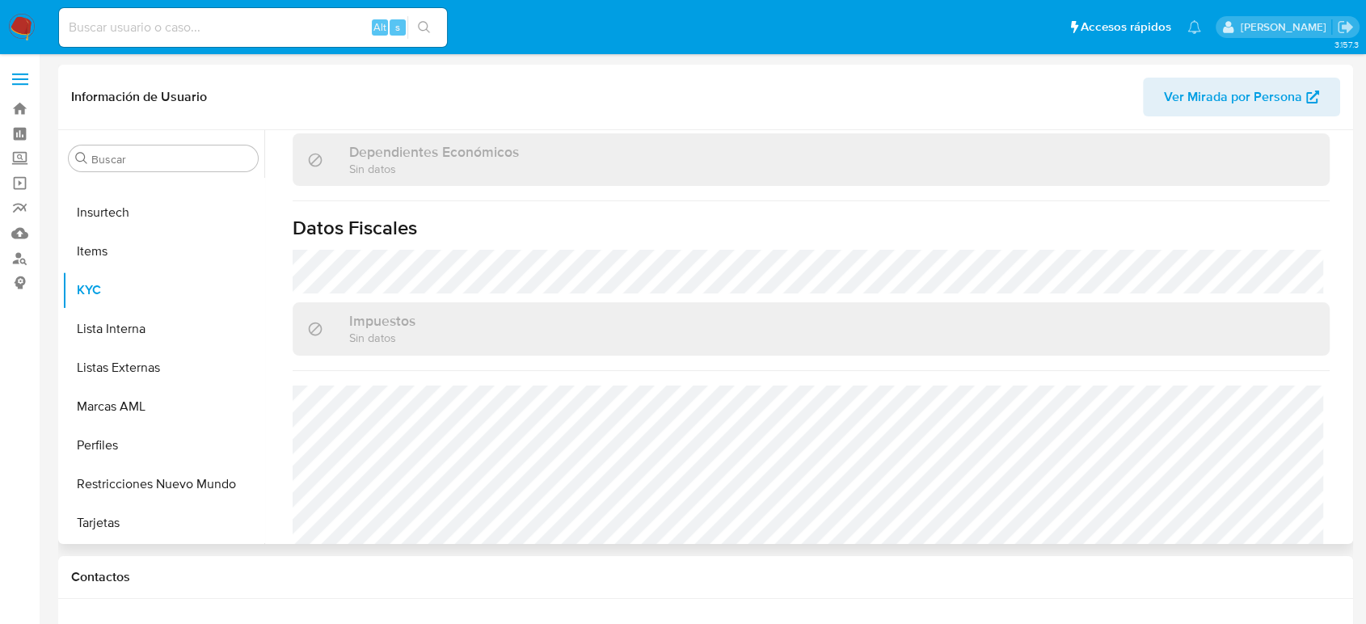
scroll to position [984, 0]
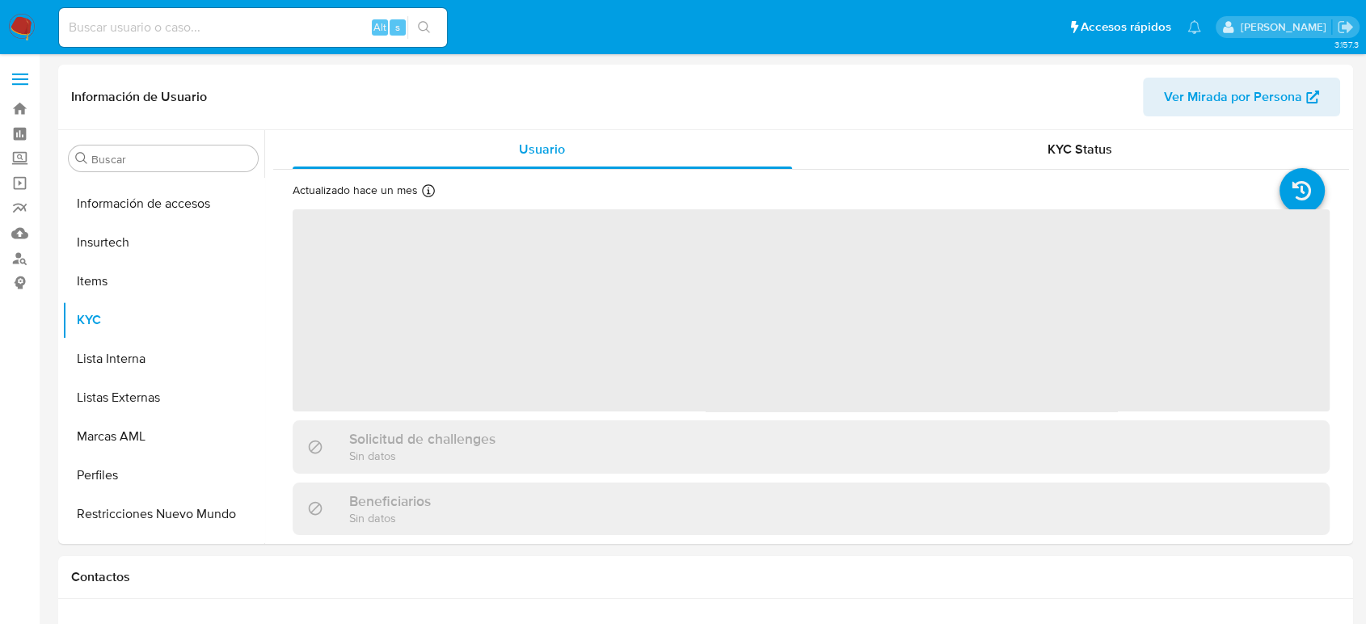
scroll to position [683, 0]
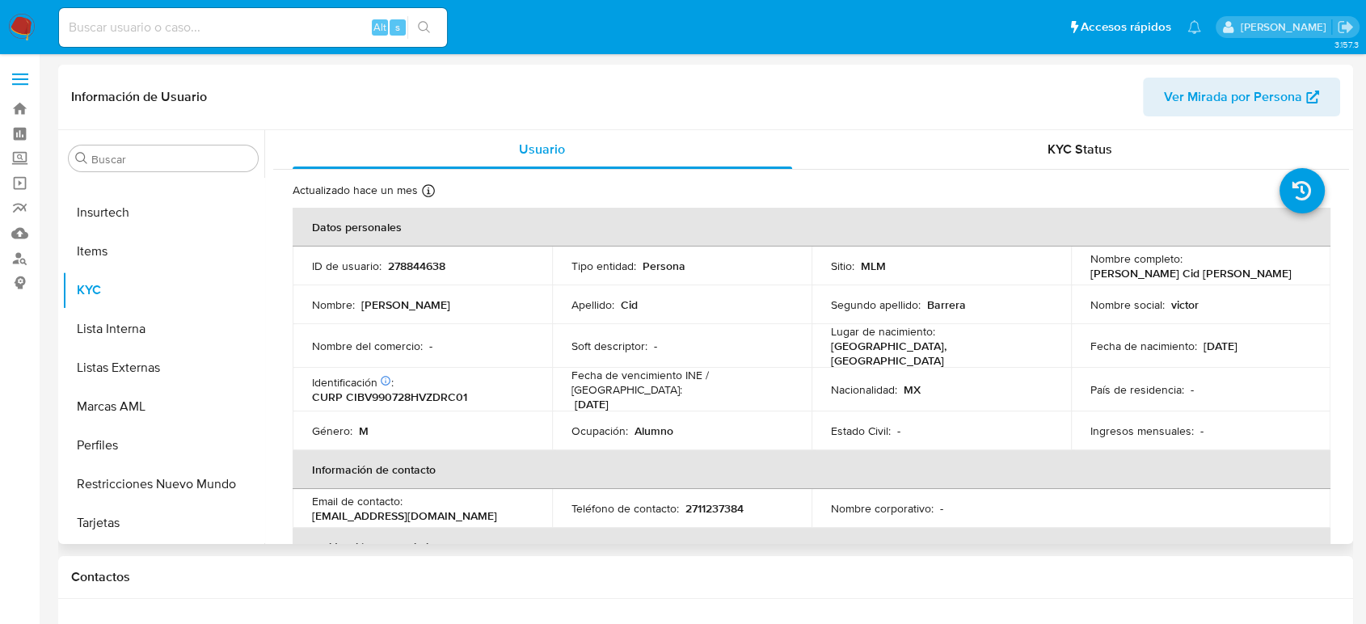
select select "10"
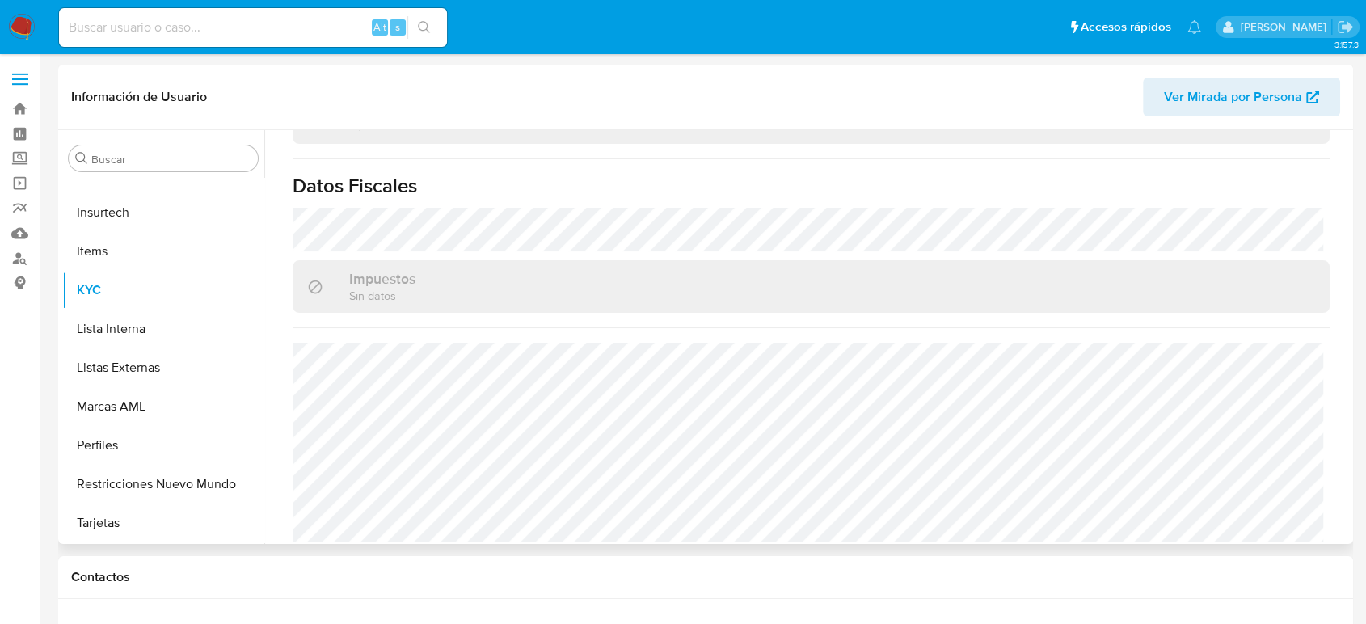
scroll to position [414, 0]
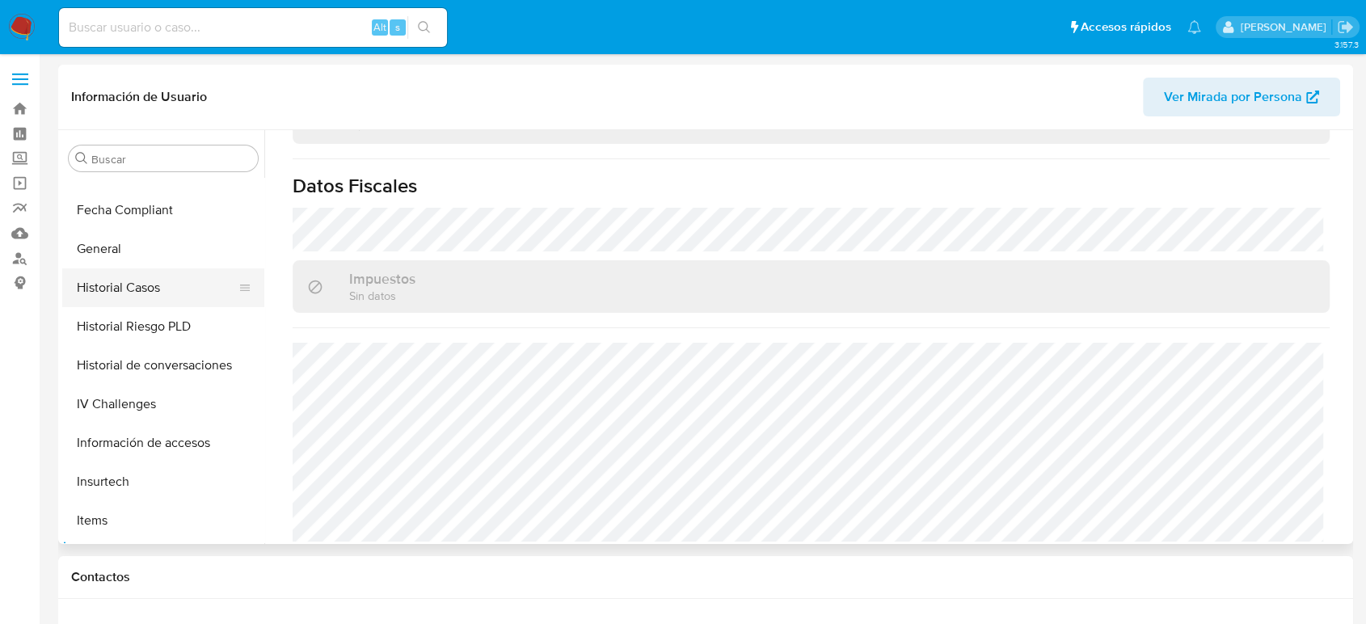
click at [165, 301] on button "Historial Casos" at bounding box center [156, 287] width 189 height 39
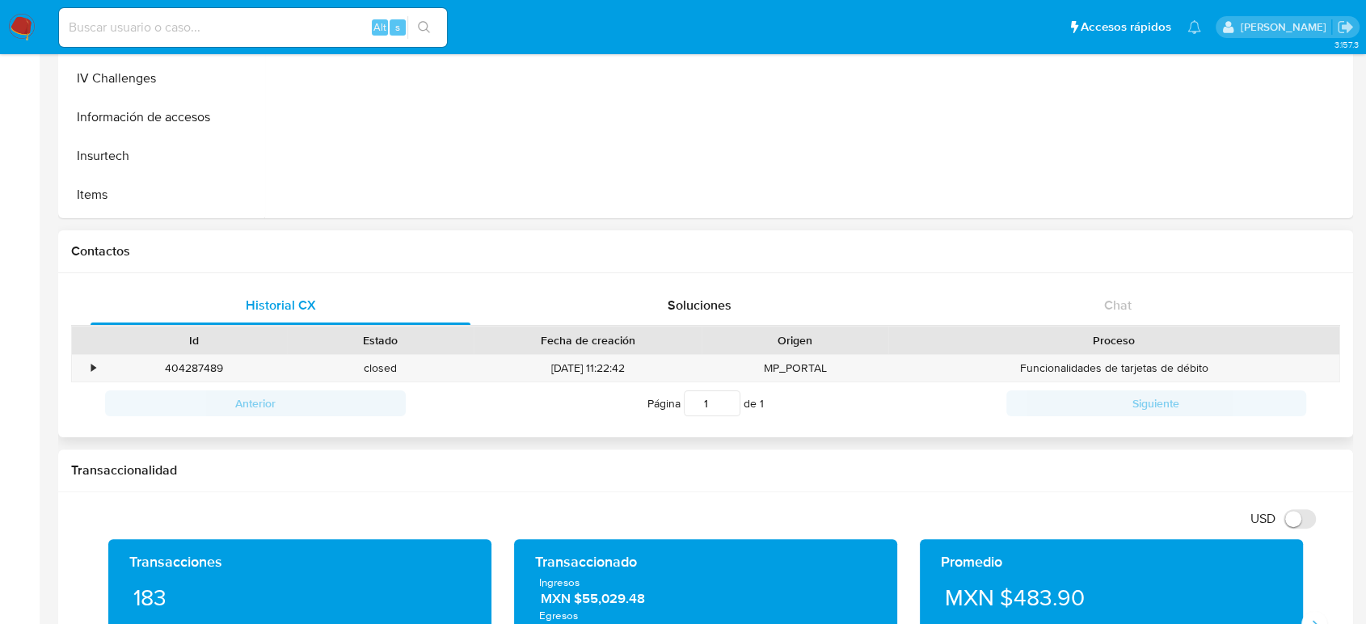
scroll to position [179, 0]
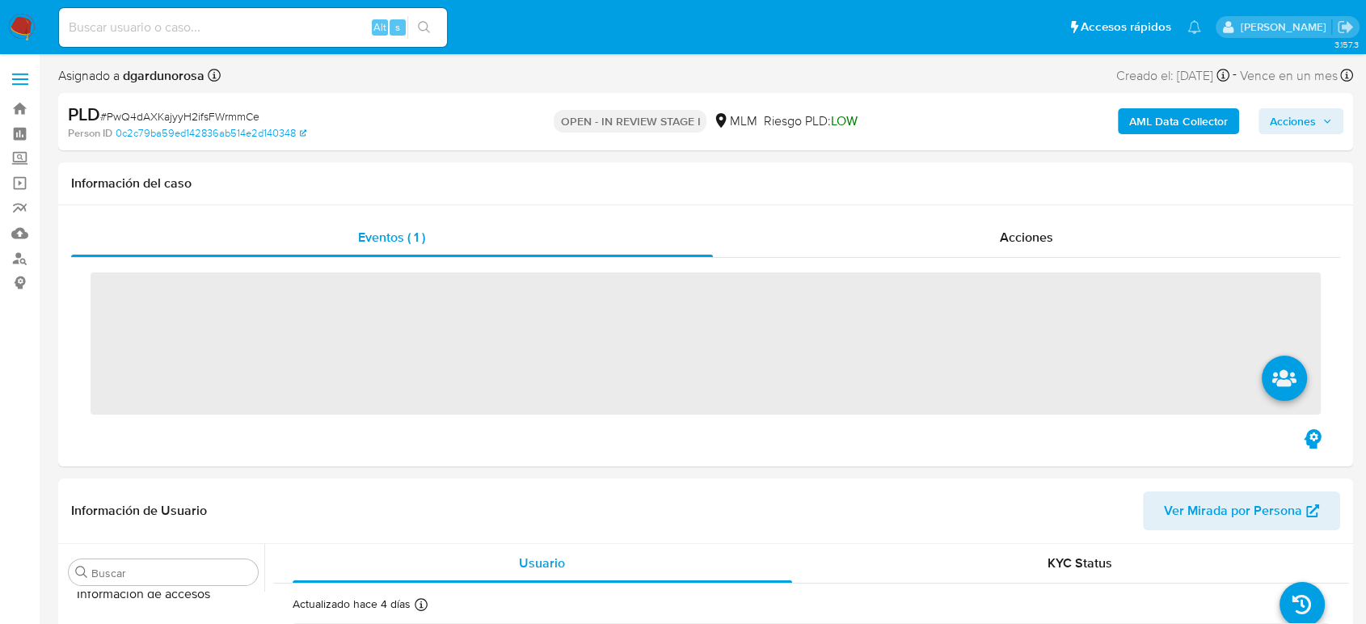
scroll to position [683, 0]
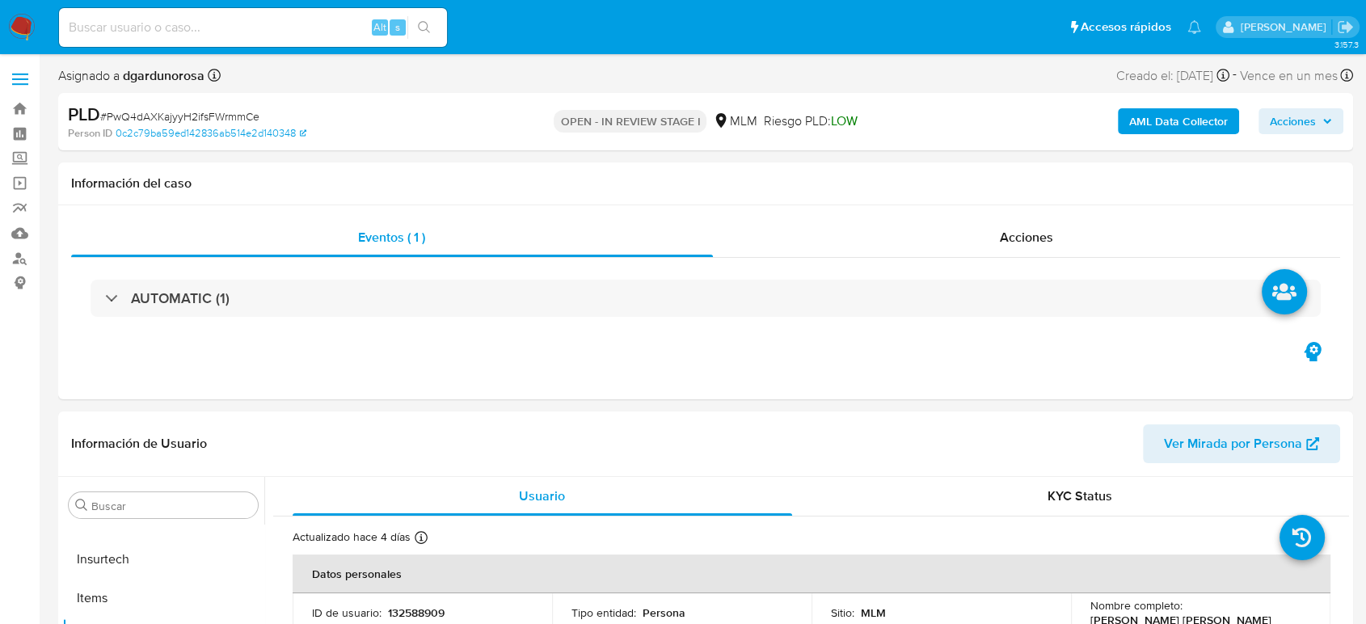
click at [217, 32] on input at bounding box center [253, 27] width 388 height 21
paste input "822550901"
type input "822550901"
select select "10"
type input "822550901"
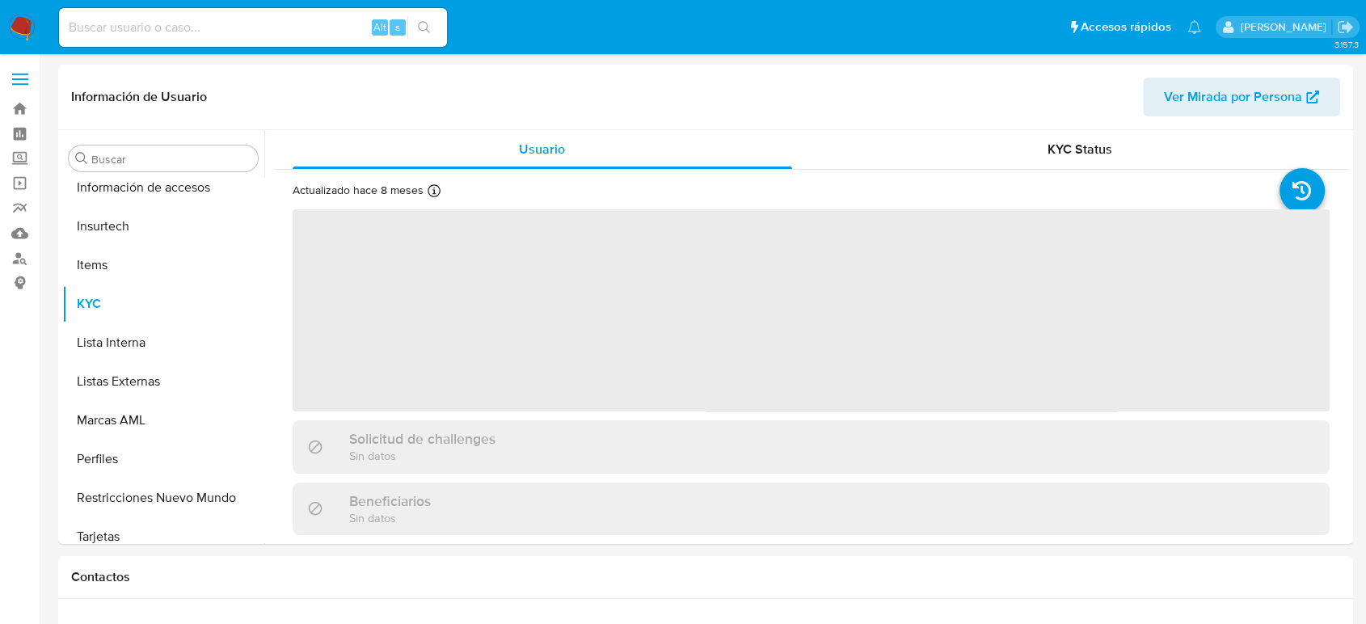
scroll to position [683, 0]
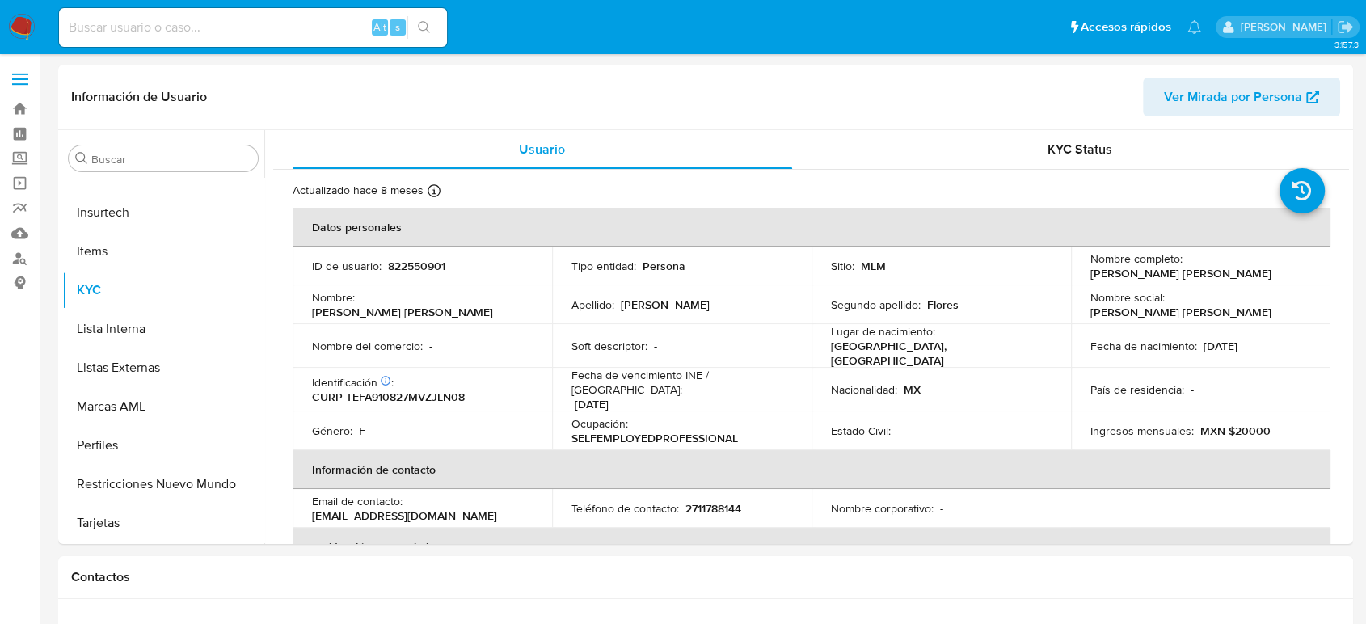
select select "10"
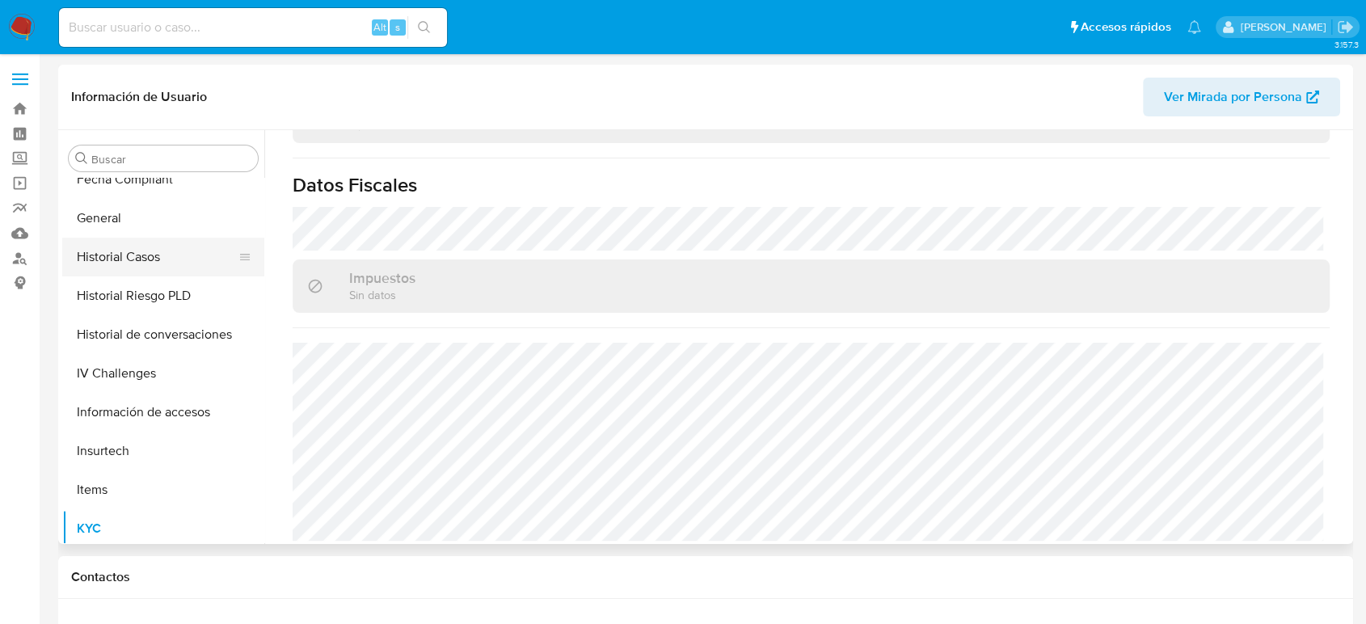
scroll to position [414, 0]
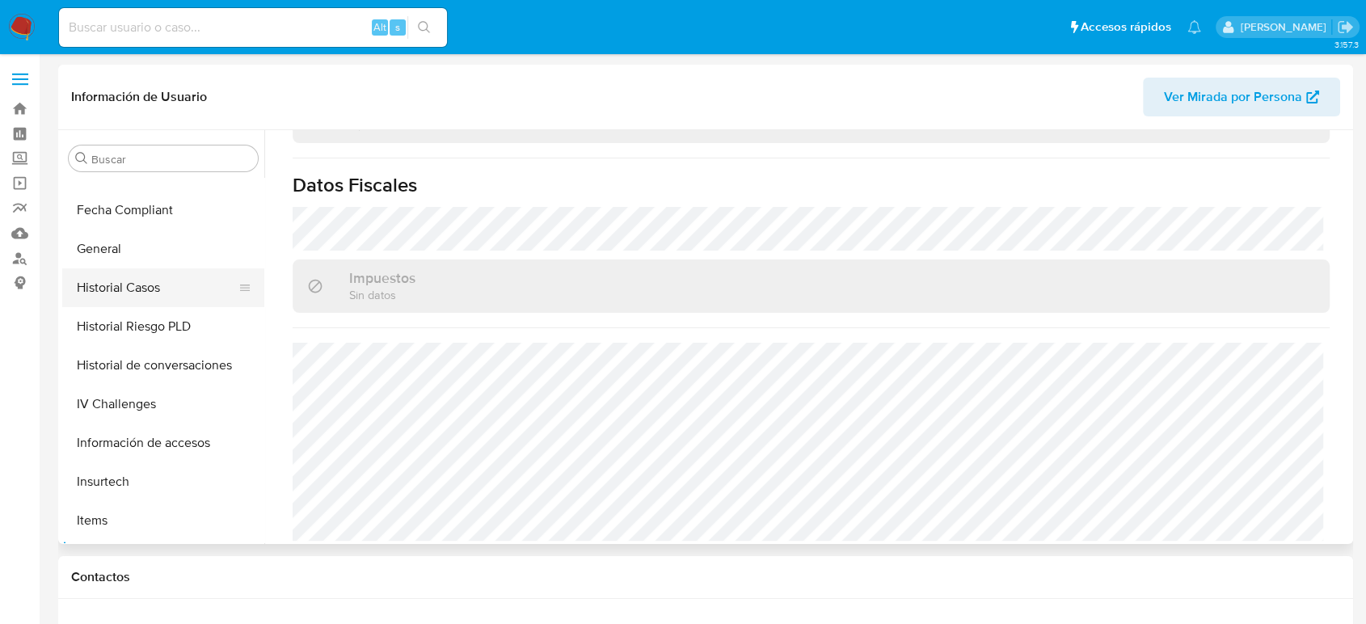
click at [138, 293] on button "Historial Casos" at bounding box center [156, 287] width 189 height 39
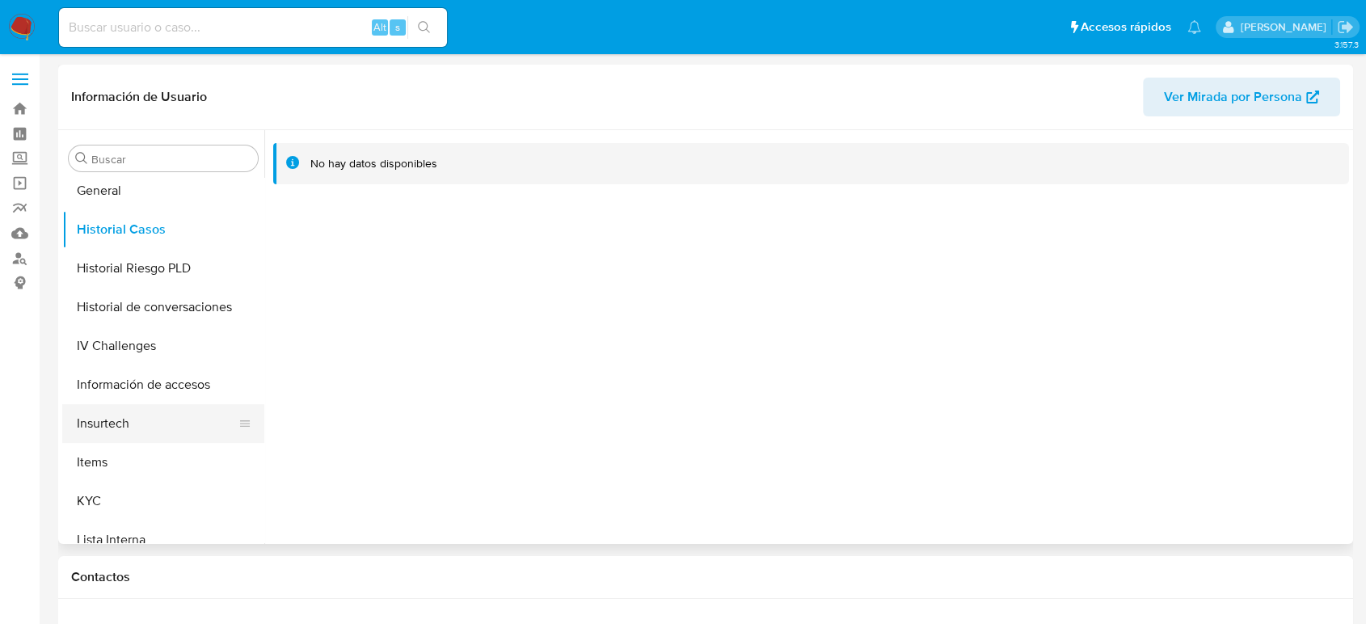
scroll to position [504, 0]
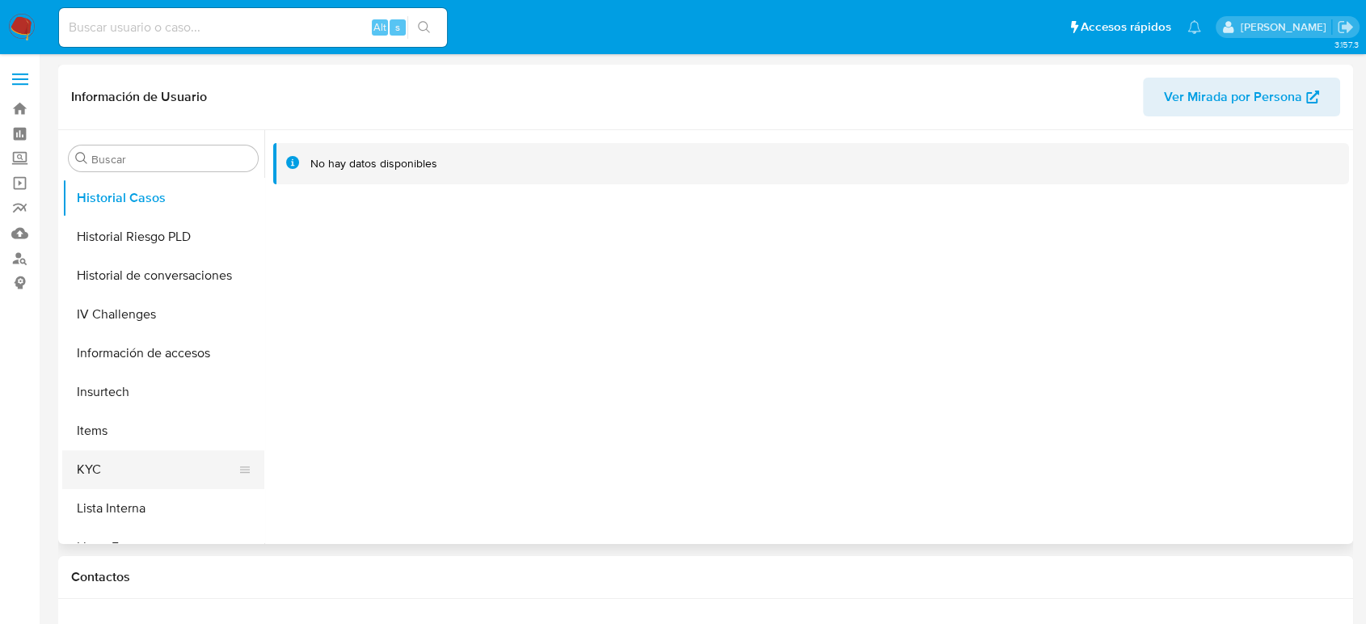
click at [114, 479] on button "KYC" at bounding box center [156, 469] width 189 height 39
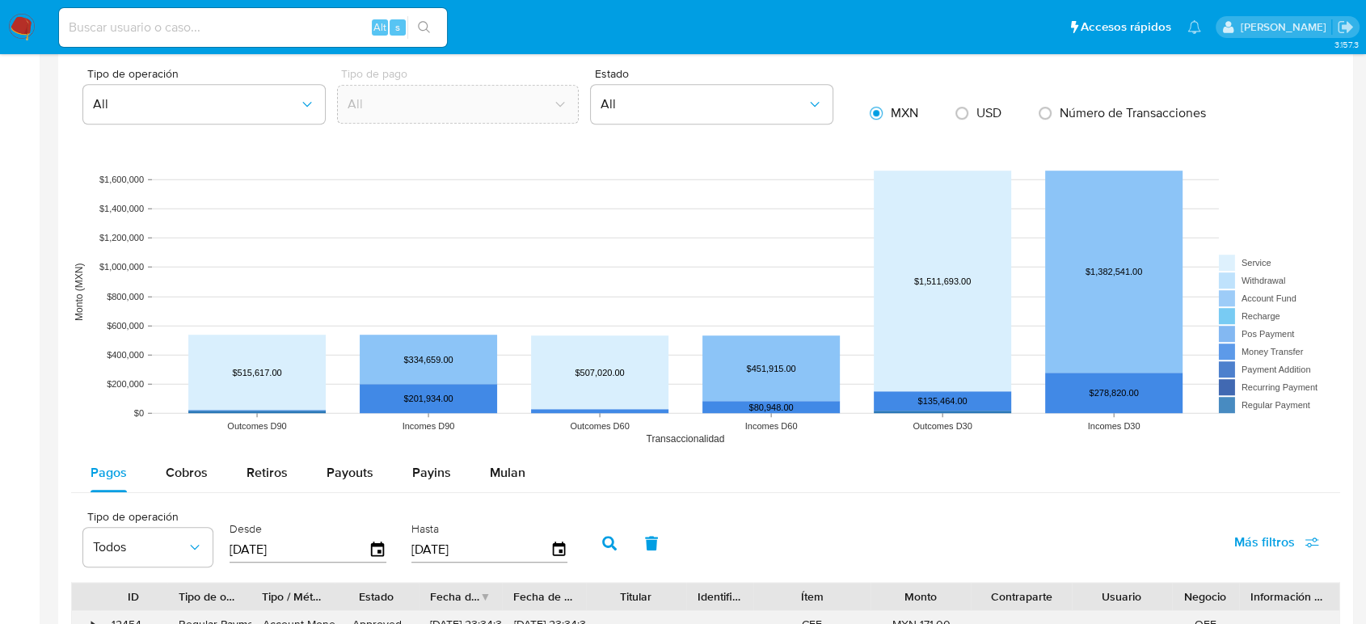
scroll to position [1167, 0]
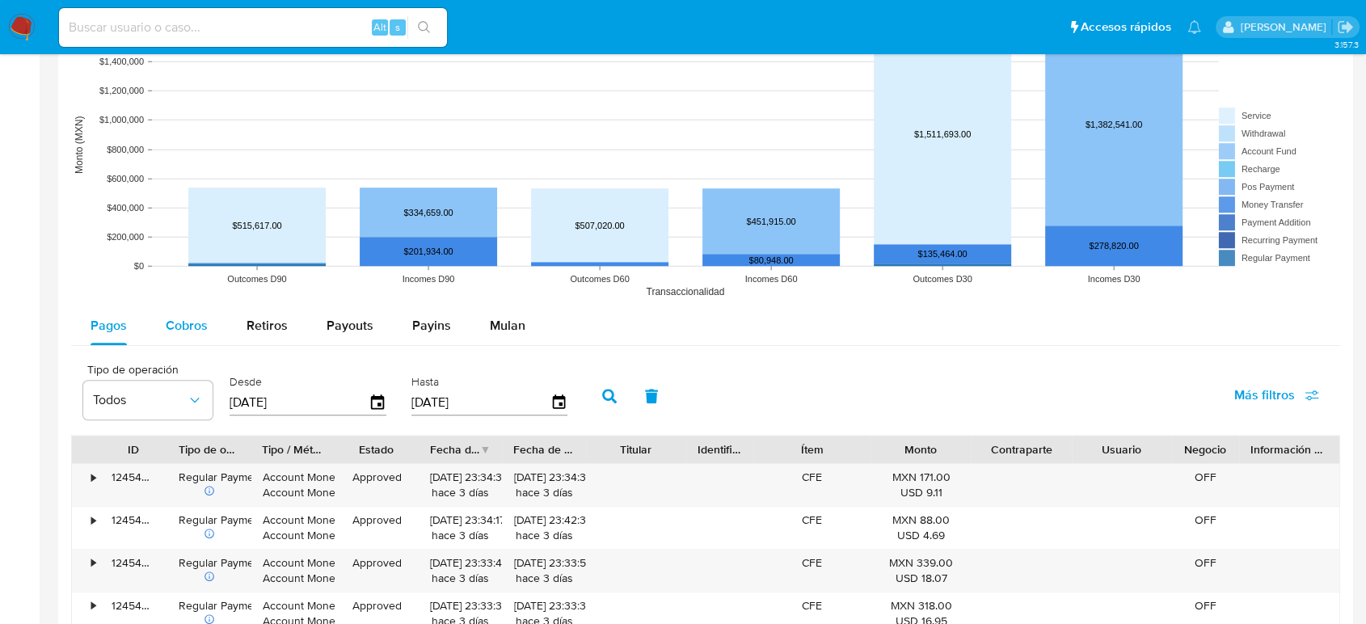
click at [179, 319] on span "Cobros" at bounding box center [187, 325] width 42 height 19
select select "10"
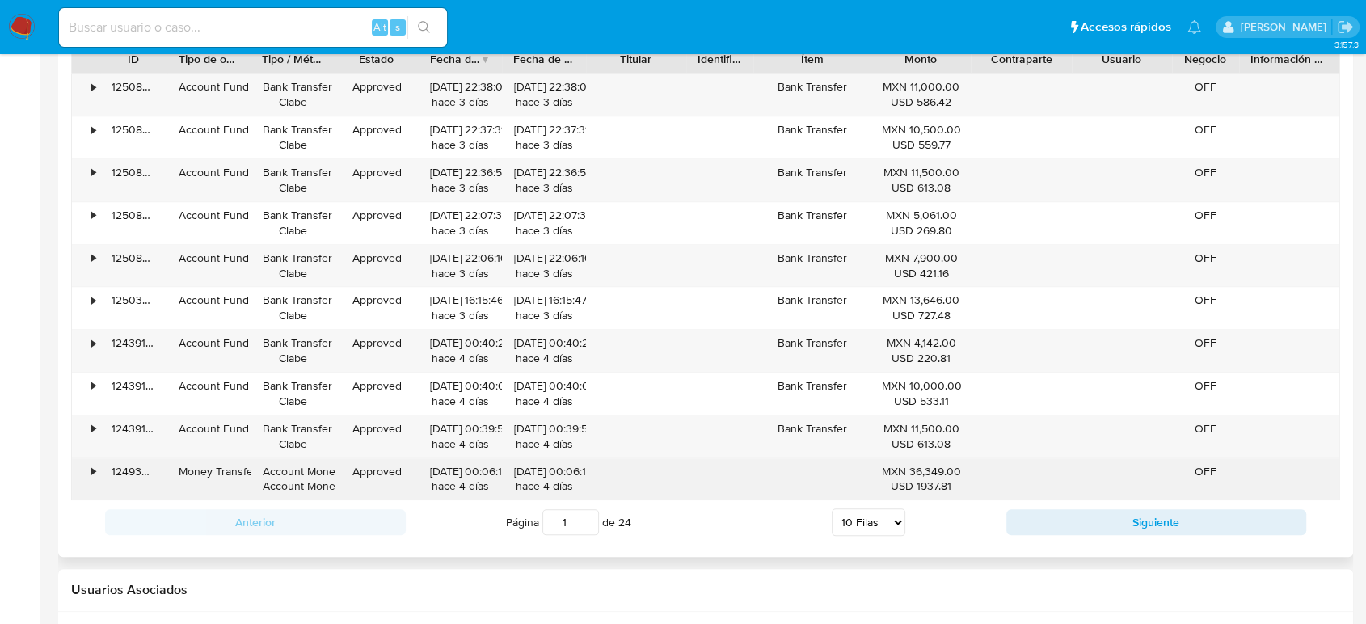
scroll to position [1526, 0]
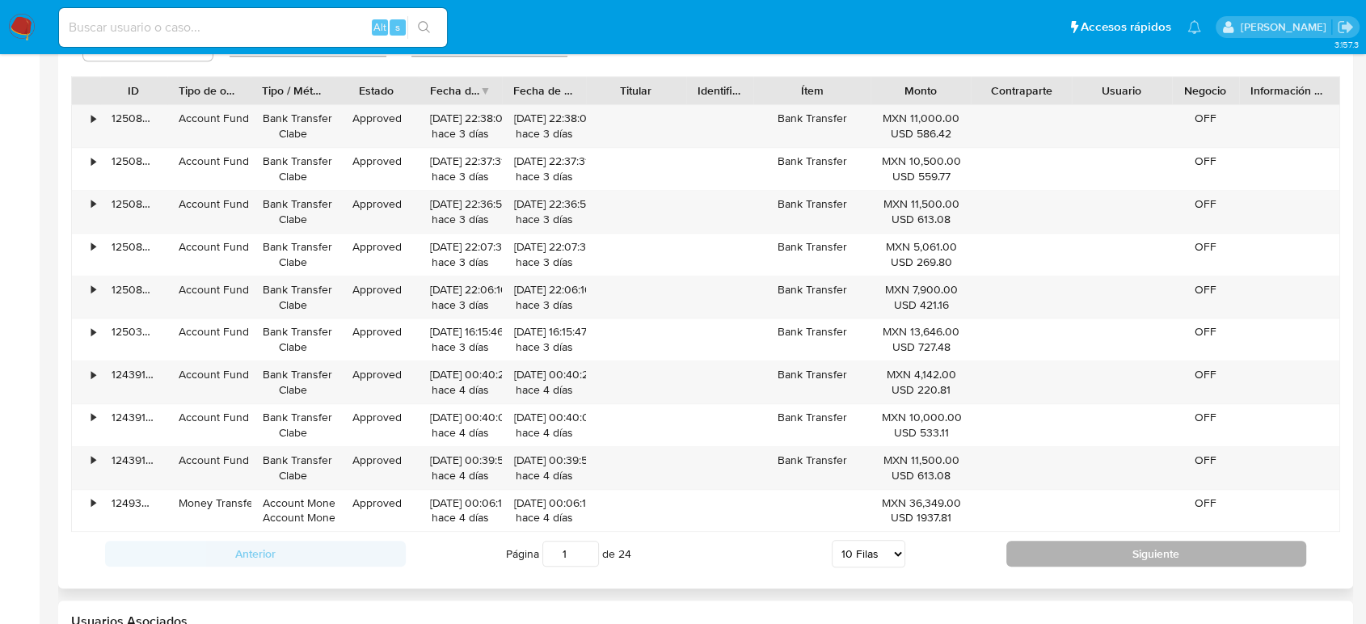
click at [1169, 548] on button "Siguiente" at bounding box center [1157, 554] width 301 height 26
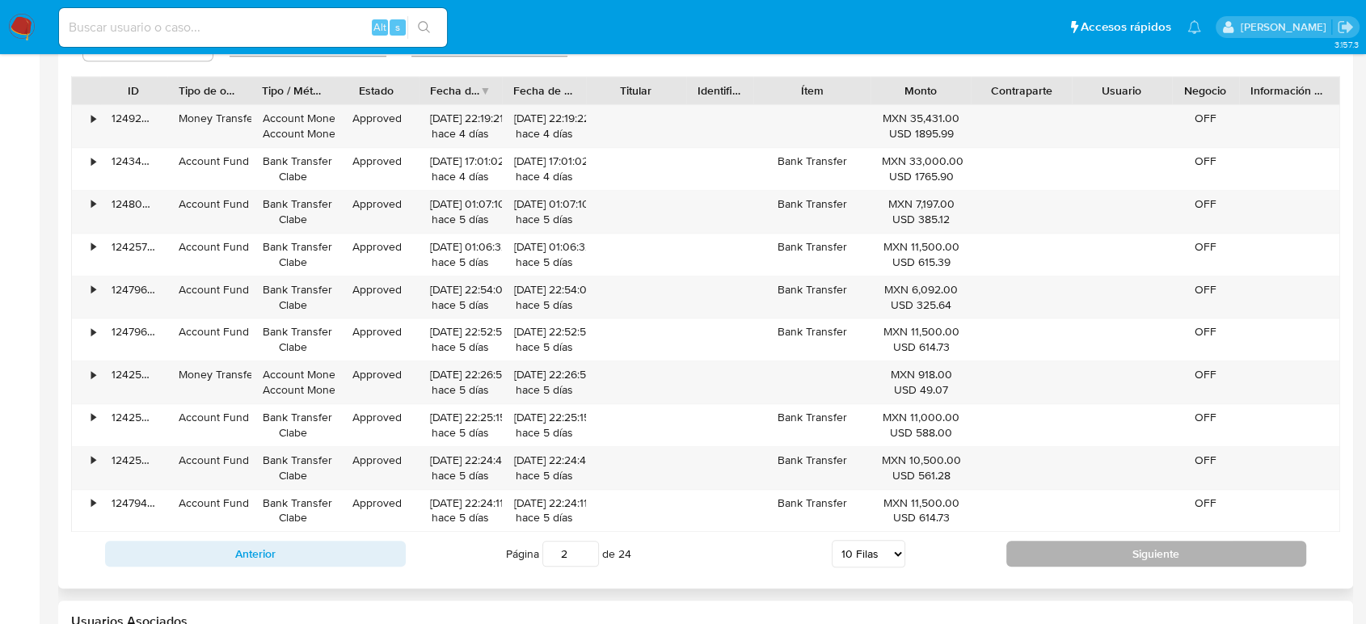
click at [1171, 549] on button "Siguiente" at bounding box center [1157, 554] width 301 height 26
type input "3"
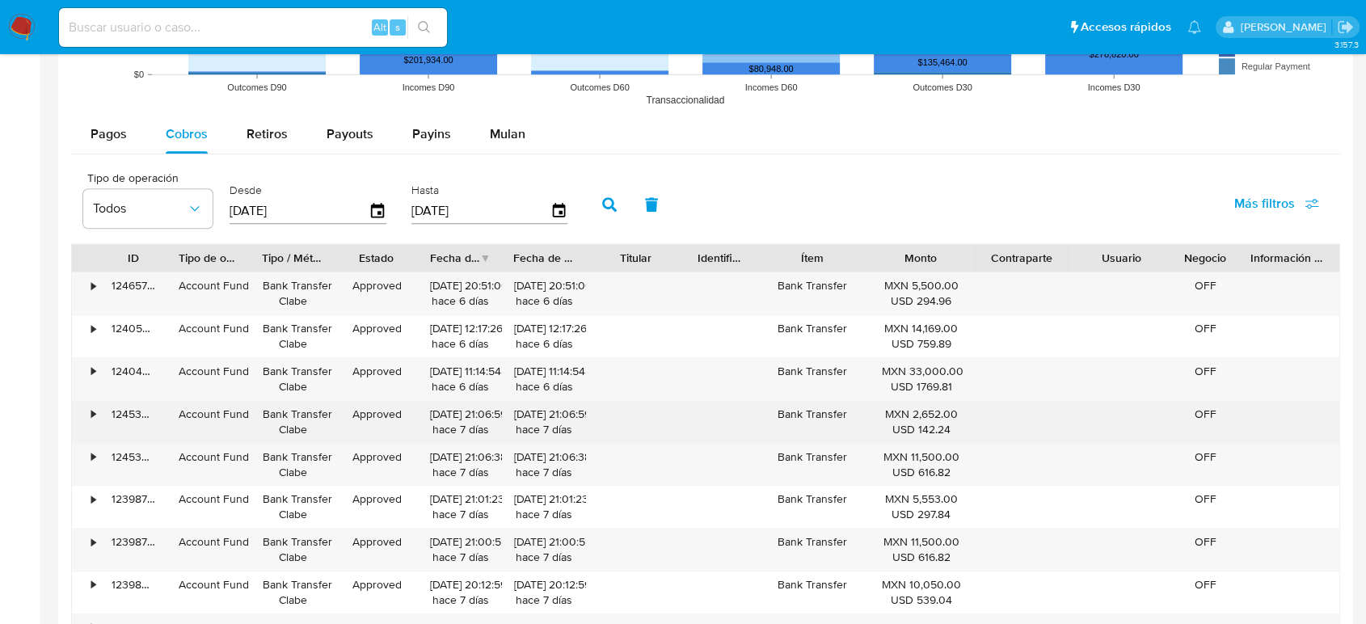
scroll to position [1257, 0]
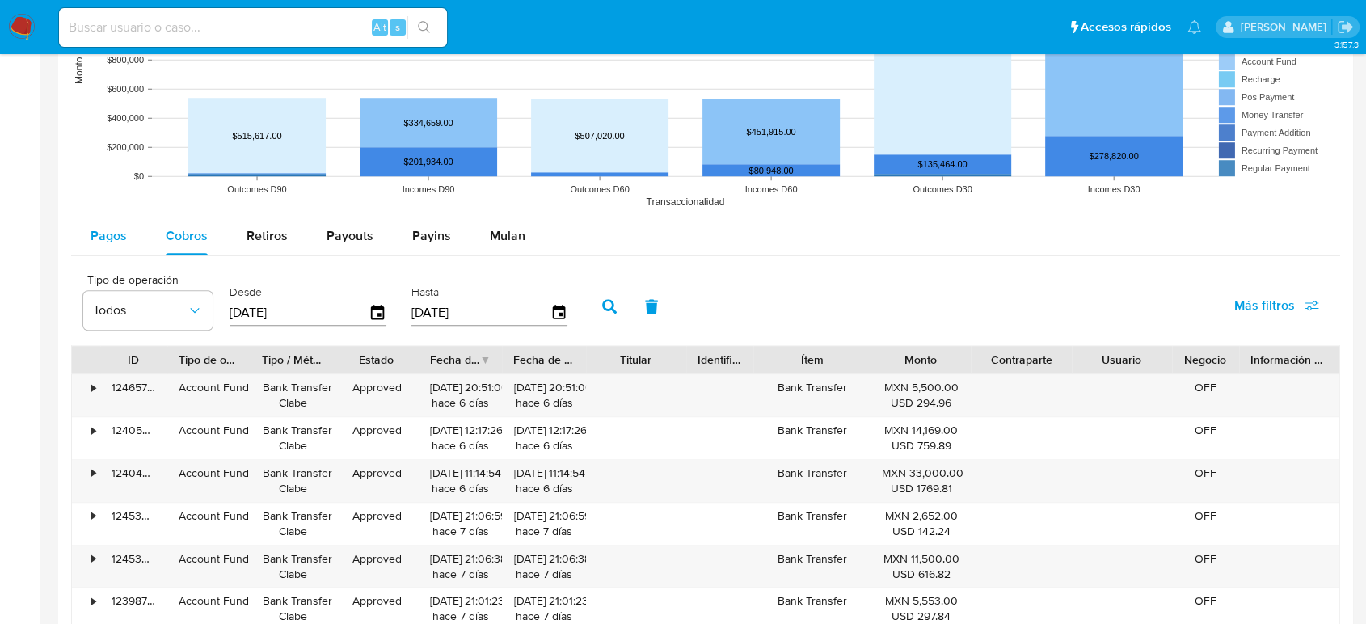
click at [120, 244] on span "Pagos" at bounding box center [109, 235] width 36 height 19
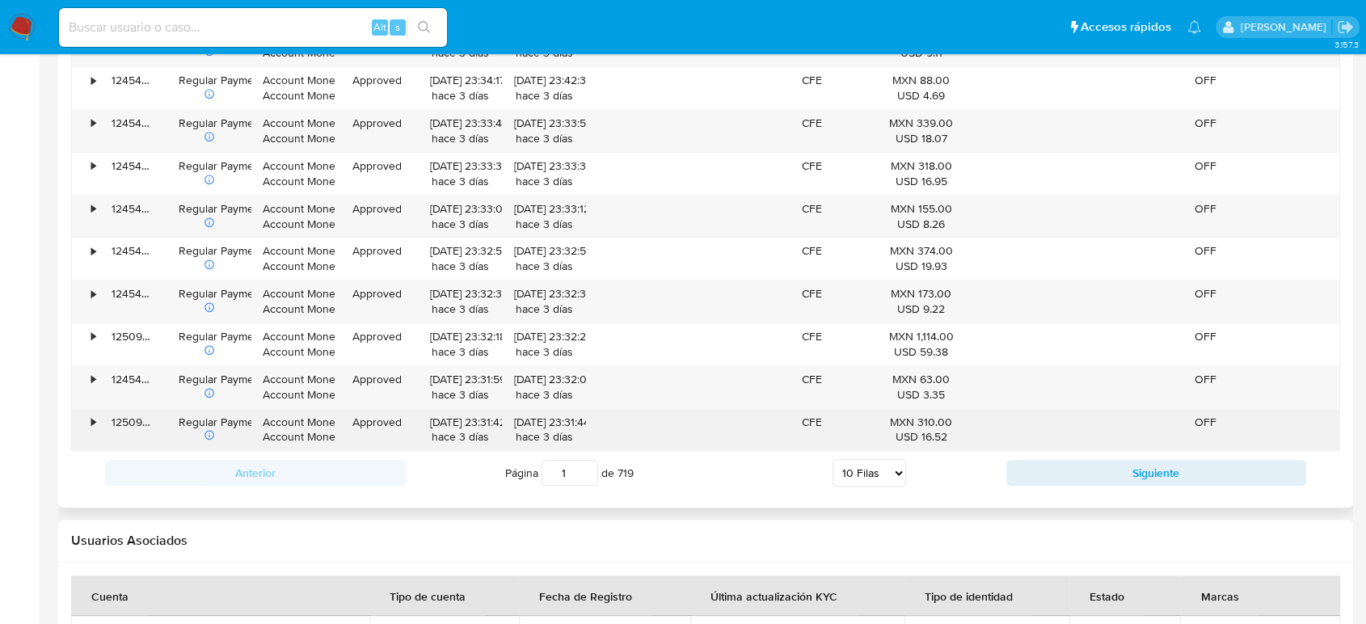
scroll to position [1617, 0]
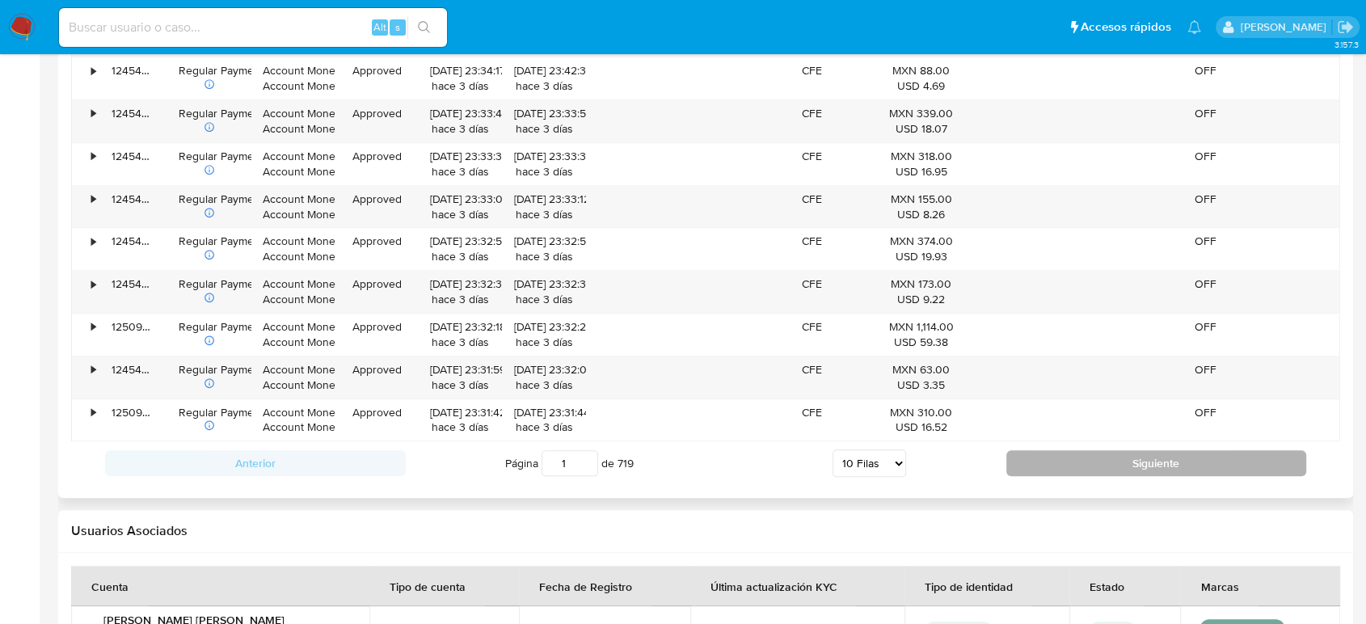
click at [1068, 462] on button "Siguiente" at bounding box center [1157, 463] width 301 height 26
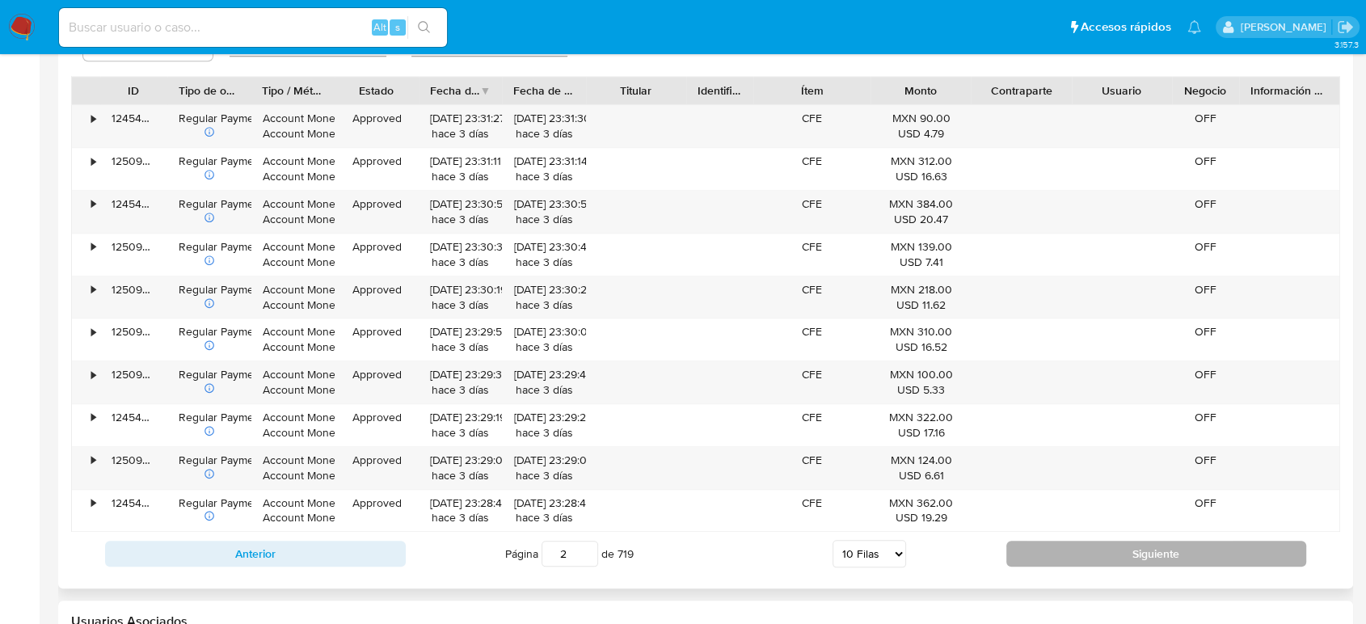
click at [1074, 548] on button "Siguiente" at bounding box center [1157, 554] width 301 height 26
type input "6"
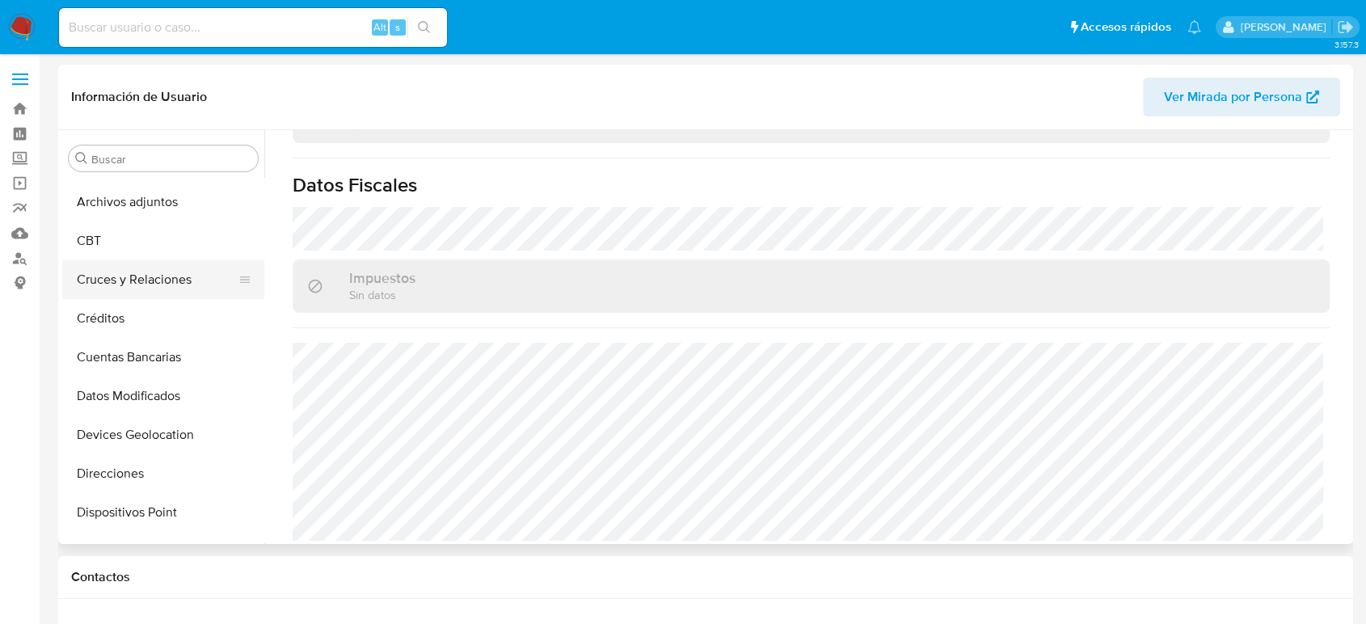
scroll to position [0, 0]
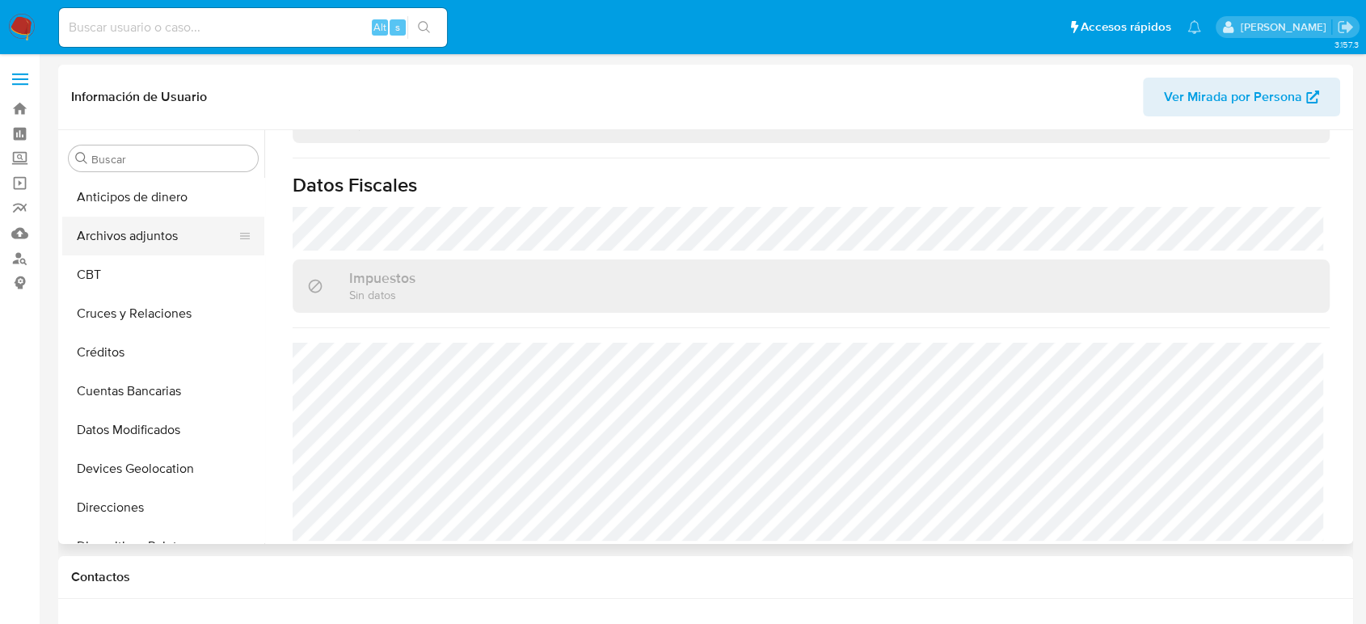
click at [122, 242] on button "Archivos adjuntos" at bounding box center [156, 236] width 189 height 39
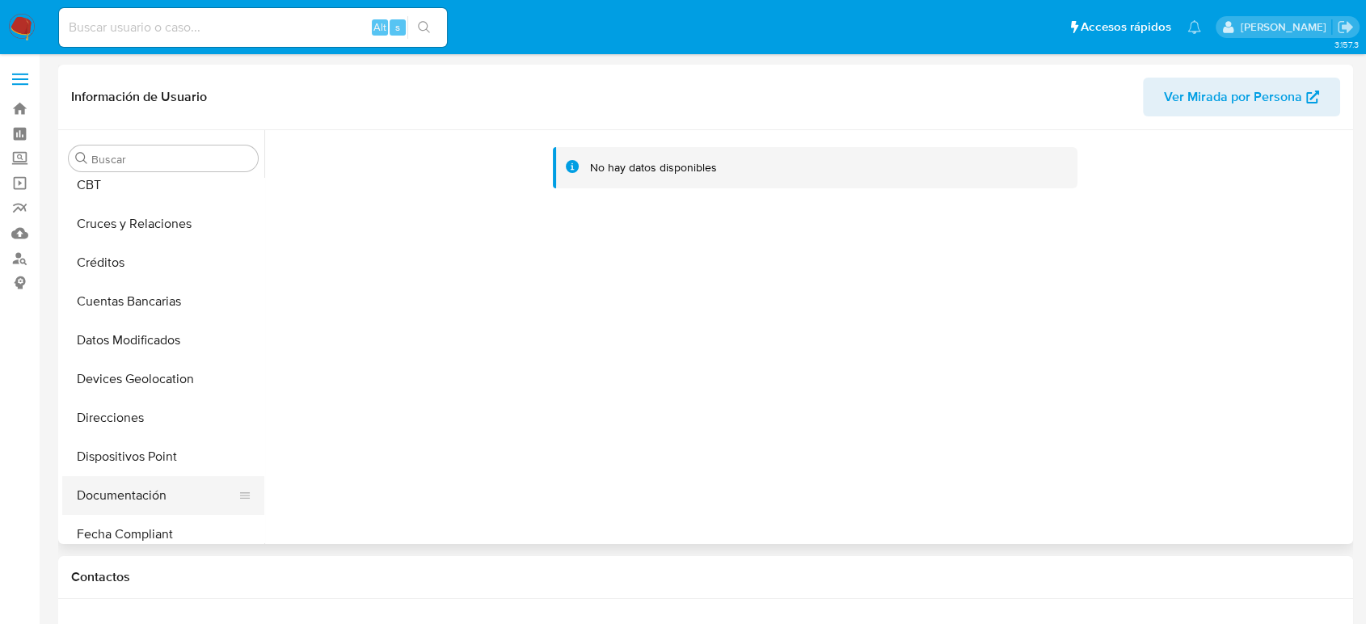
scroll to position [179, 0]
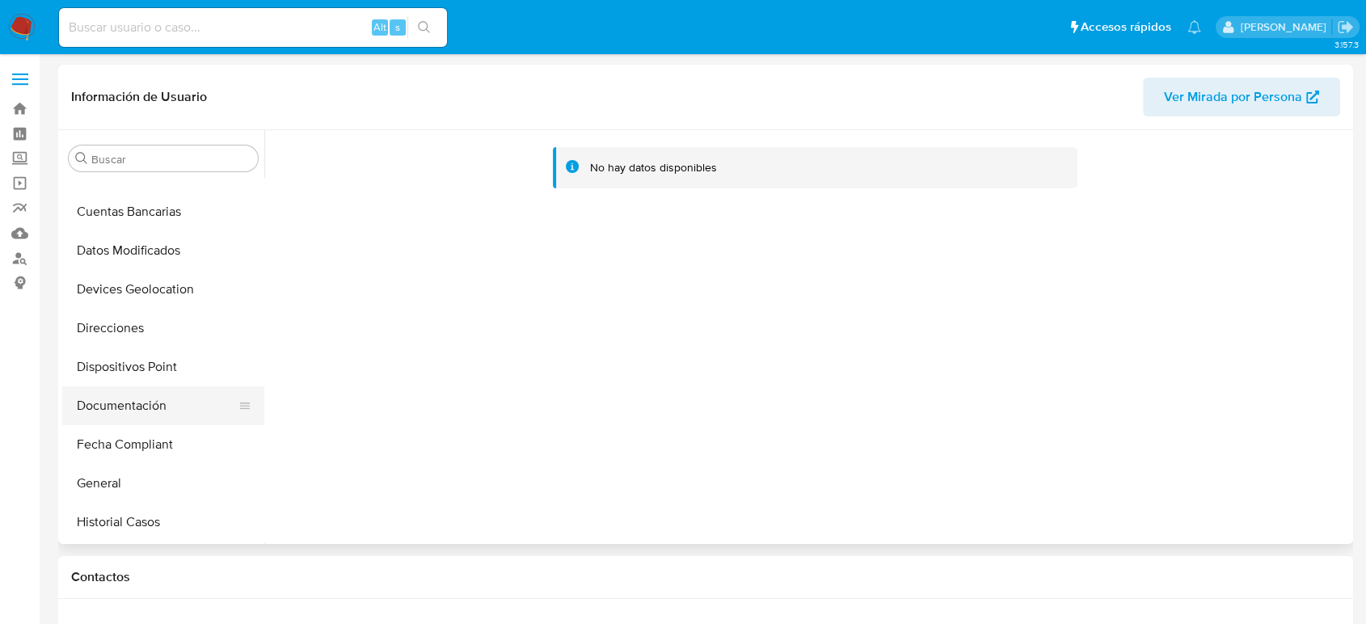
click at [130, 411] on button "Documentación" at bounding box center [156, 405] width 189 height 39
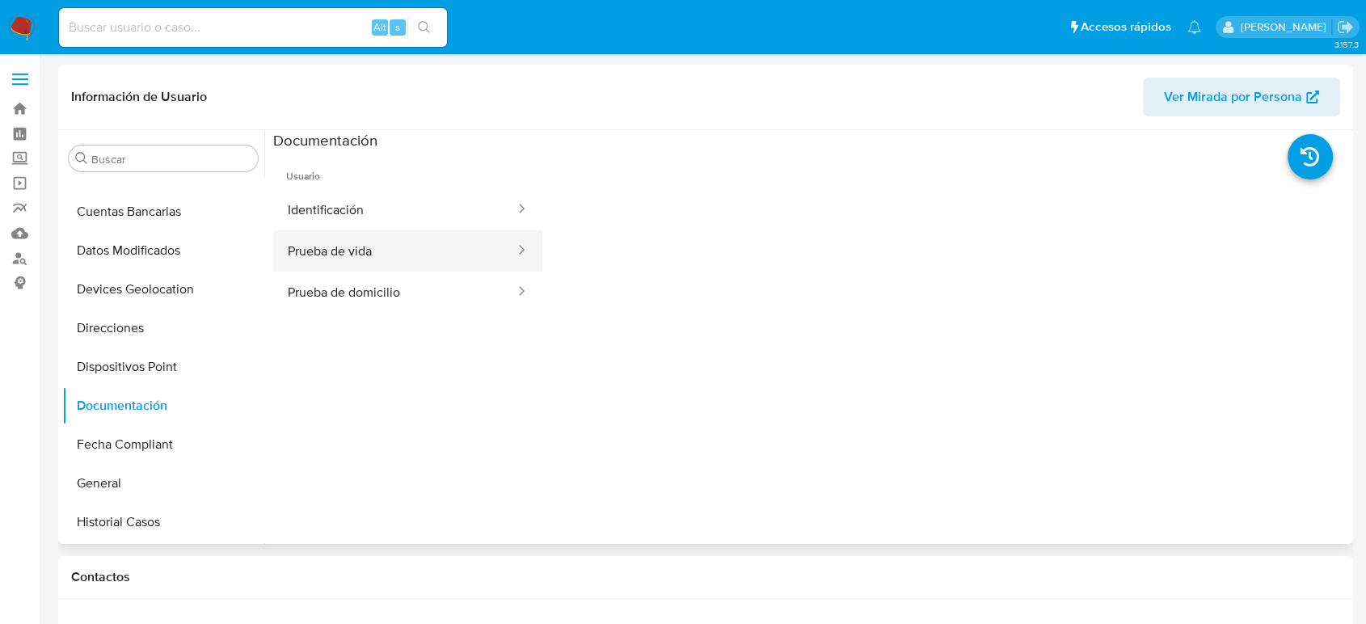
click at [416, 257] on button "Prueba de vida" at bounding box center [394, 250] width 243 height 41
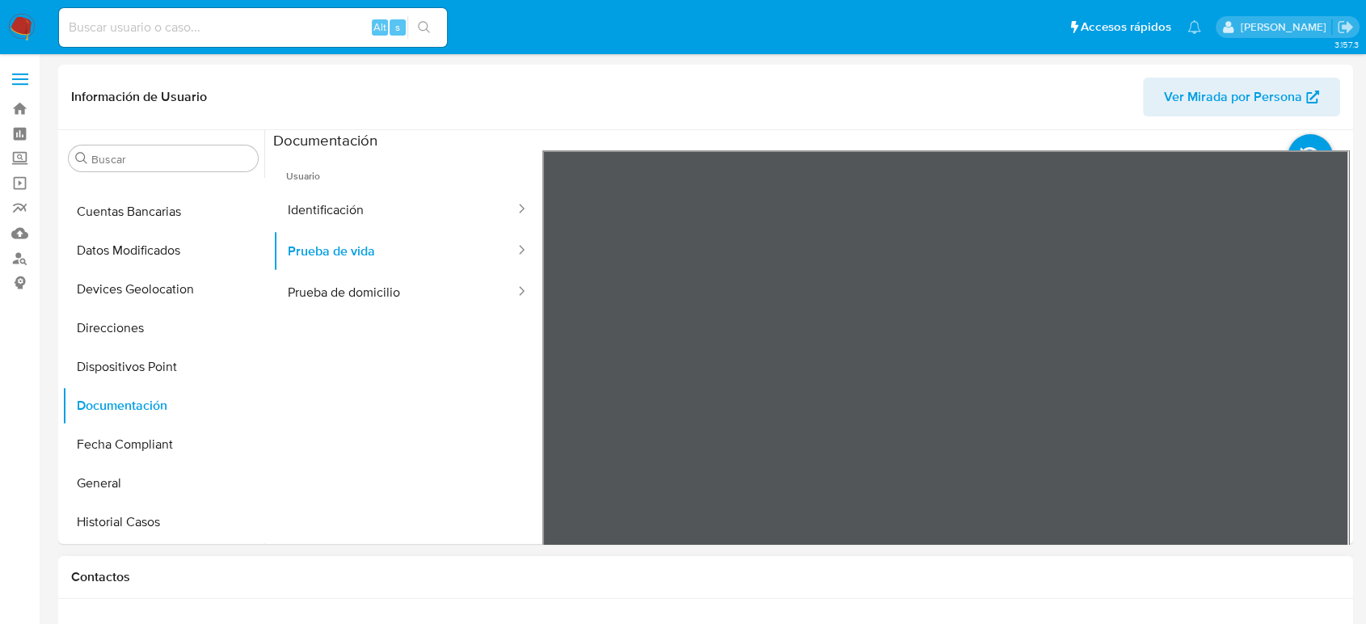
click at [994, 572] on h1 "Contactos" at bounding box center [705, 577] width 1269 height 16
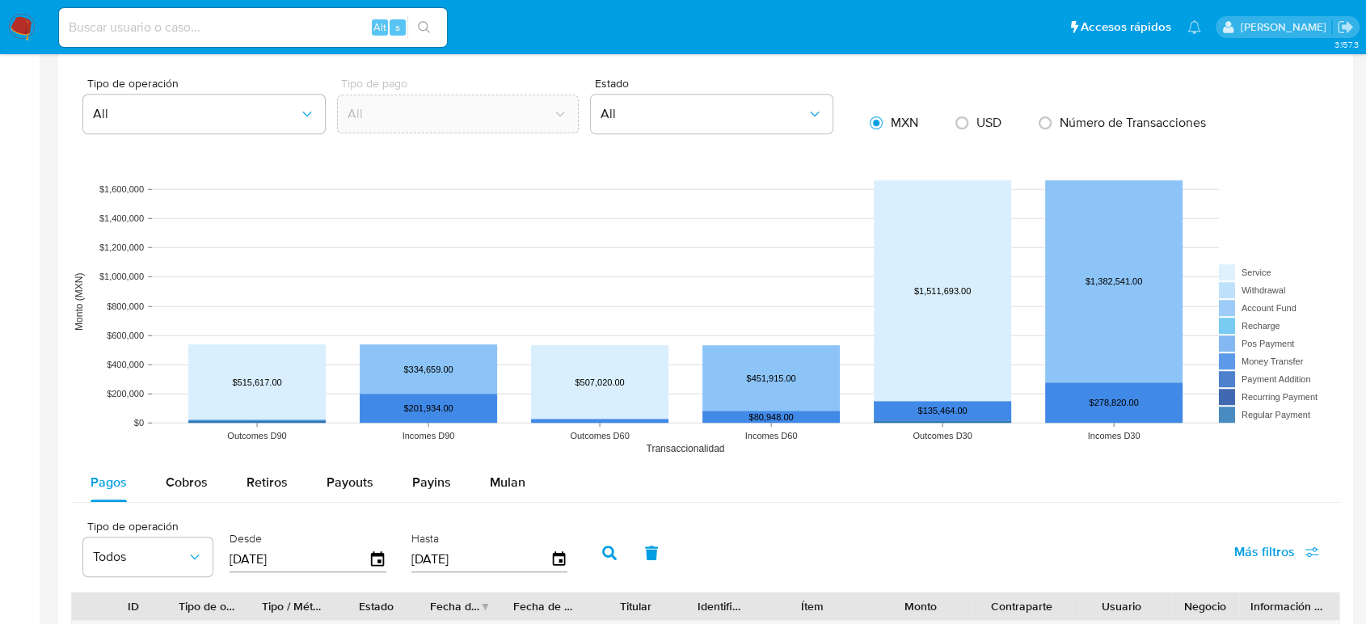
scroll to position [1167, 0]
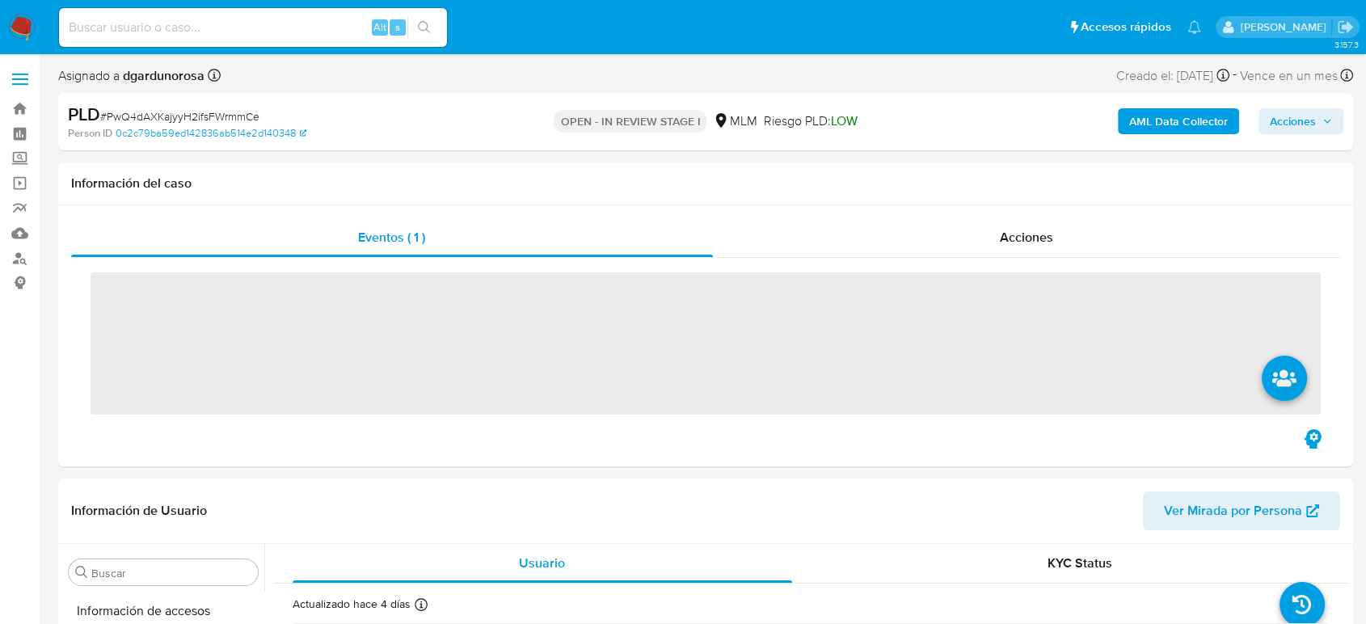
scroll to position [683, 0]
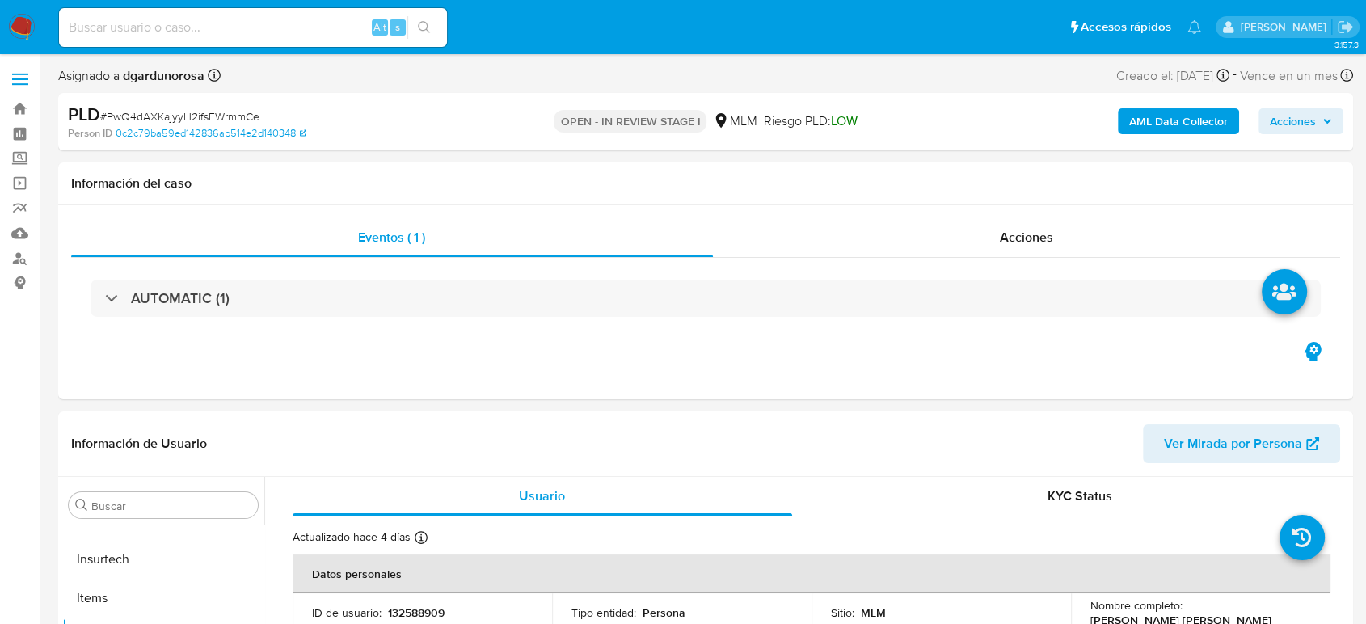
select select "10"
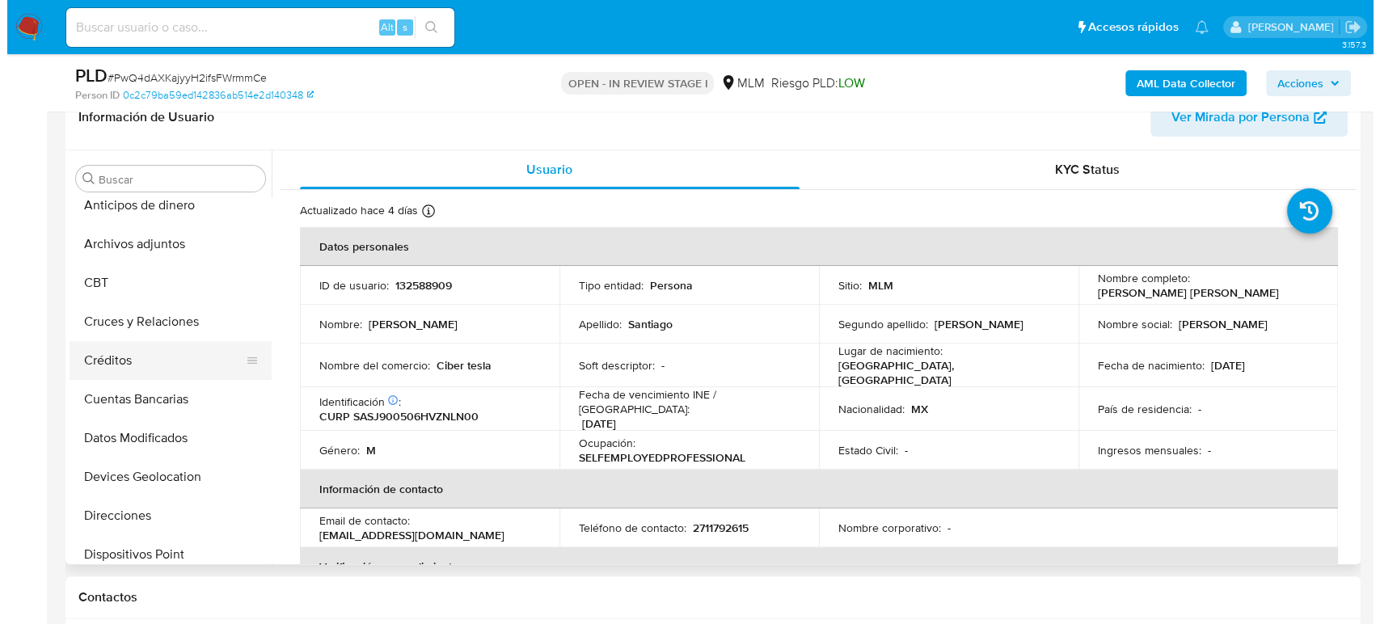
scroll to position [0, 0]
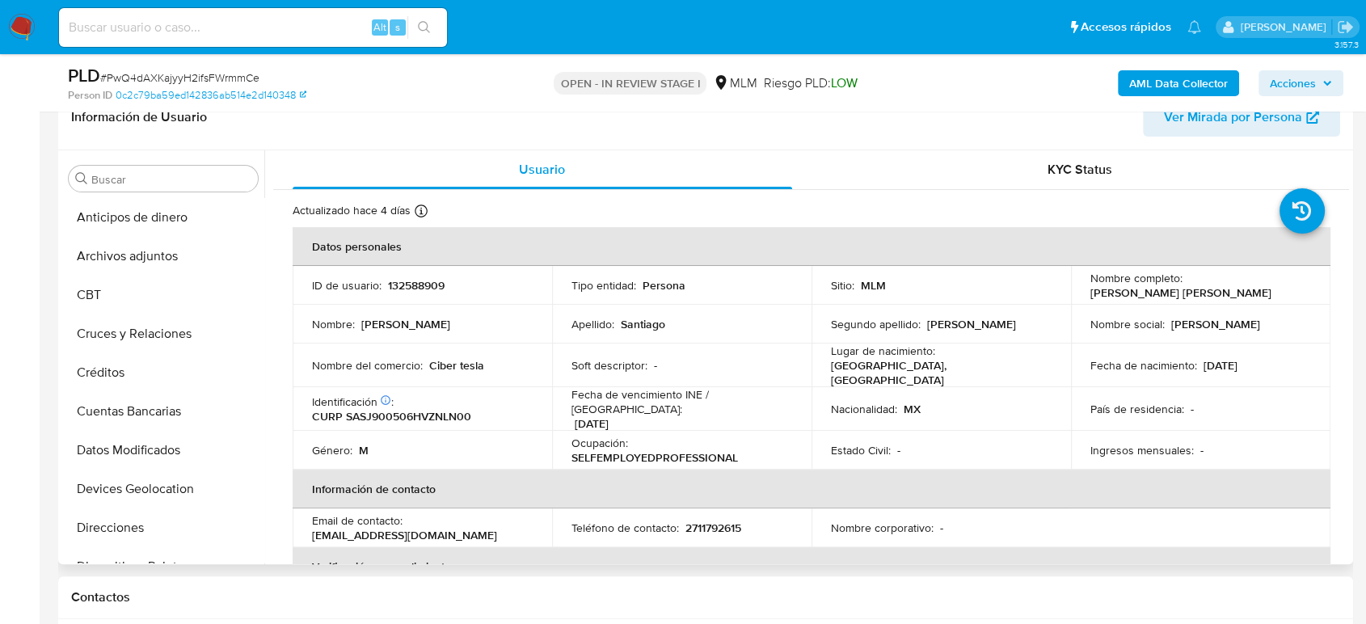
drag, startPoint x: 153, startPoint y: 259, endPoint x: 752, endPoint y: 356, distance: 606.9
click at [153, 259] on button "Archivos adjuntos" at bounding box center [163, 256] width 202 height 39
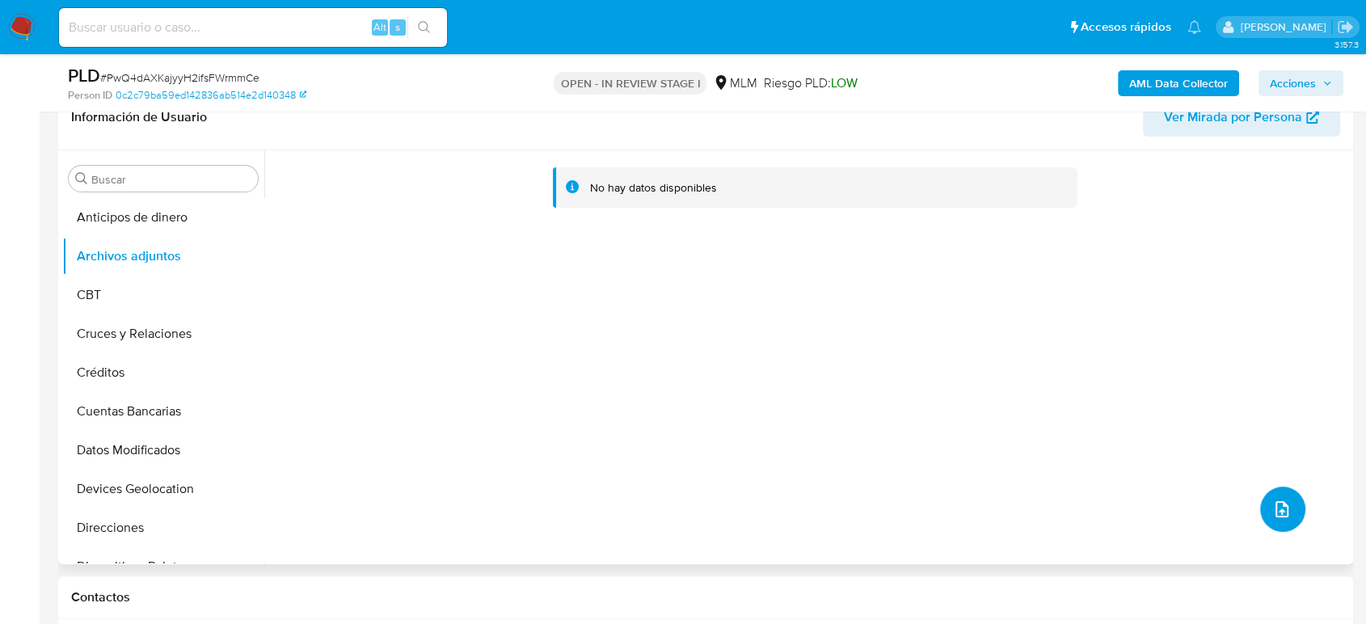
click at [1273, 513] on icon "upload-file" at bounding box center [1282, 509] width 19 height 19
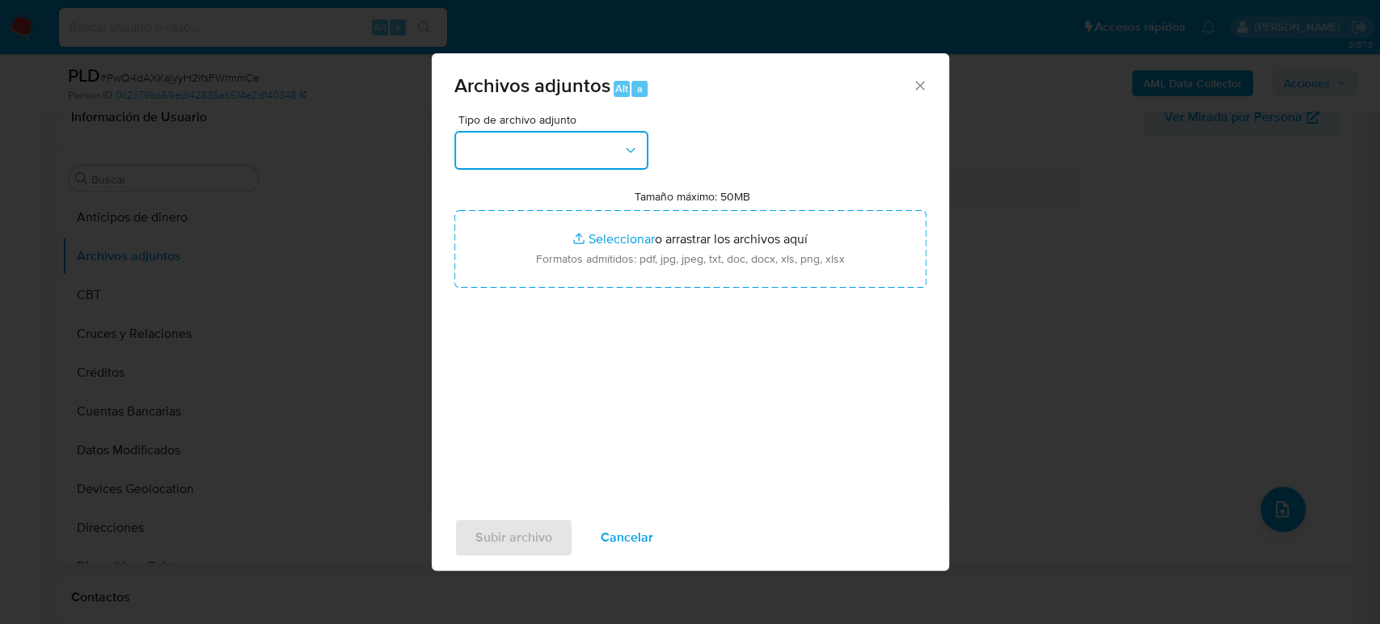
click at [556, 158] on button "button" at bounding box center [551, 150] width 194 height 39
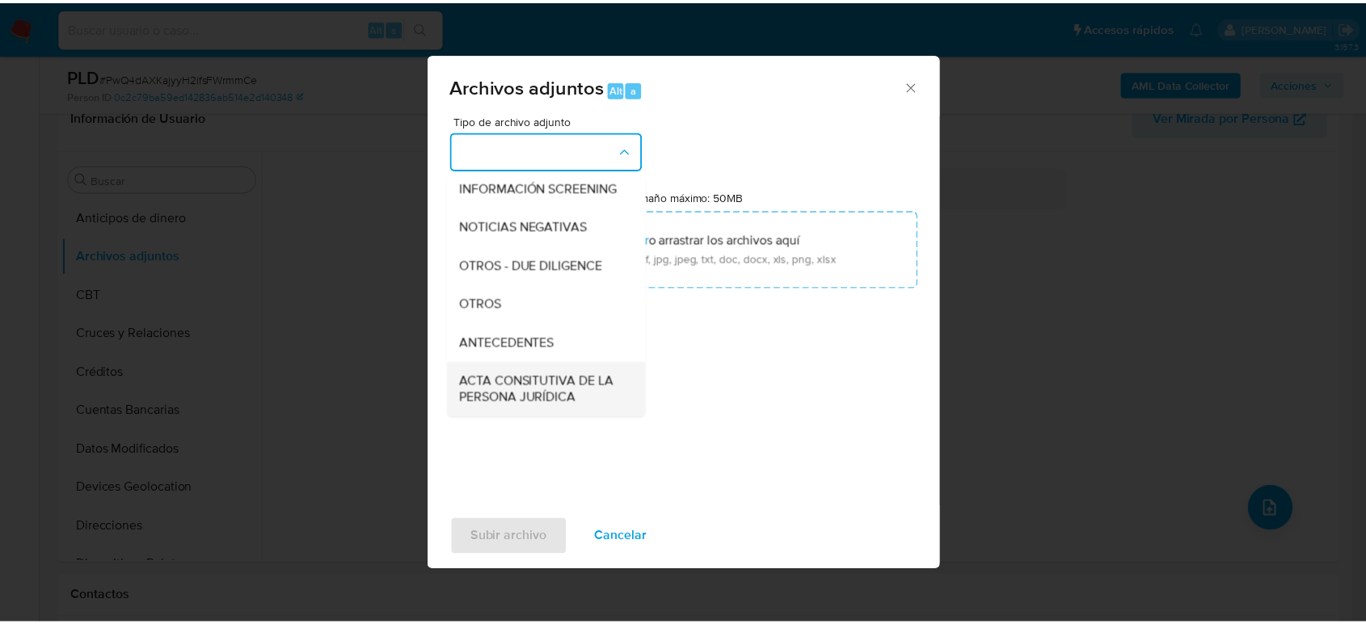
scroll to position [269, 0]
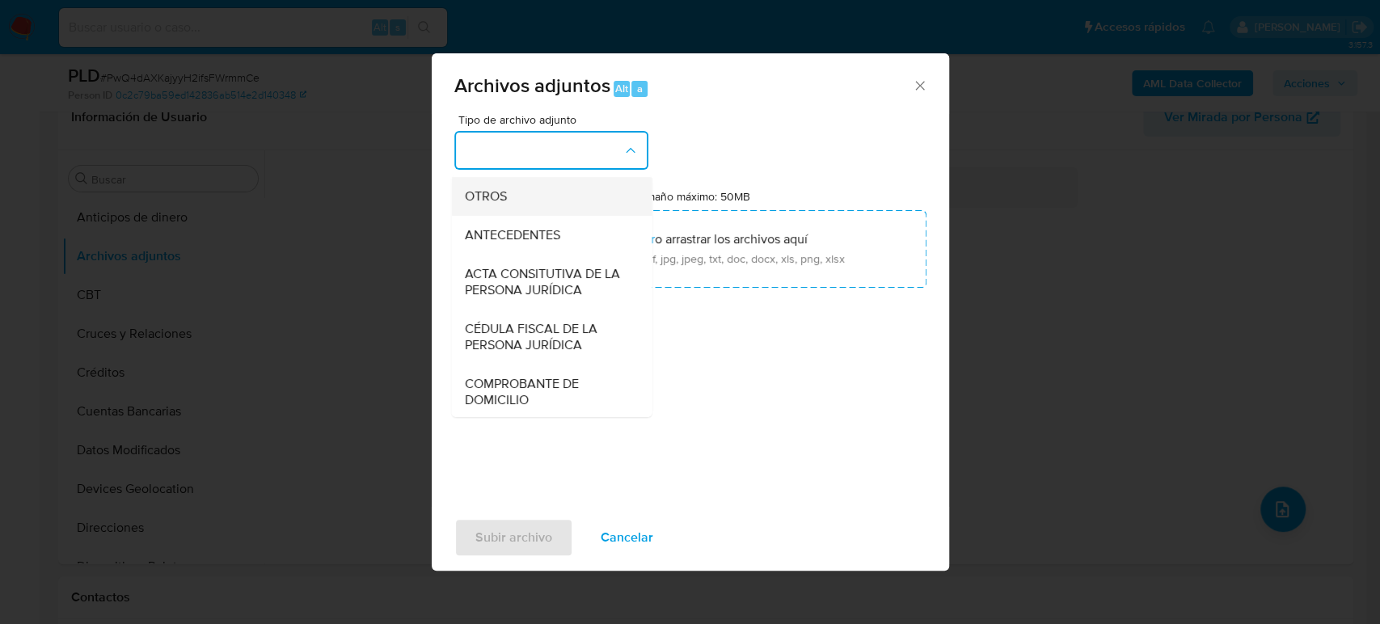
click at [501, 205] on span "OTROS" at bounding box center [485, 196] width 42 height 16
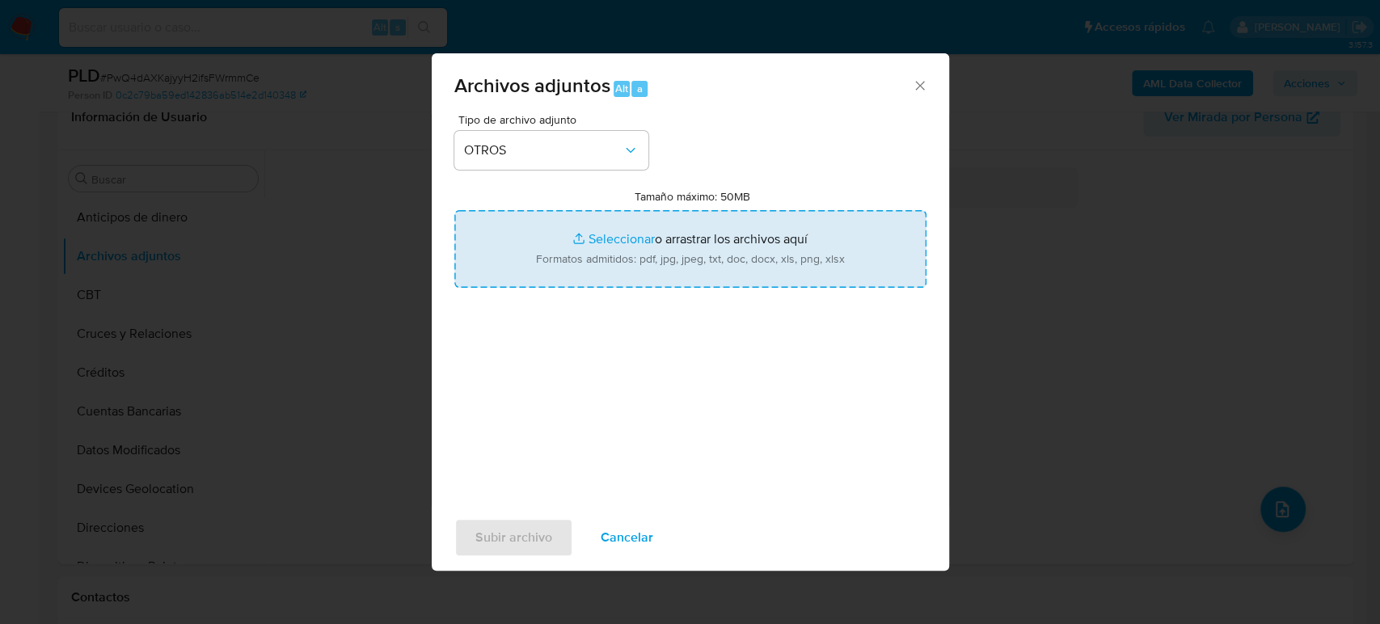
type input "C:\fakepath\132588909_Juan Santiago_Agosto2025.pdf"
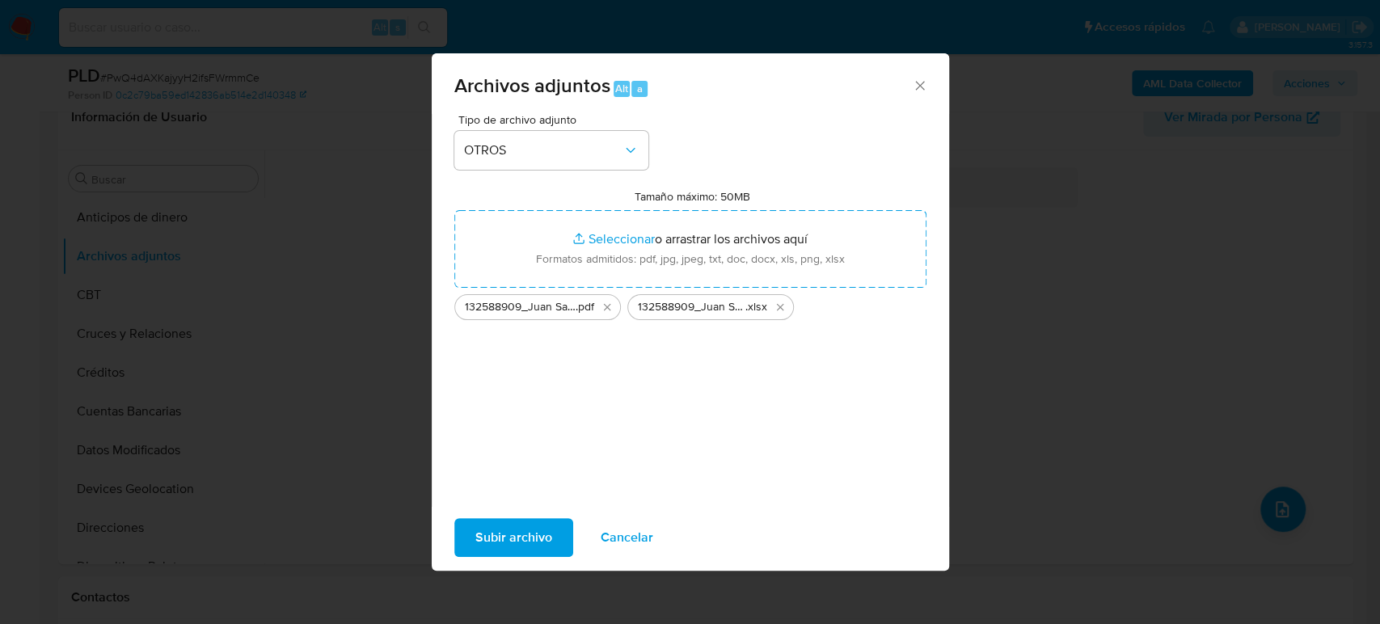
click at [550, 534] on button "Subir archivo" at bounding box center [513, 537] width 119 height 39
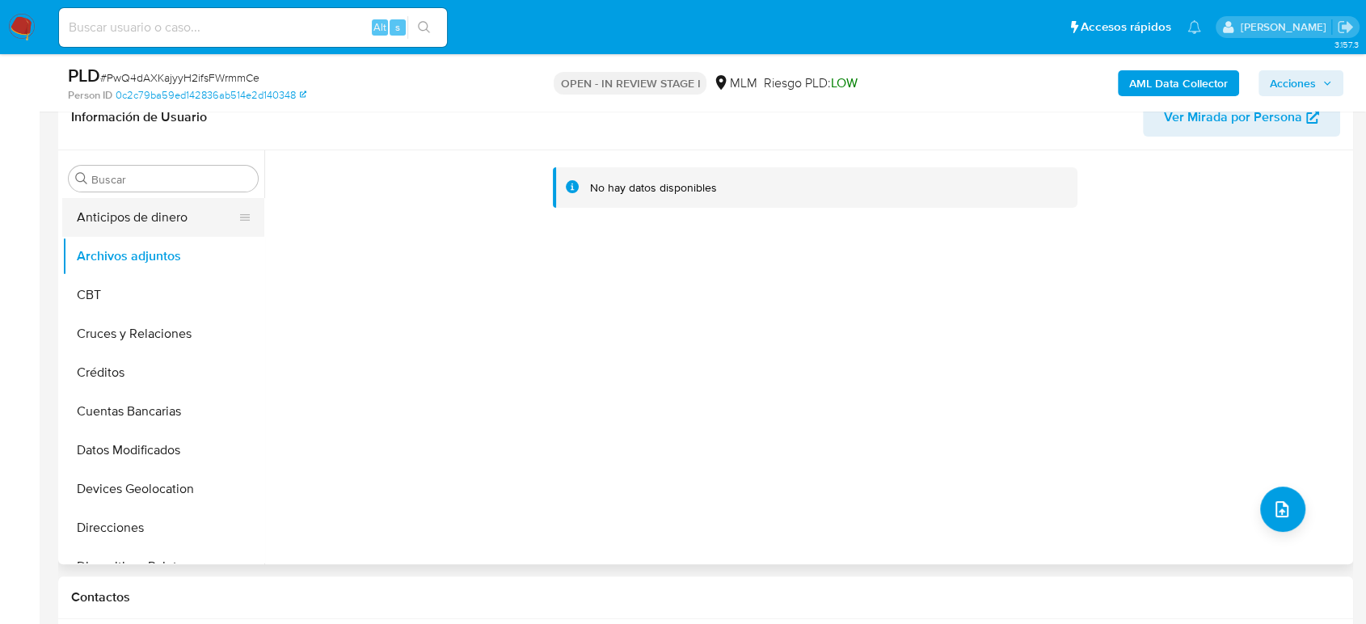
click at [171, 205] on button "Anticipos de dinero" at bounding box center [156, 217] width 189 height 39
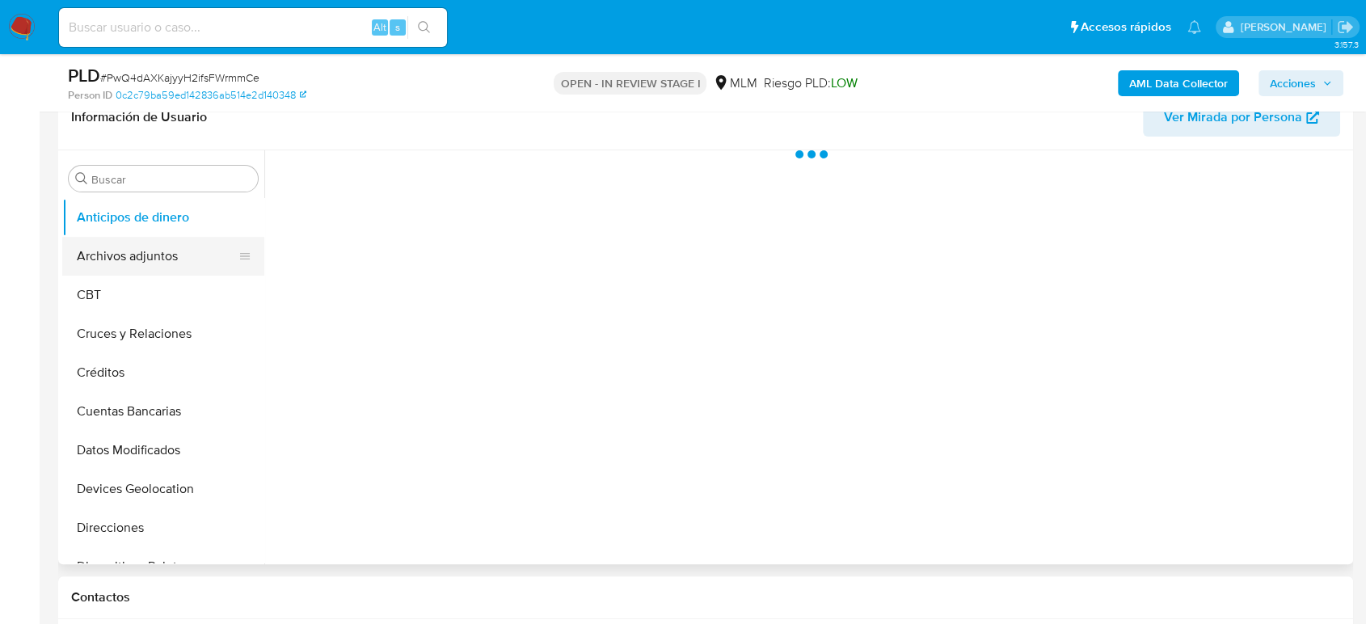
click at [127, 244] on button "Archivos adjuntos" at bounding box center [156, 256] width 189 height 39
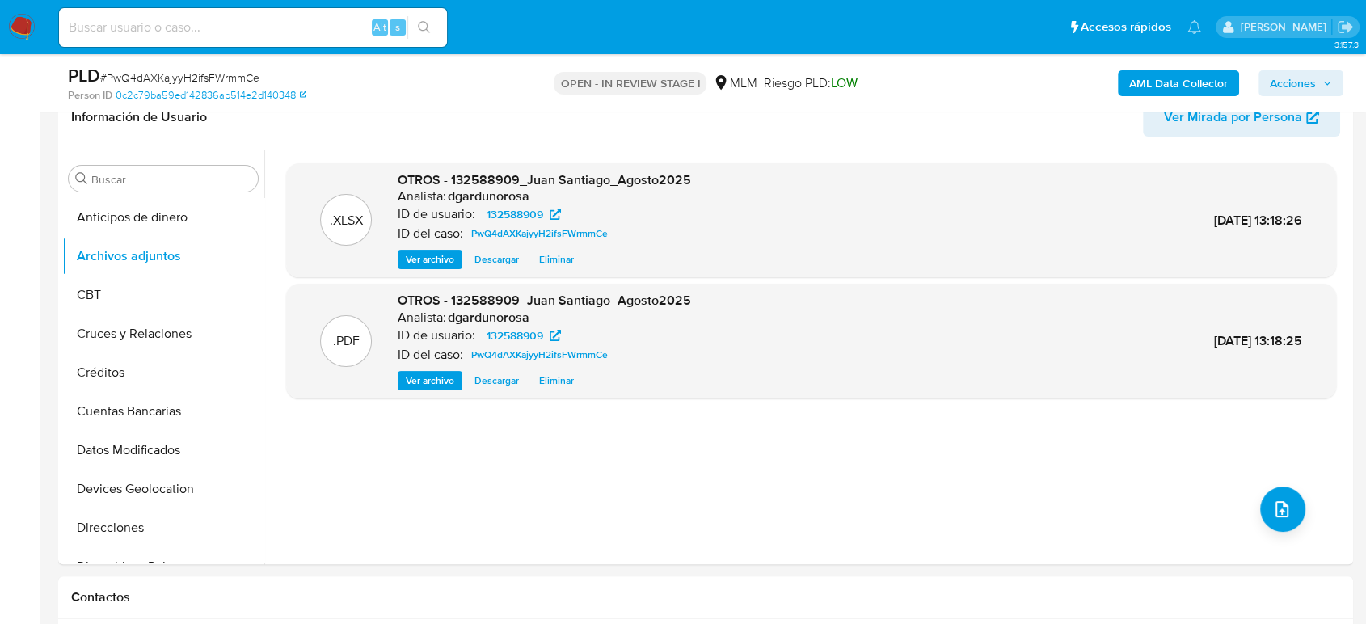
click at [1326, 78] on icon "button" at bounding box center [1328, 83] width 10 height 10
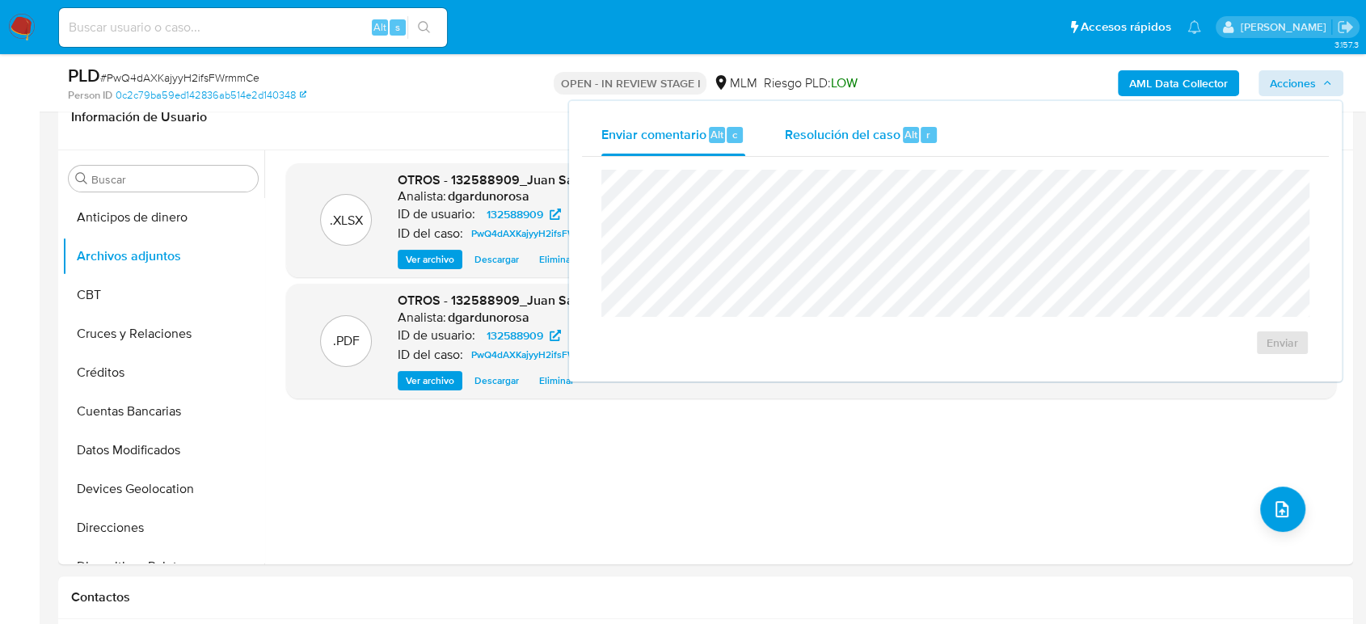
click at [796, 136] on span "Resolución del caso" at bounding box center [842, 134] width 116 height 19
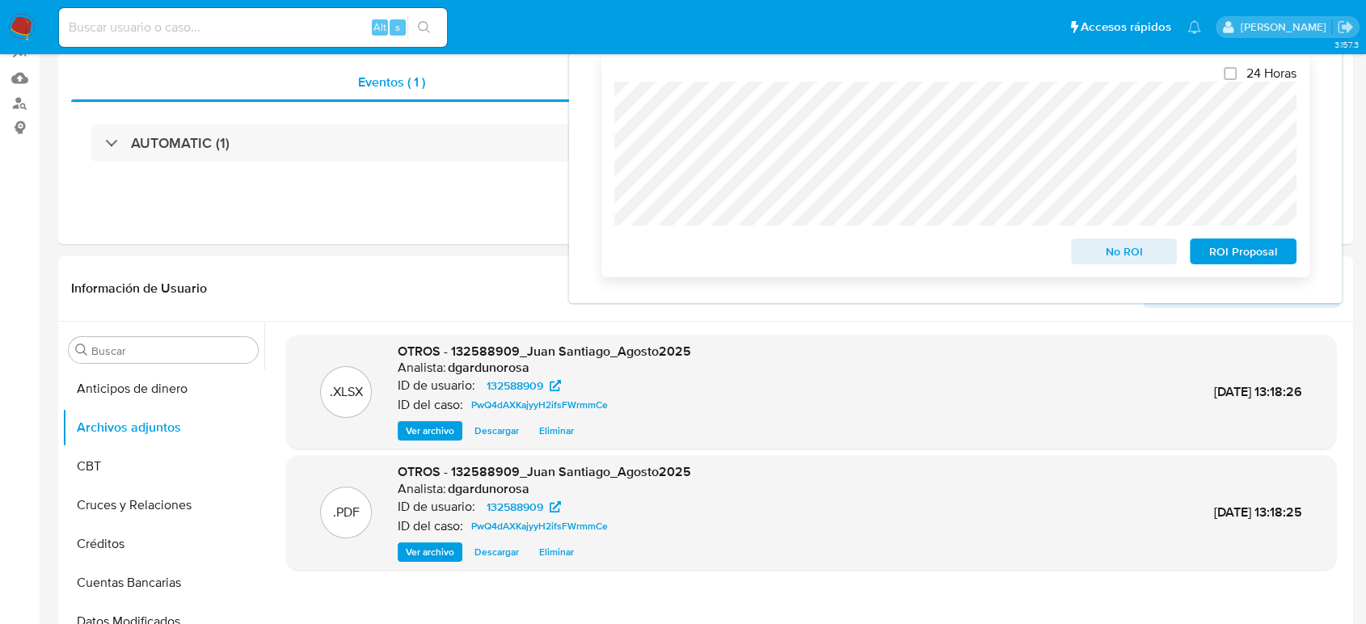
scroll to position [0, 0]
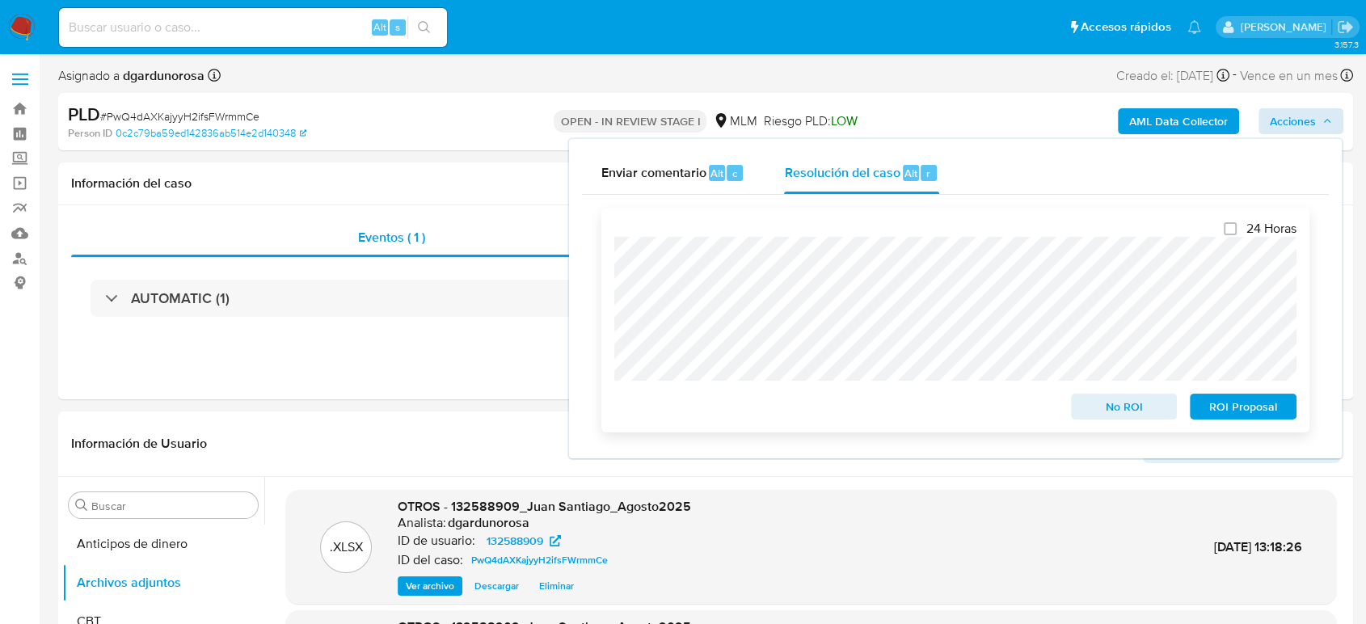
click at [1222, 409] on span "ROI Proposal" at bounding box center [1243, 406] width 84 height 23
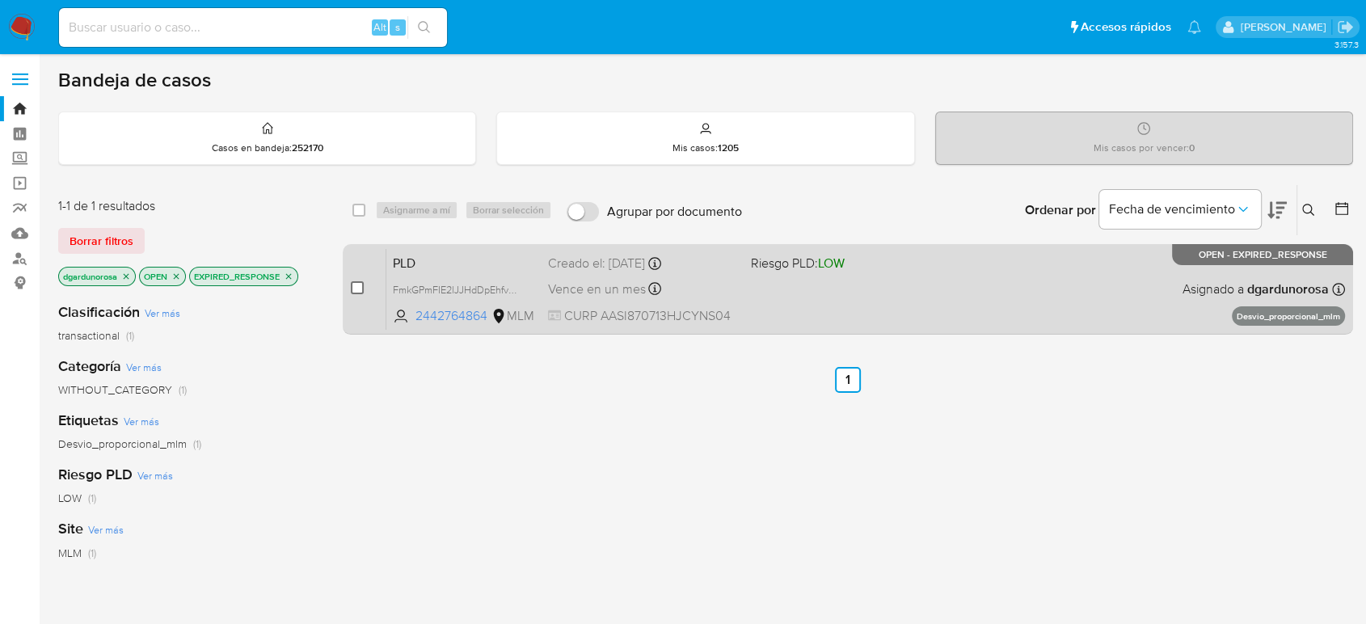
click at [354, 289] on input "checkbox" at bounding box center [357, 287] width 13 height 13
checkbox input "true"
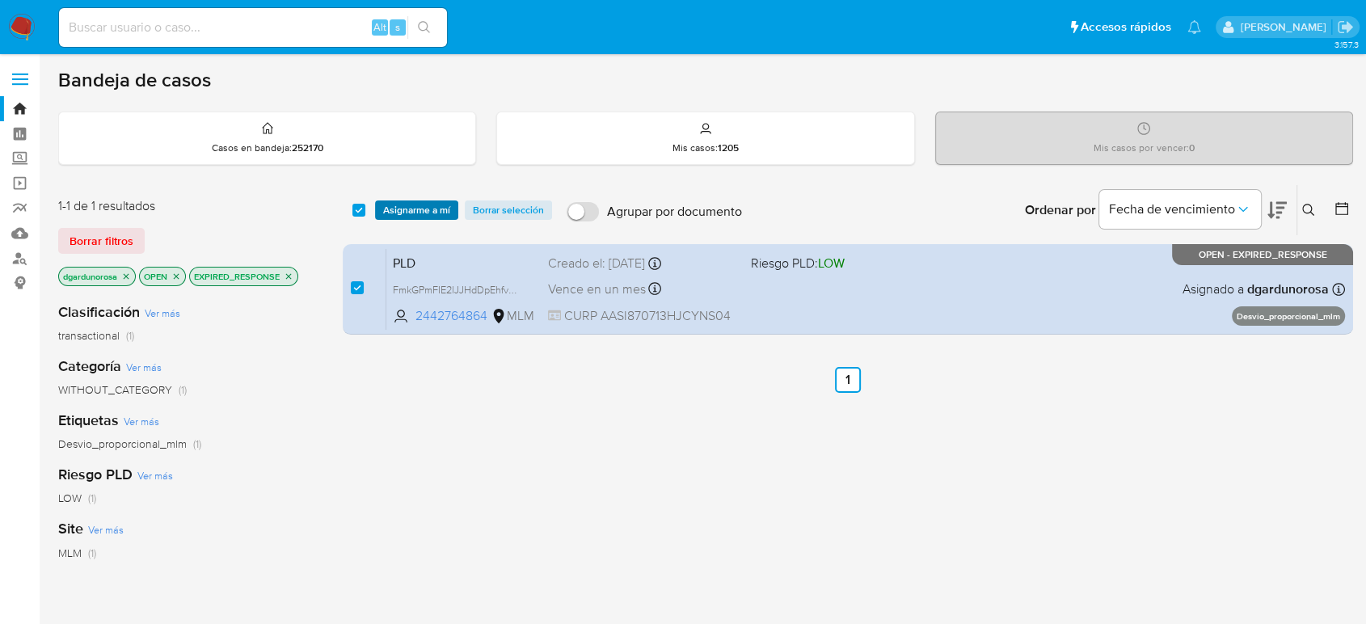
click at [400, 212] on span "Asignarme a mí" at bounding box center [416, 210] width 67 height 16
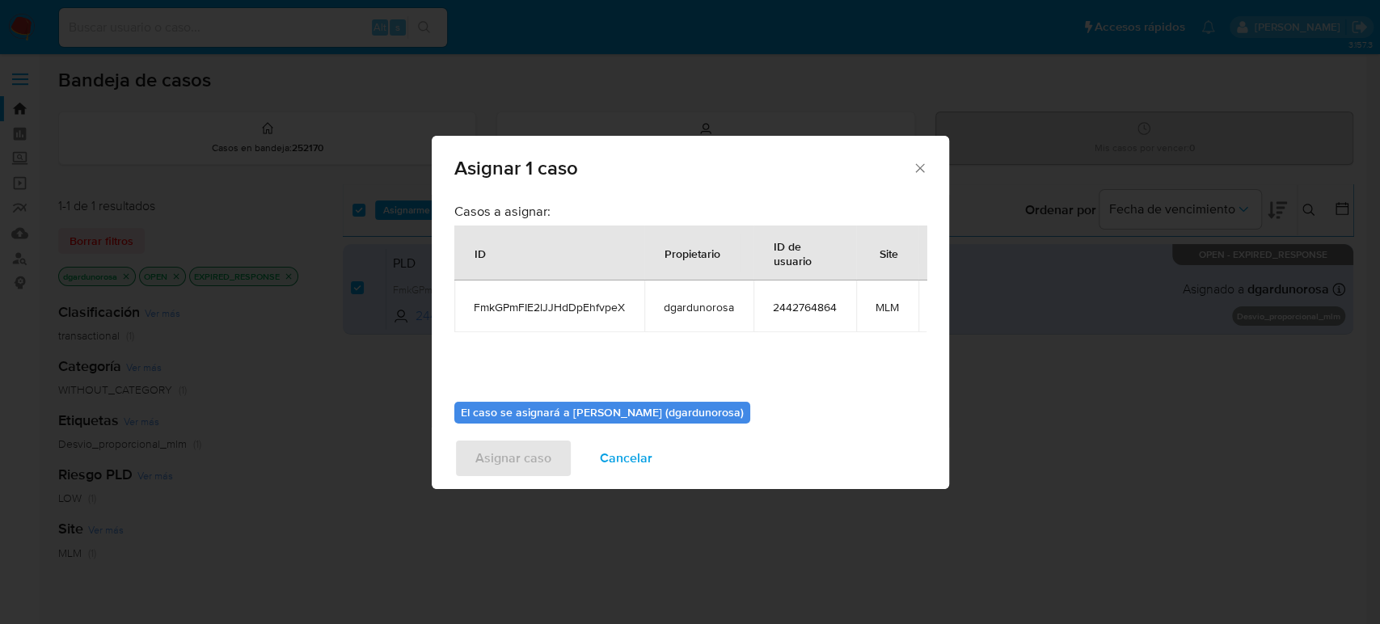
scroll to position [96, 0]
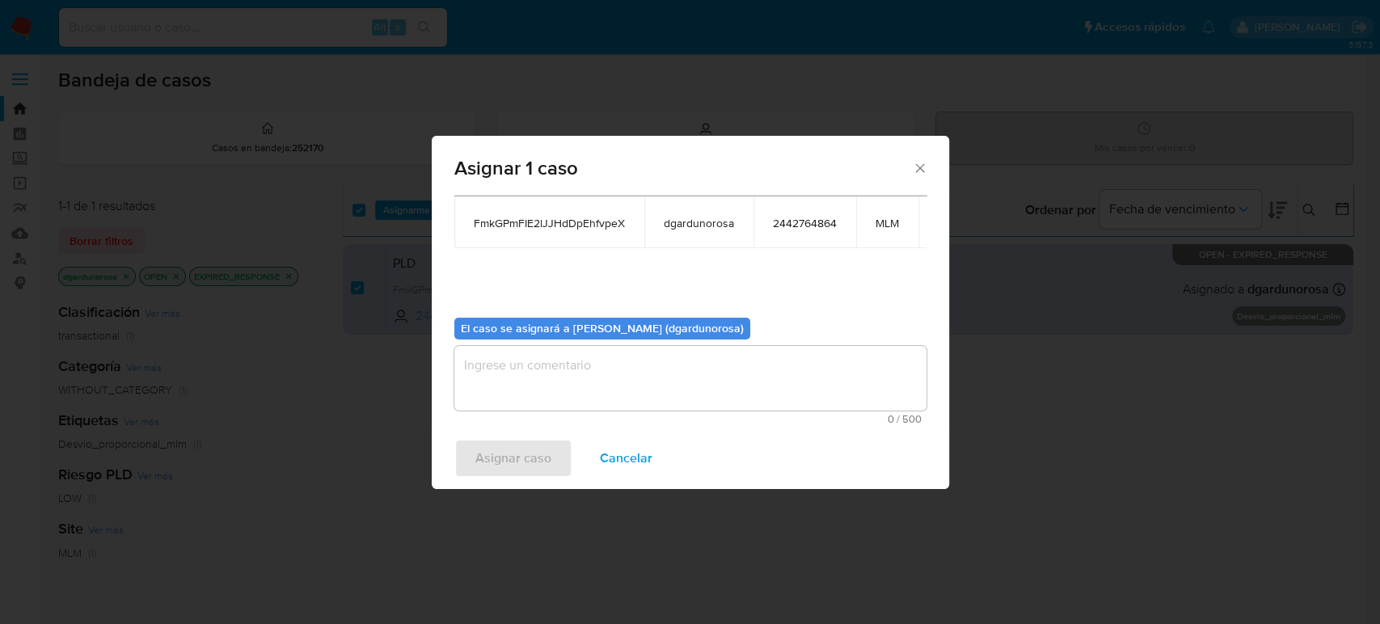
click at [660, 375] on textarea "assign-modal" at bounding box center [690, 378] width 472 height 65
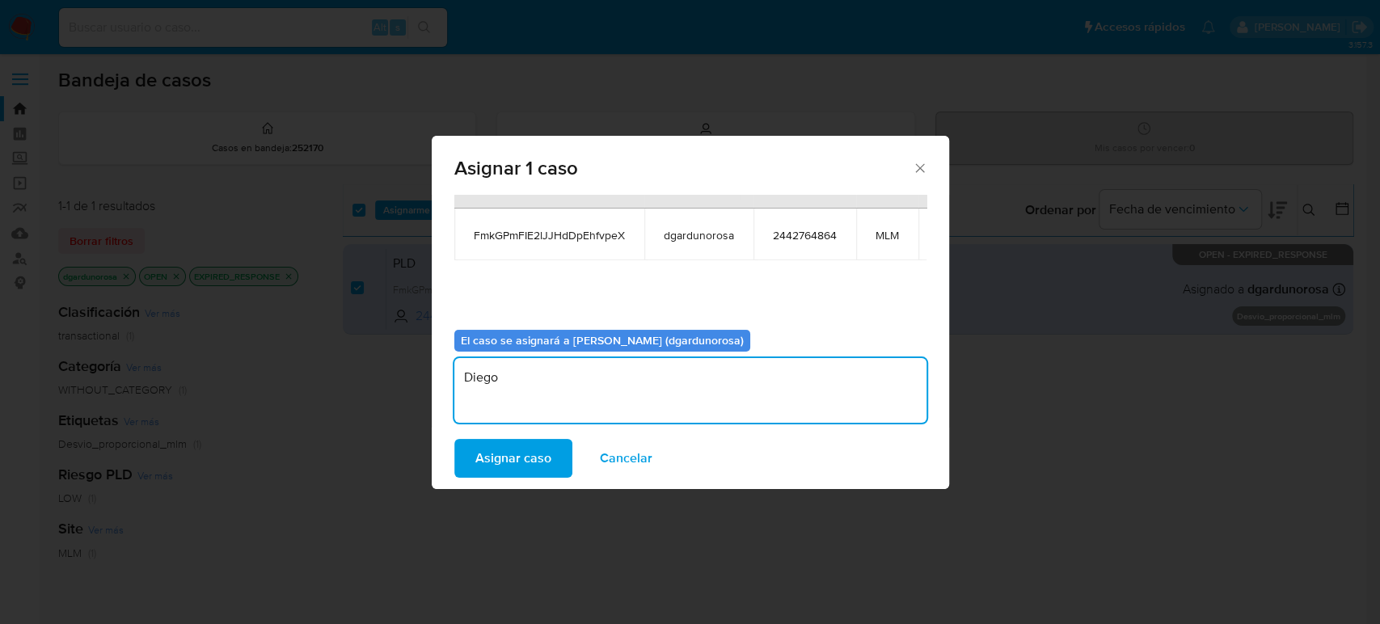
scroll to position [6, 0]
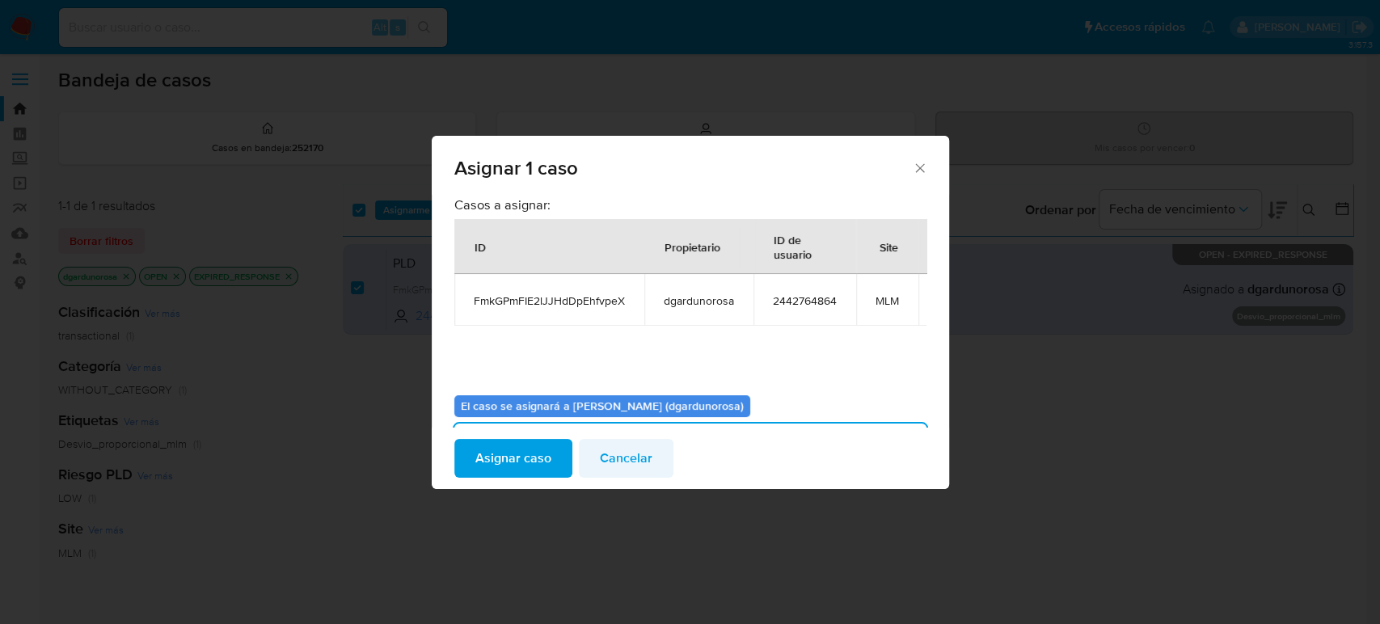
type textarea "Diego"
click at [639, 464] on span "Cancelar" at bounding box center [626, 459] width 53 height 36
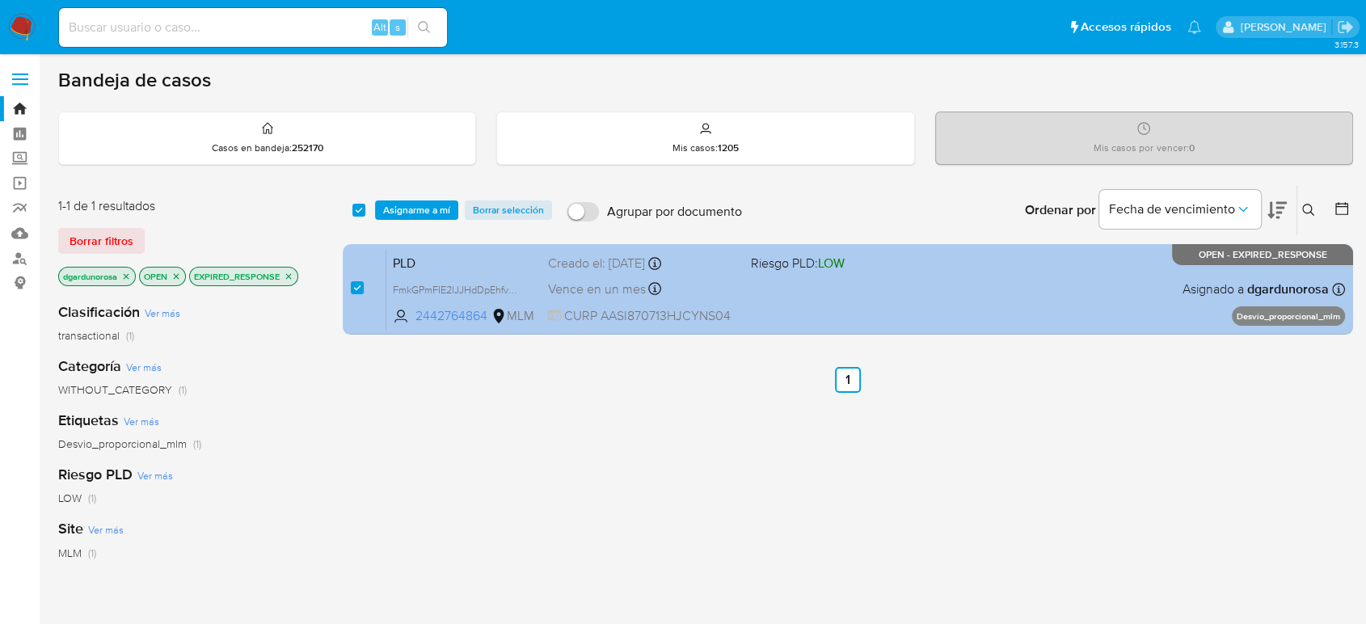
click at [787, 293] on div "PLD FmkGPmFIE2lJJHdDpEhfvpeX 2442764864 MLM Riesgo PLD: LOW Creado el: 12/08/20…" at bounding box center [865, 289] width 959 height 82
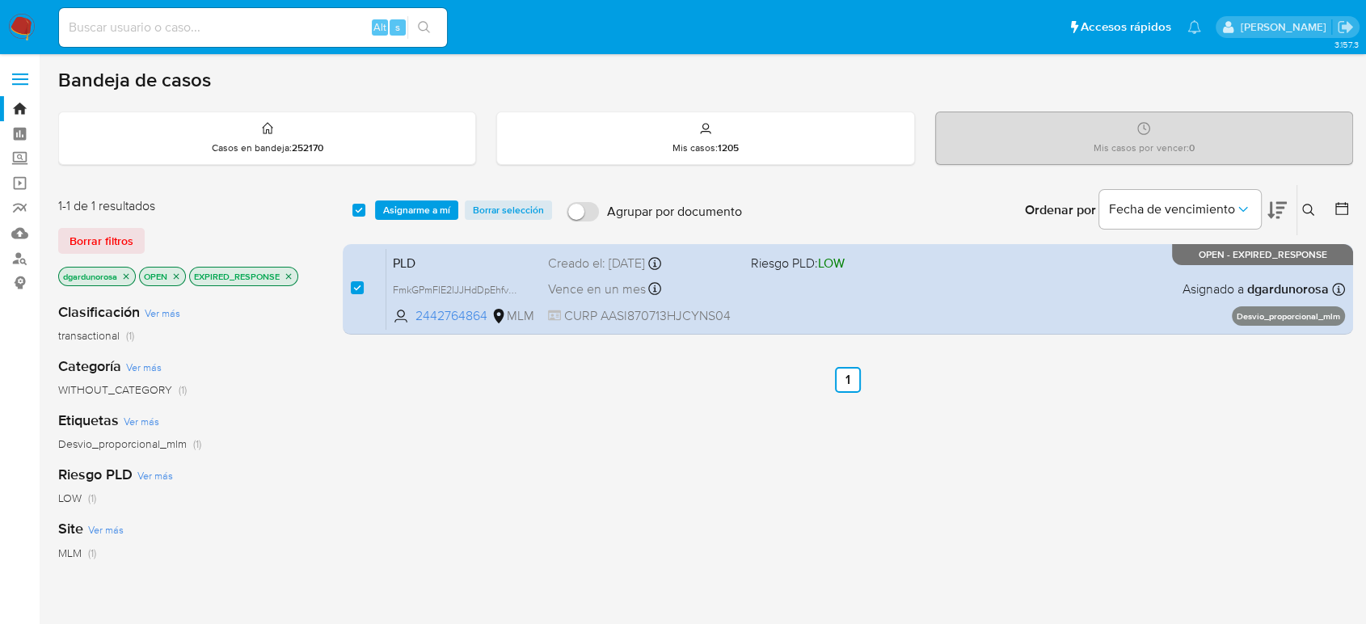
click at [416, 214] on span "Asignarme a mí" at bounding box center [416, 210] width 67 height 16
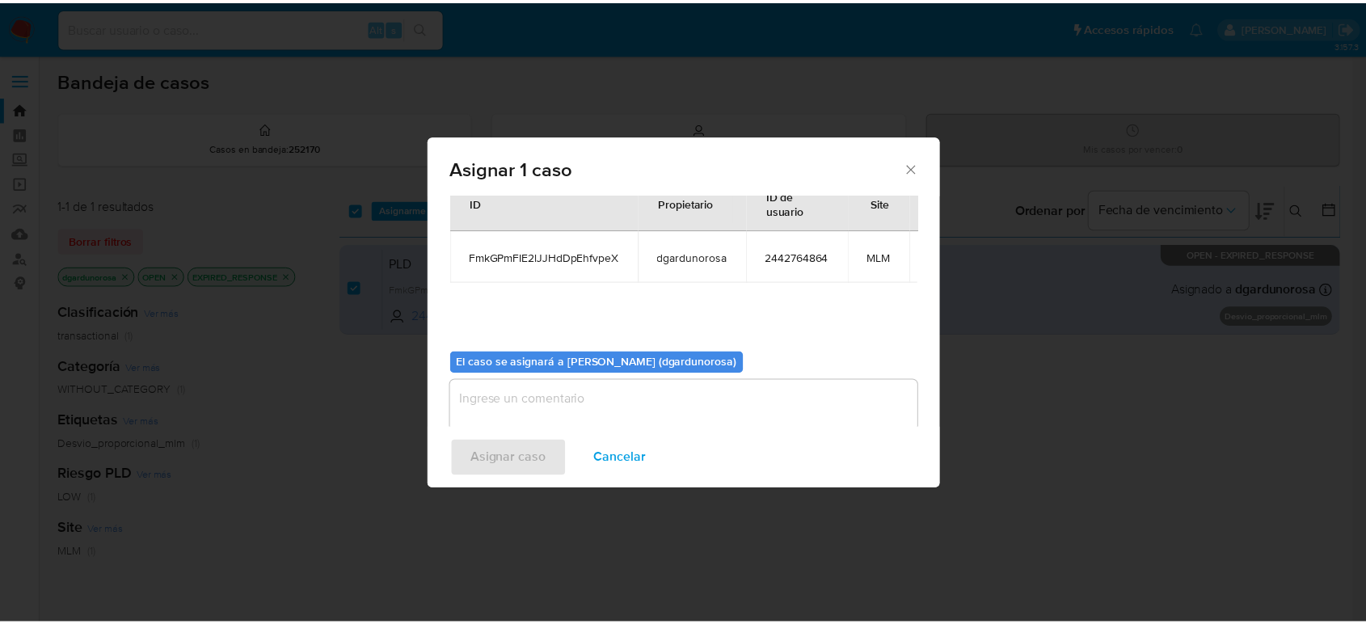
scroll to position [96, 0]
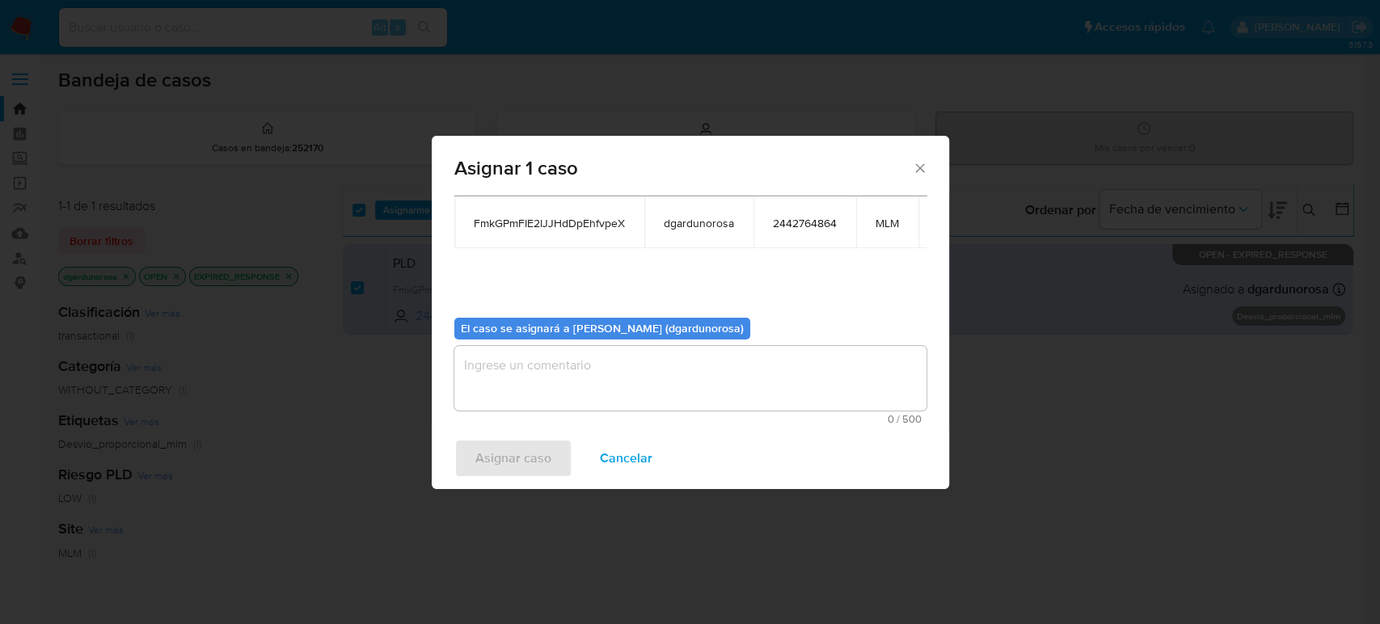
click at [631, 414] on span "0 / 500" at bounding box center [690, 419] width 462 height 11
click at [614, 387] on textarea "assign-modal" at bounding box center [690, 378] width 472 height 65
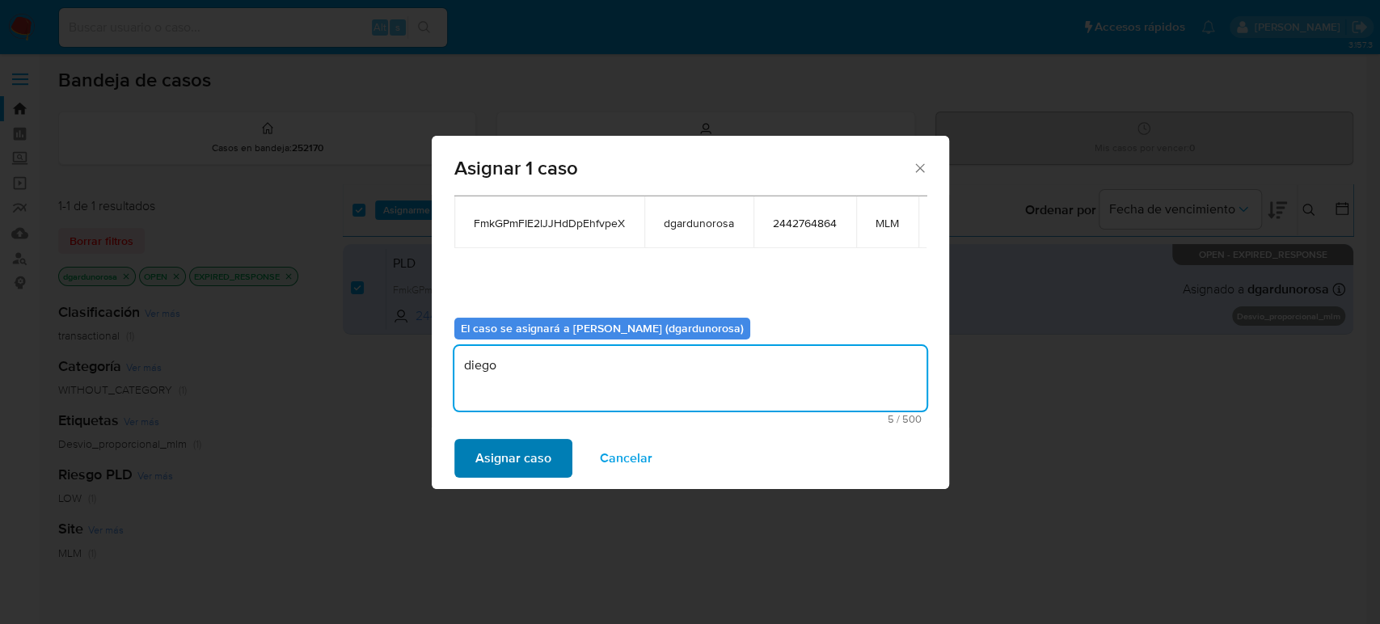
type textarea "diego"
click at [504, 451] on span "Asignar caso" at bounding box center [513, 459] width 76 height 36
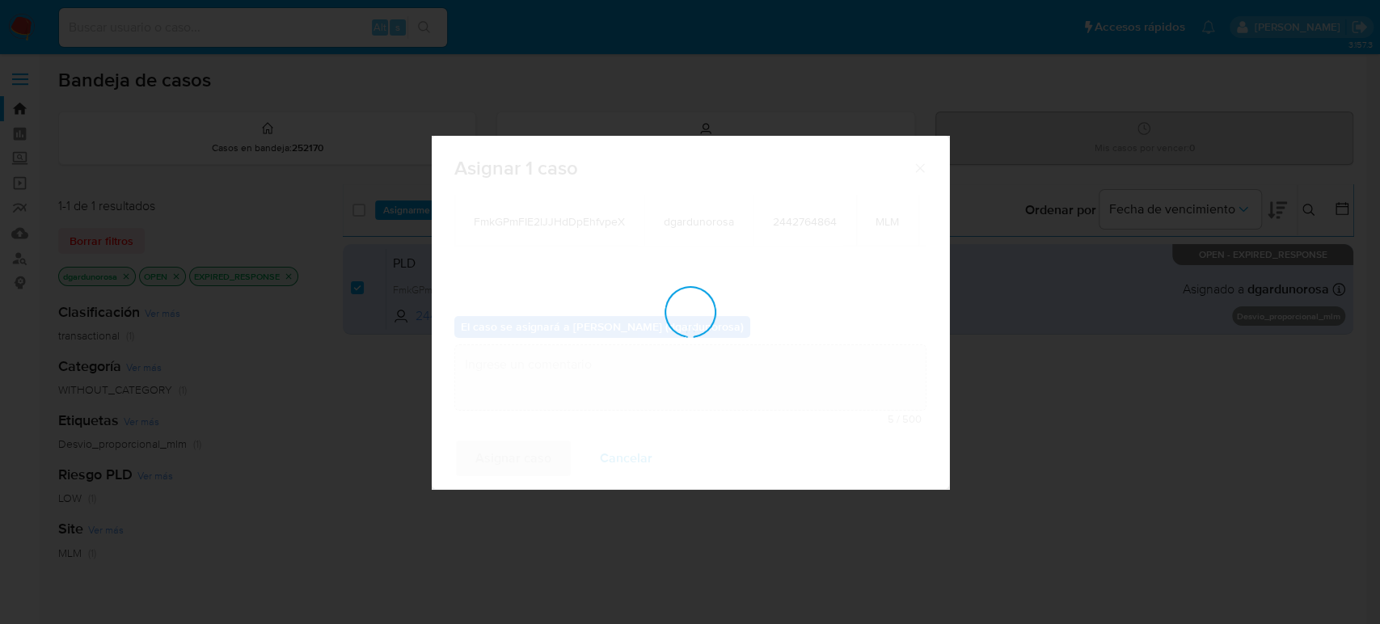
checkbox input "false"
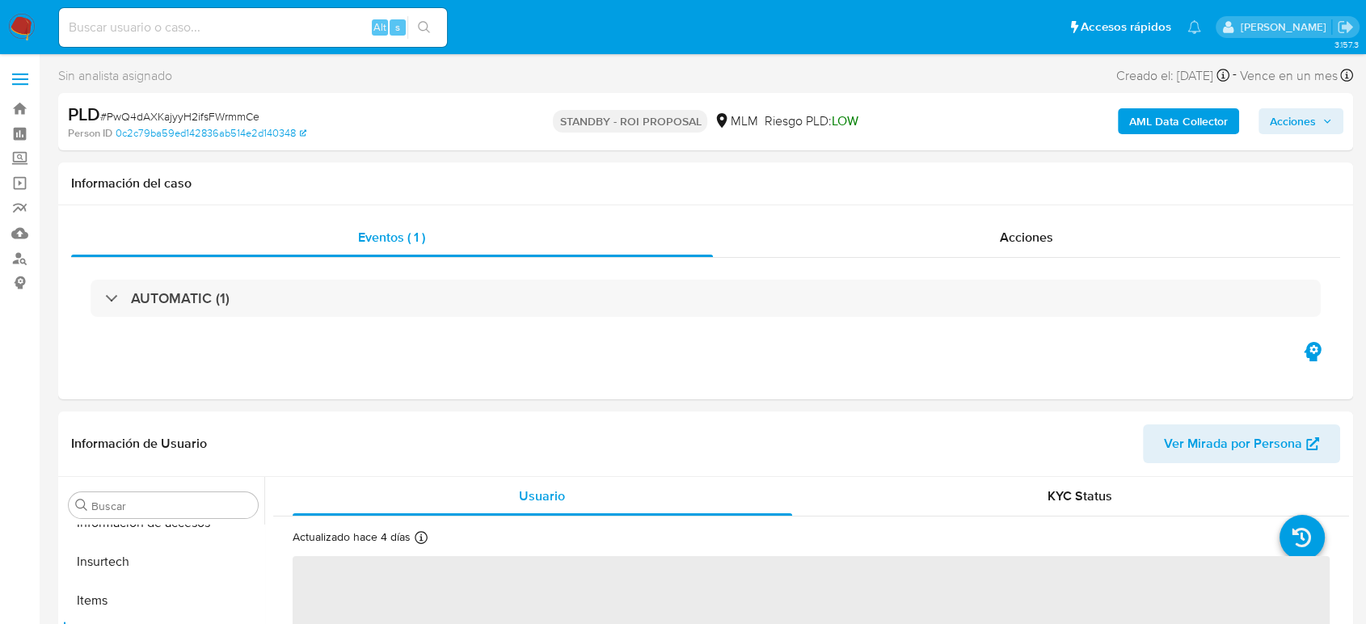
scroll to position [683, 0]
select select "10"
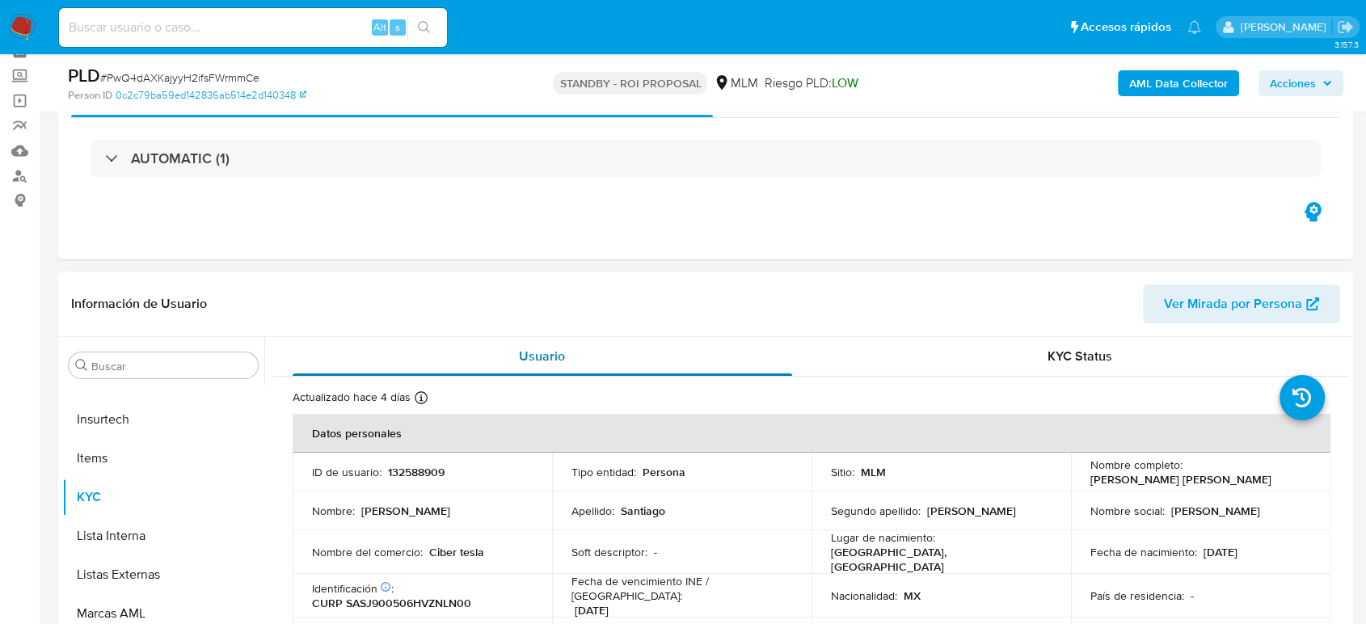
scroll to position [179, 0]
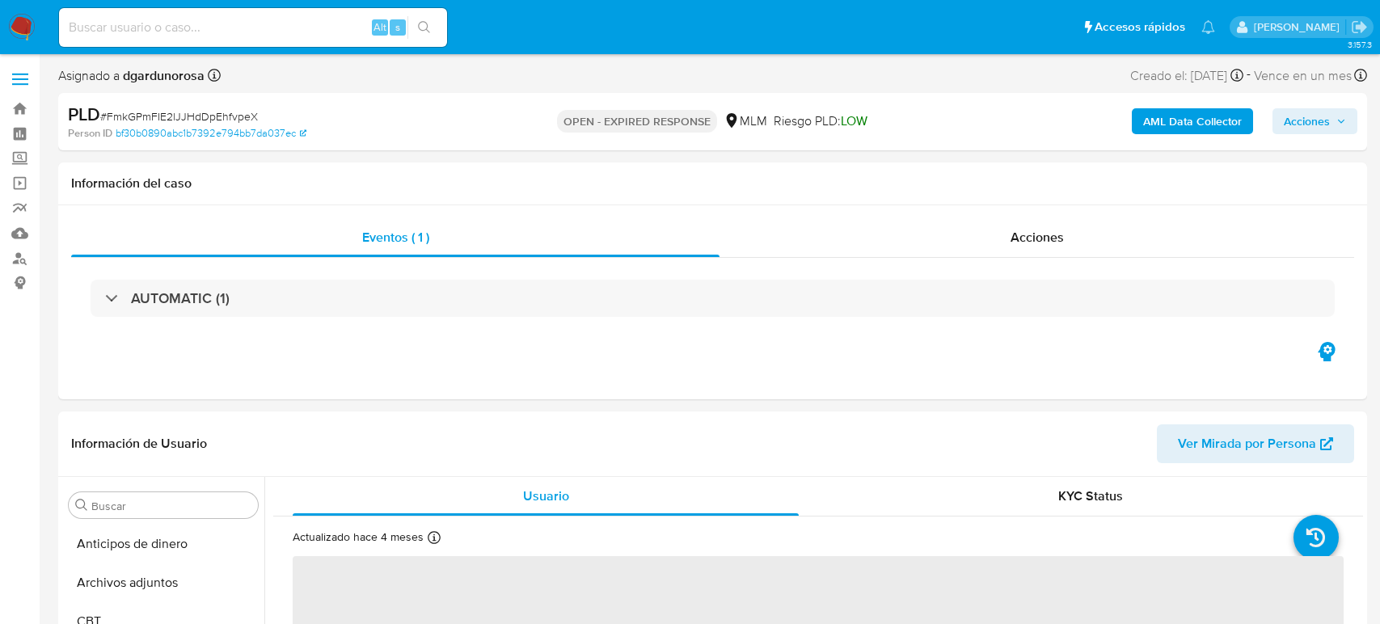
select select "10"
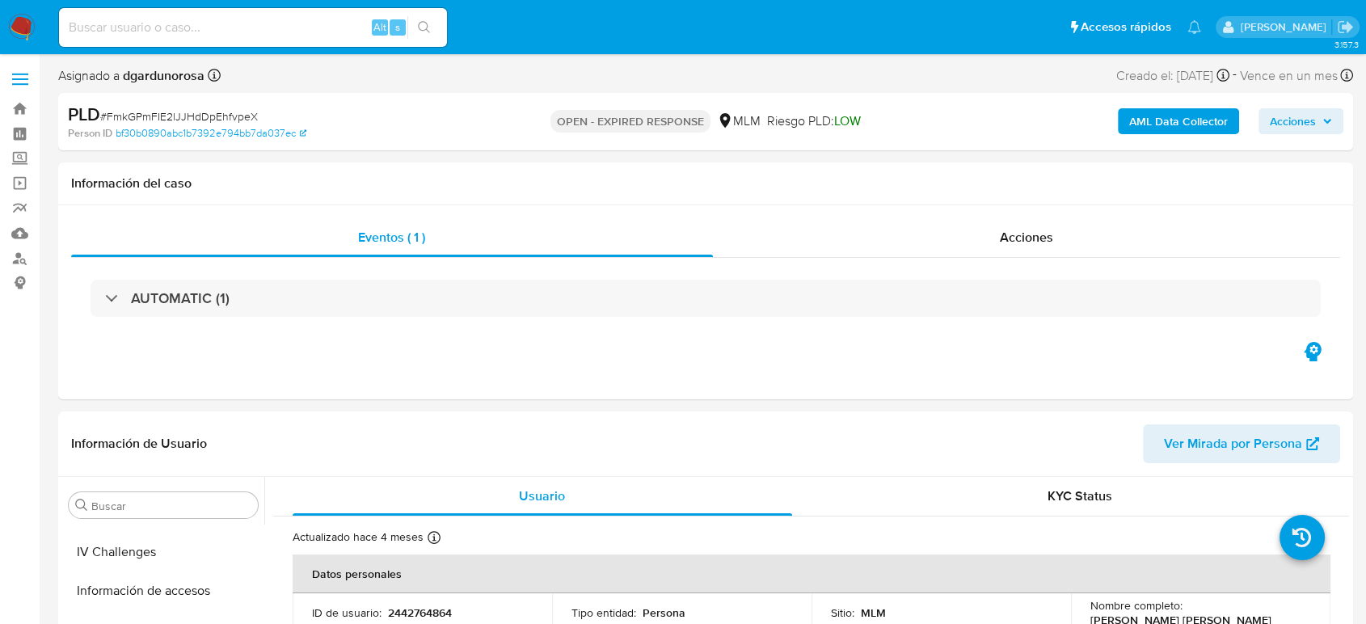
scroll to position [683, 0]
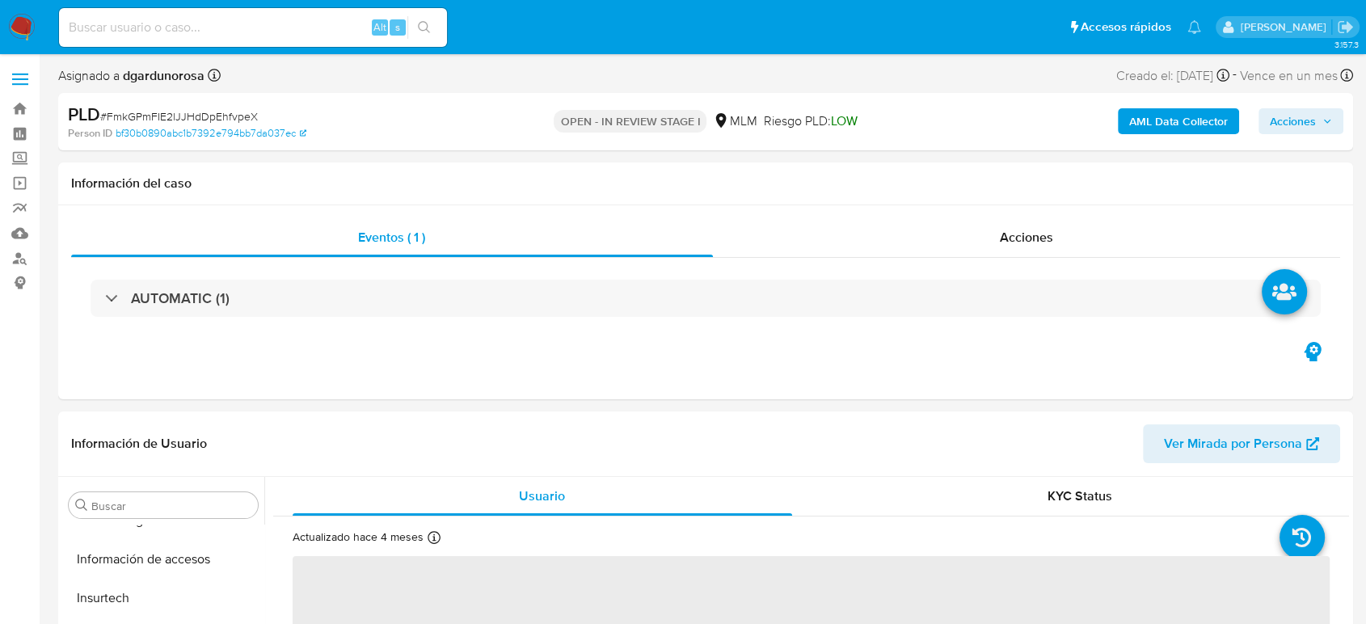
scroll to position [683, 0]
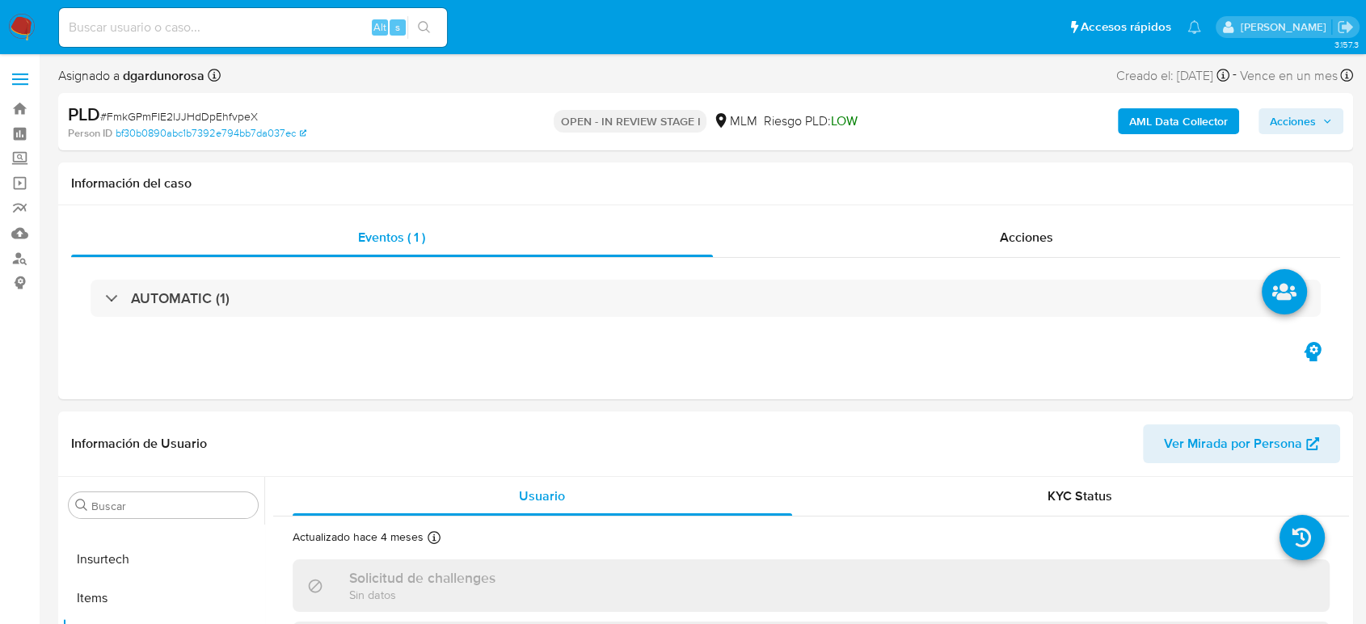
select select "10"
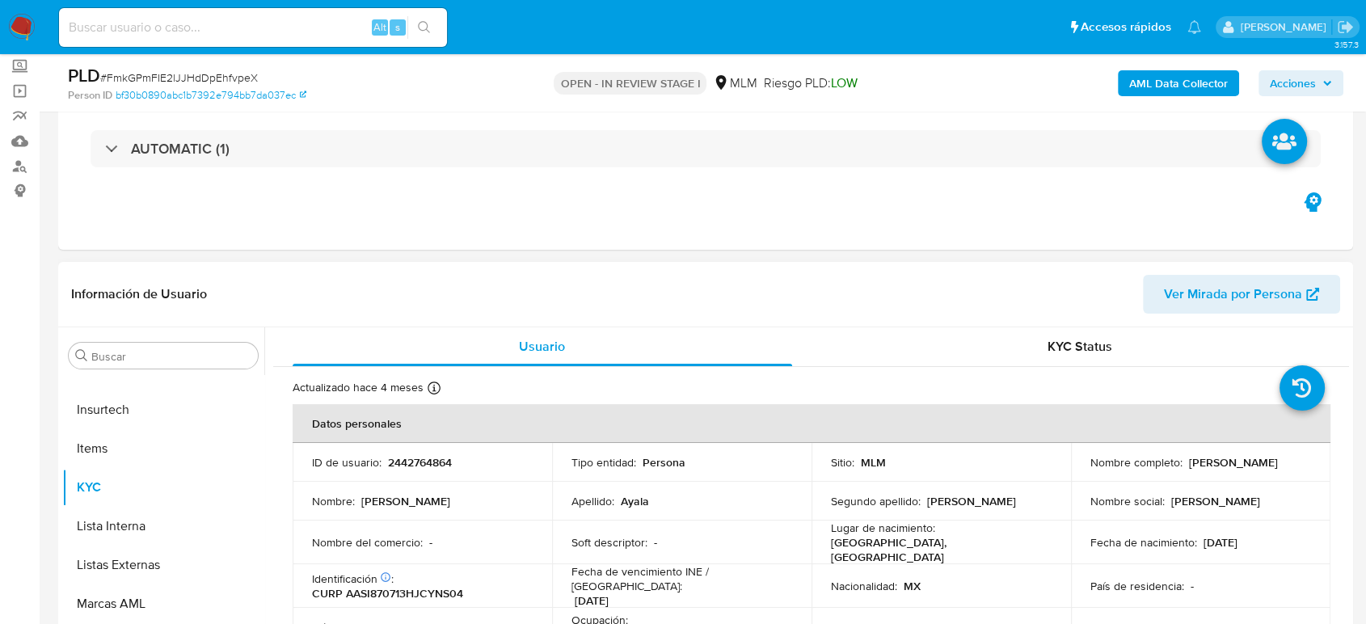
scroll to position [179, 0]
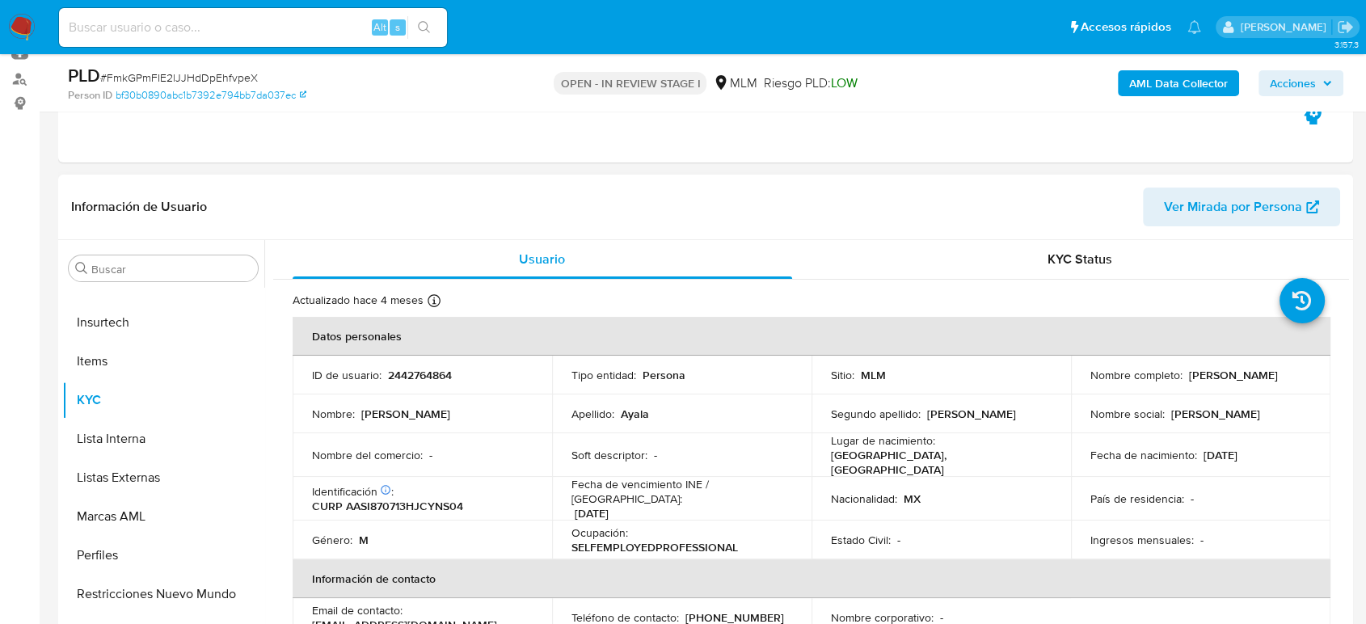
click at [437, 373] on p "2442764864" at bounding box center [420, 375] width 64 height 15
copy p "2442764864"
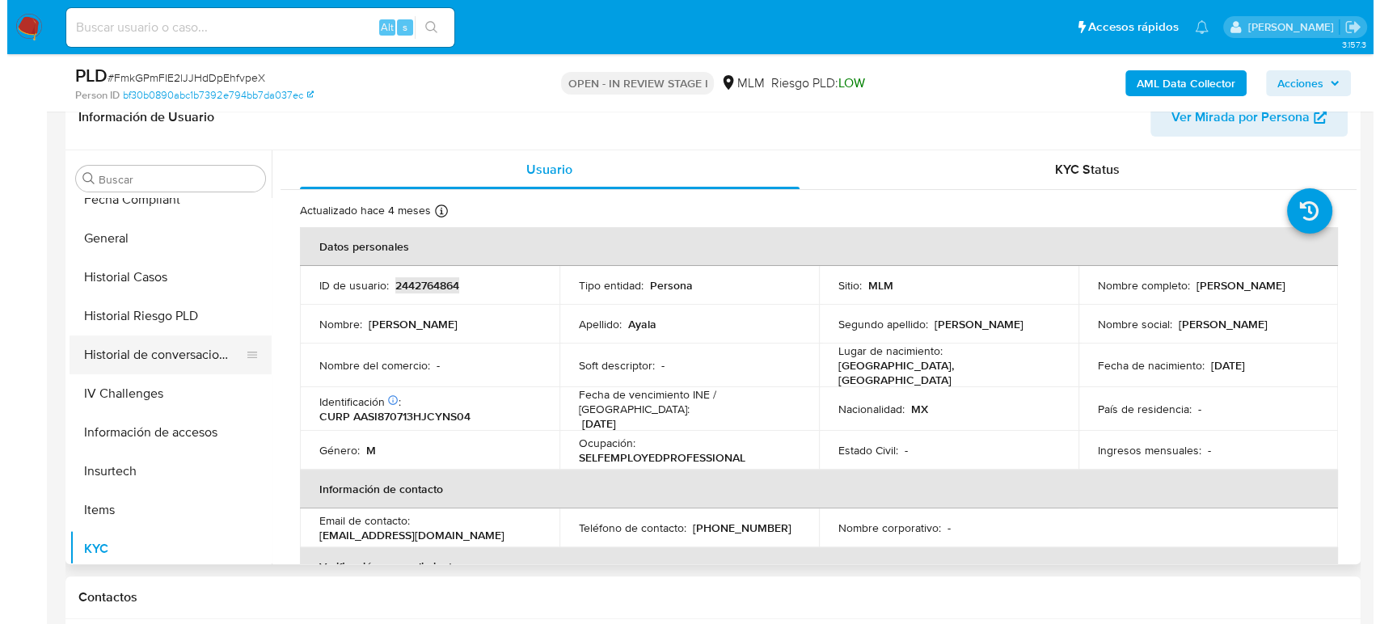
scroll to position [414, 0]
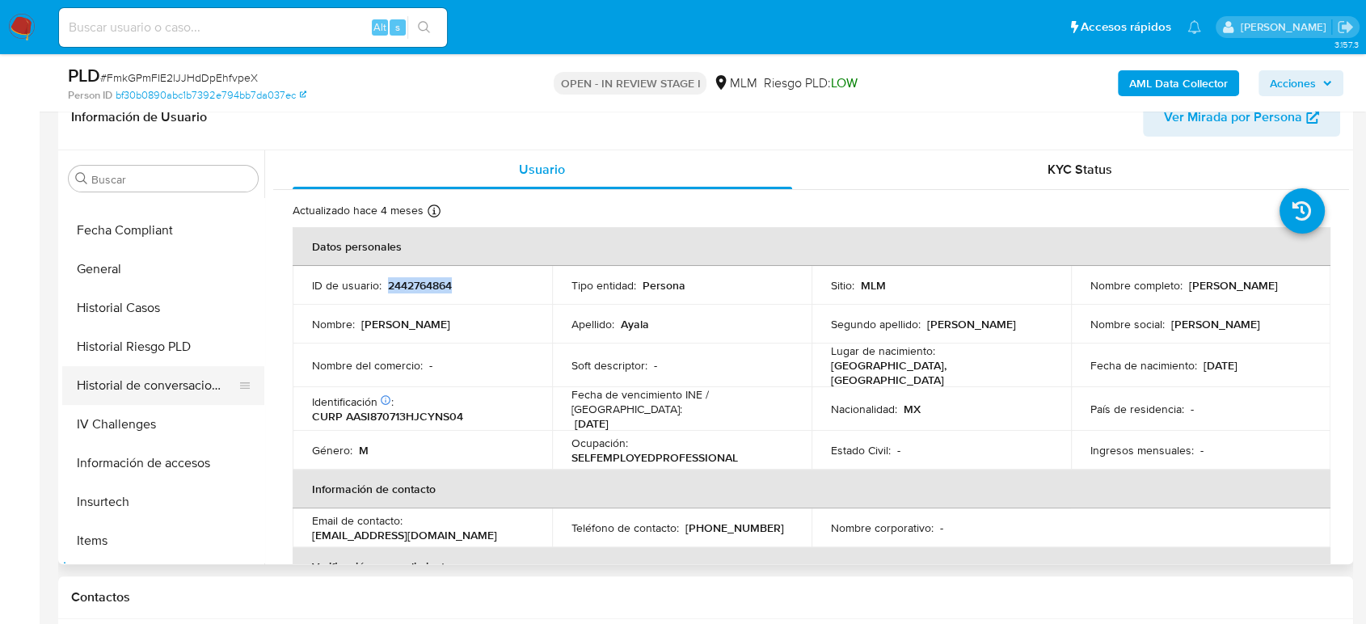
click at [147, 371] on button "Historial de conversaciones" at bounding box center [156, 385] width 189 height 39
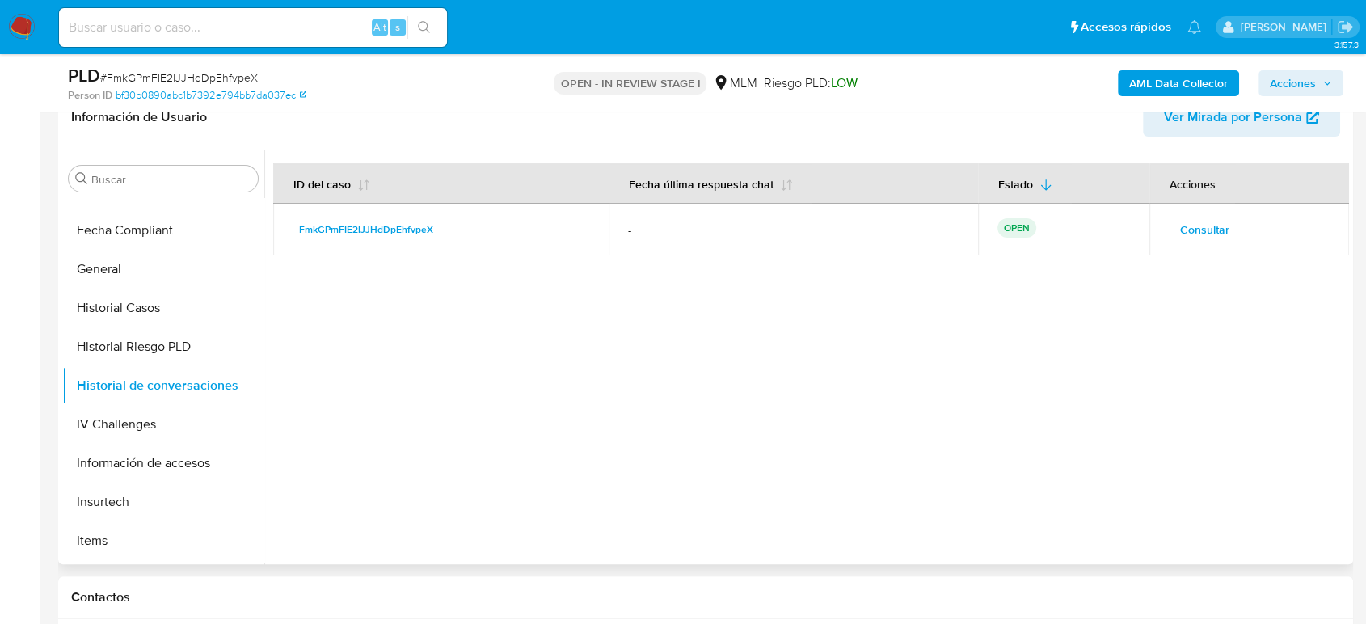
click at [1180, 219] on span "Consultar" at bounding box center [1204, 229] width 49 height 23
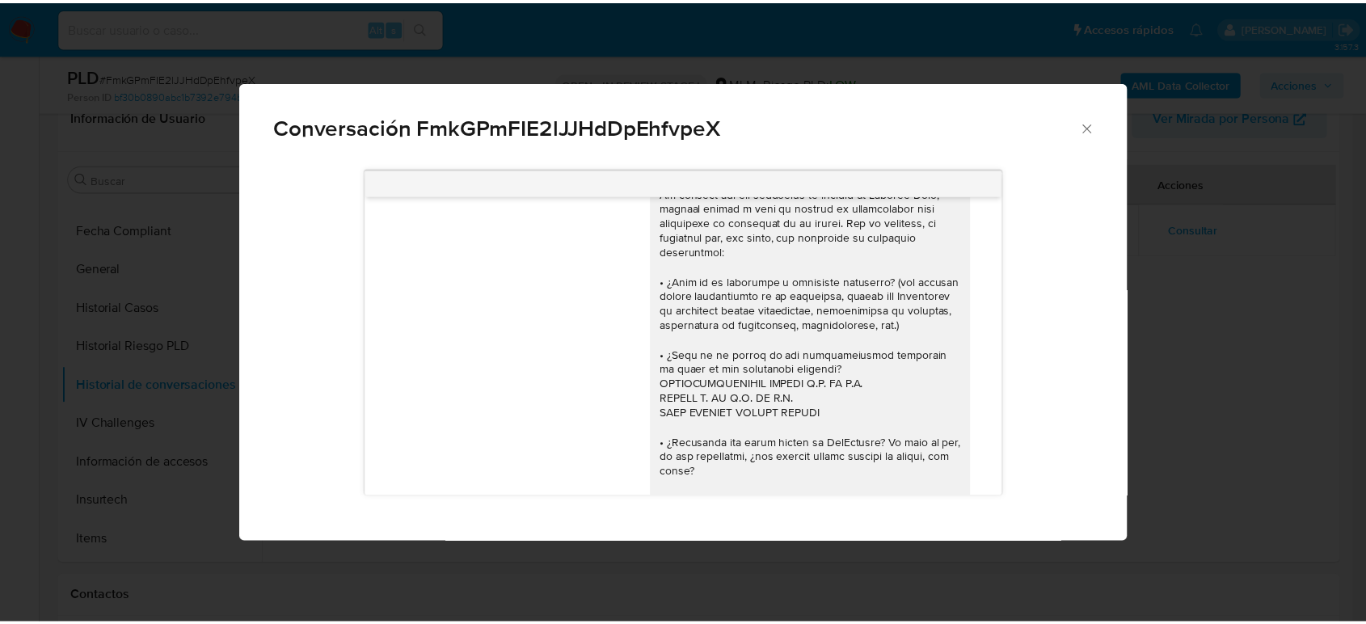
scroll to position [336, 0]
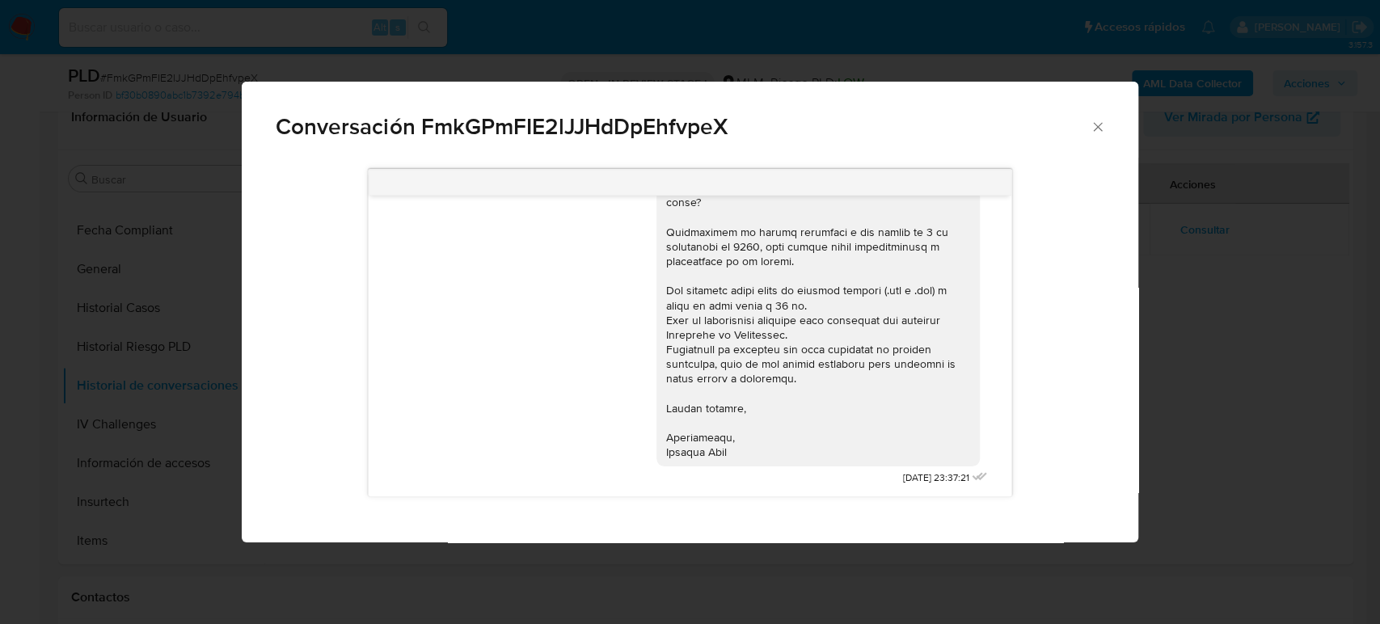
click at [1092, 128] on icon "Cerrar" at bounding box center [1098, 127] width 16 height 16
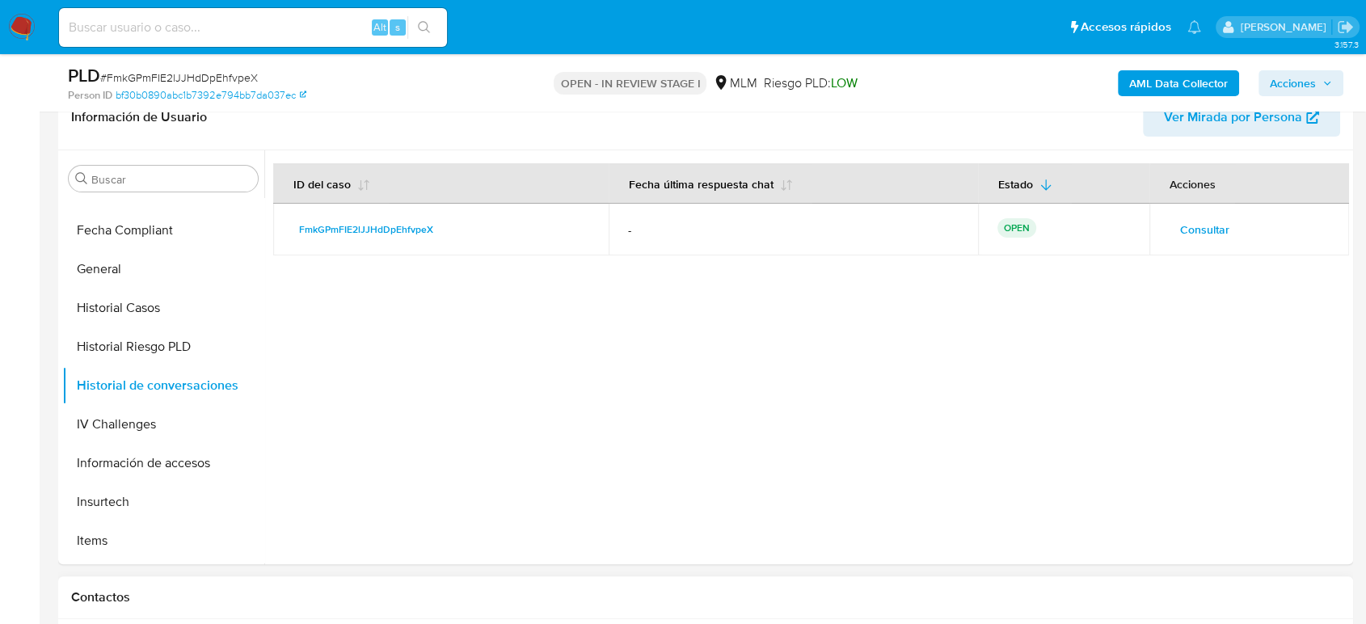
scroll to position [538, 0]
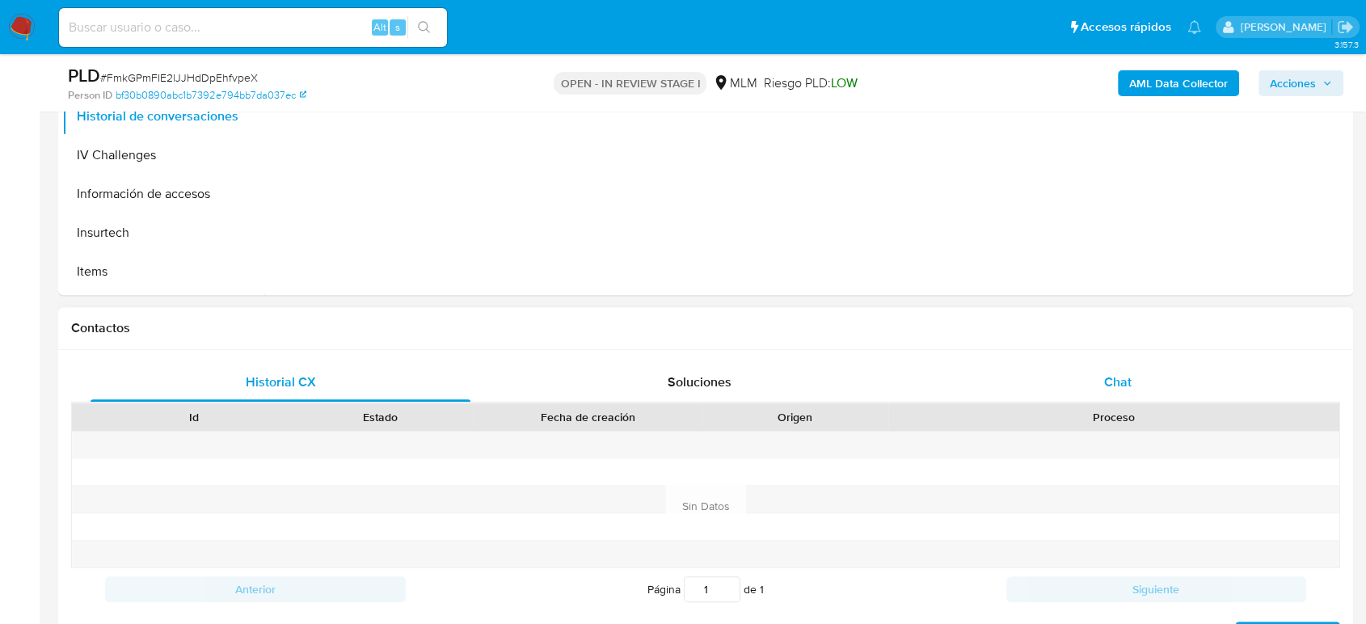
click at [1106, 382] on span "Chat" at bounding box center [1117, 382] width 27 height 19
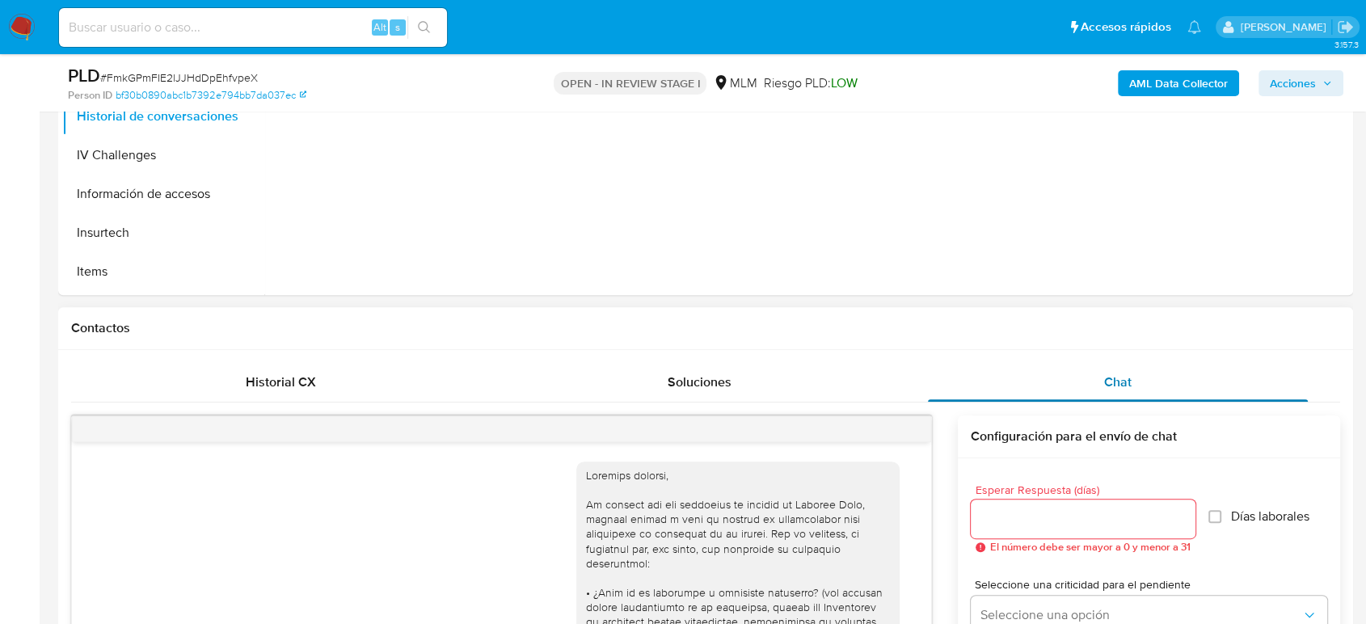
scroll to position [336, 0]
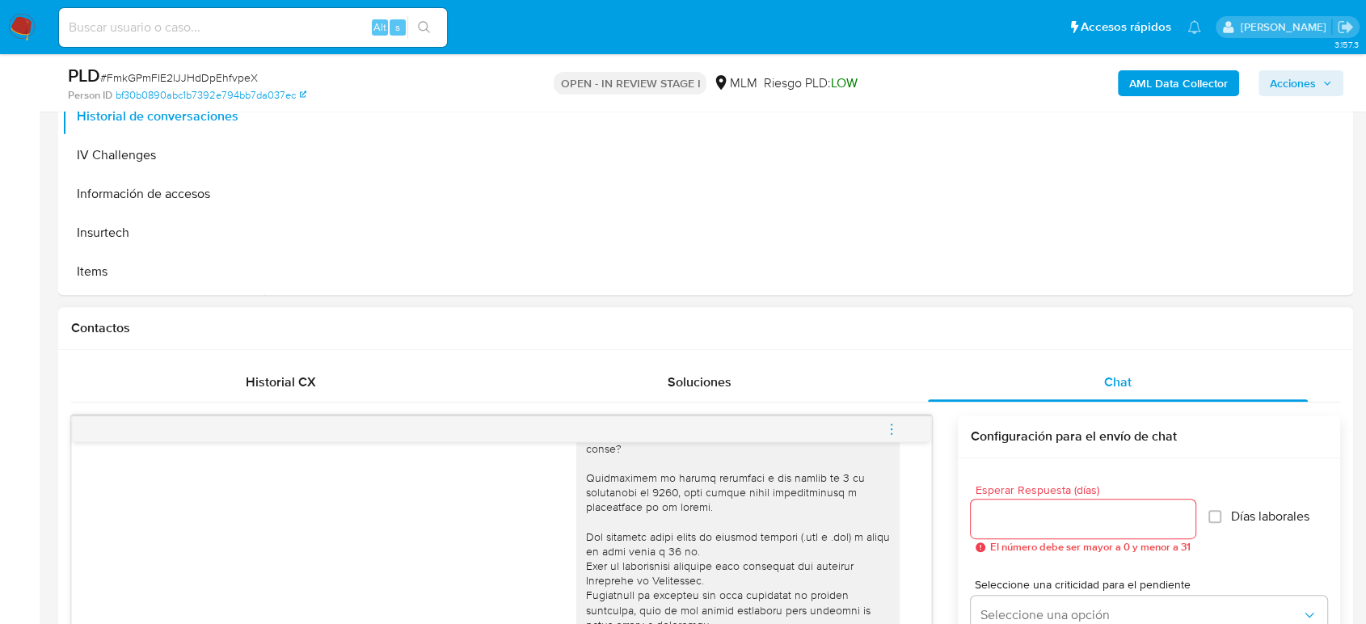
click at [889, 424] on icon "menu-action" at bounding box center [891, 429] width 15 height 15
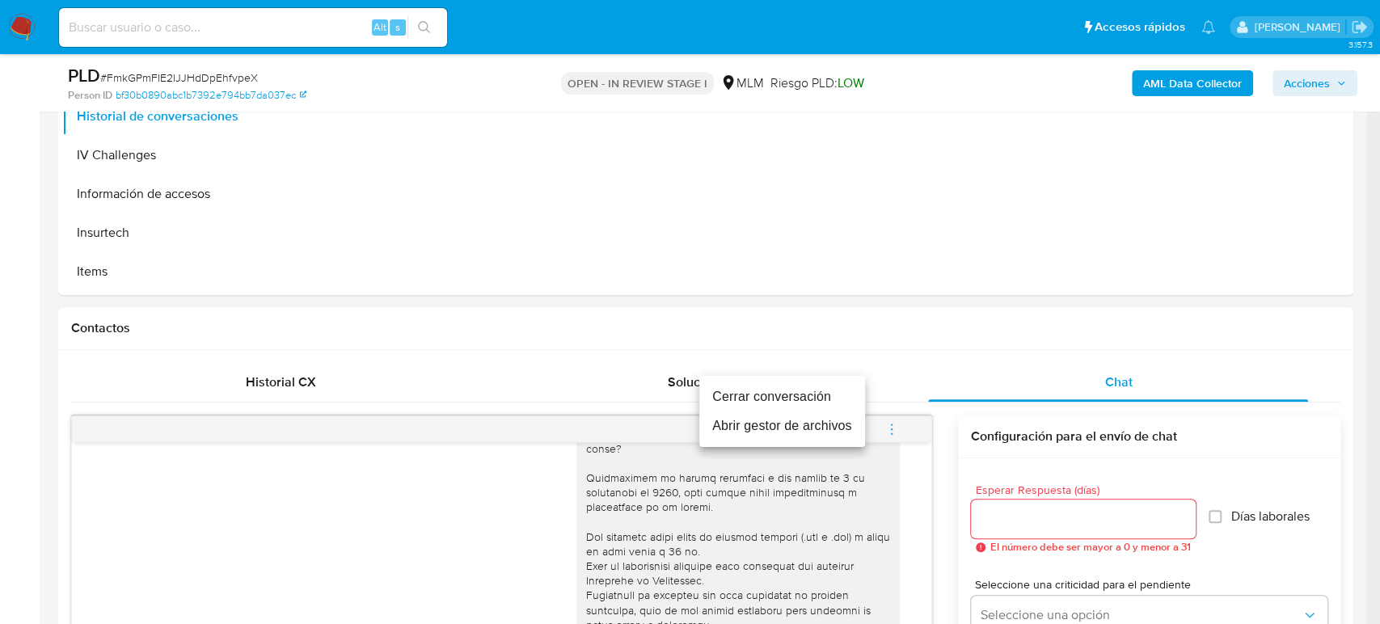
click at [804, 387] on li "Cerrar conversación" at bounding box center [782, 396] width 166 height 29
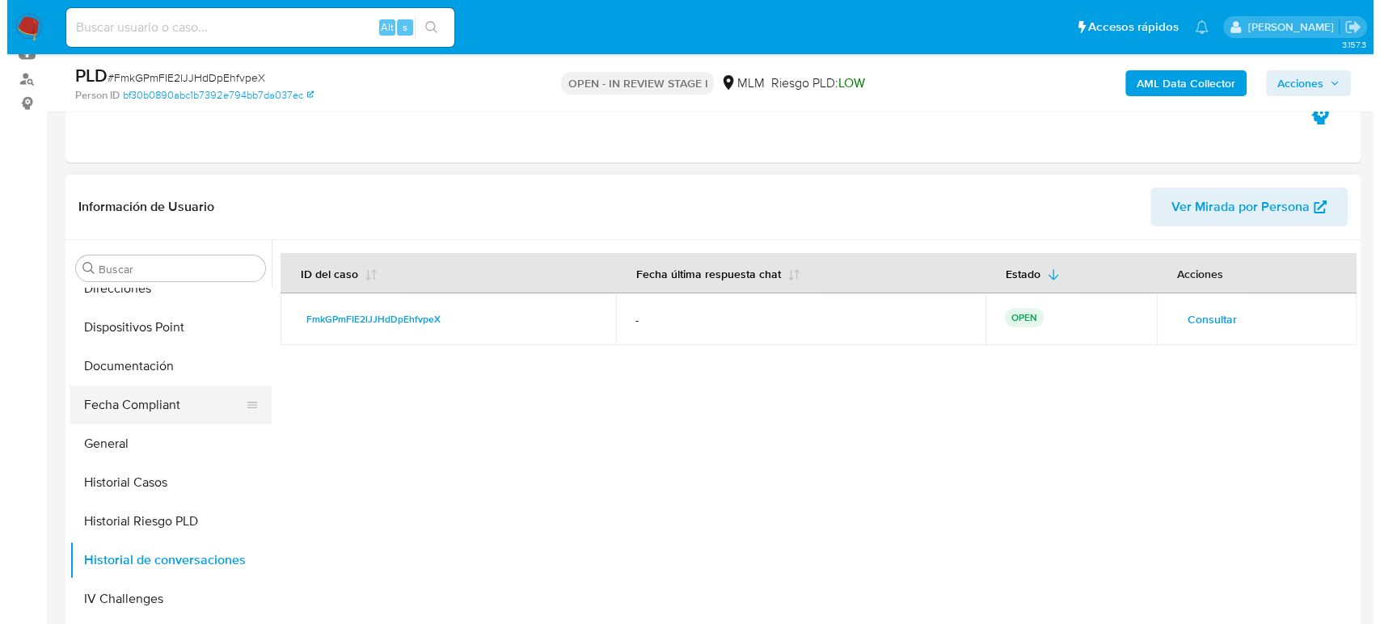
scroll to position [359, 0]
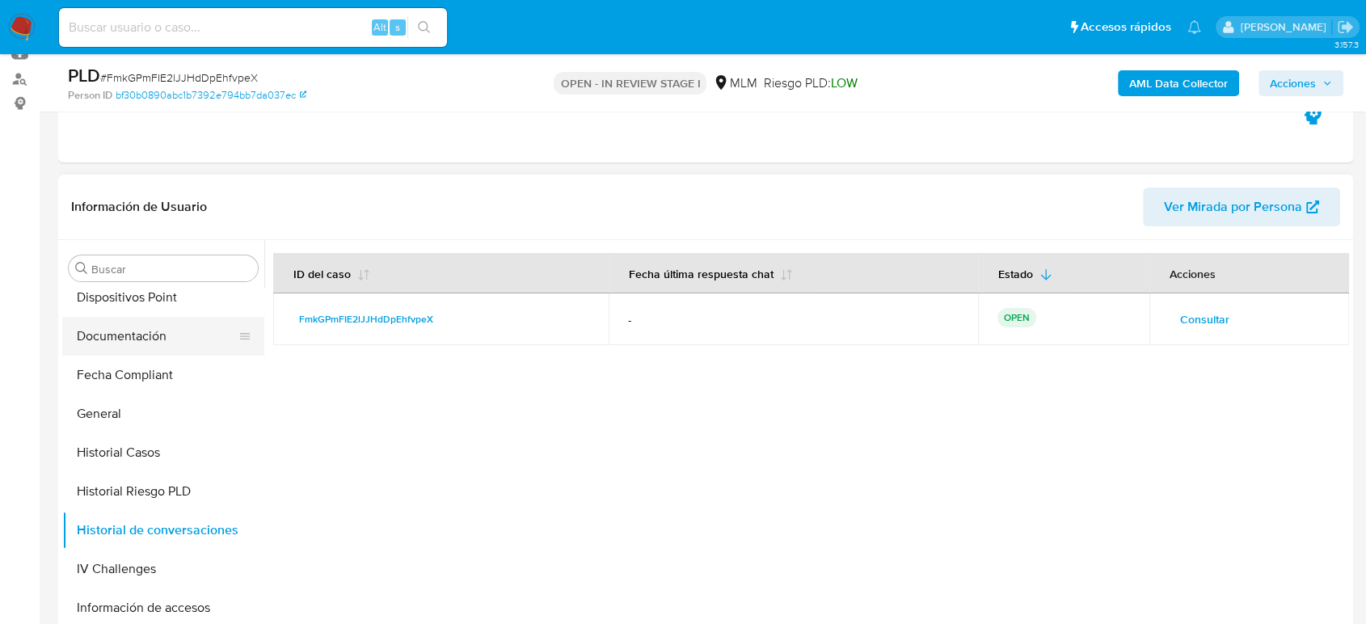
click at [137, 336] on button "Documentación" at bounding box center [156, 336] width 189 height 39
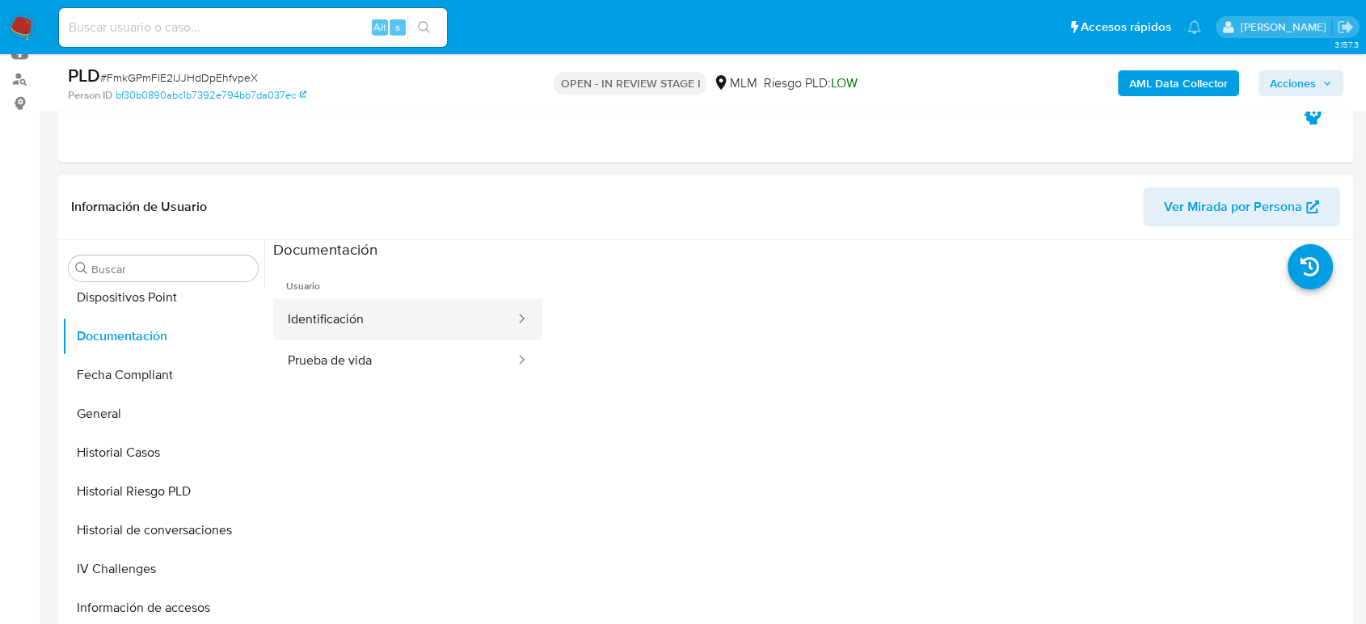
click at [387, 322] on button "Identificación" at bounding box center [394, 319] width 243 height 41
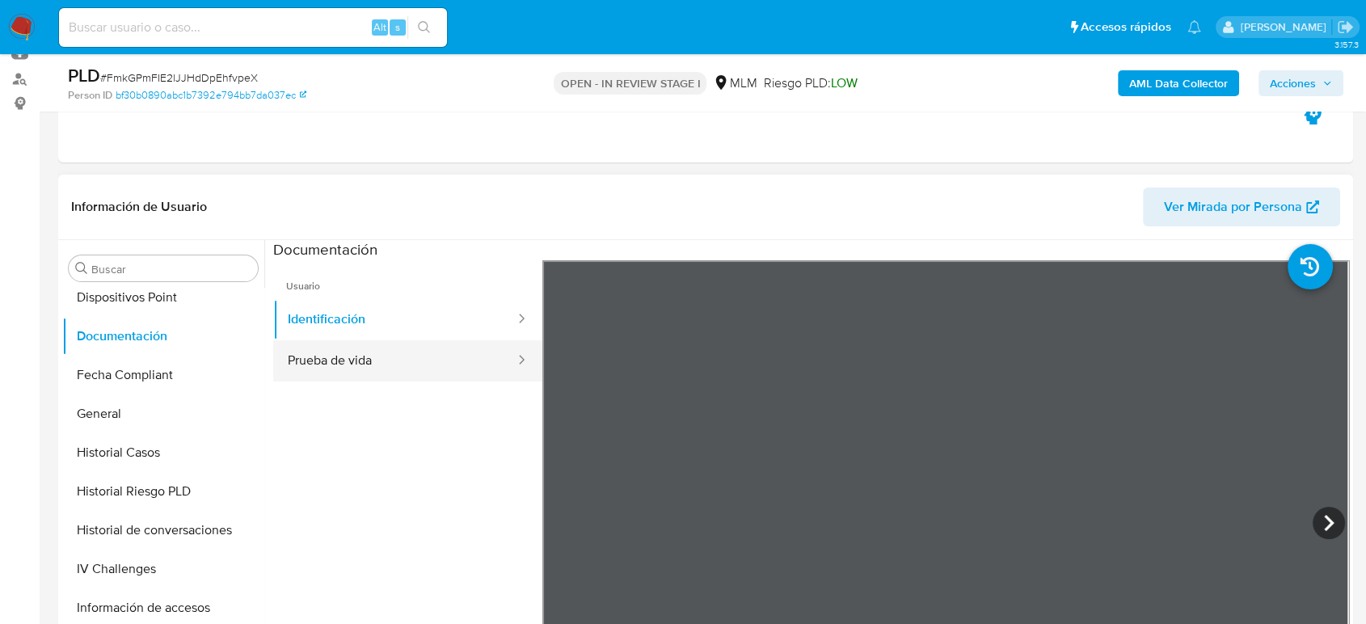
click at [416, 380] on button "Prueba de vida" at bounding box center [394, 360] width 243 height 41
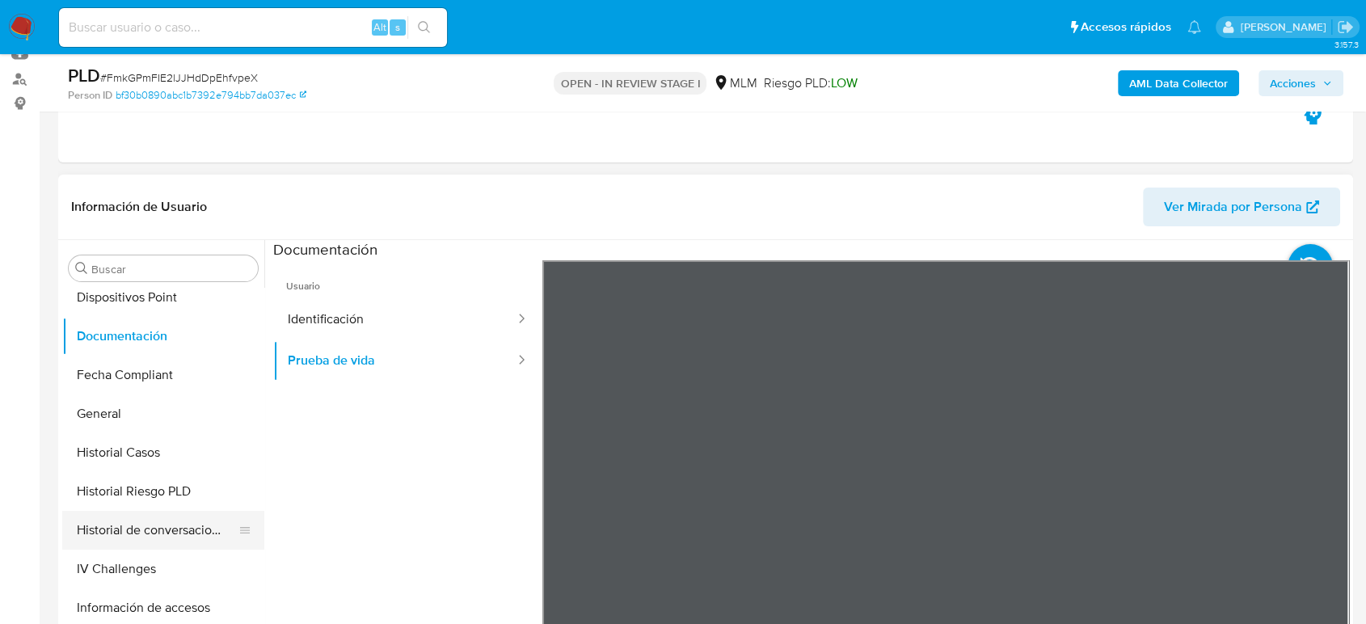
click at [125, 542] on button "Historial de conversaciones" at bounding box center [156, 530] width 189 height 39
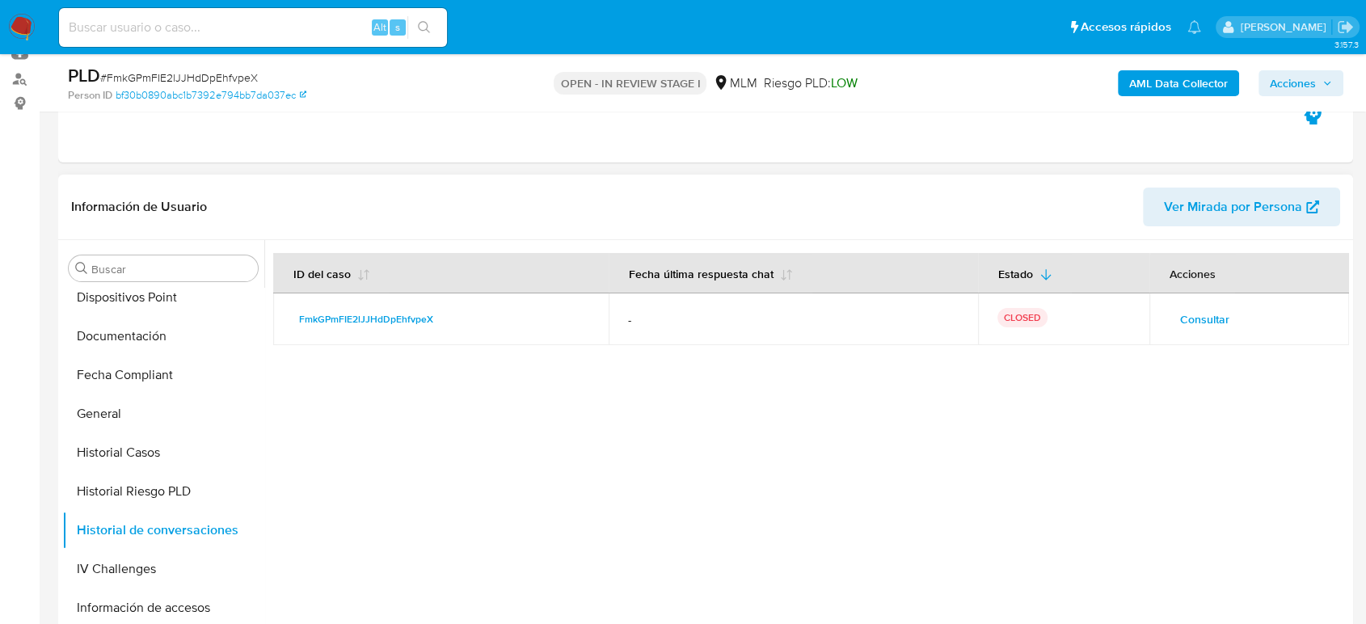
click at [1187, 324] on span "Consultar" at bounding box center [1204, 319] width 49 height 23
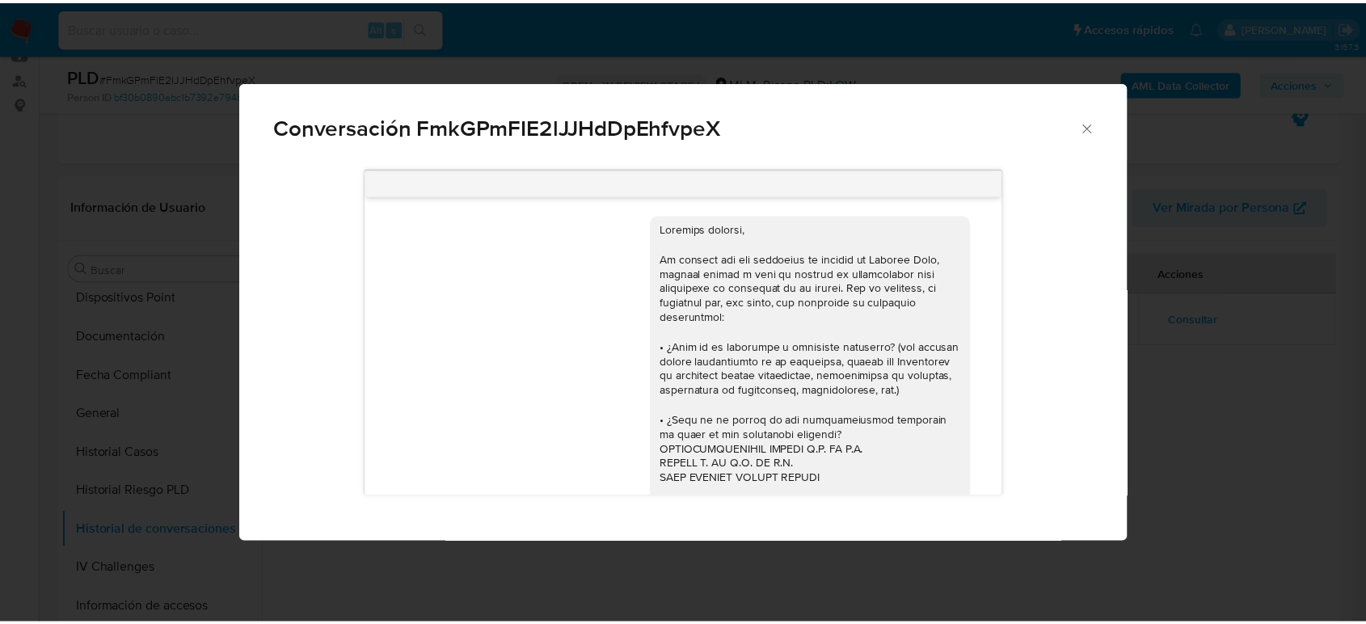
scroll to position [336, 0]
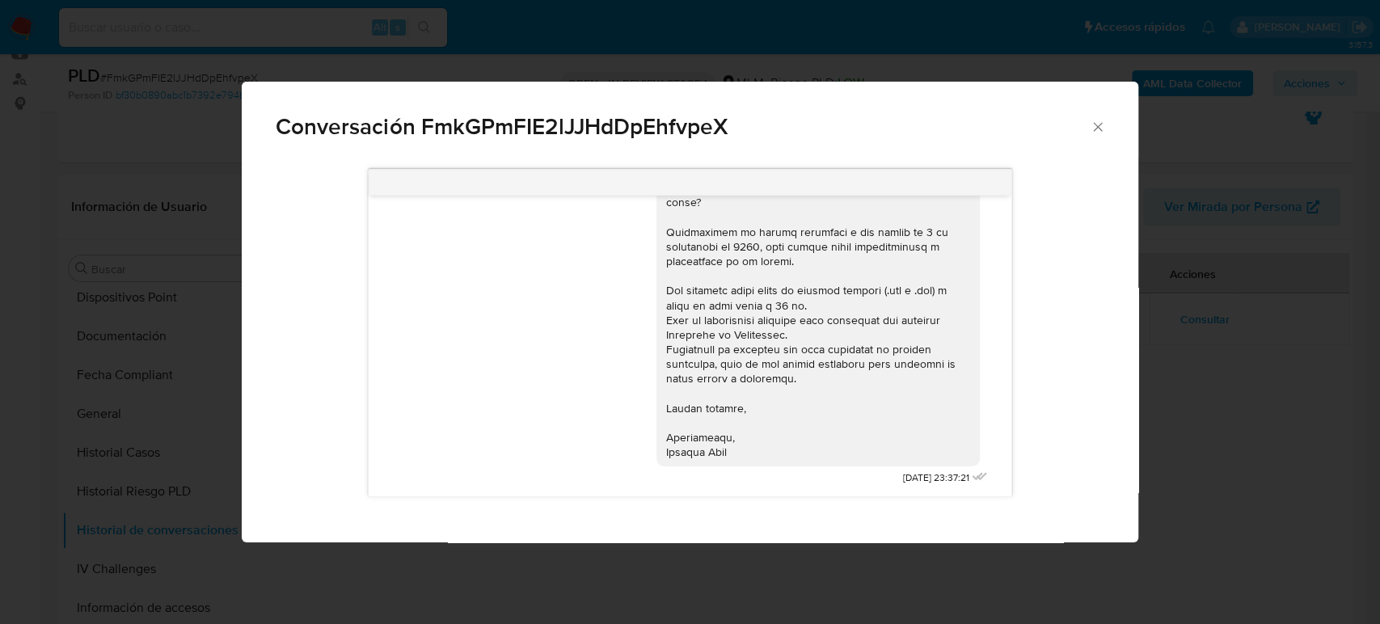
click at [1099, 136] on div "Conversación FmkGPmFIE2lJJHdDpEhfvpeX" at bounding box center [690, 120] width 896 height 77
click at [1093, 125] on icon "Cerrar" at bounding box center [1098, 127] width 16 height 16
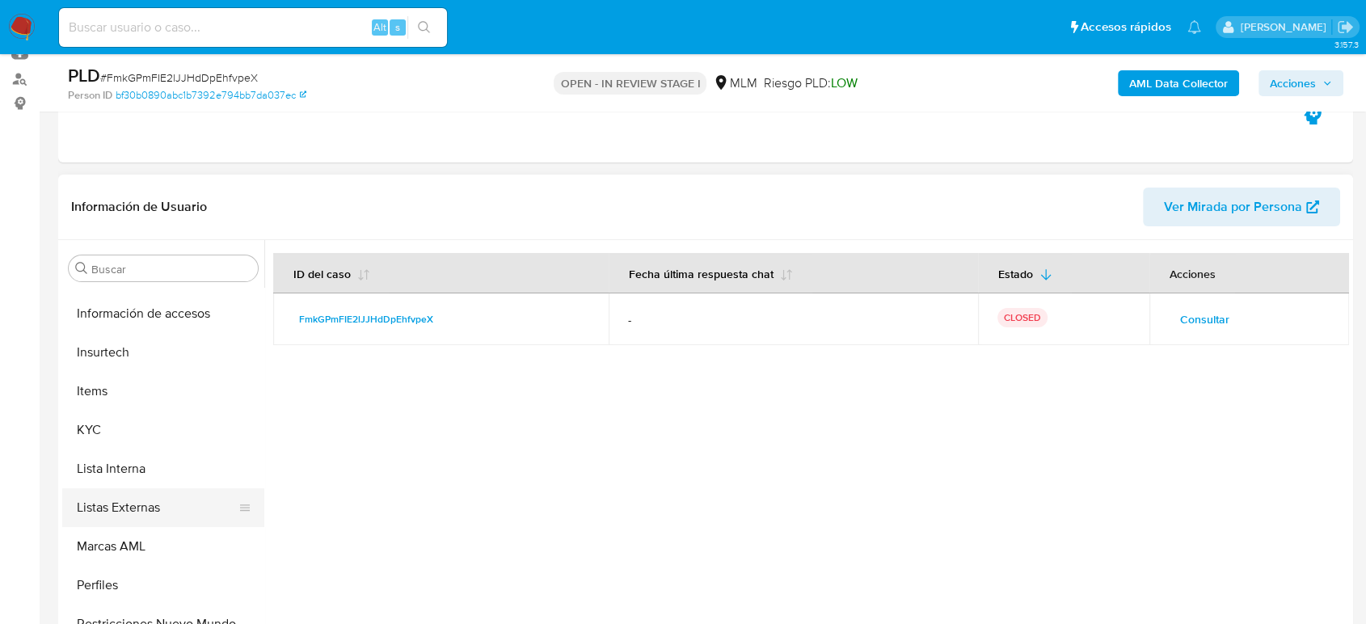
scroll to position [683, 0]
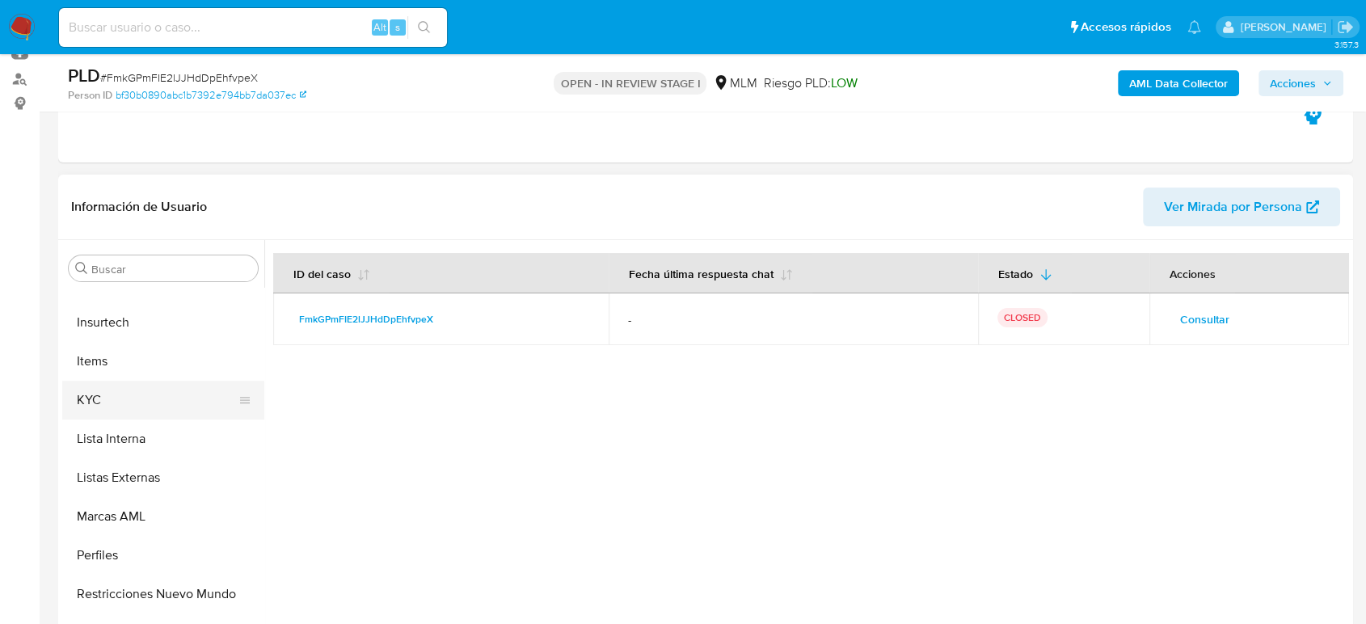
click at [110, 402] on button "KYC" at bounding box center [156, 400] width 189 height 39
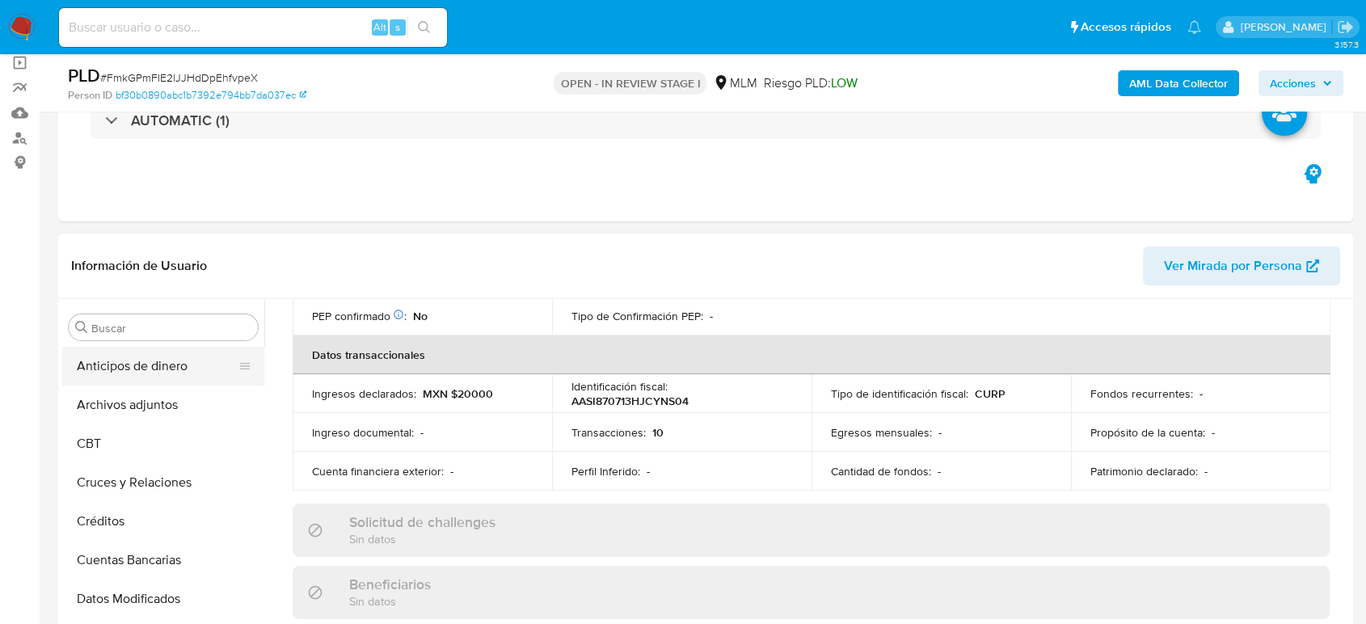
scroll to position [90, 0]
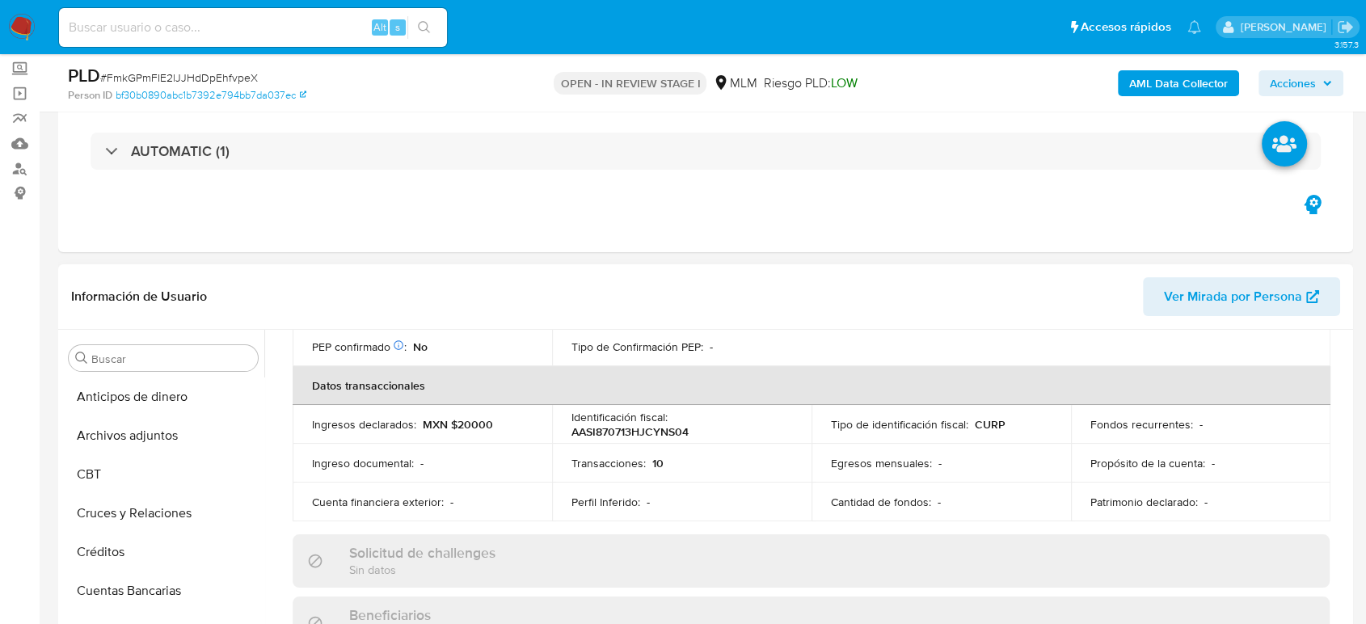
drag, startPoint x: 146, startPoint y: 431, endPoint x: 783, endPoint y: 264, distance: 657.9
click at [146, 430] on button "Archivos adjuntos" at bounding box center [163, 435] width 202 height 39
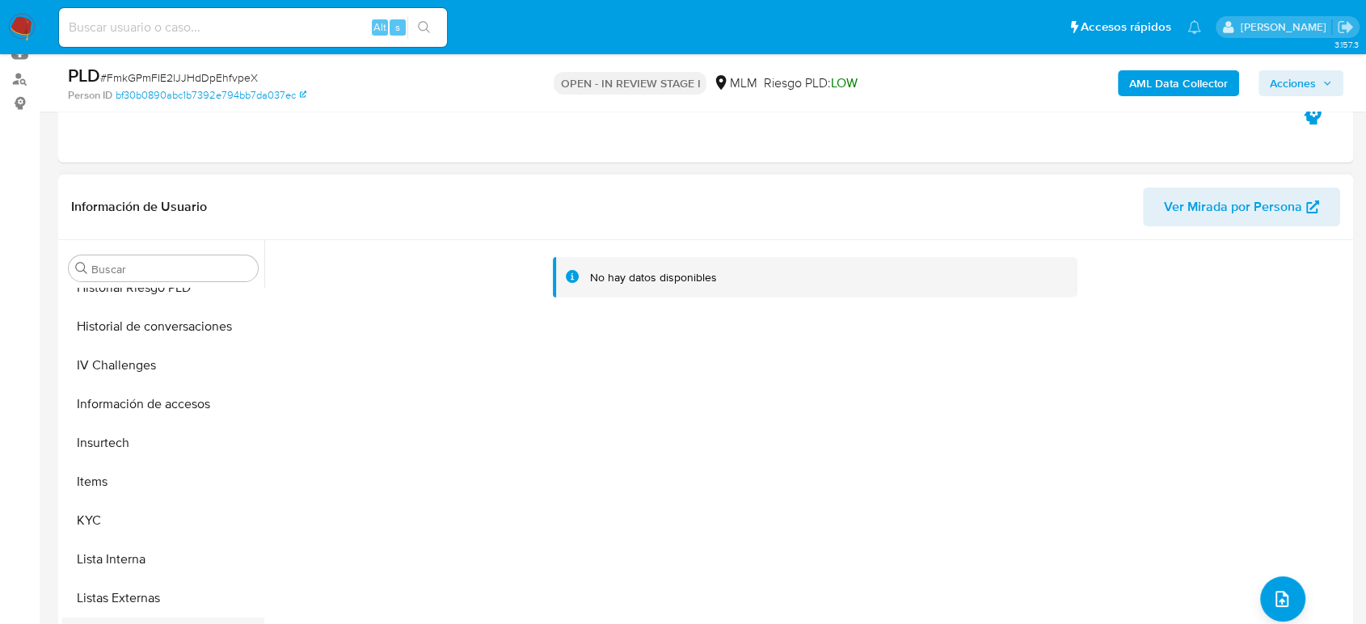
scroll to position [683, 0]
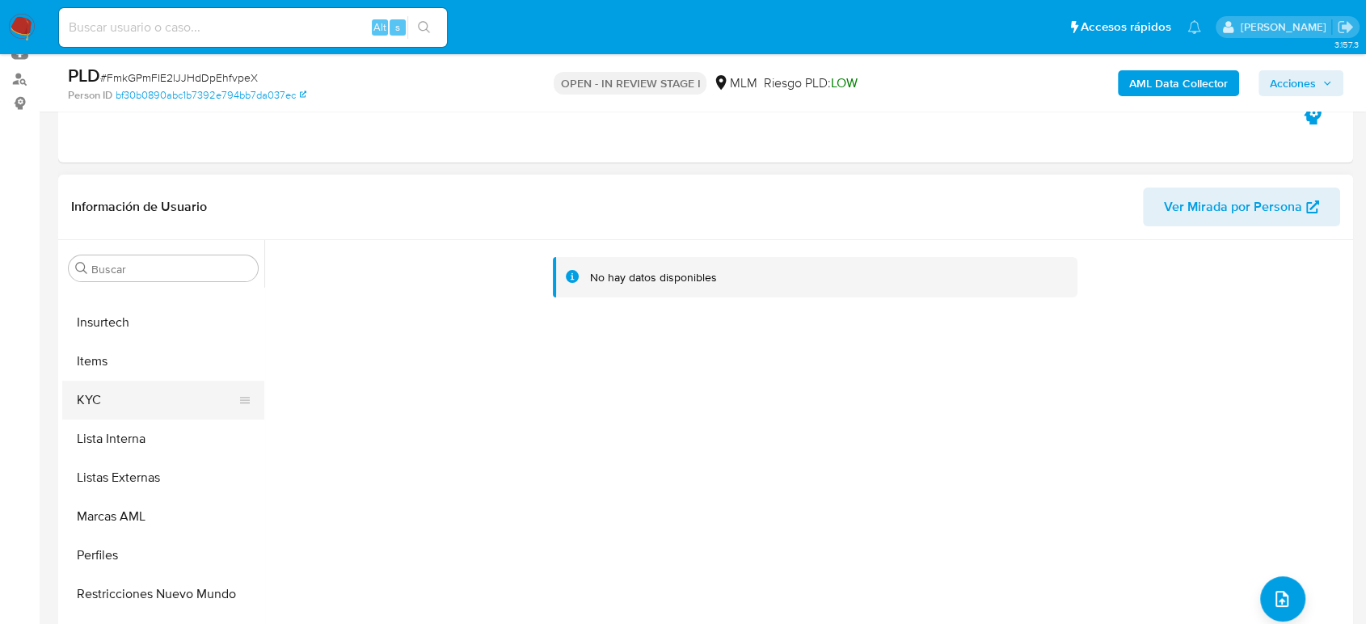
click at [127, 407] on button "KYC" at bounding box center [156, 400] width 189 height 39
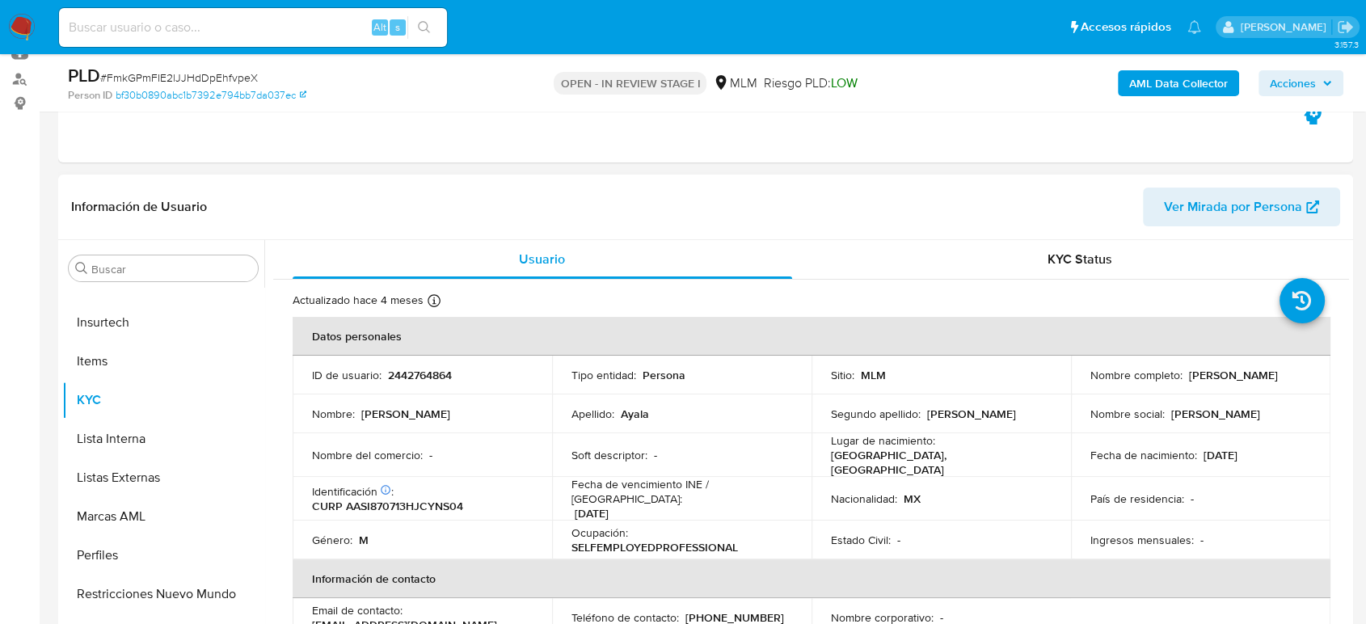
click at [822, 395] on td "Segundo apellido : Sanchez" at bounding box center [942, 414] width 260 height 39
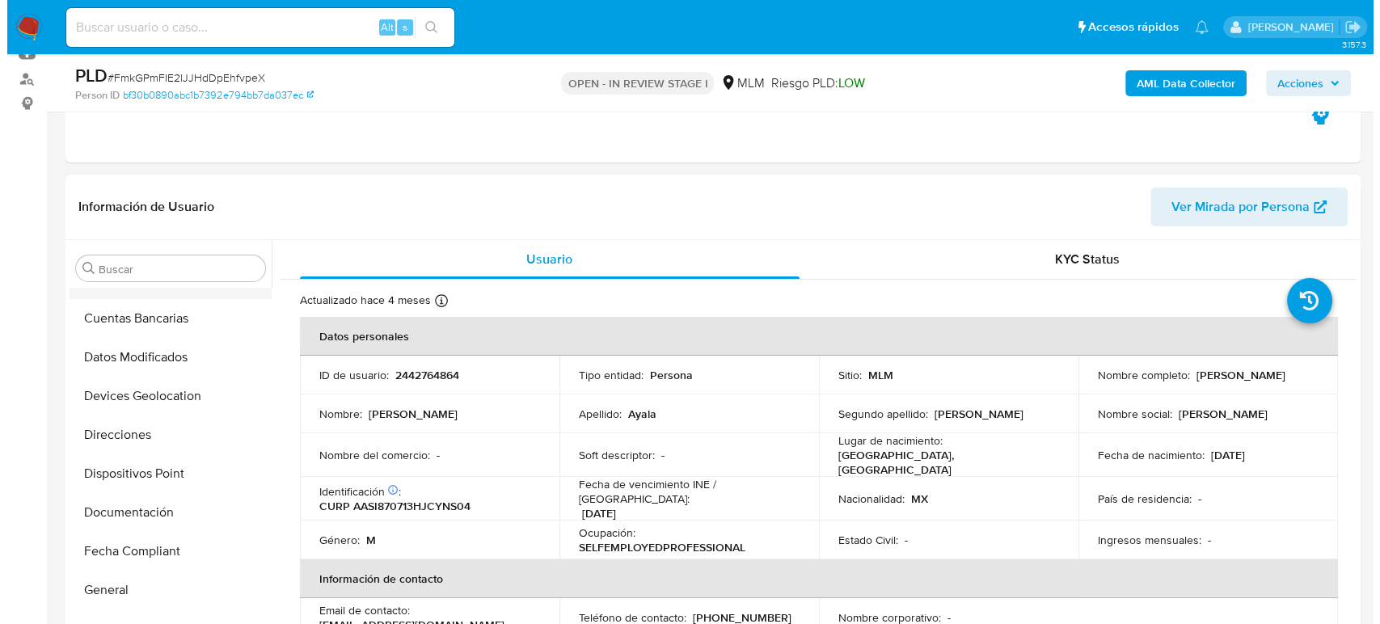
scroll to position [54, 0]
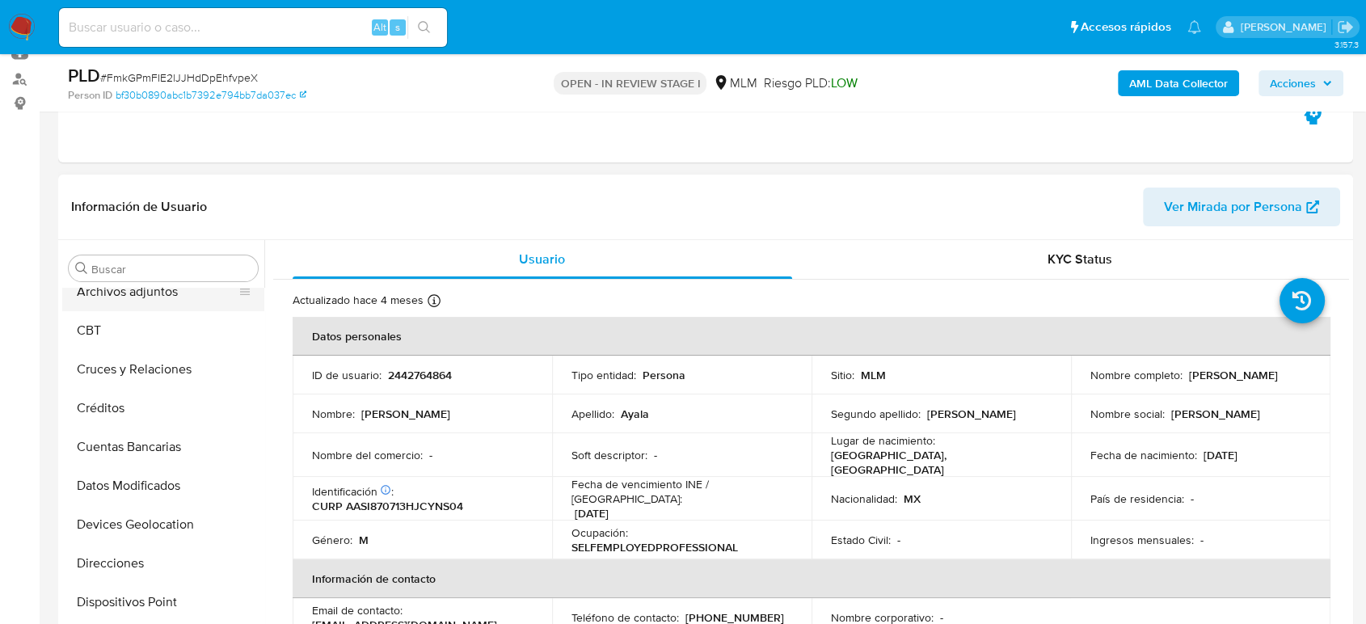
click at [125, 302] on button "Archivos adjuntos" at bounding box center [156, 291] width 189 height 39
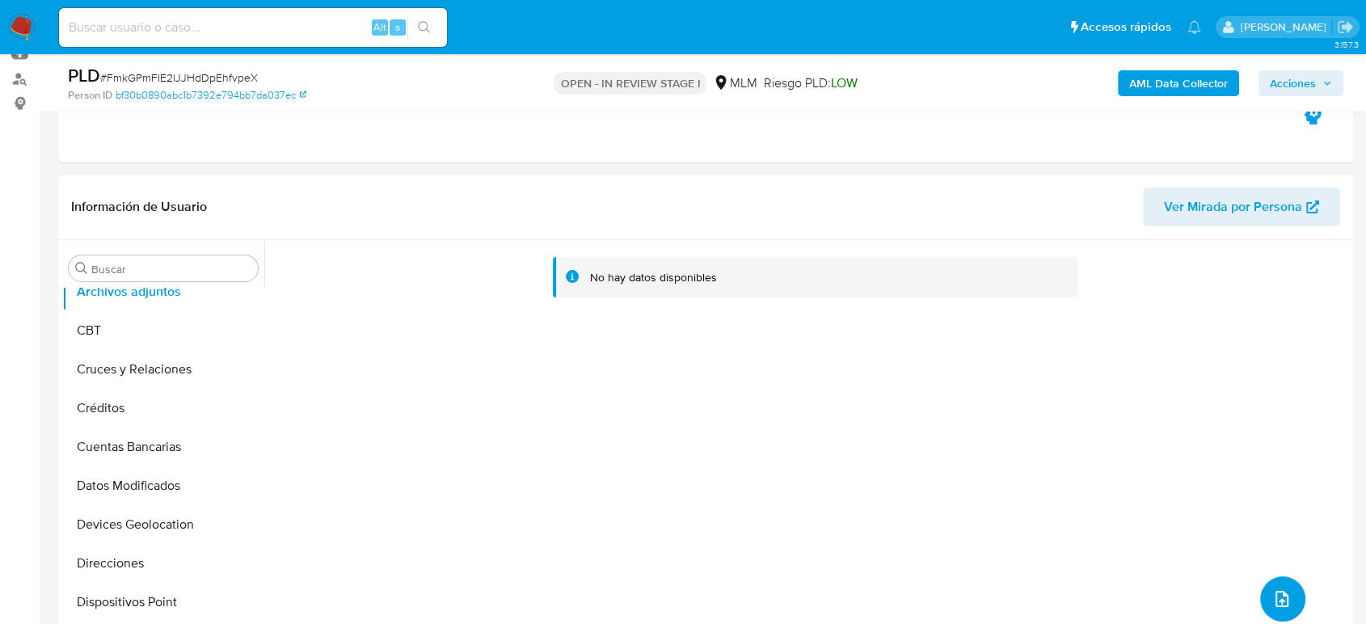
click at [1273, 589] on icon "upload-file" at bounding box center [1282, 598] width 19 height 19
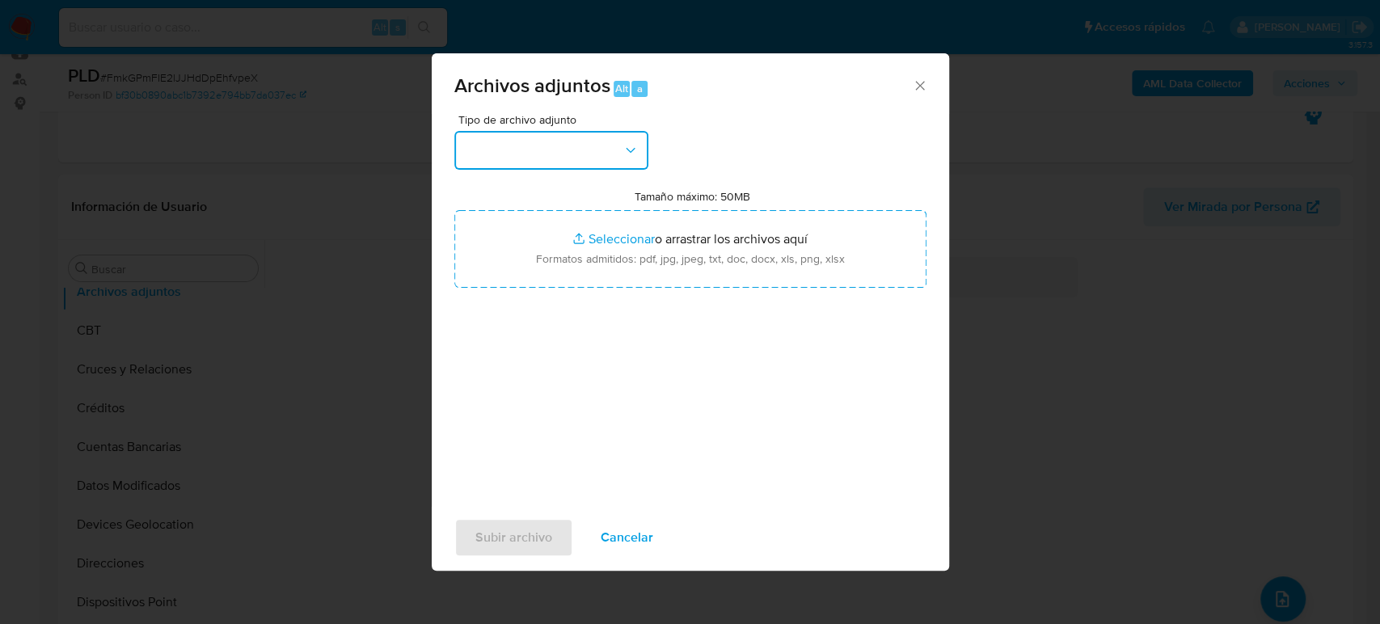
click at [563, 140] on button "button" at bounding box center [551, 150] width 194 height 39
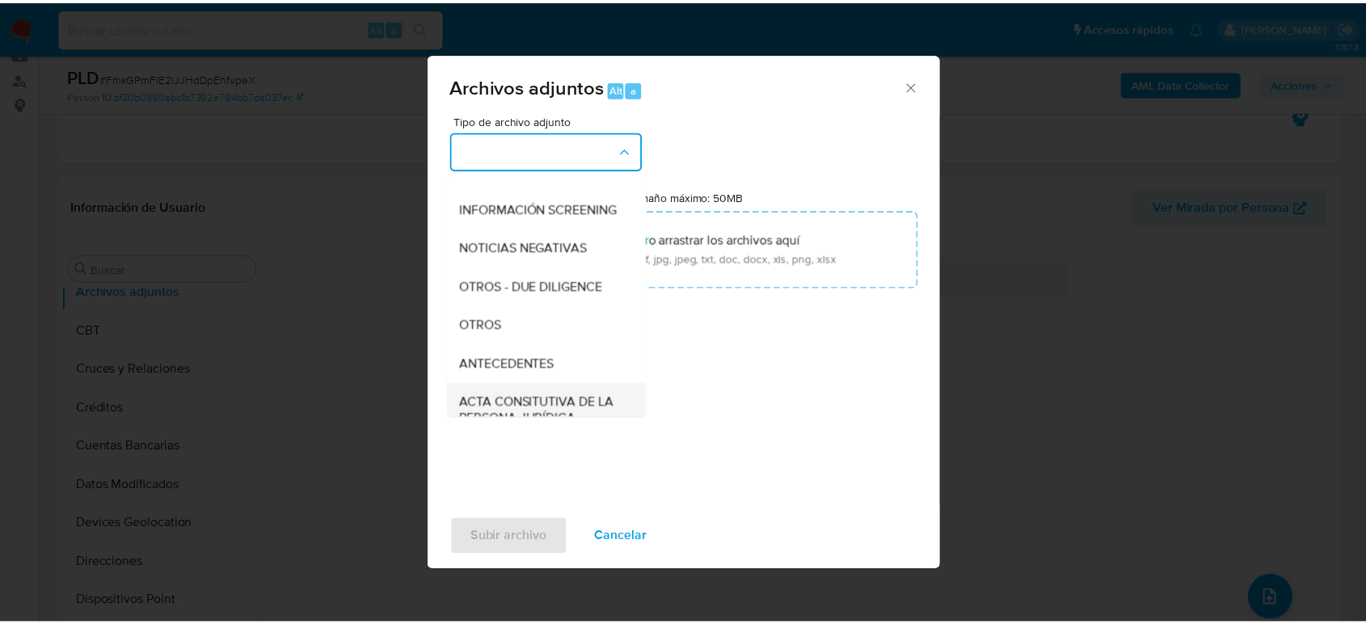
scroll to position [179, 0]
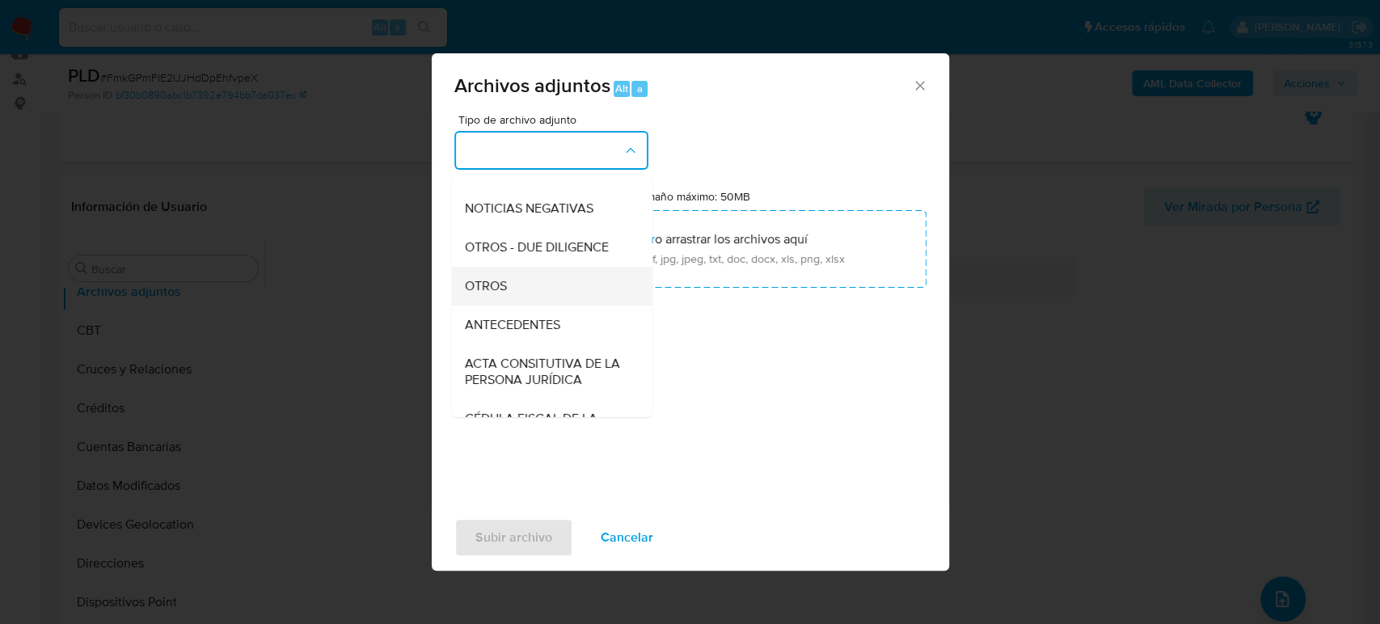
click at [508, 306] on div "OTROS" at bounding box center [546, 286] width 165 height 39
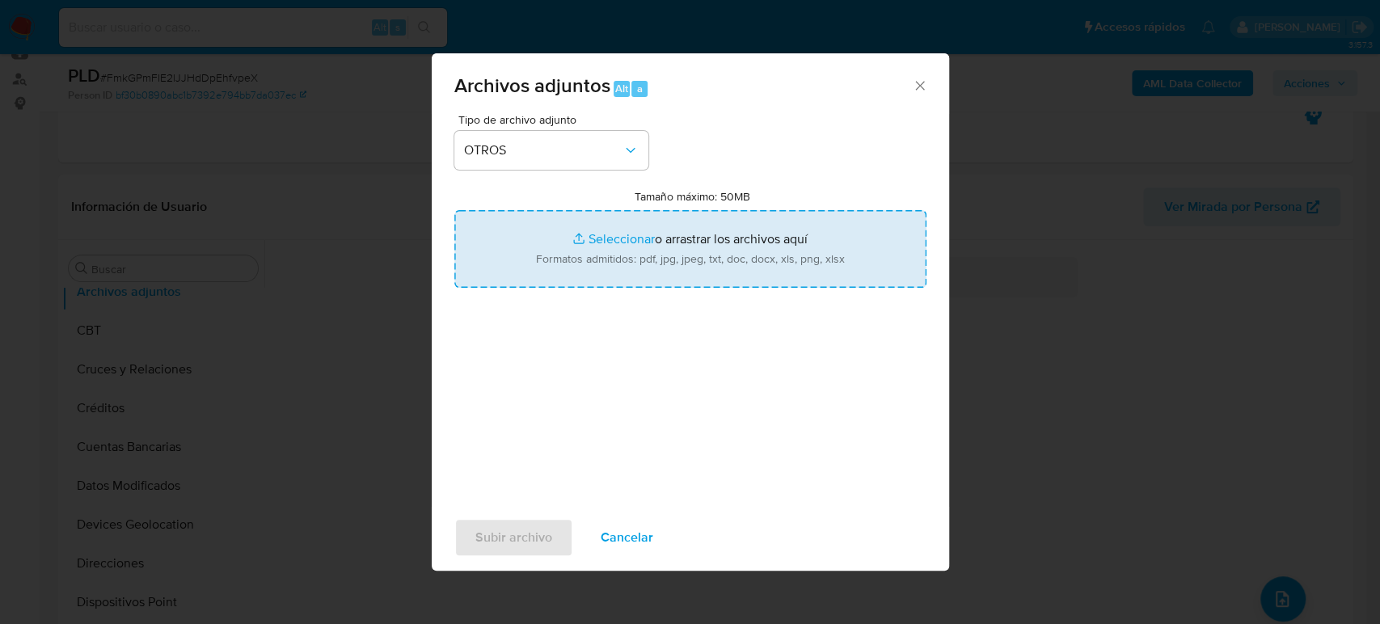
type input "C:\fakepath\2442764864_Ismael Ayala_Agosto2025.pdf"
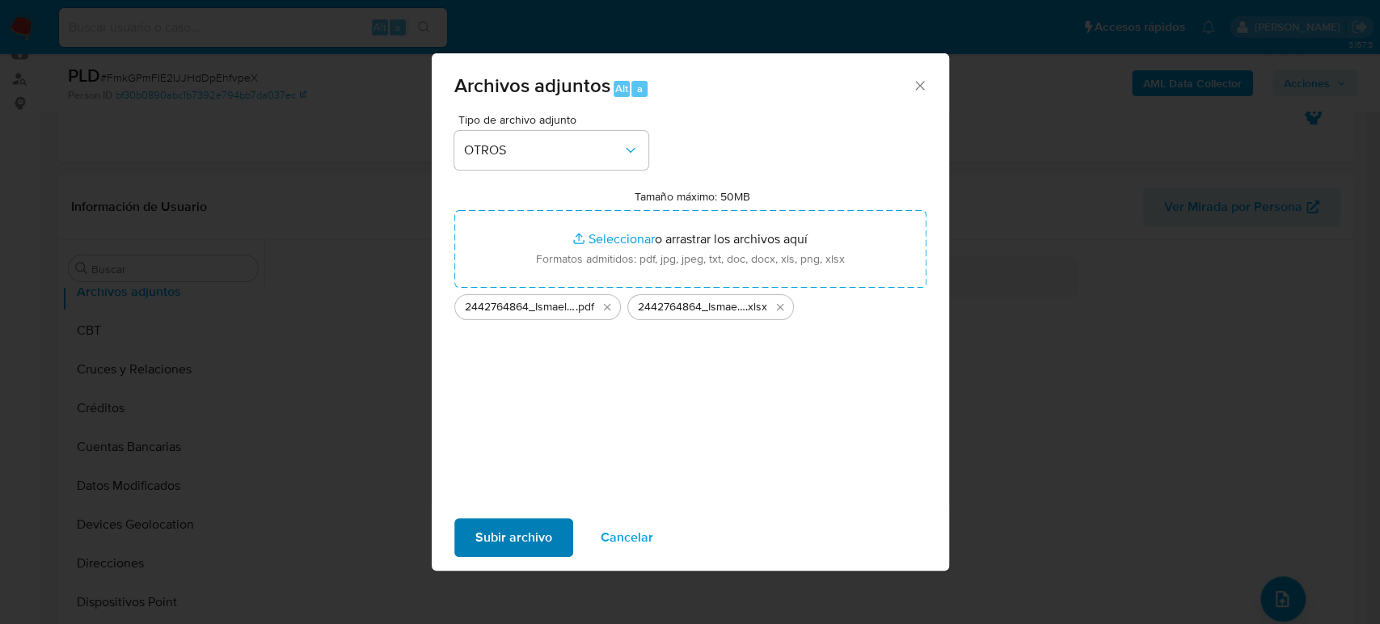
click at [517, 542] on span "Subir archivo" at bounding box center [513, 538] width 77 height 36
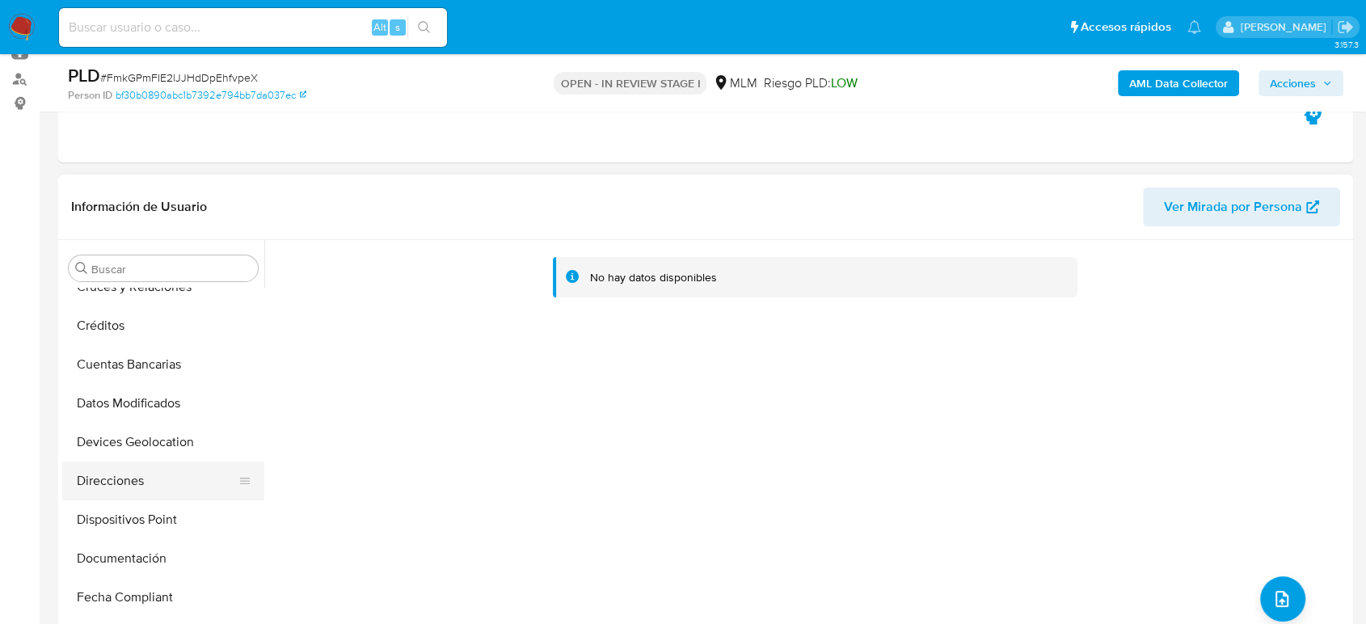
scroll to position [414, 0]
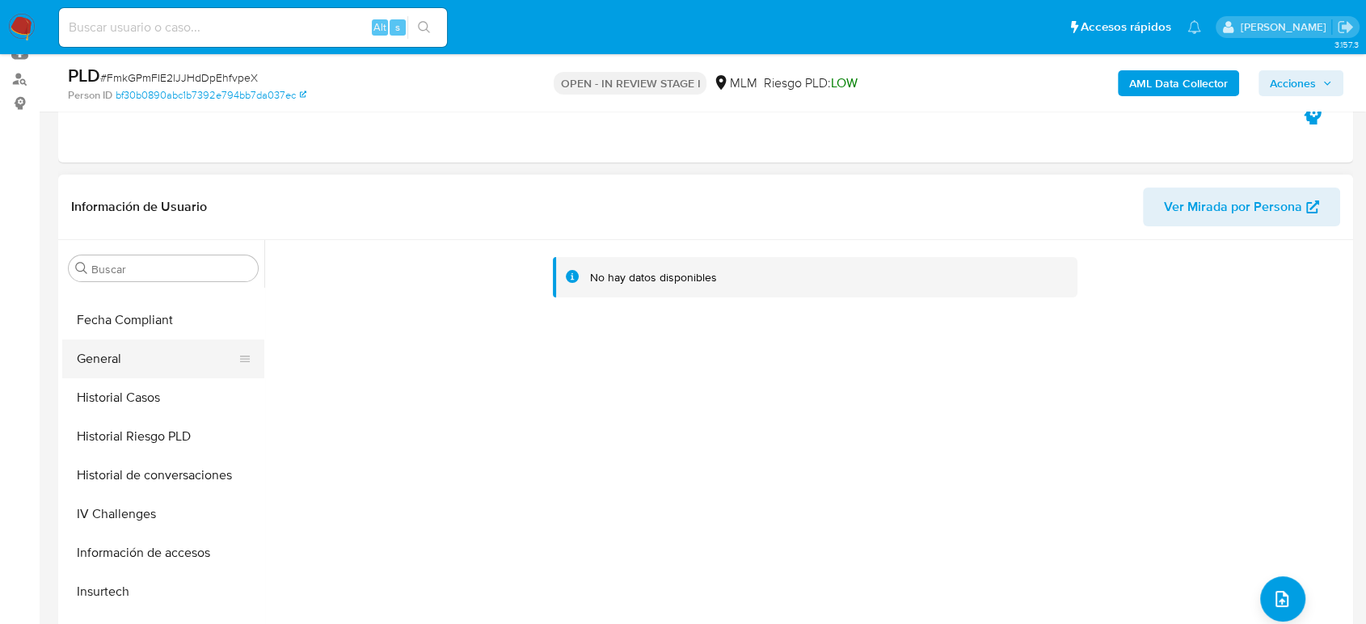
click at [128, 369] on button "General" at bounding box center [156, 359] width 189 height 39
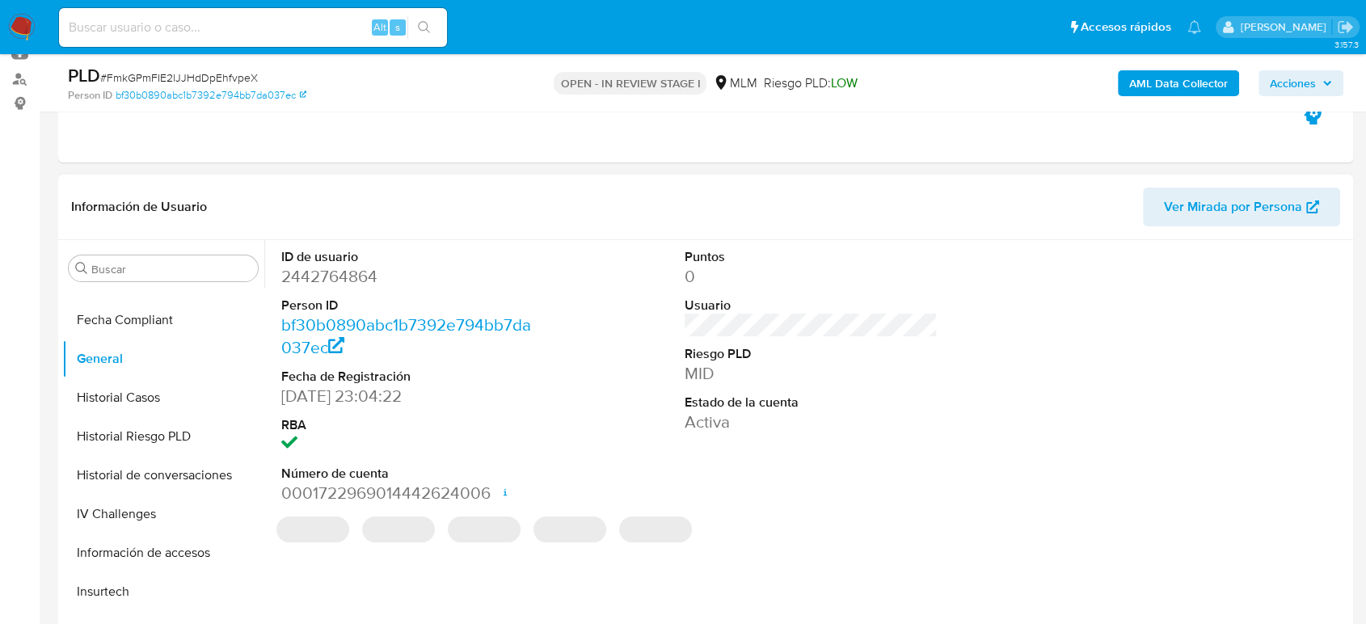
click at [325, 270] on dd "2442764864" at bounding box center [407, 276] width 253 height 23
copy dd "2442764864"
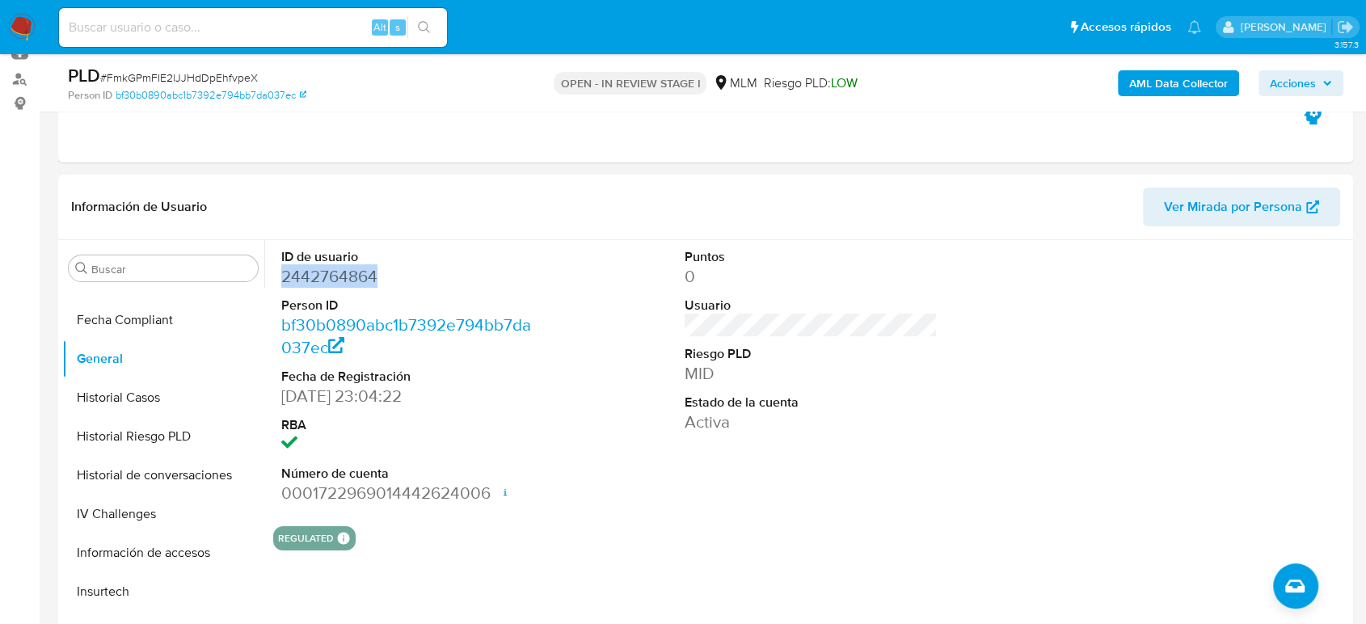
click at [347, 288] on dl "ID de usuario 2442764864 Person ID bf30b0890abc1b7392e794bb7da037ec Fecha de Re…" at bounding box center [407, 376] width 253 height 257
click at [348, 269] on dd "2442764864" at bounding box center [407, 276] width 253 height 23
copy dd "2442764864"
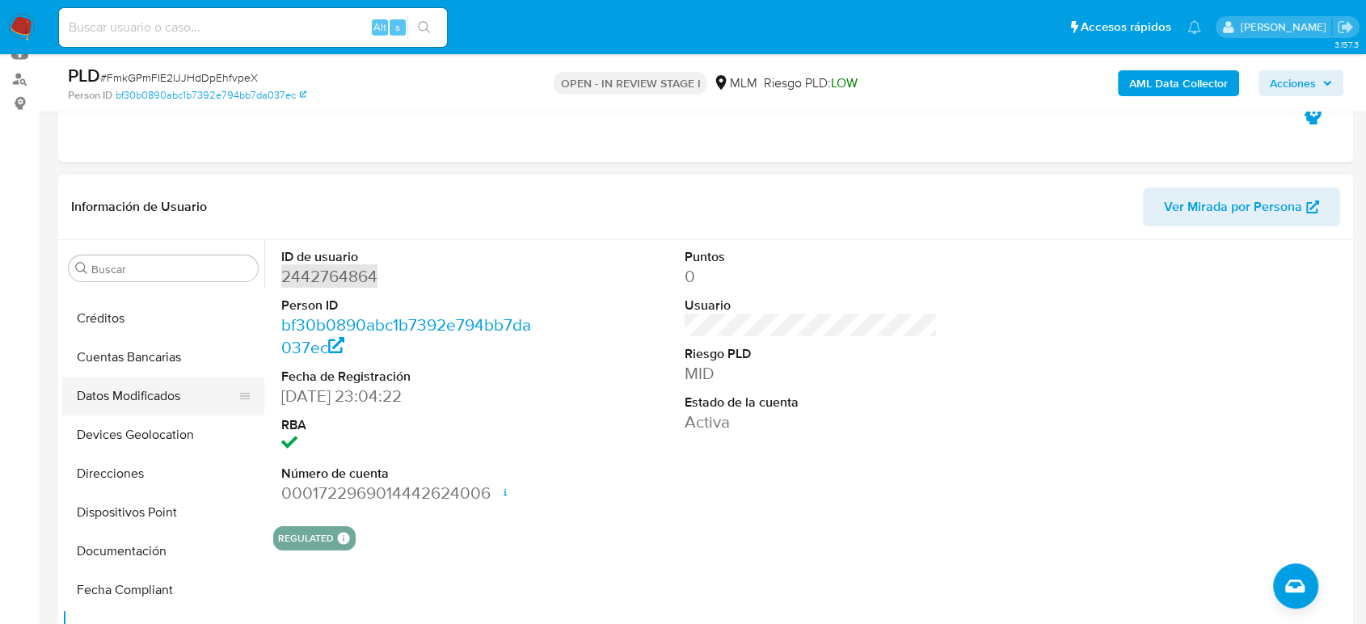
scroll to position [0, 0]
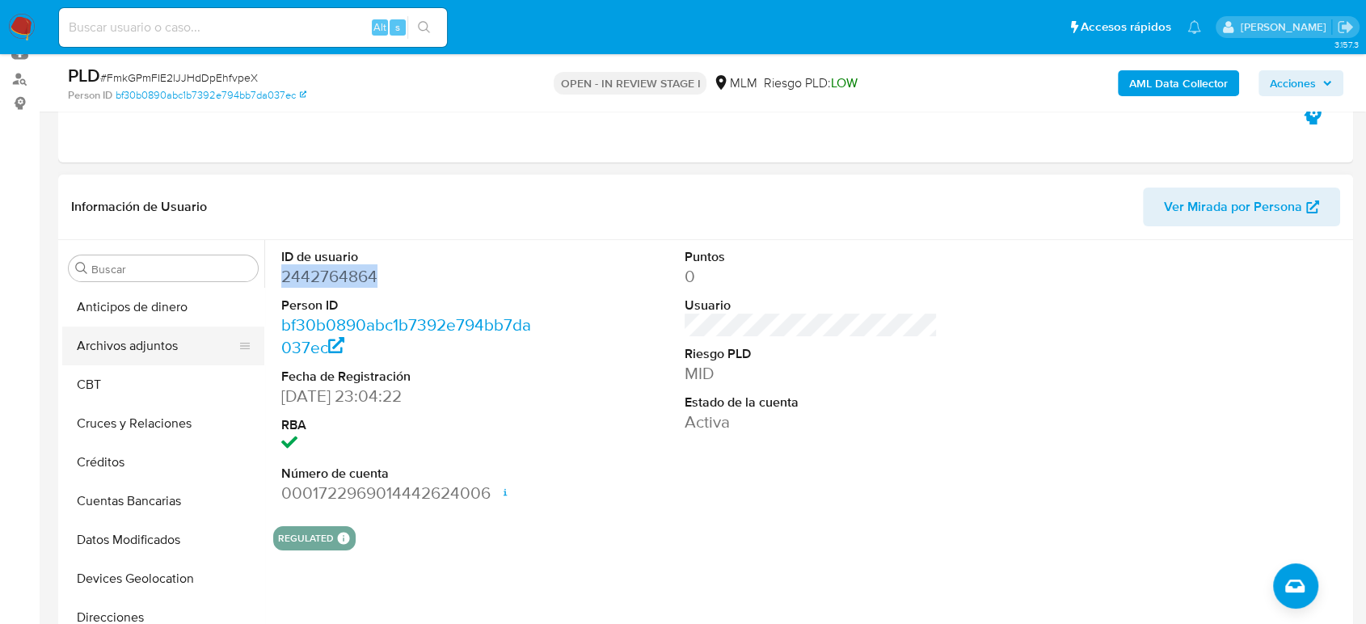
click at [129, 348] on button "Archivos adjuntos" at bounding box center [156, 346] width 189 height 39
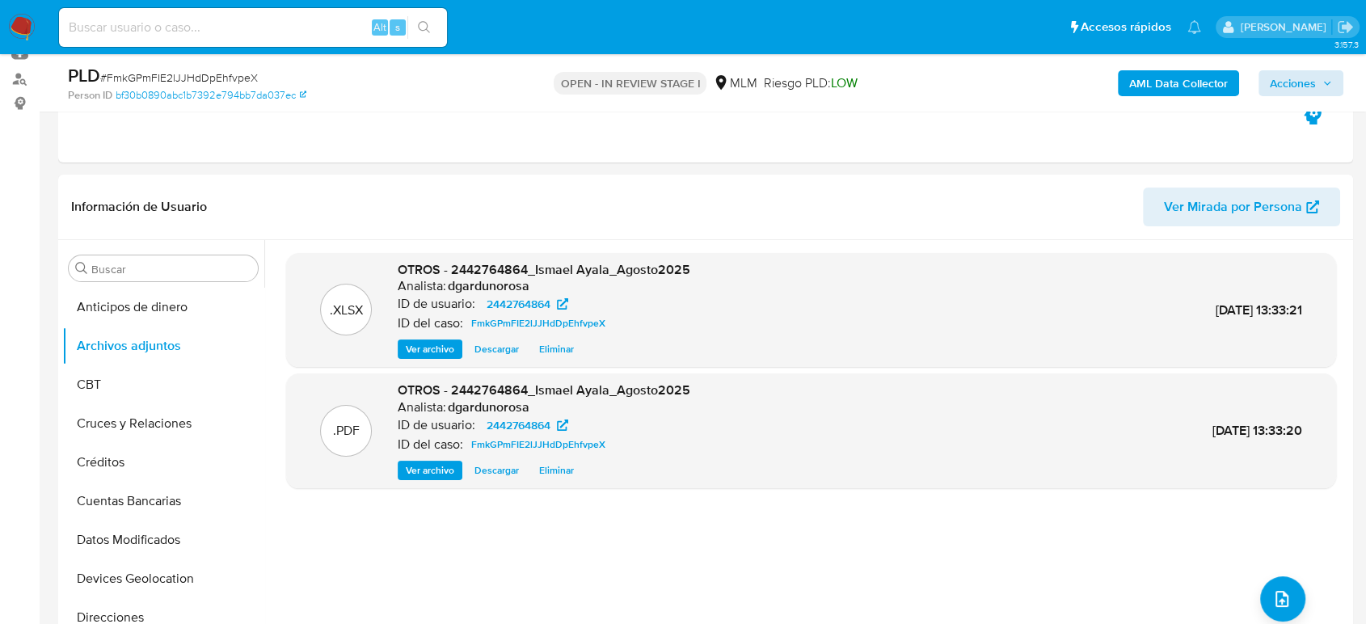
drag, startPoint x: 1349, startPoint y: 67, endPoint x: 1328, endPoint y: 70, distance: 21.2
click at [1347, 67] on div "PLD # FmkGPmFIE2lJJHdDpEhfvpeX Person ID bf30b0890abc1b7392e794bb7da037ec OPEN …" at bounding box center [705, 82] width 1295 height 57
click at [1327, 72] on span "Acciones" at bounding box center [1301, 83] width 62 height 23
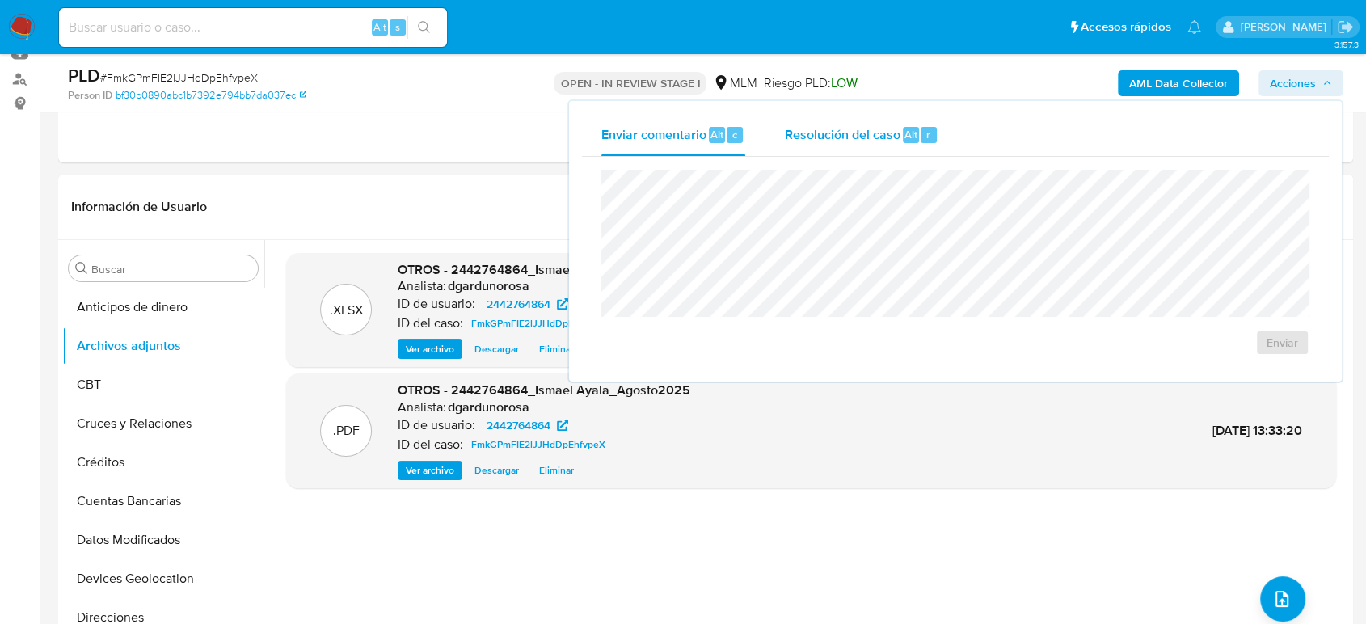
click at [796, 128] on span "Resolución del caso" at bounding box center [842, 134] width 116 height 19
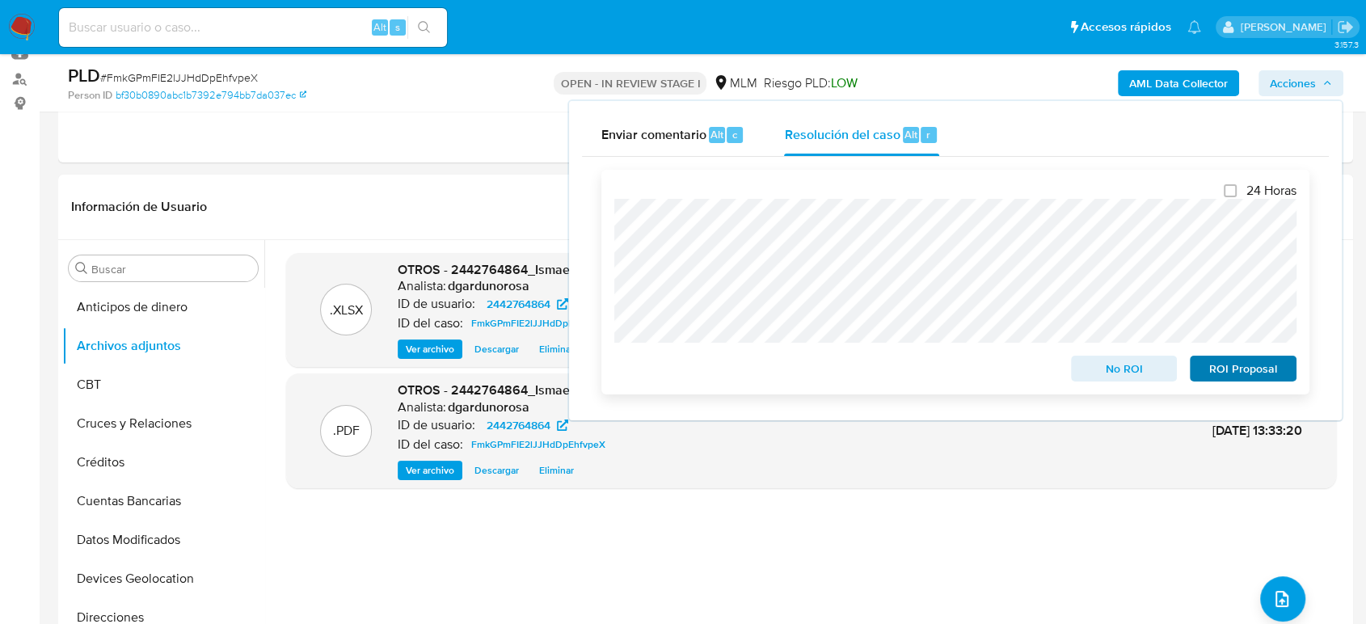
scroll to position [90, 0]
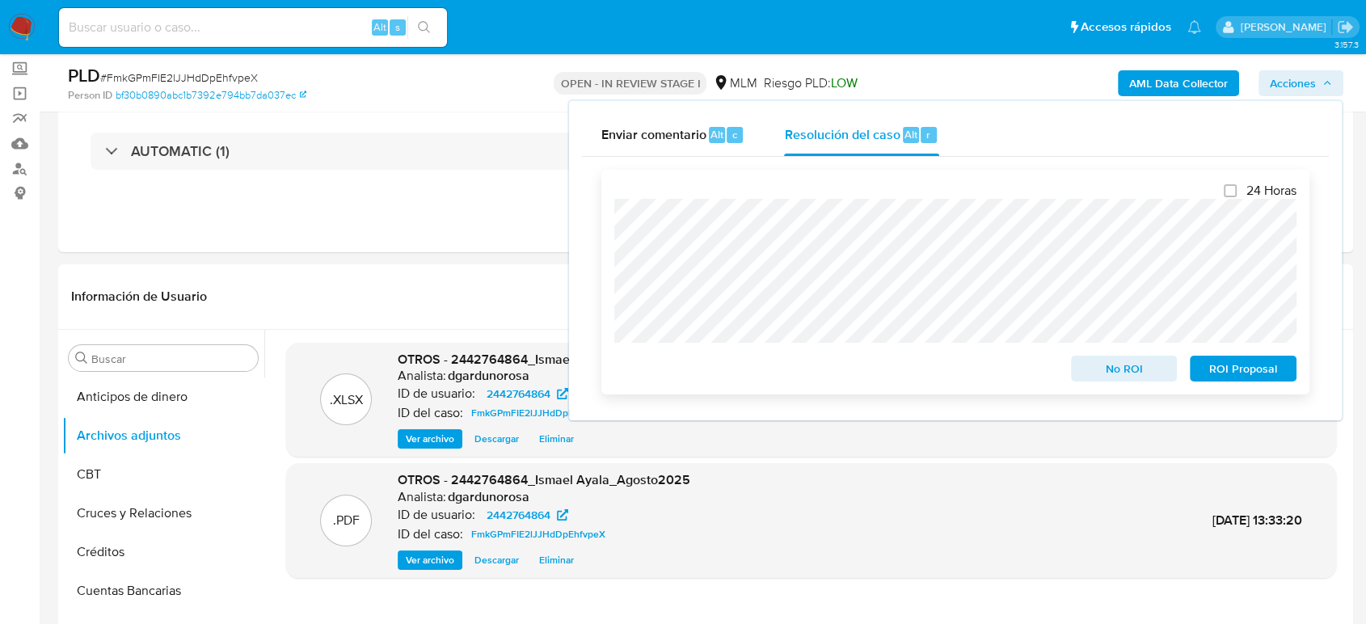
click at [1227, 364] on span "ROI Proposal" at bounding box center [1243, 368] width 84 height 23
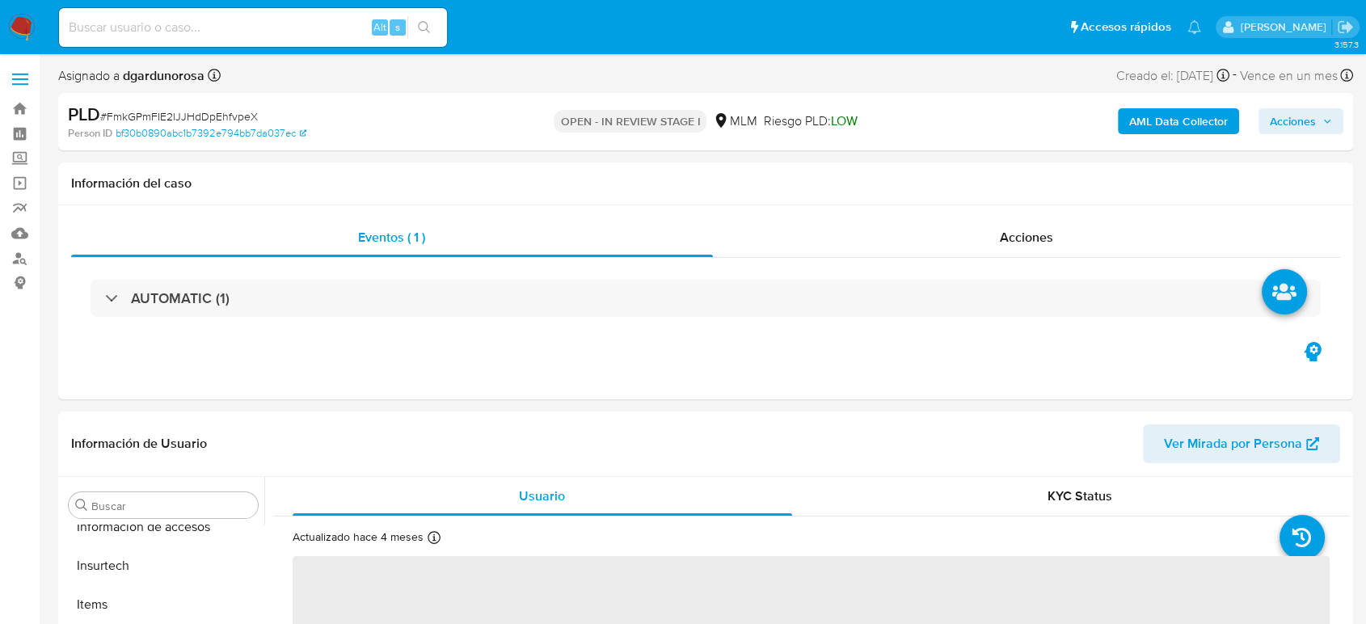
scroll to position [683, 0]
click at [277, 22] on input at bounding box center [253, 27] width 388 height 21
paste input "1140083482"
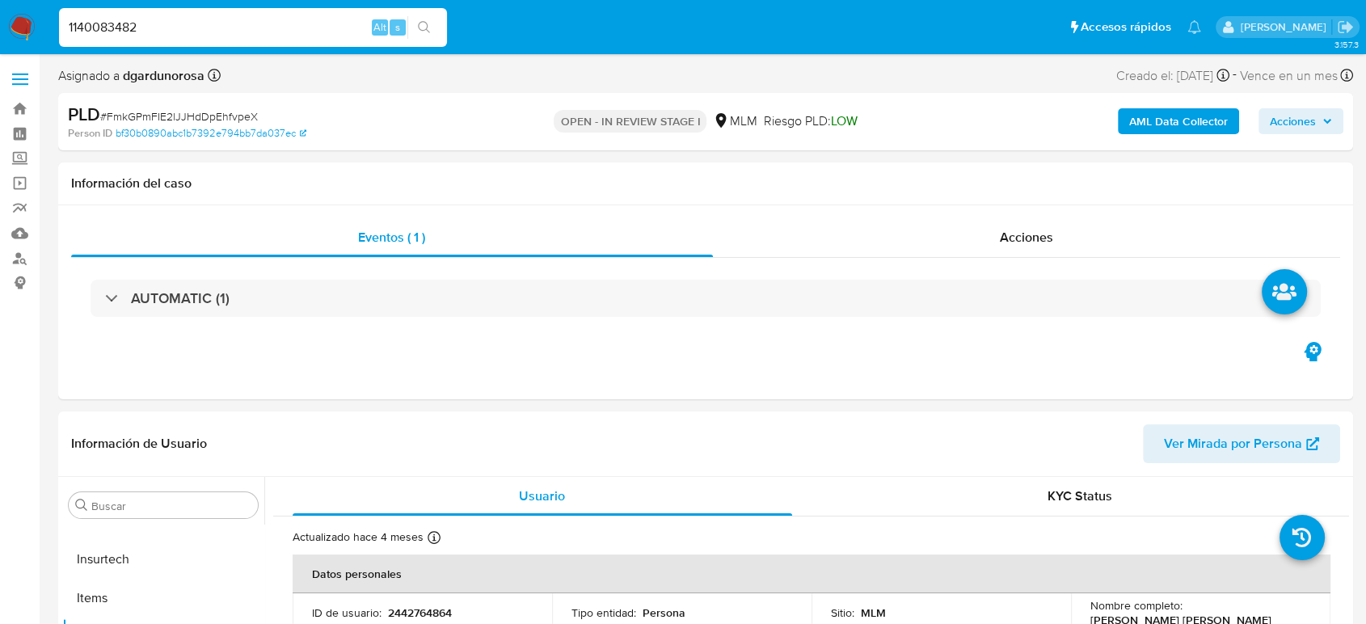
type input "1140083482"
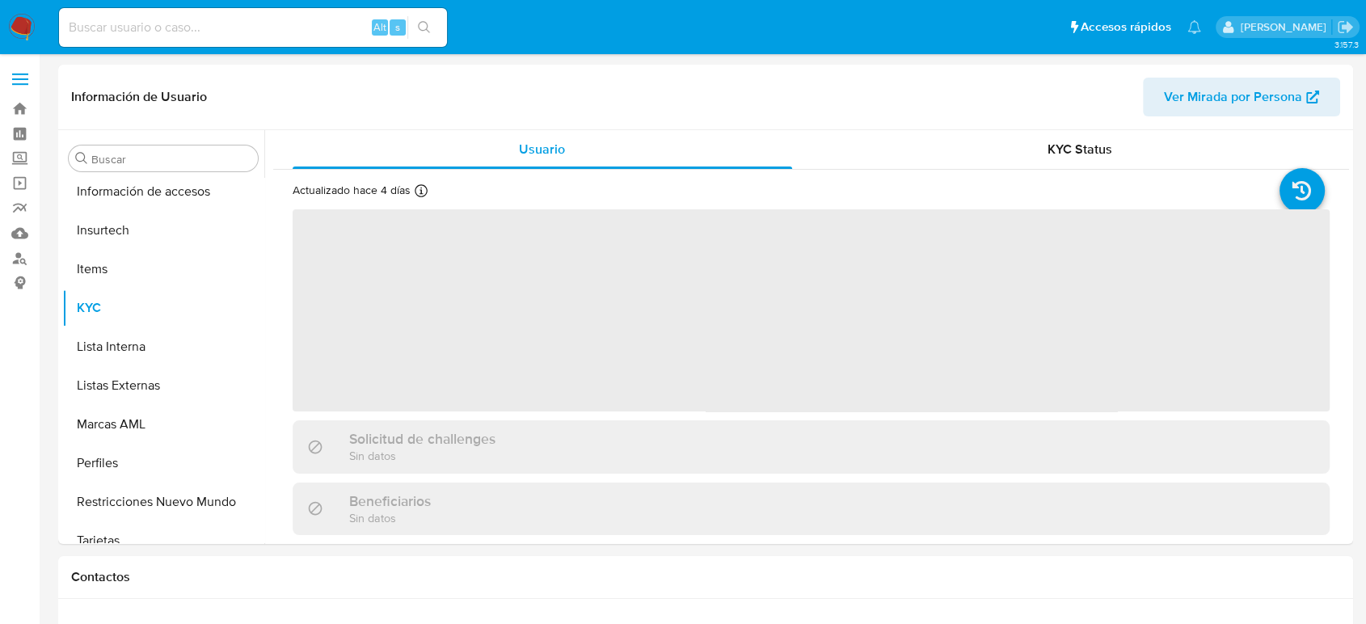
scroll to position [683, 0]
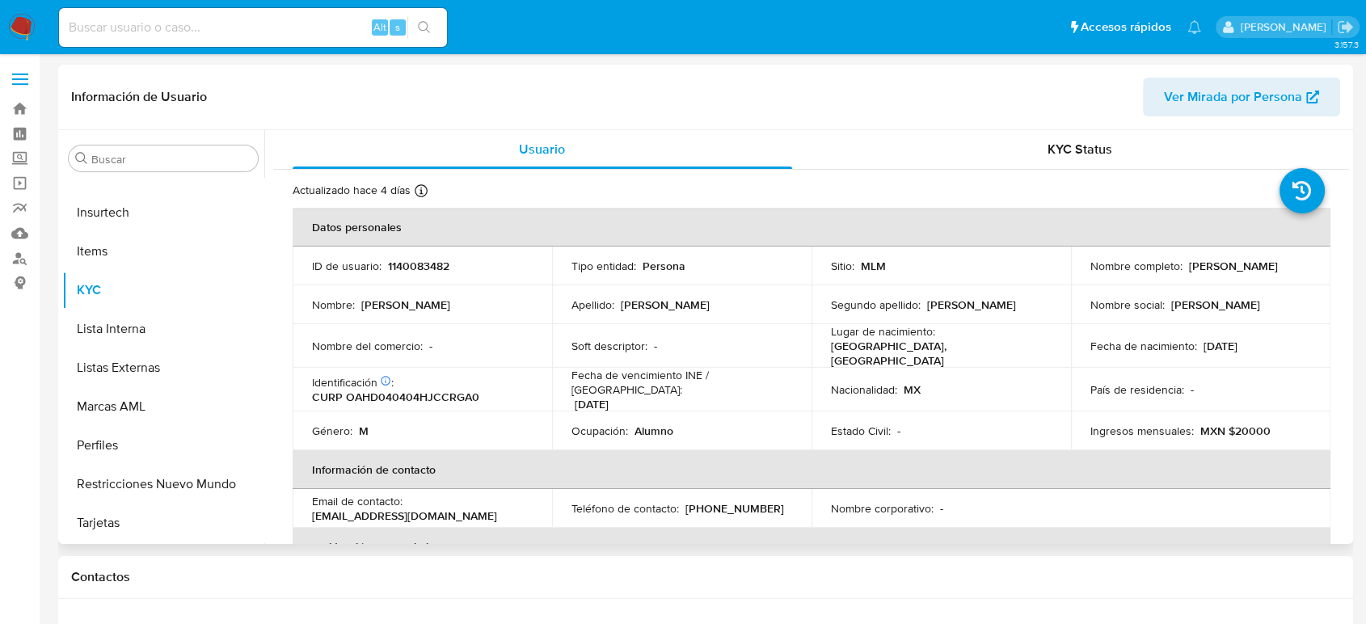
select select "10"
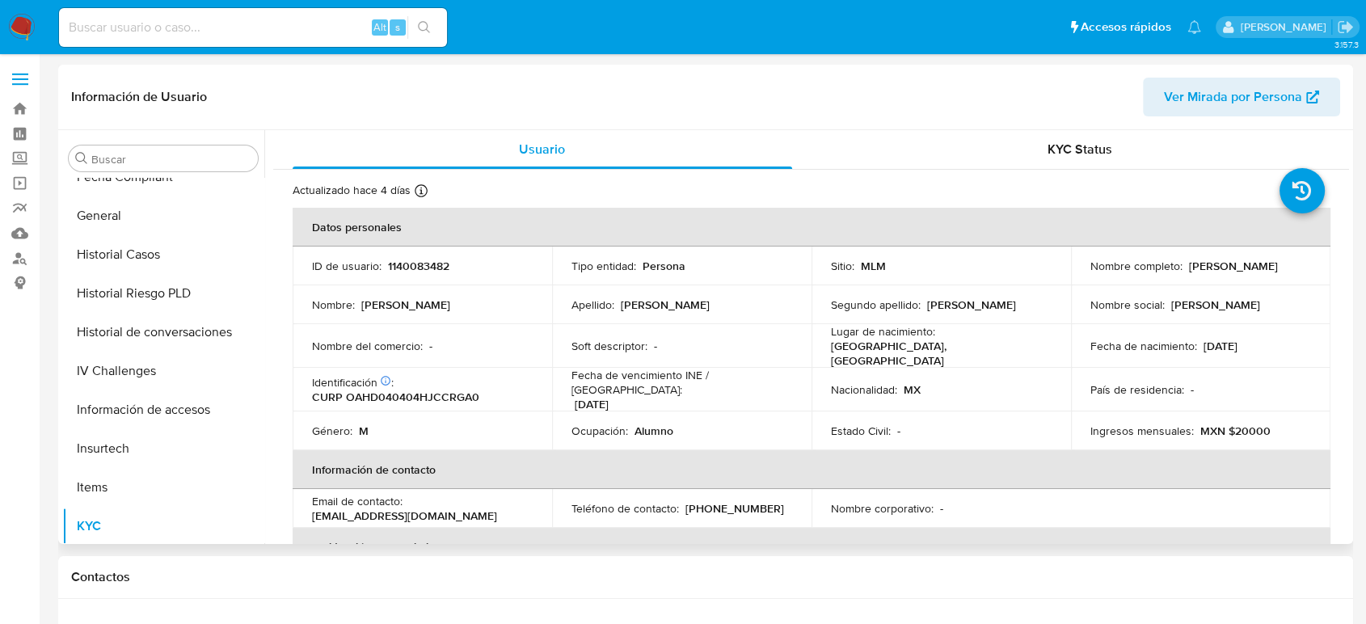
scroll to position [414, 0]
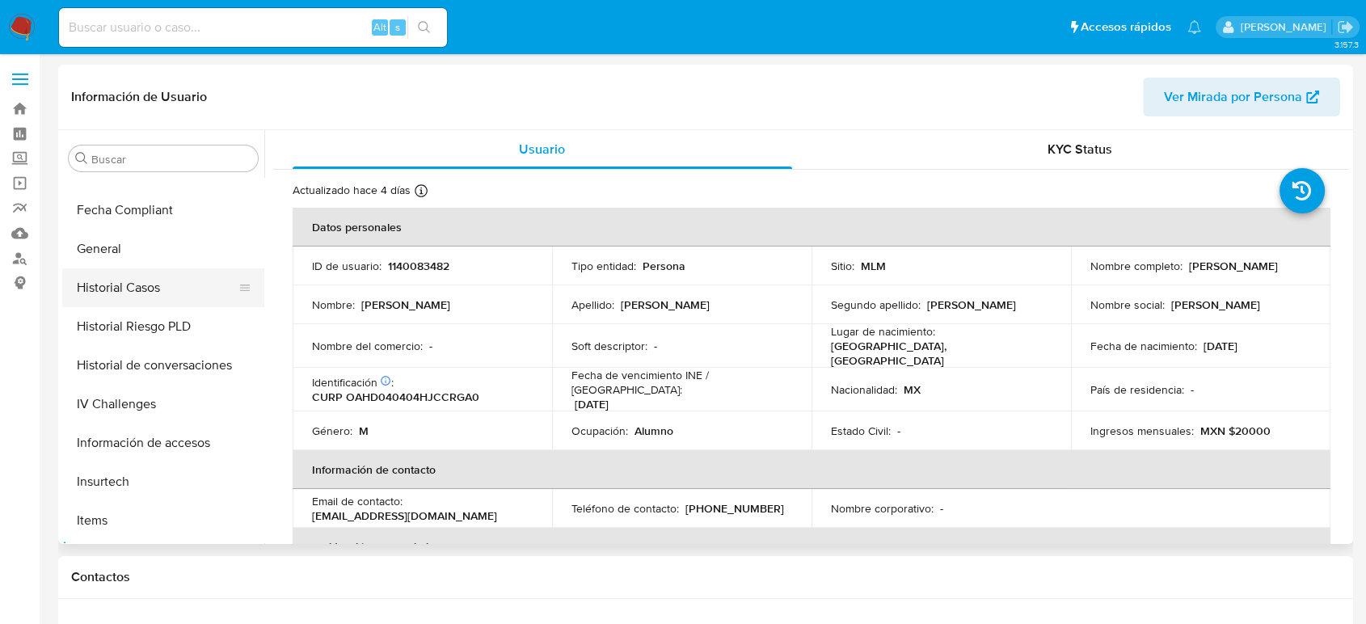
click at [133, 277] on button "Historial Casos" at bounding box center [156, 287] width 189 height 39
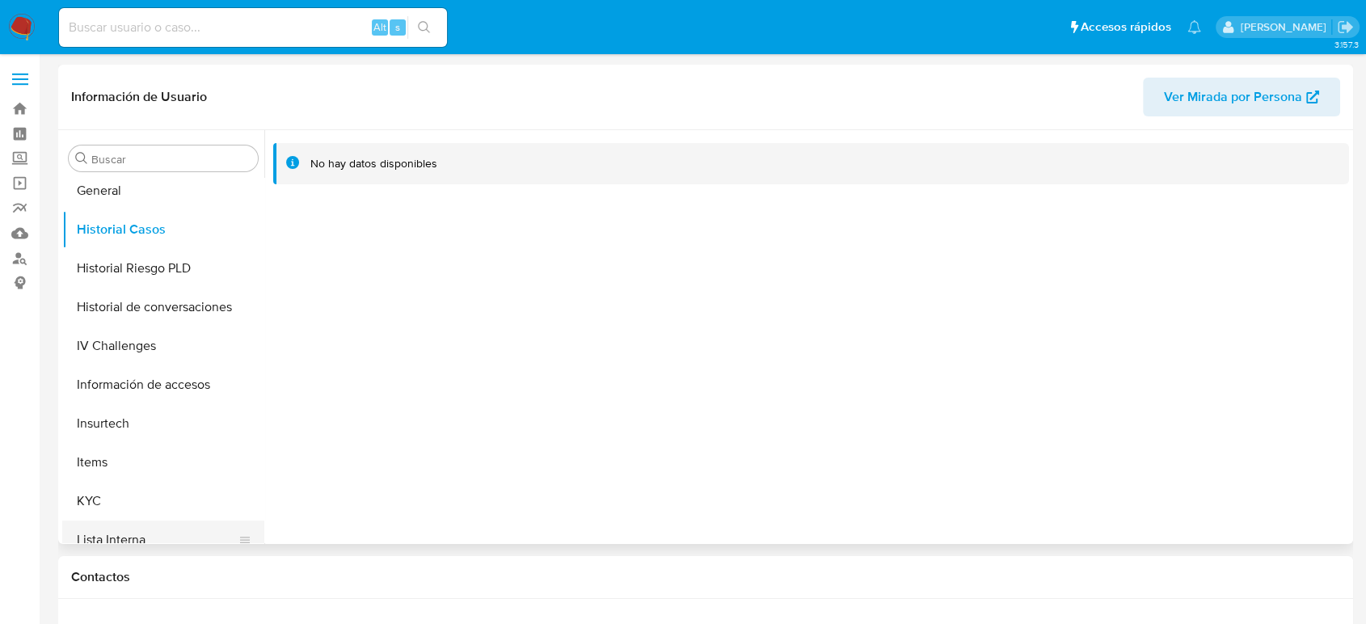
scroll to position [593, 0]
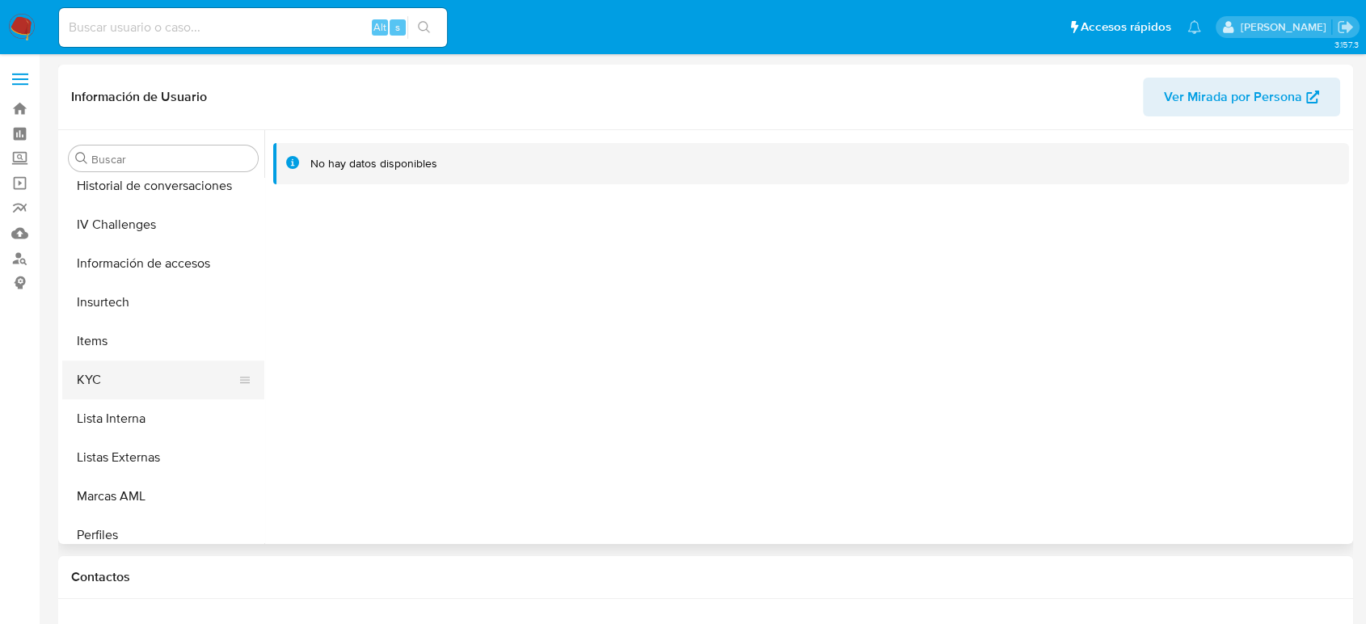
click at [142, 386] on button "KYC" at bounding box center [156, 380] width 189 height 39
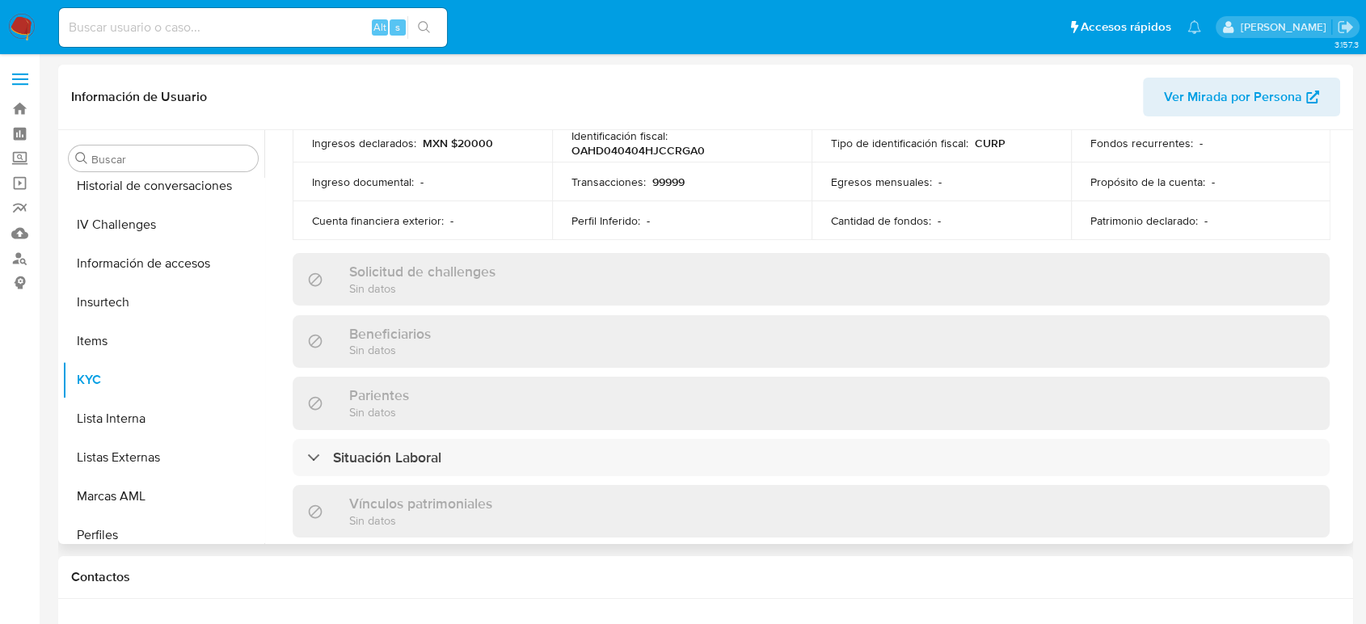
scroll to position [808, 0]
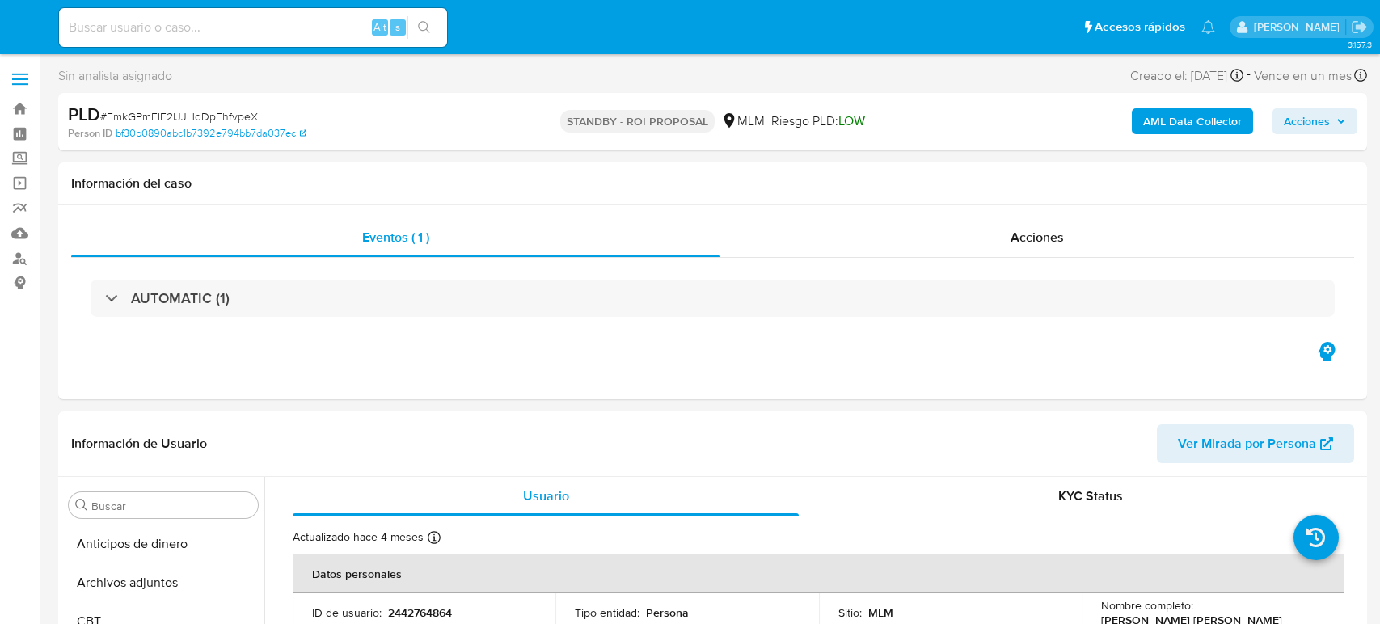
select select "10"
